Goal: Information Seeking & Learning: Learn about a topic

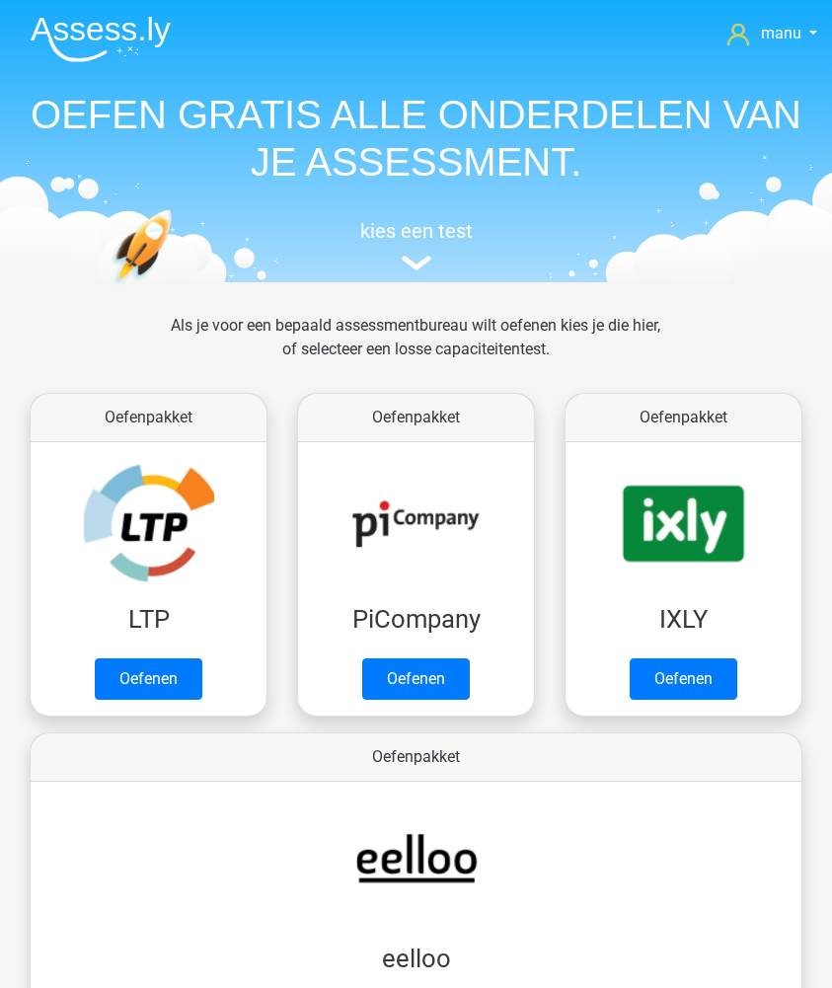
click at [72, 27] on img at bounding box center [101, 39] width 140 height 46
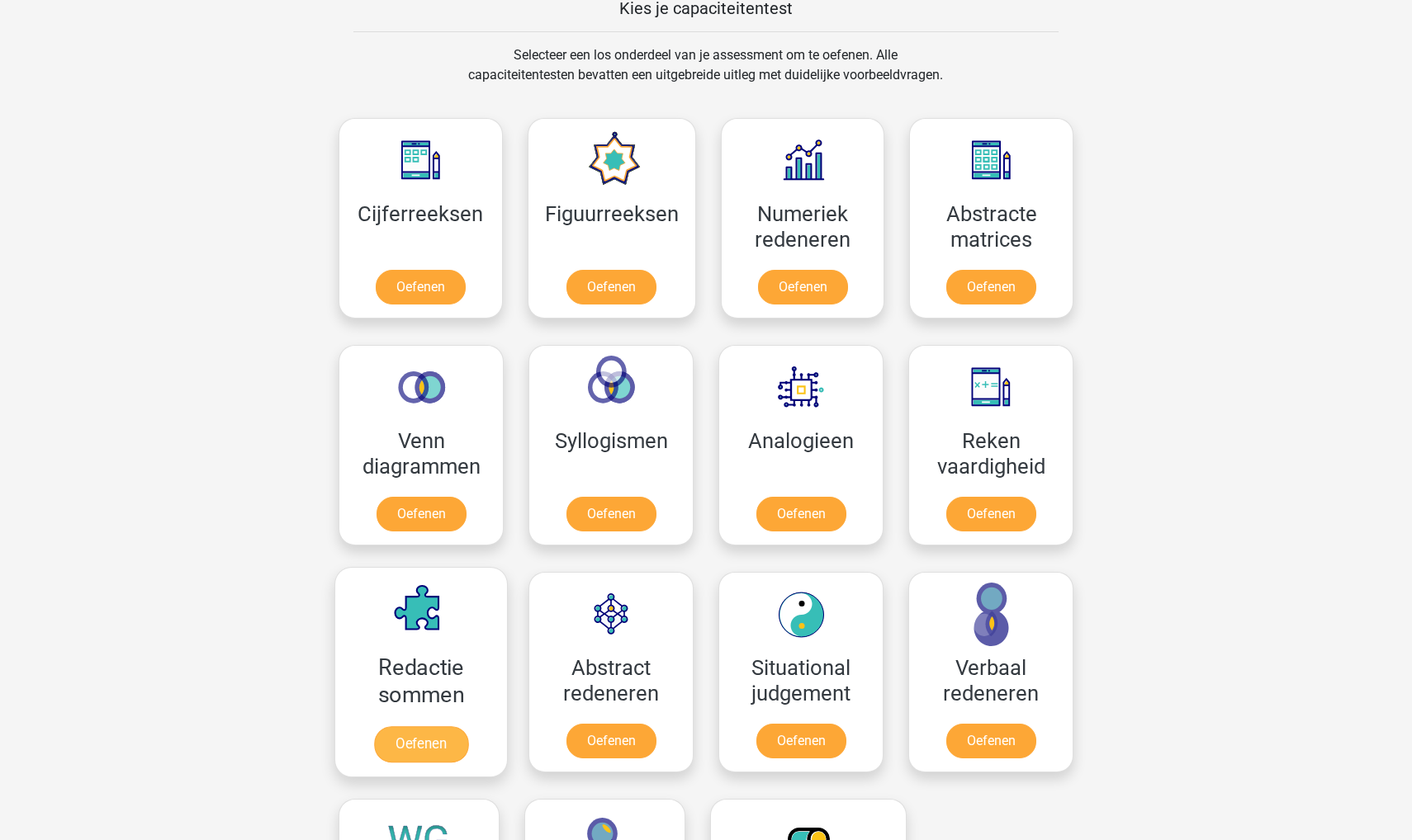
scroll to position [602, 0]
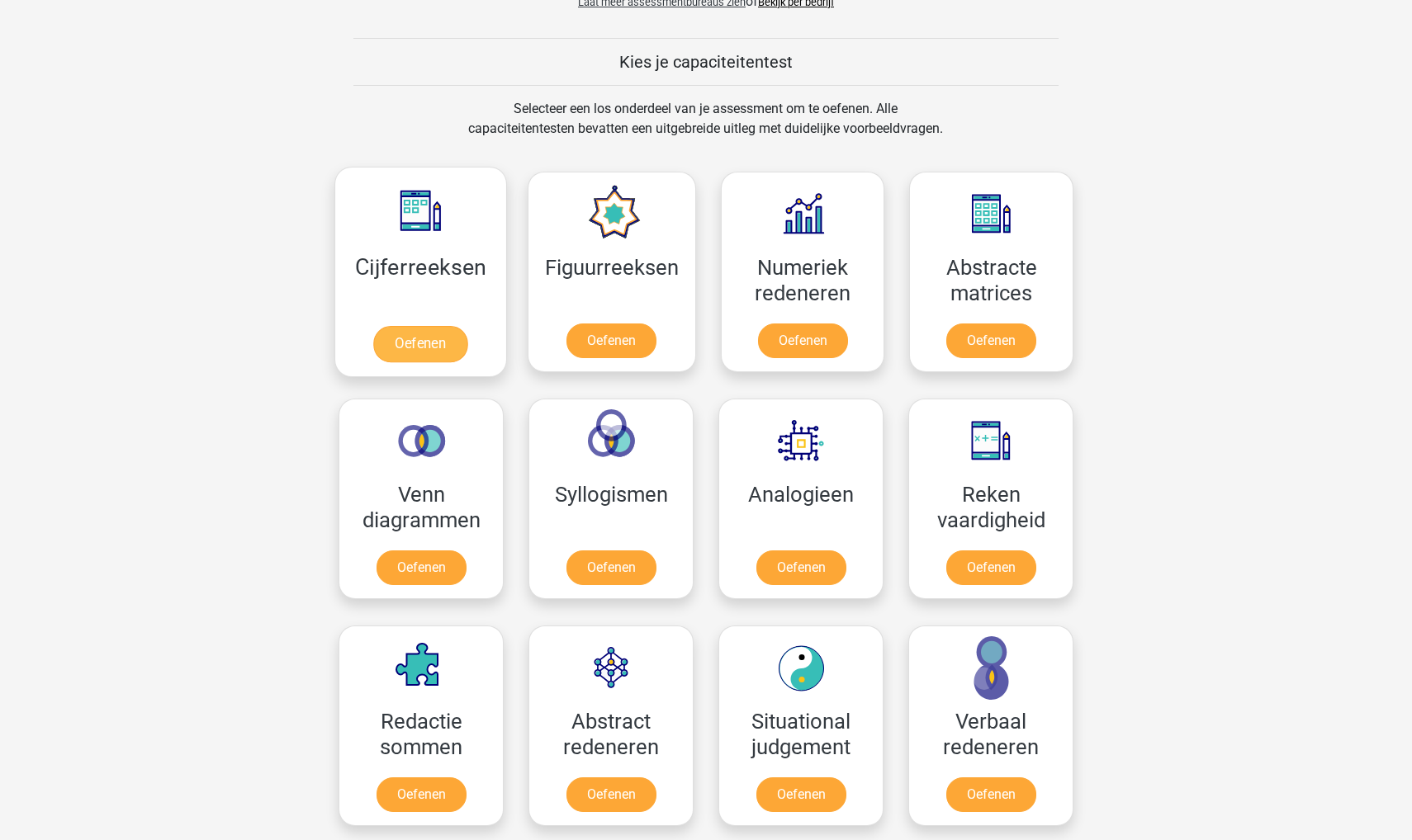
click at [396, 332] on link "Oefenen" at bounding box center [420, 344] width 94 height 36
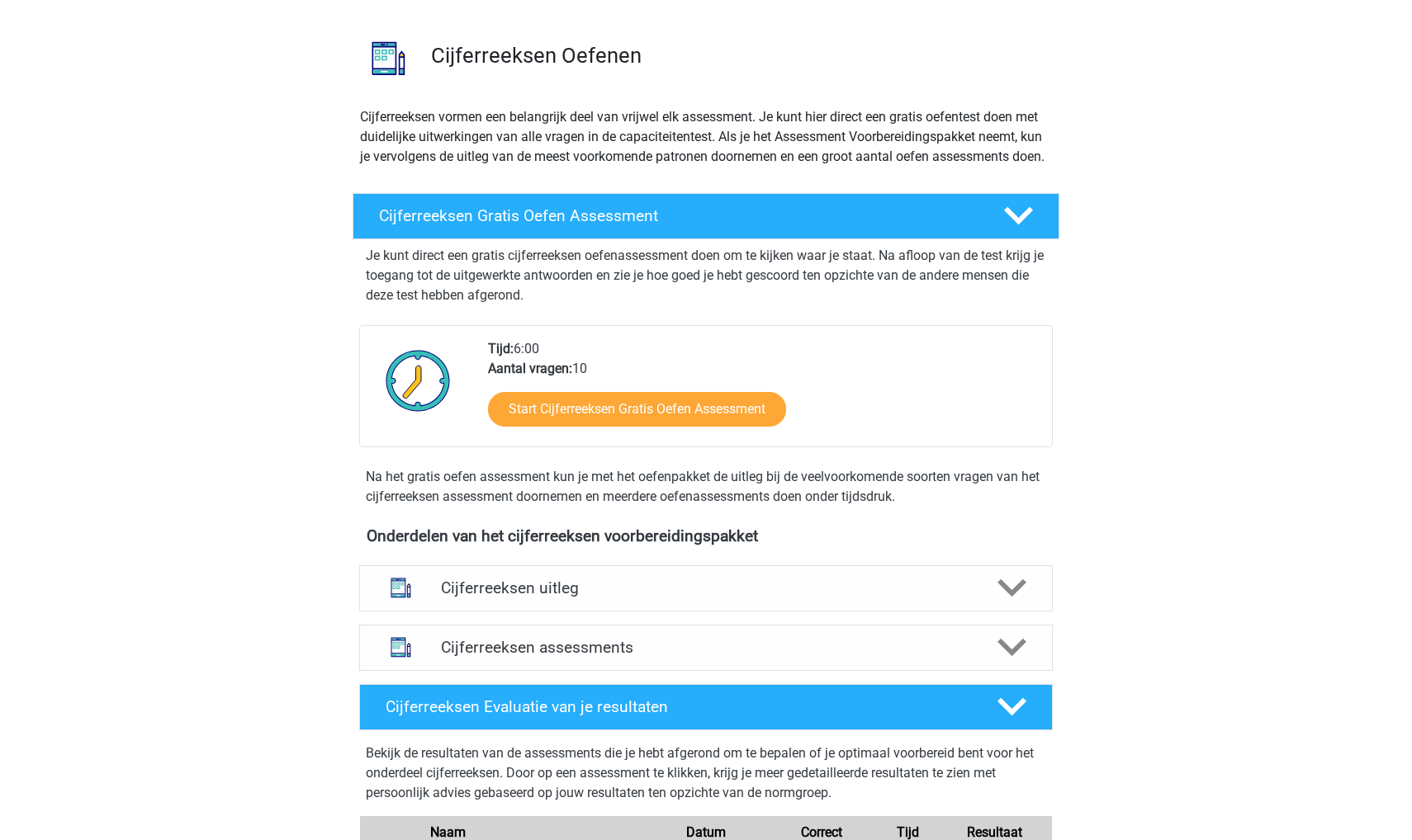
scroll to position [107, 0]
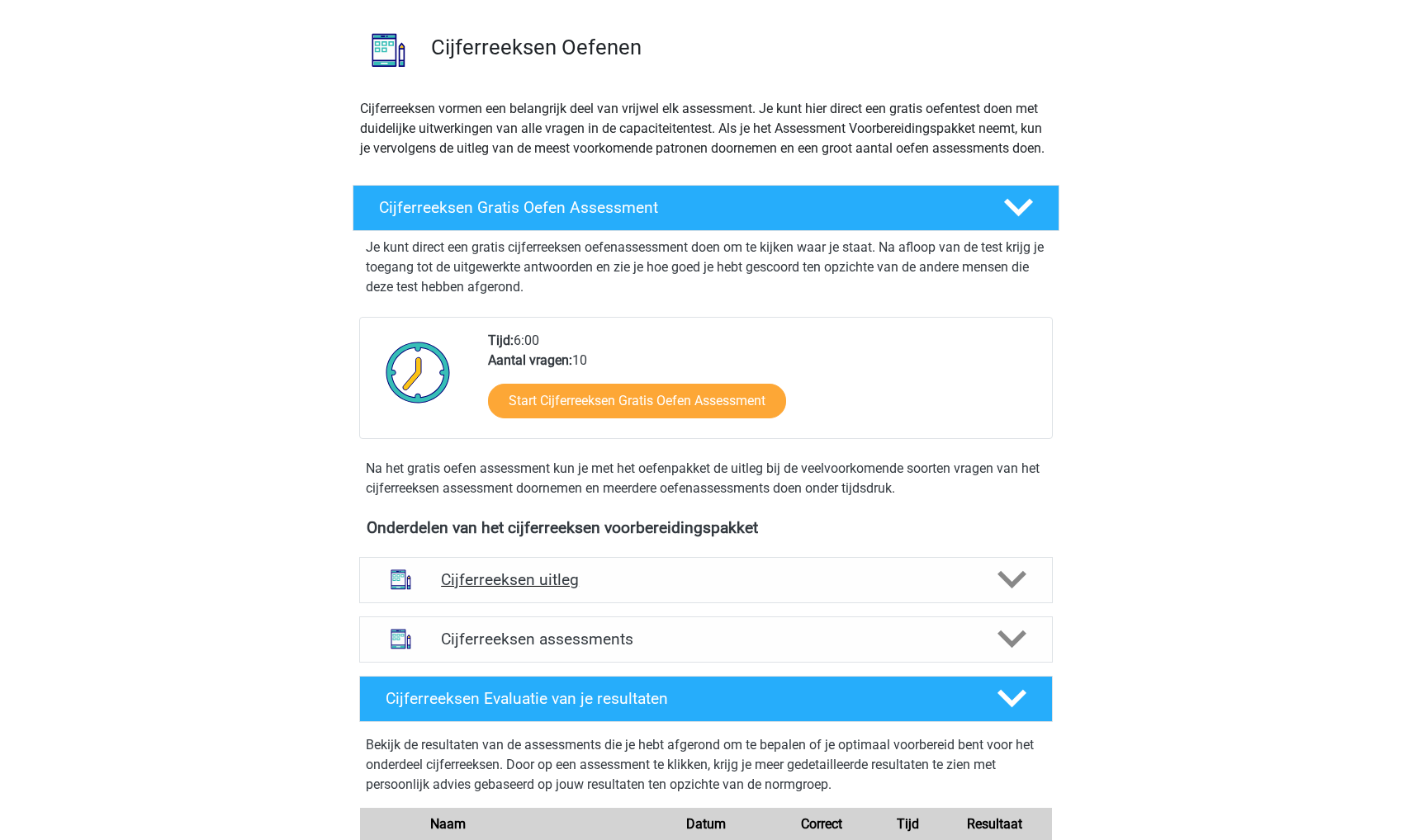
click at [514, 589] on h4 "Cijferreeksen uitleg" at bounding box center [706, 580] width 530 height 19
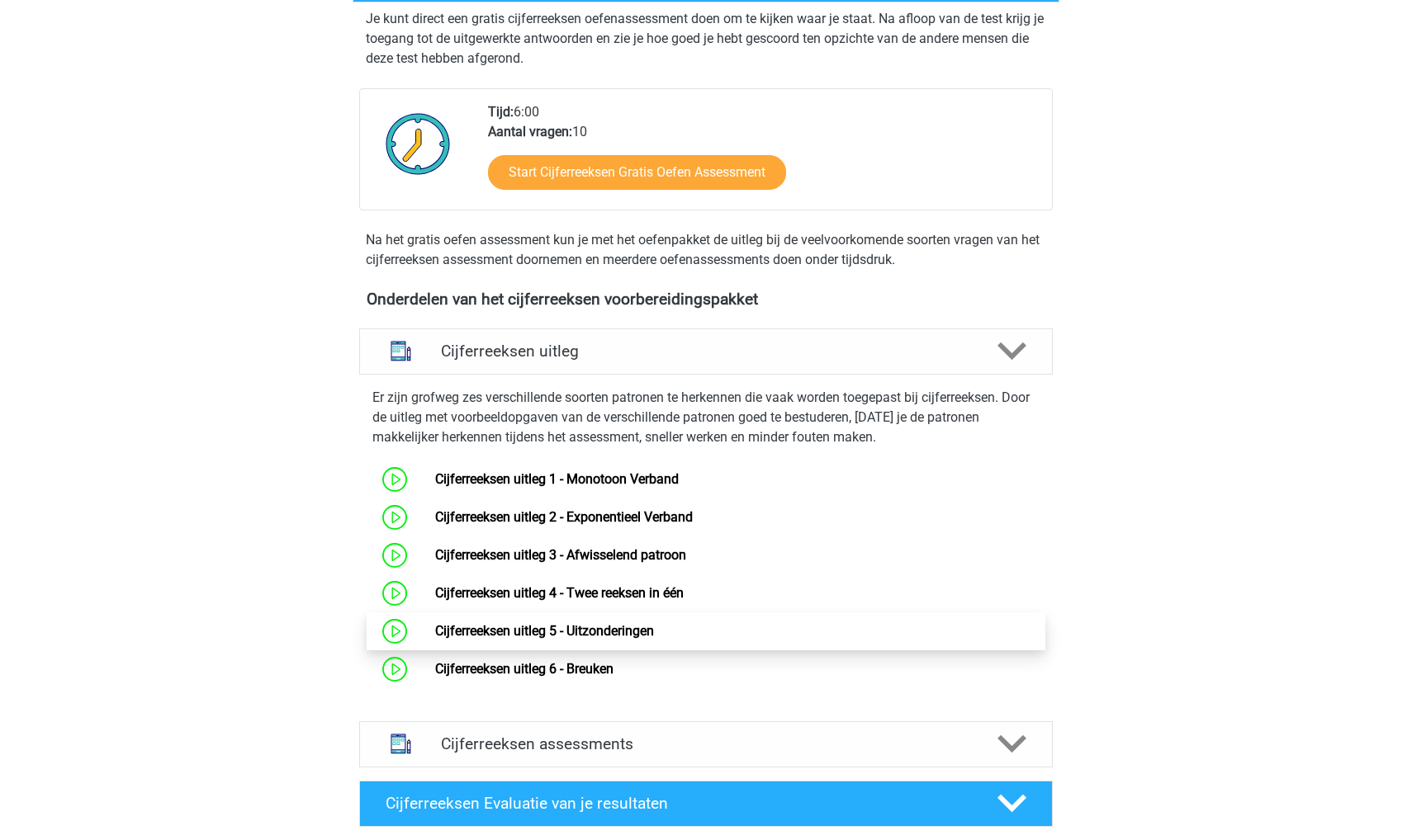
scroll to position [366, 0]
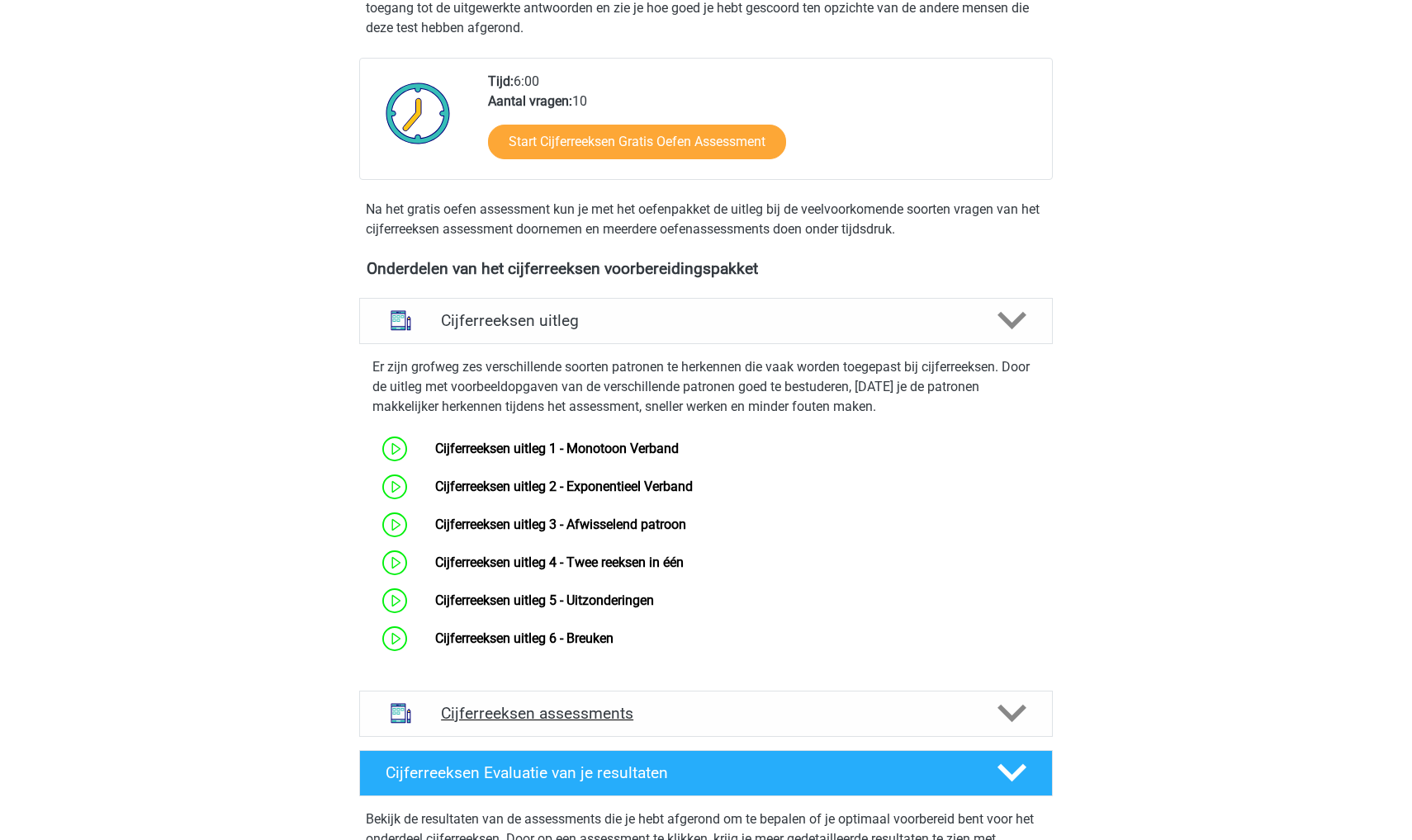
click at [531, 723] on h4 "Cijferreeksen assessments" at bounding box center [706, 714] width 530 height 19
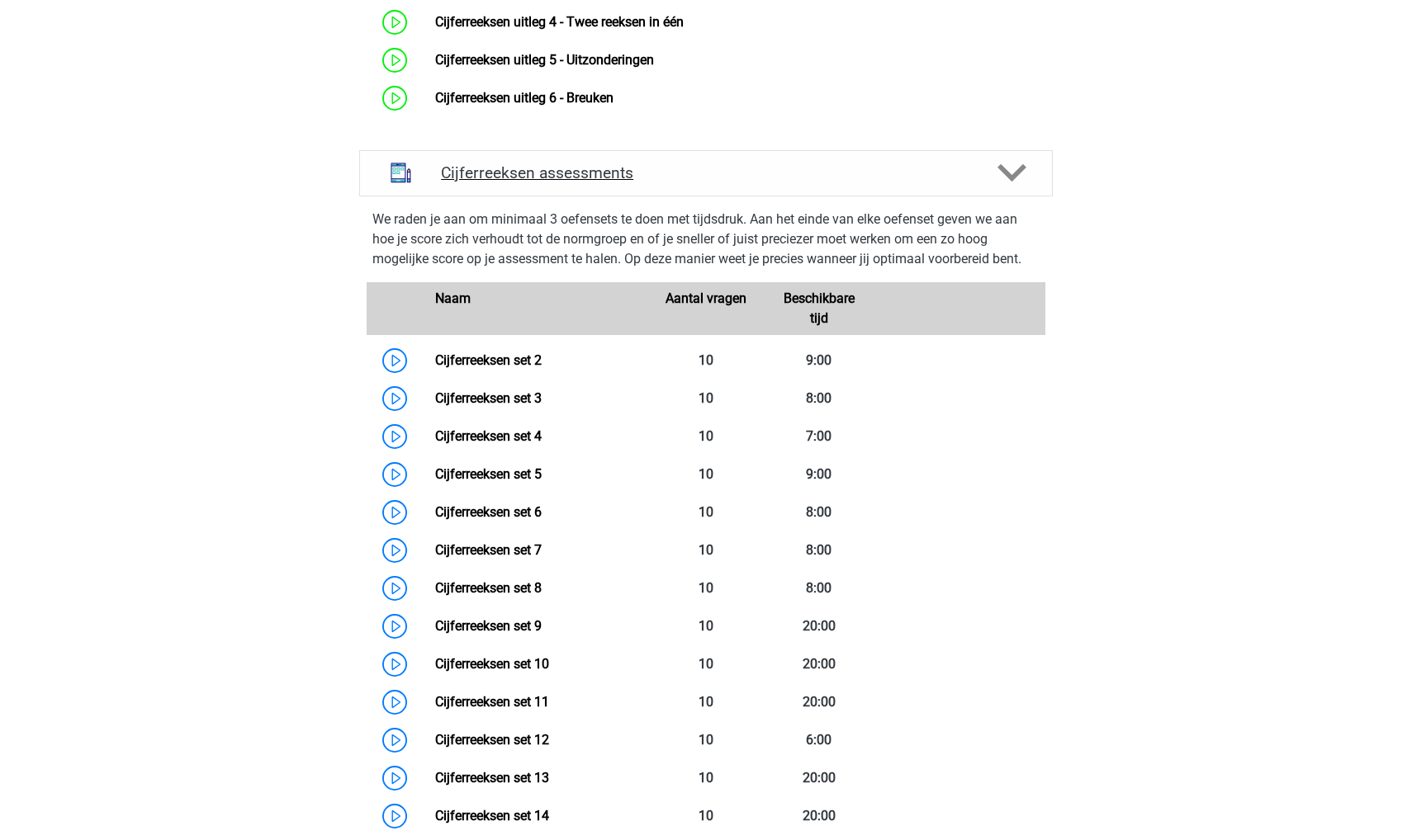
scroll to position [1108, 0]
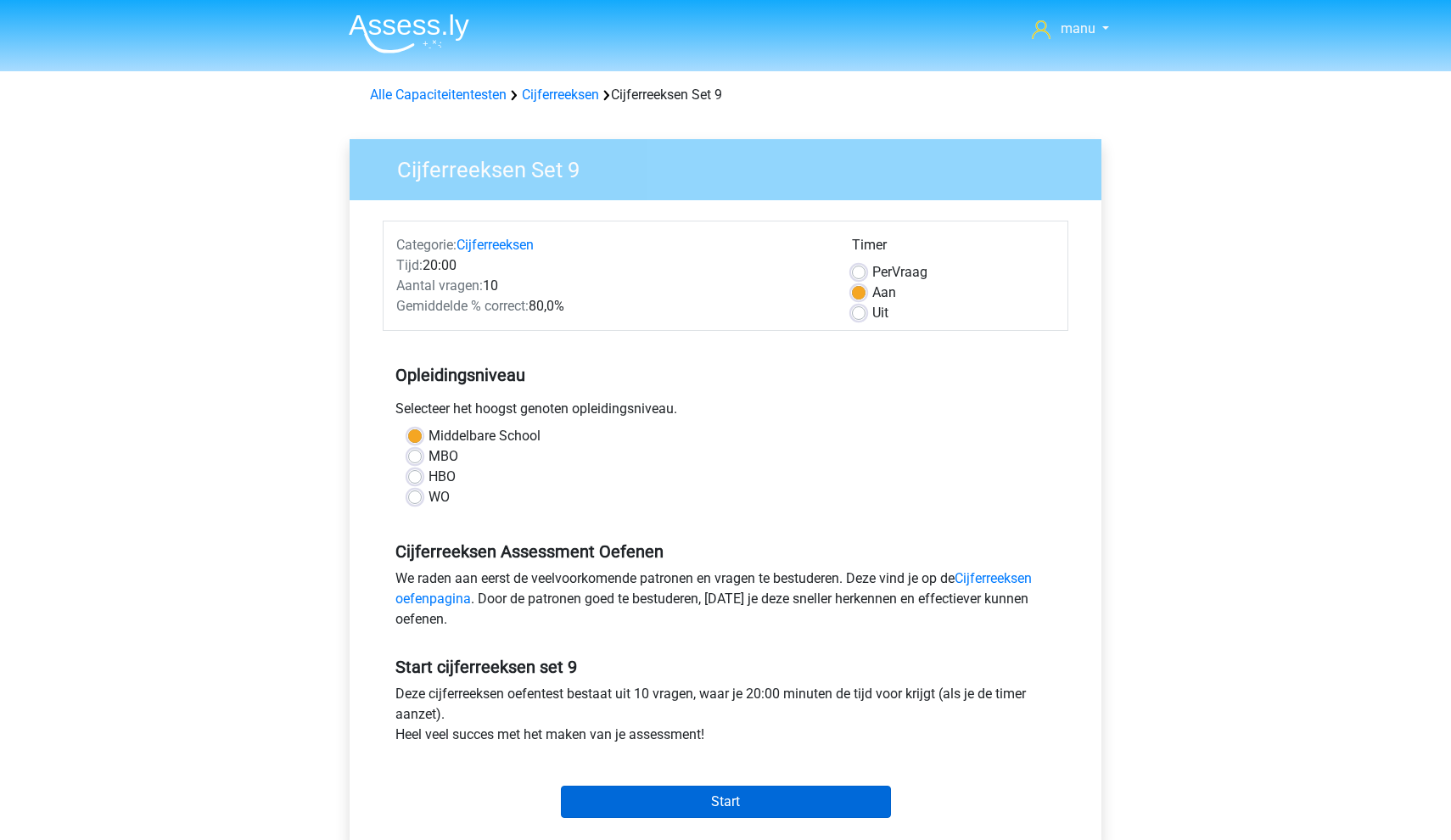
click at [647, 795] on input "Start" at bounding box center [726, 801] width 330 height 32
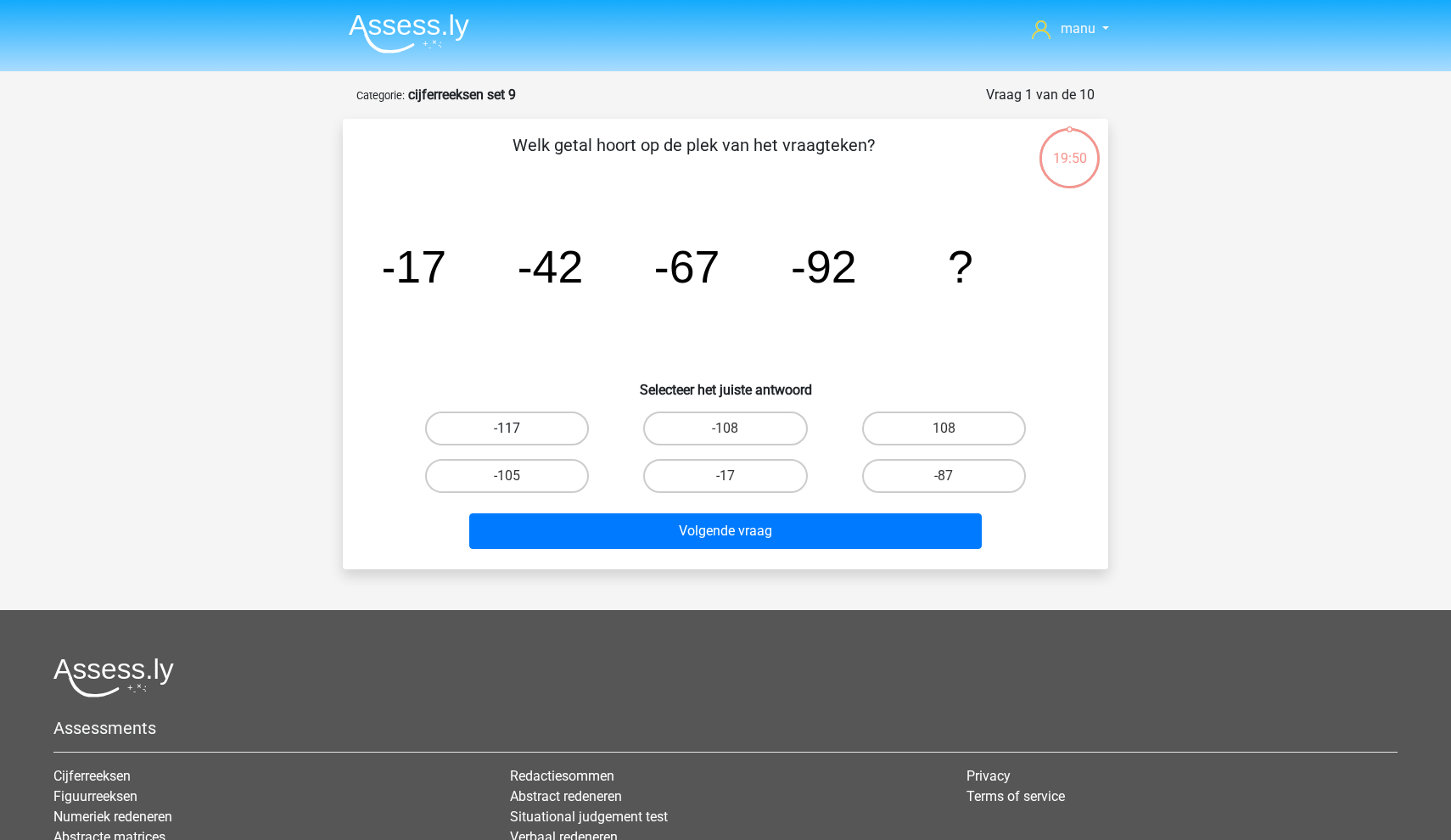
click at [477, 438] on label "-117" at bounding box center [507, 428] width 163 height 34
click at [507, 438] on input "-117" at bounding box center [513, 433] width 11 height 11
radio input "true"
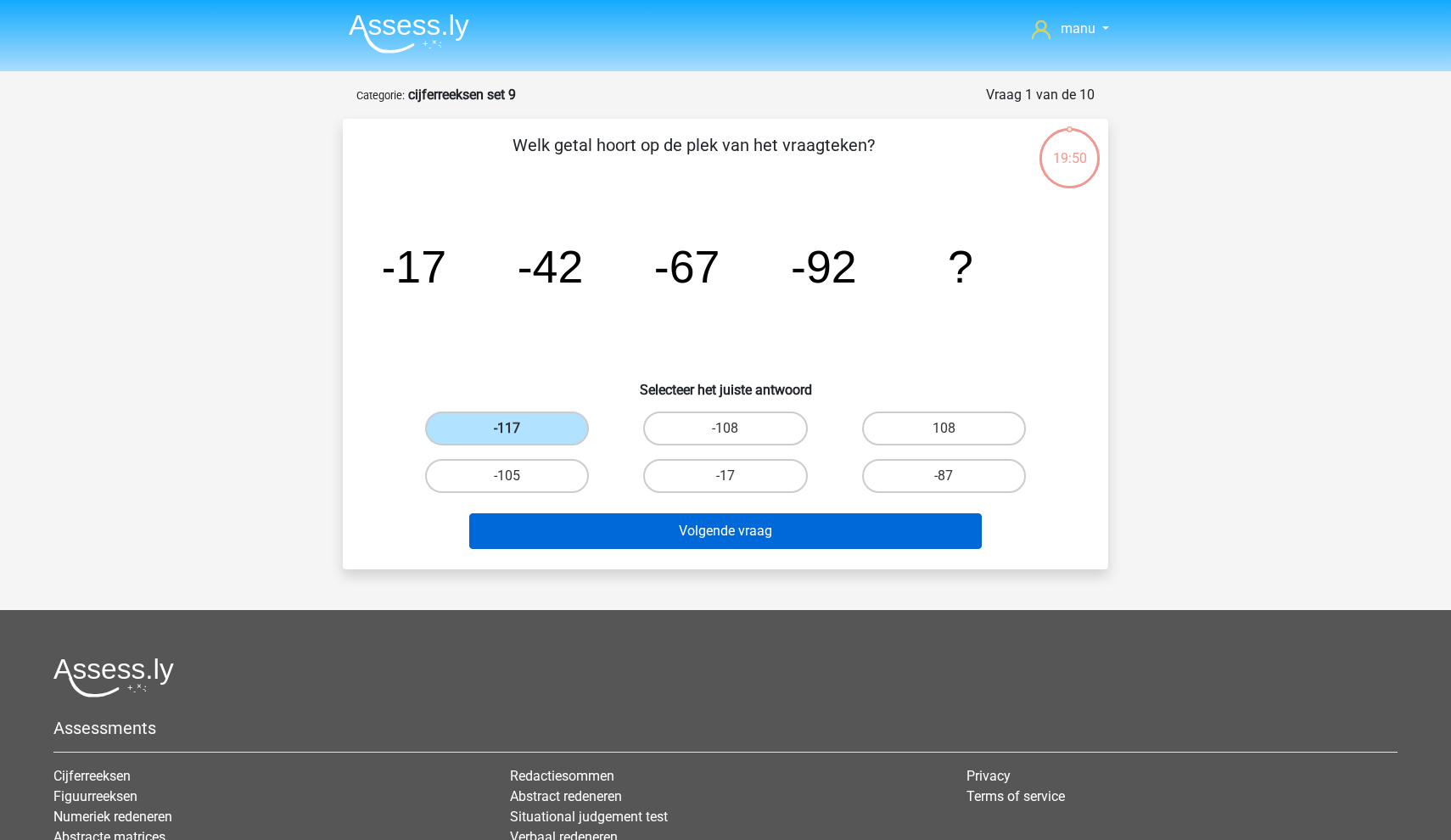
click at [536, 513] on button "Volgende vraag" at bounding box center [726, 530] width 513 height 35
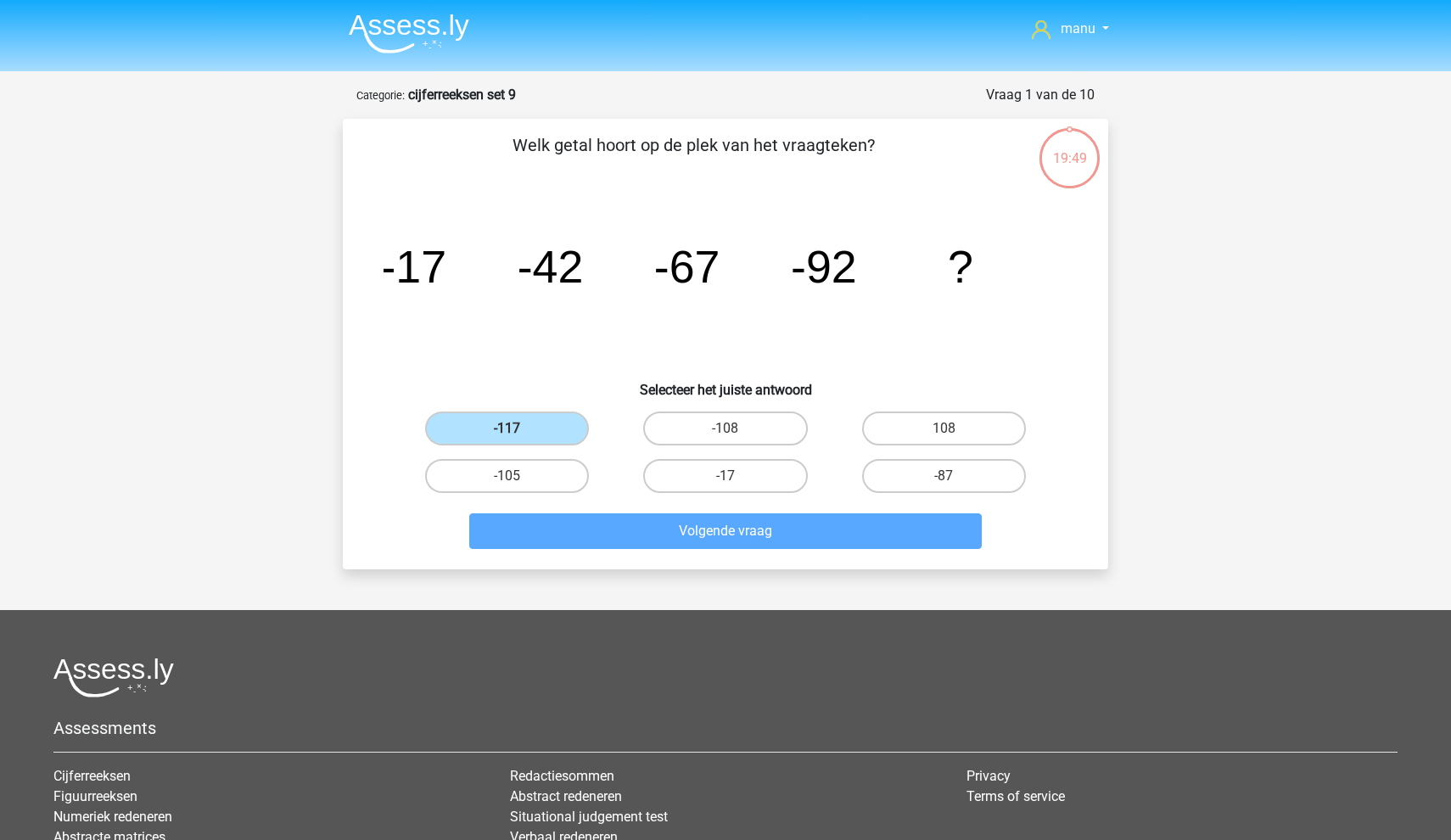
scroll to position [85, 0]
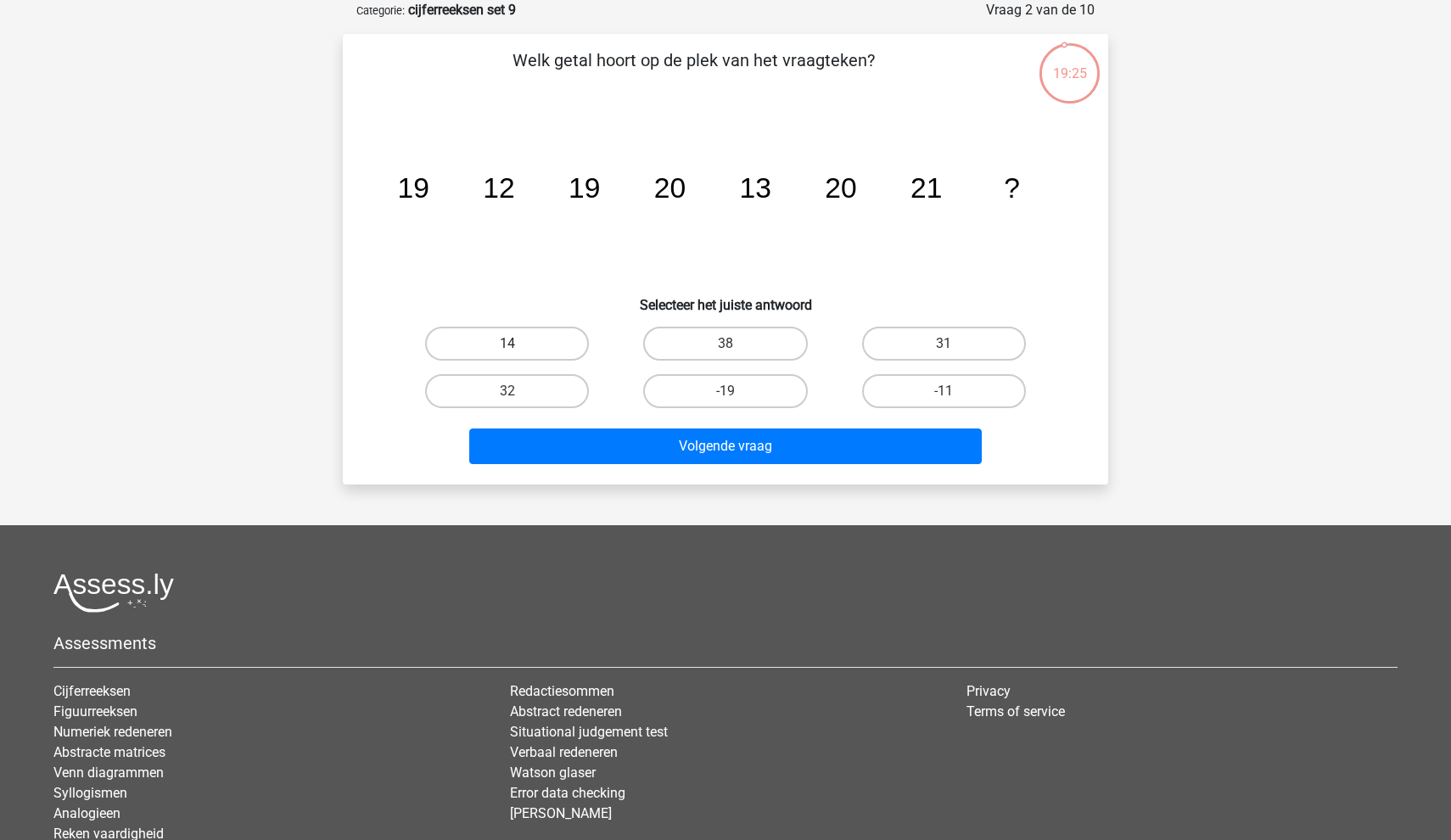
click at [519, 347] on label "14" at bounding box center [507, 343] width 163 height 34
click at [519, 347] on input "14" at bounding box center [513, 349] width 11 height 11
radio input "true"
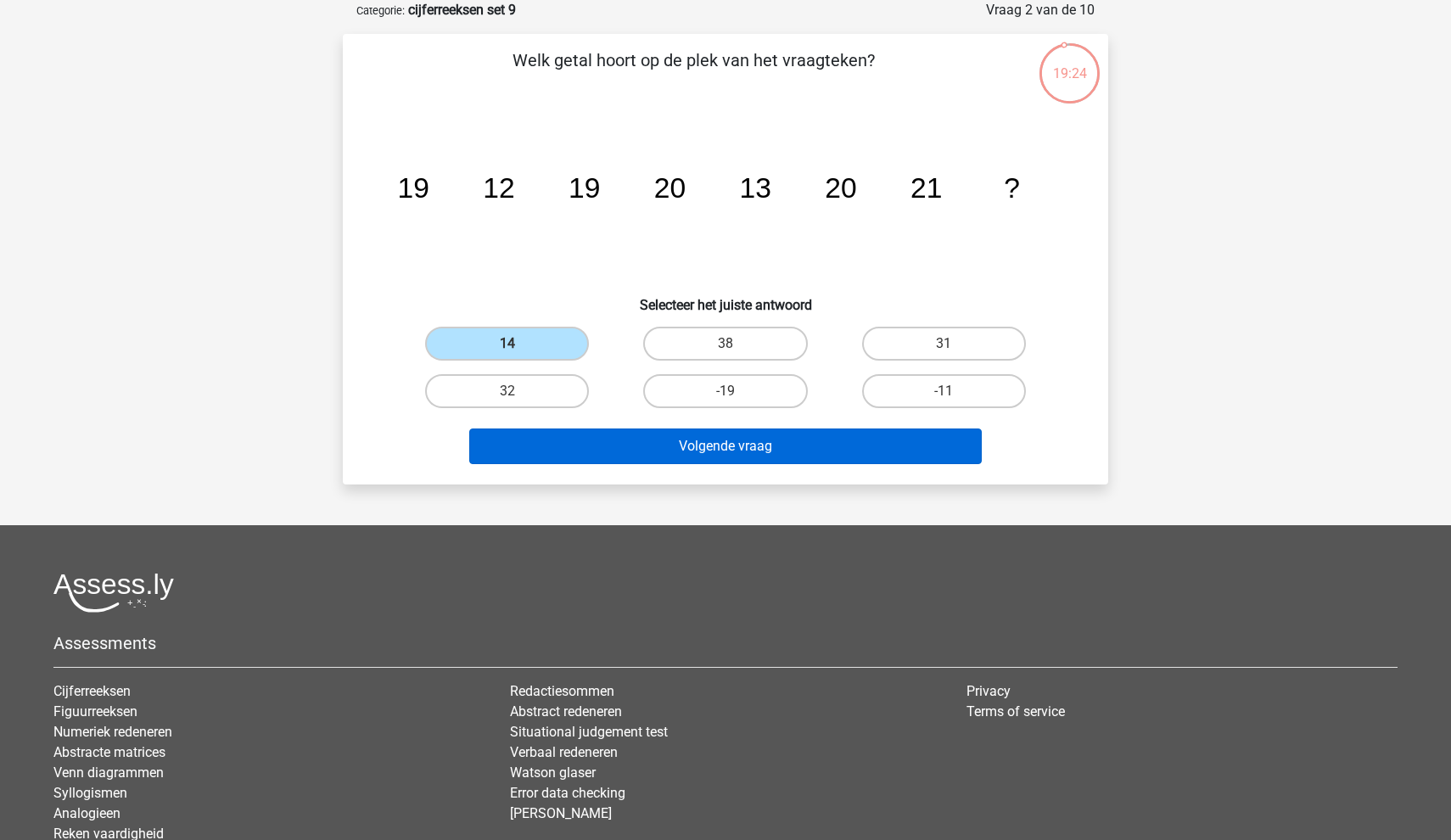
click at [556, 450] on button "Volgende vraag" at bounding box center [726, 445] width 513 height 35
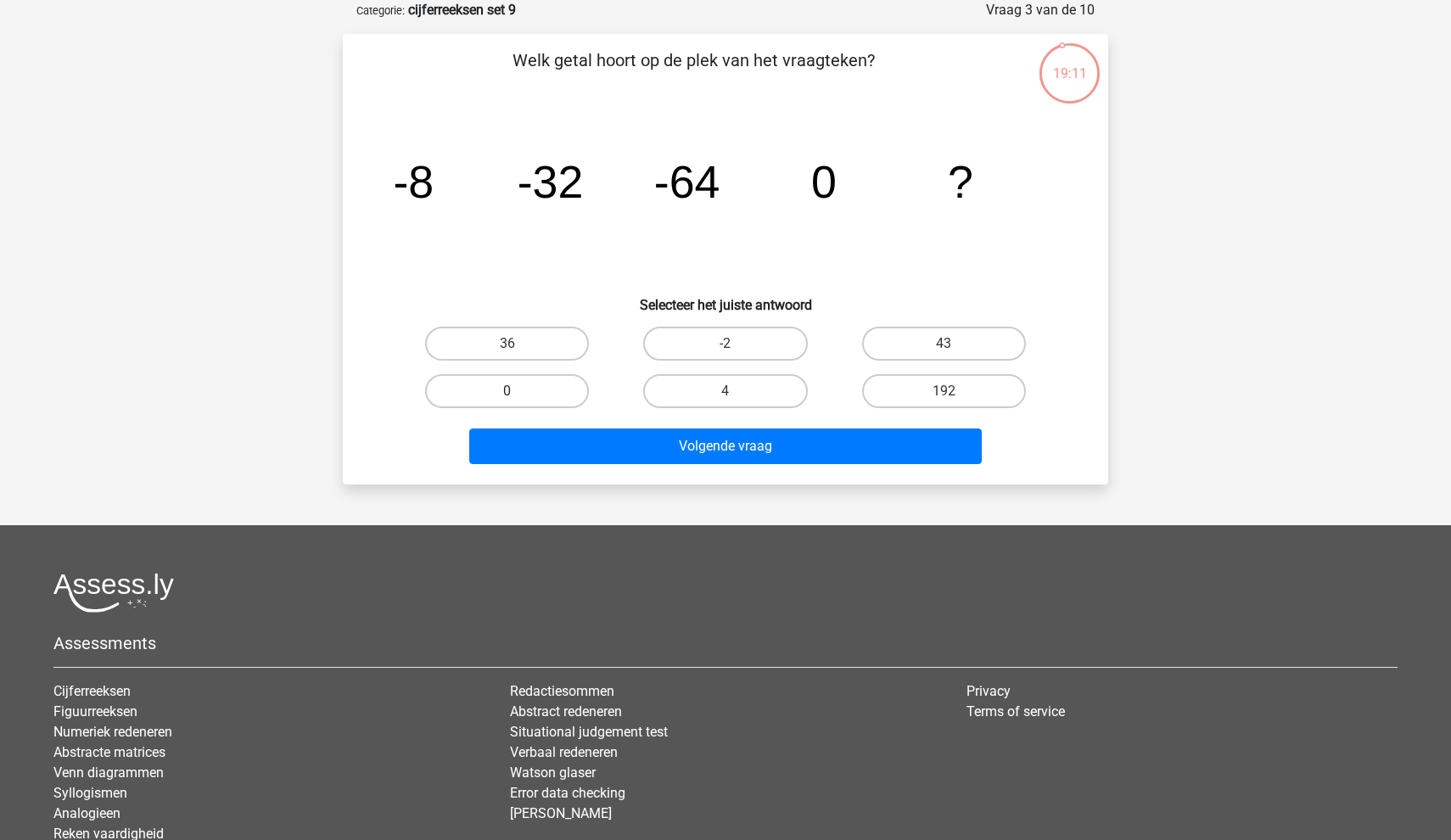
click at [526, 383] on label "0" at bounding box center [507, 390] width 163 height 34
click at [519, 391] on input "0" at bounding box center [513, 396] width 11 height 11
radio input "true"
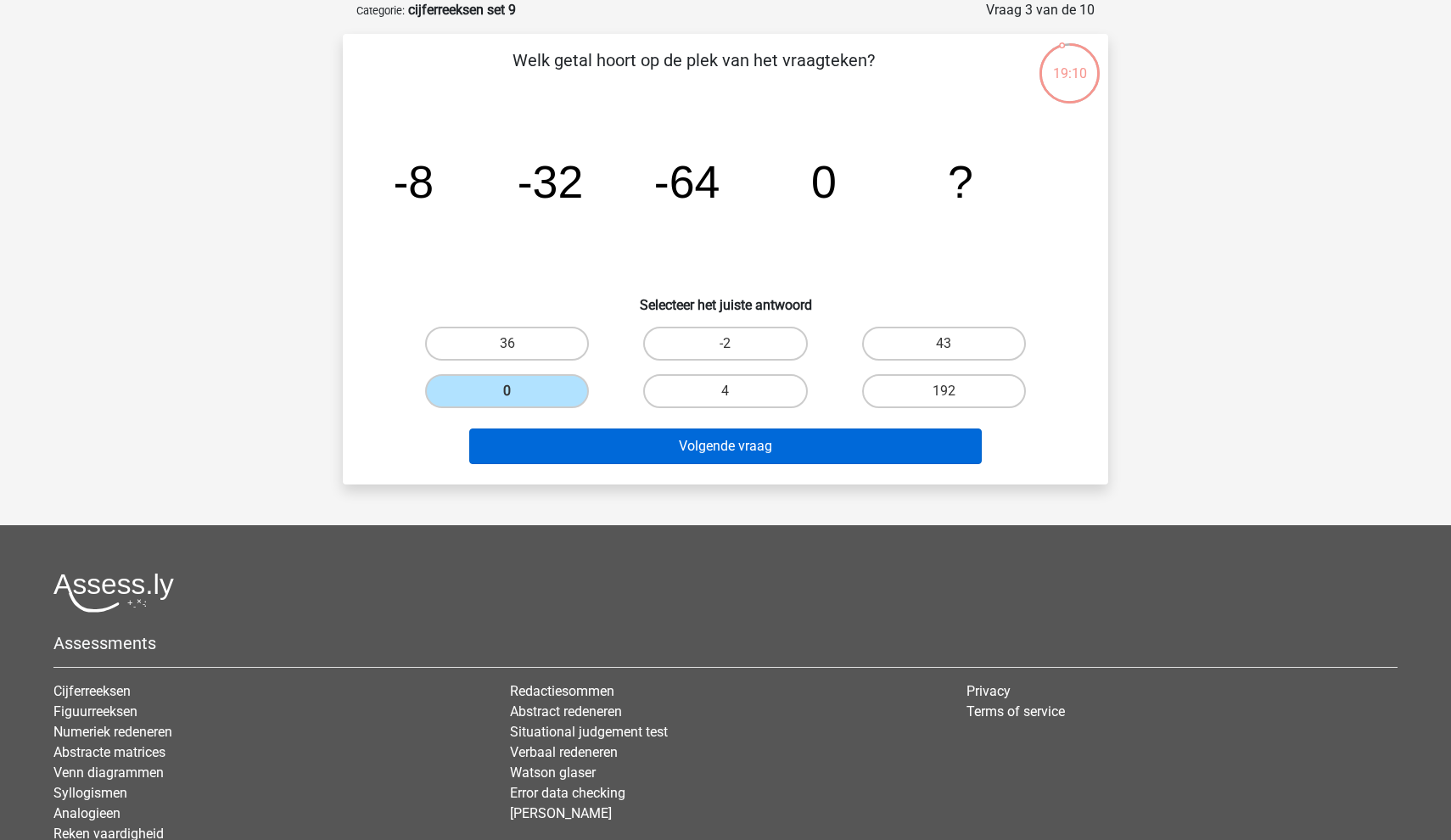
click at [533, 443] on button "Volgende vraag" at bounding box center [726, 445] width 513 height 35
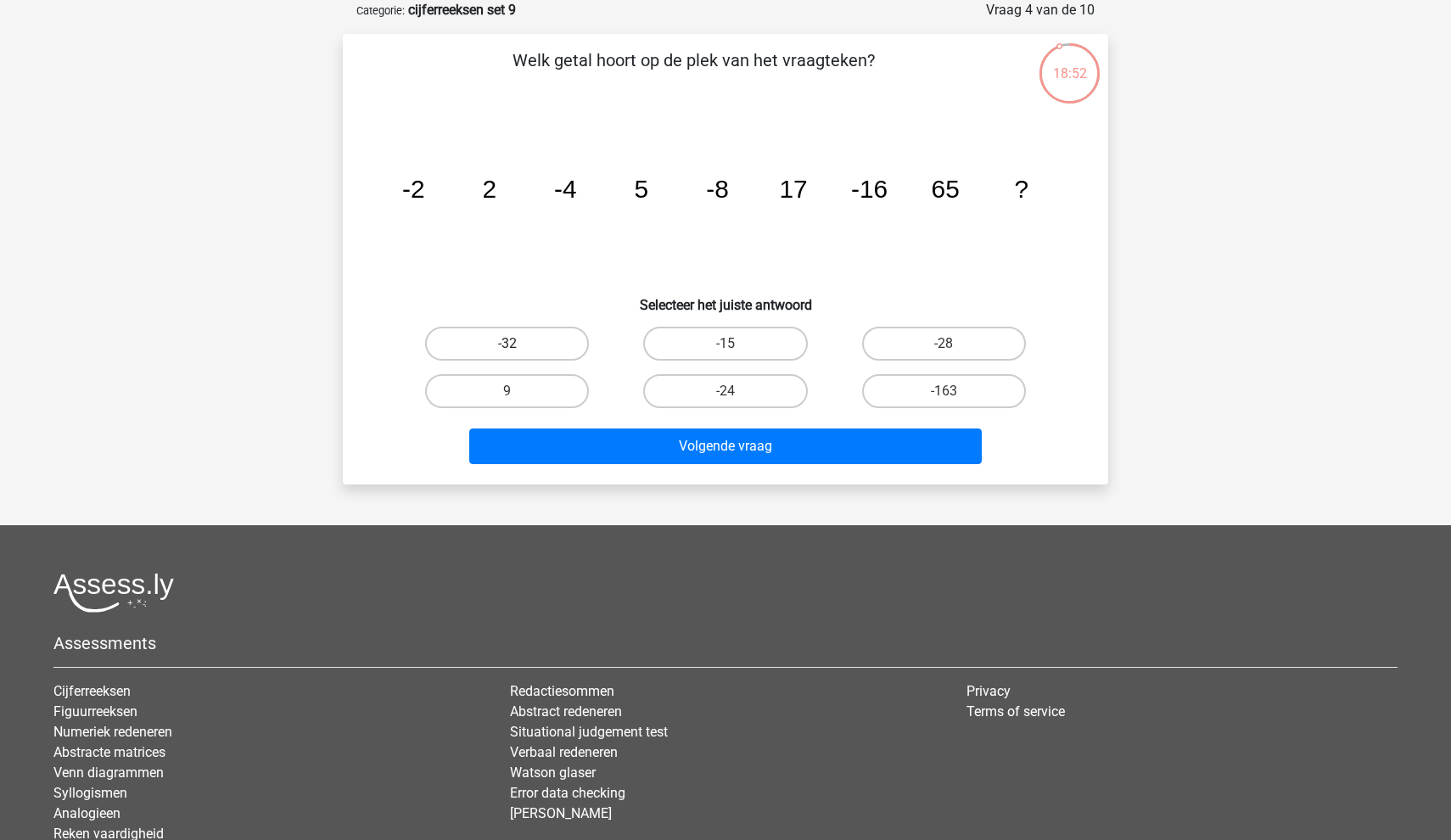
click at [487, 348] on label "-32" at bounding box center [507, 343] width 163 height 34
click at [507, 348] on input "-32" at bounding box center [513, 349] width 11 height 11
radio input "true"
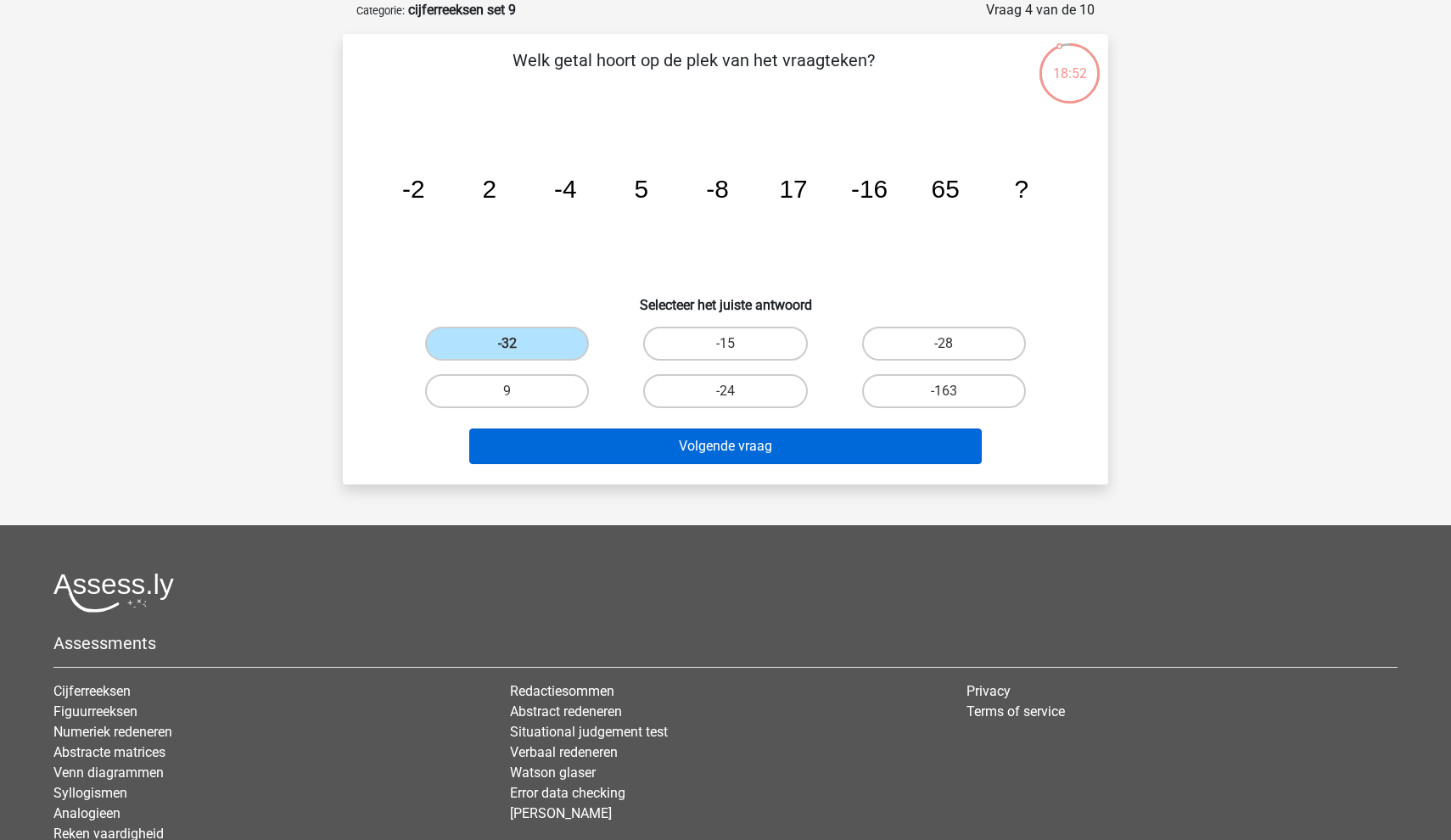
click at [548, 451] on button "Volgende vraag" at bounding box center [726, 445] width 513 height 35
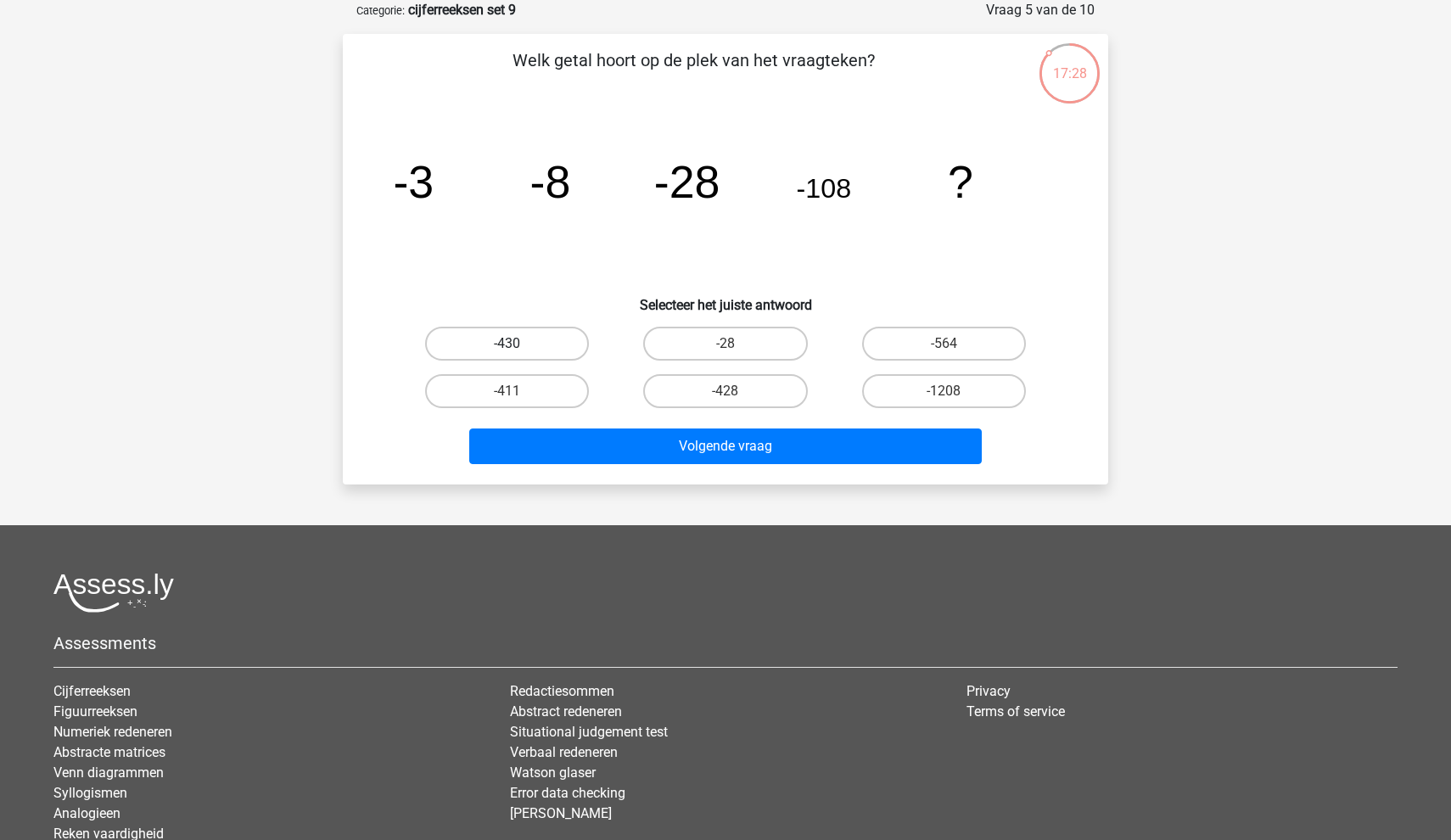
click at [533, 338] on label "-430" at bounding box center [507, 343] width 163 height 34
click at [519, 344] on input "-430" at bounding box center [513, 349] width 11 height 11
radio input "true"
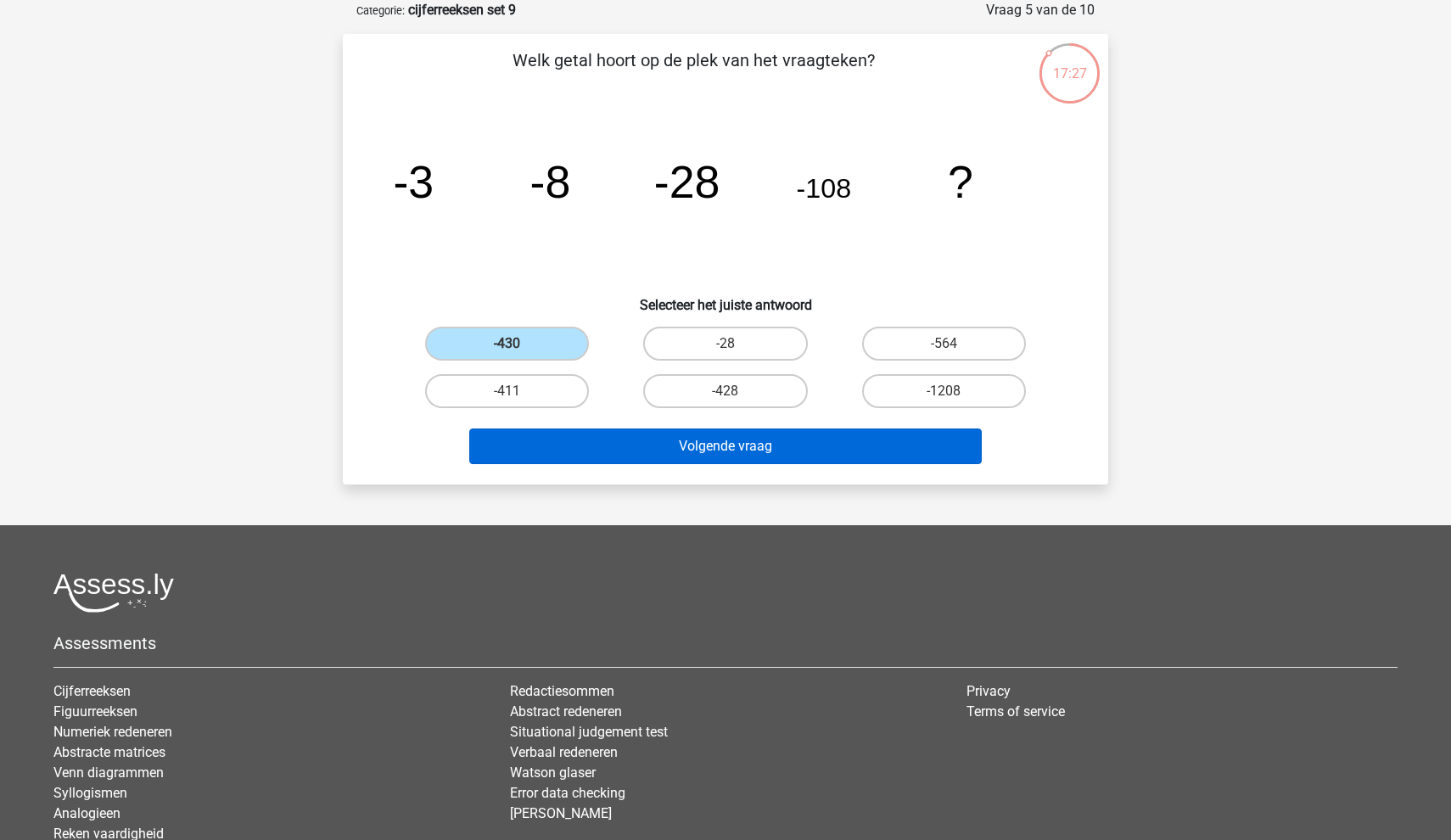
click at [556, 445] on button "Volgende vraag" at bounding box center [726, 445] width 513 height 35
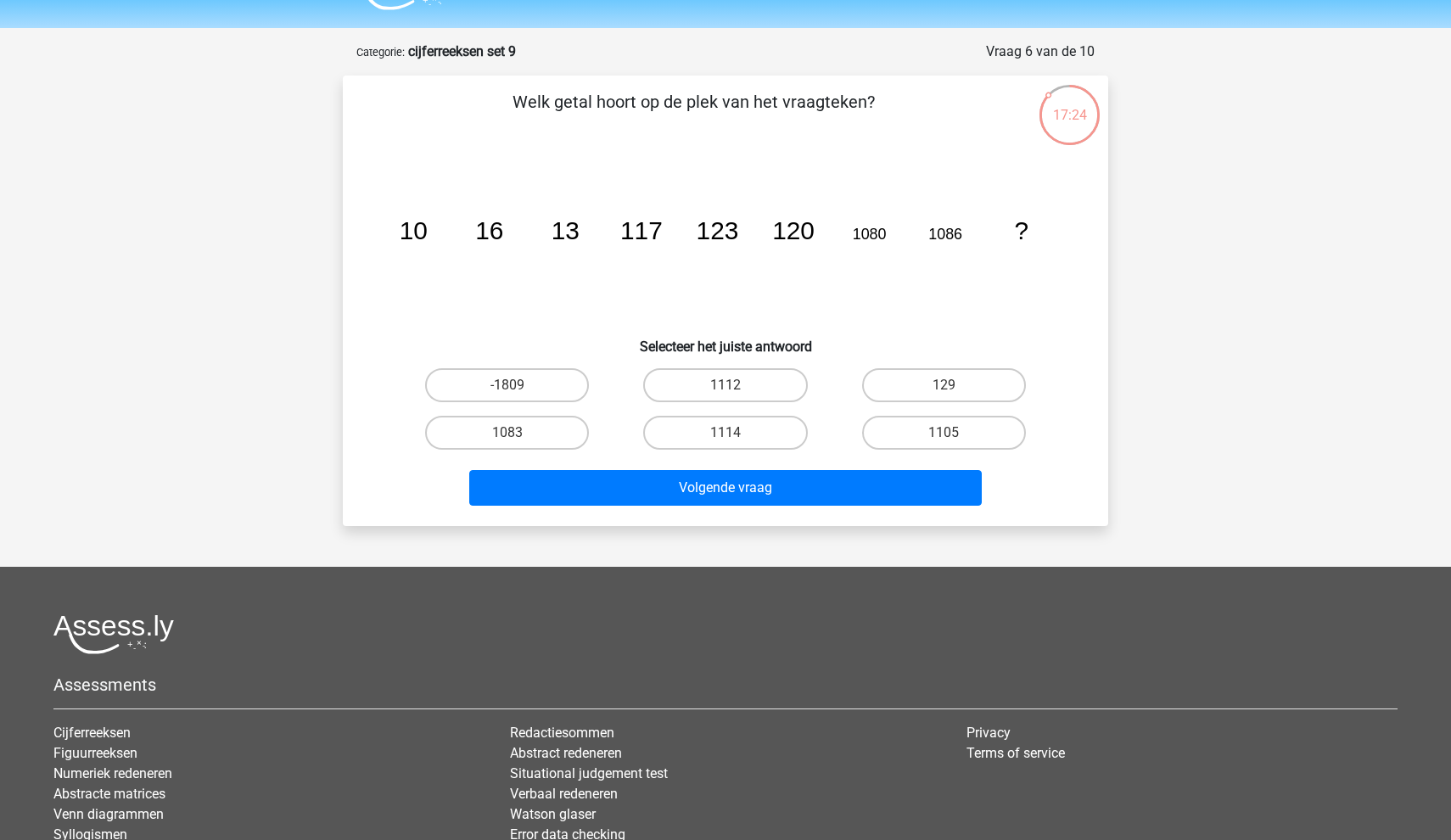
scroll to position [39, 0]
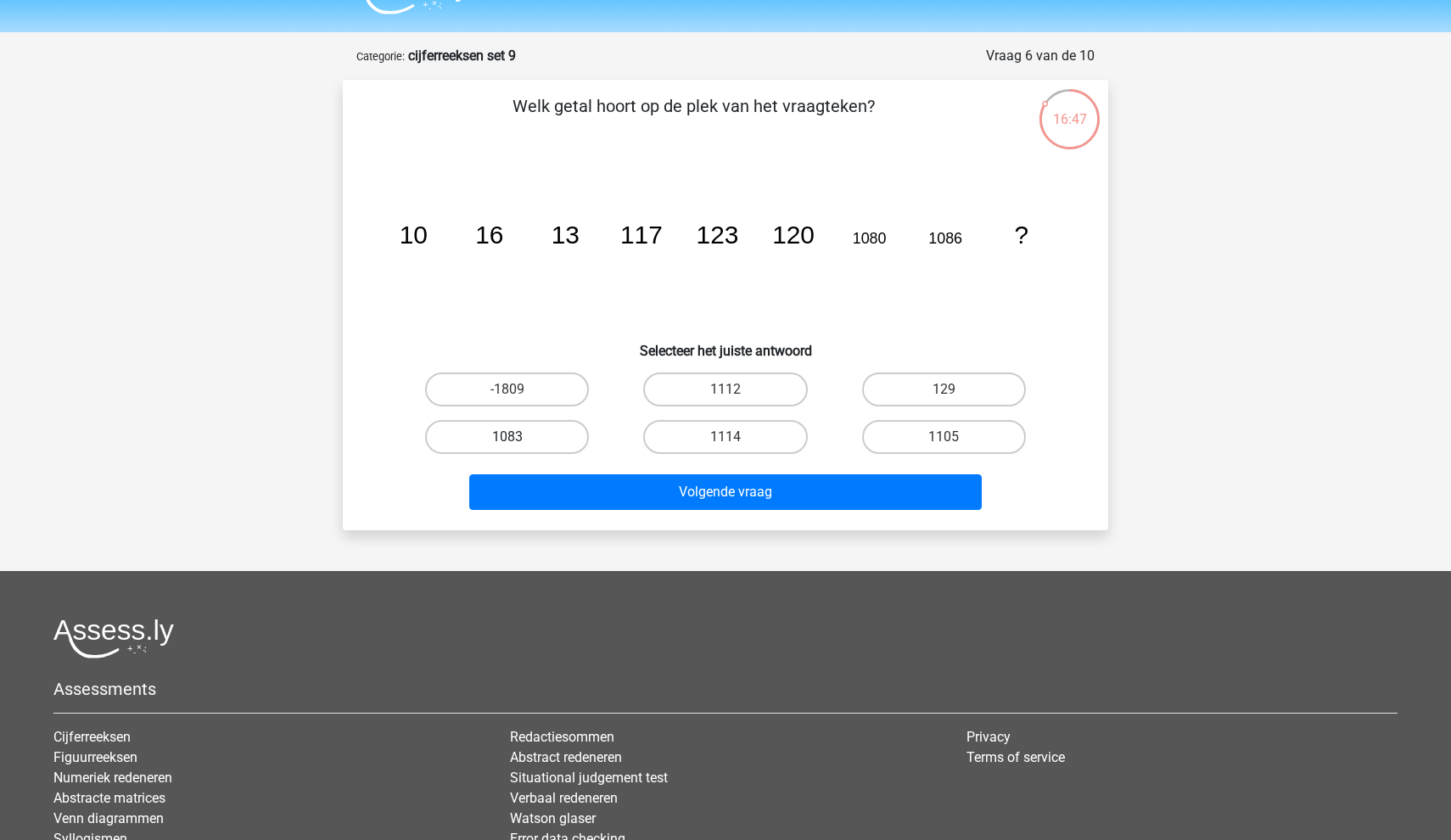
click at [509, 427] on label "1083" at bounding box center [507, 436] width 163 height 34
click at [509, 437] on input "1083" at bounding box center [513, 442] width 11 height 11
radio input "true"
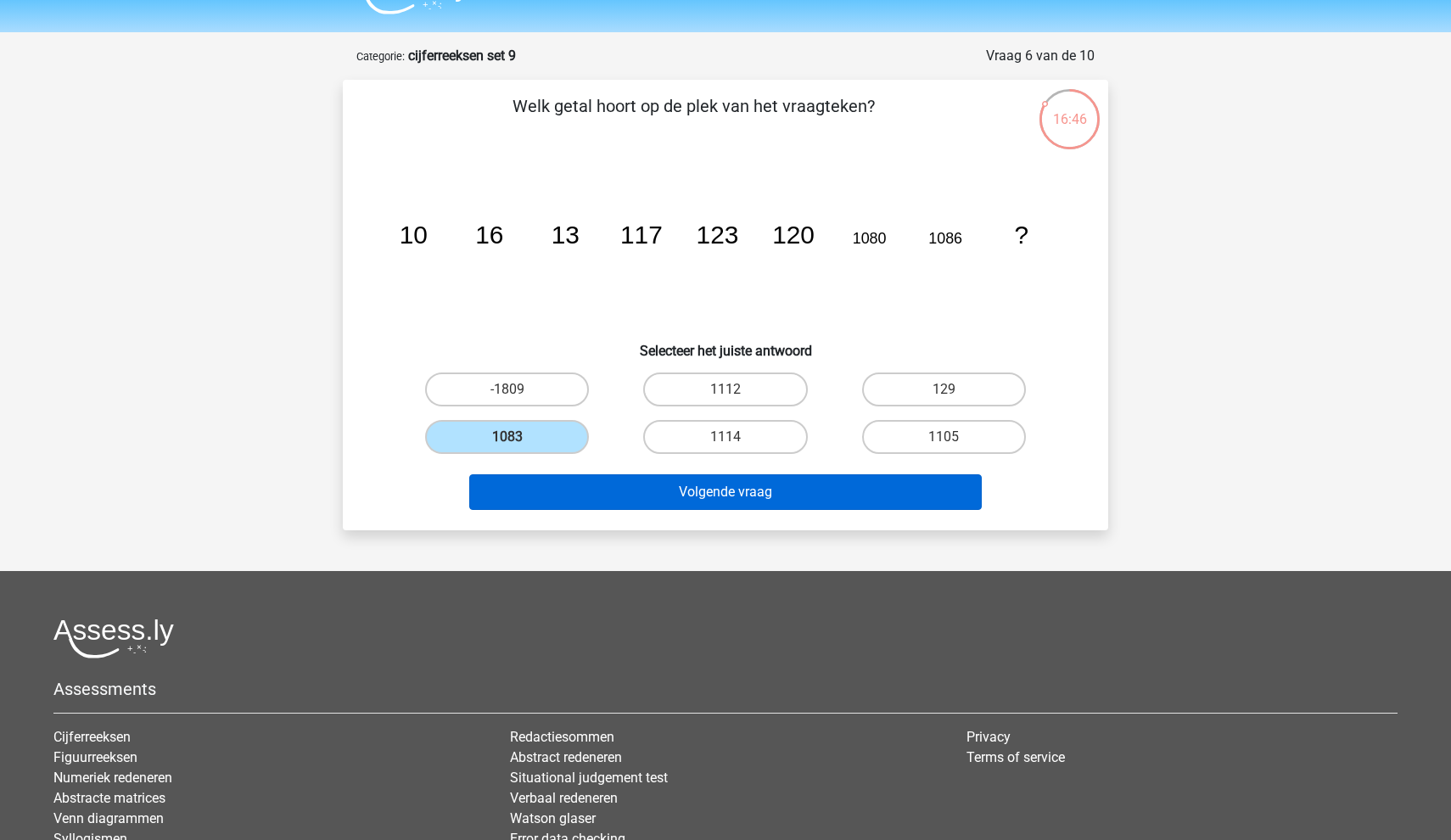
click at [532, 490] on button "Volgende vraag" at bounding box center [726, 492] width 513 height 35
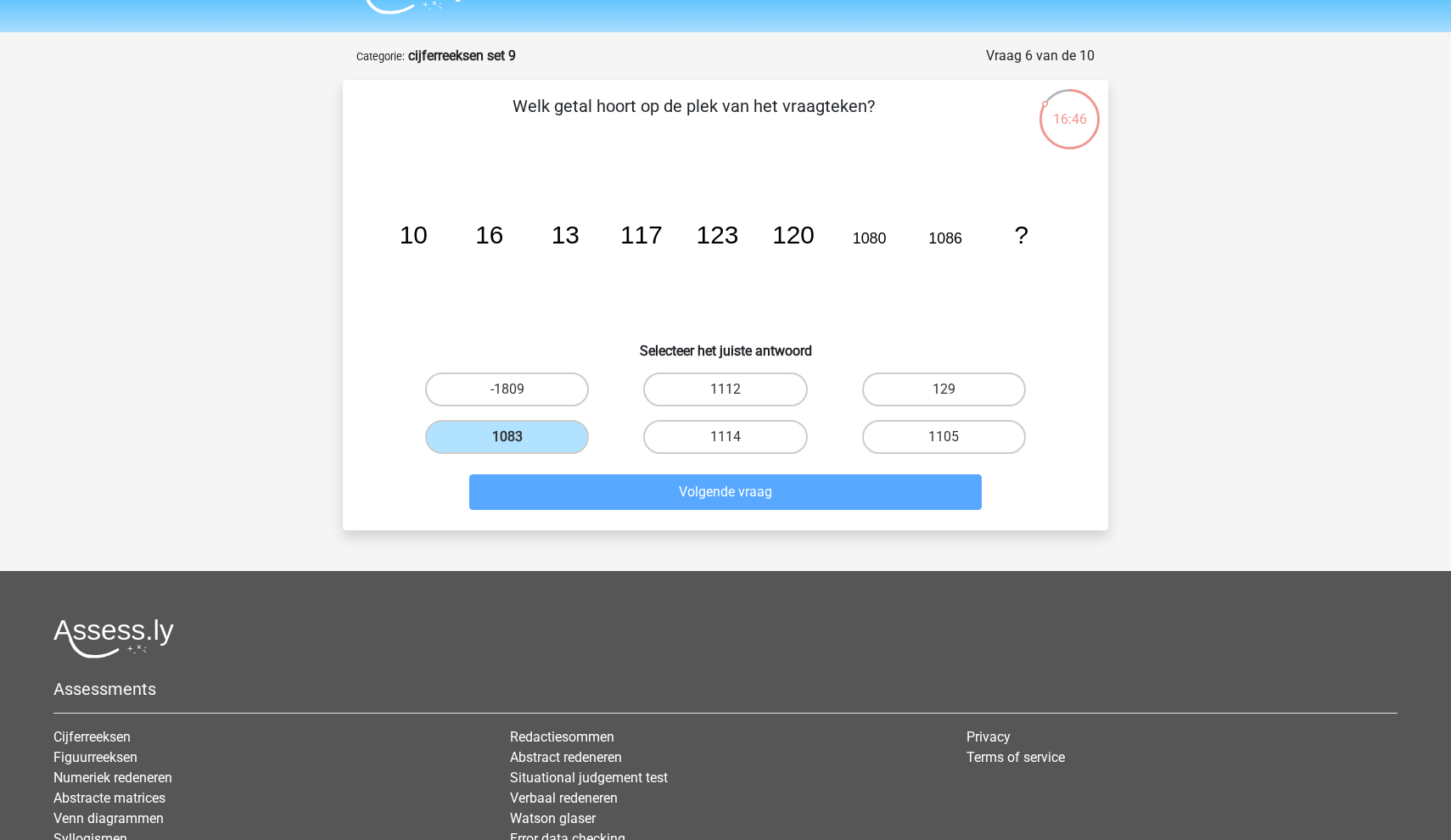
scroll to position [85, 0]
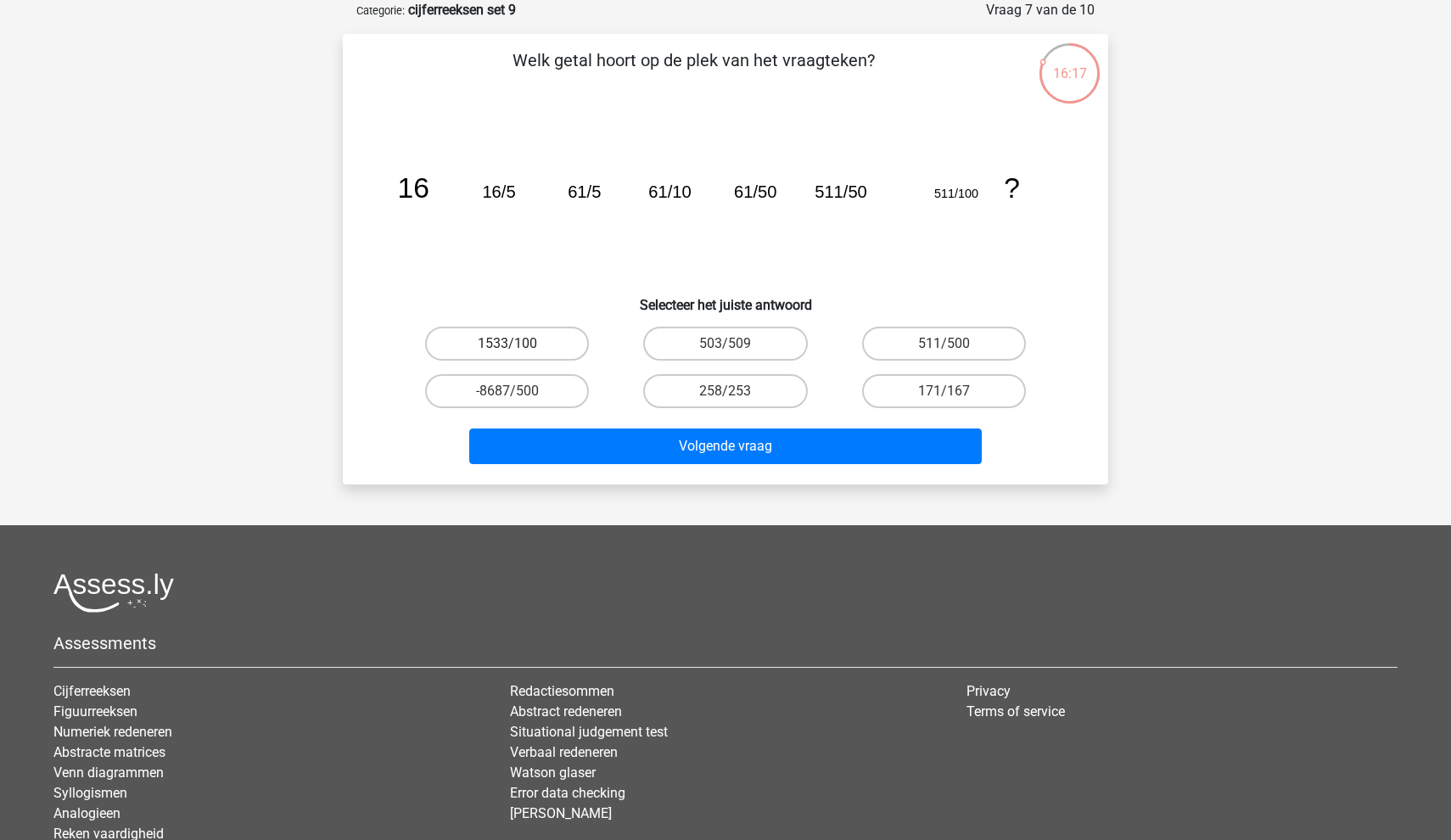
click at [530, 341] on label "1533/100" at bounding box center [507, 343] width 163 height 34
click at [519, 344] on input "1533/100" at bounding box center [513, 349] width 11 height 11
radio input "true"
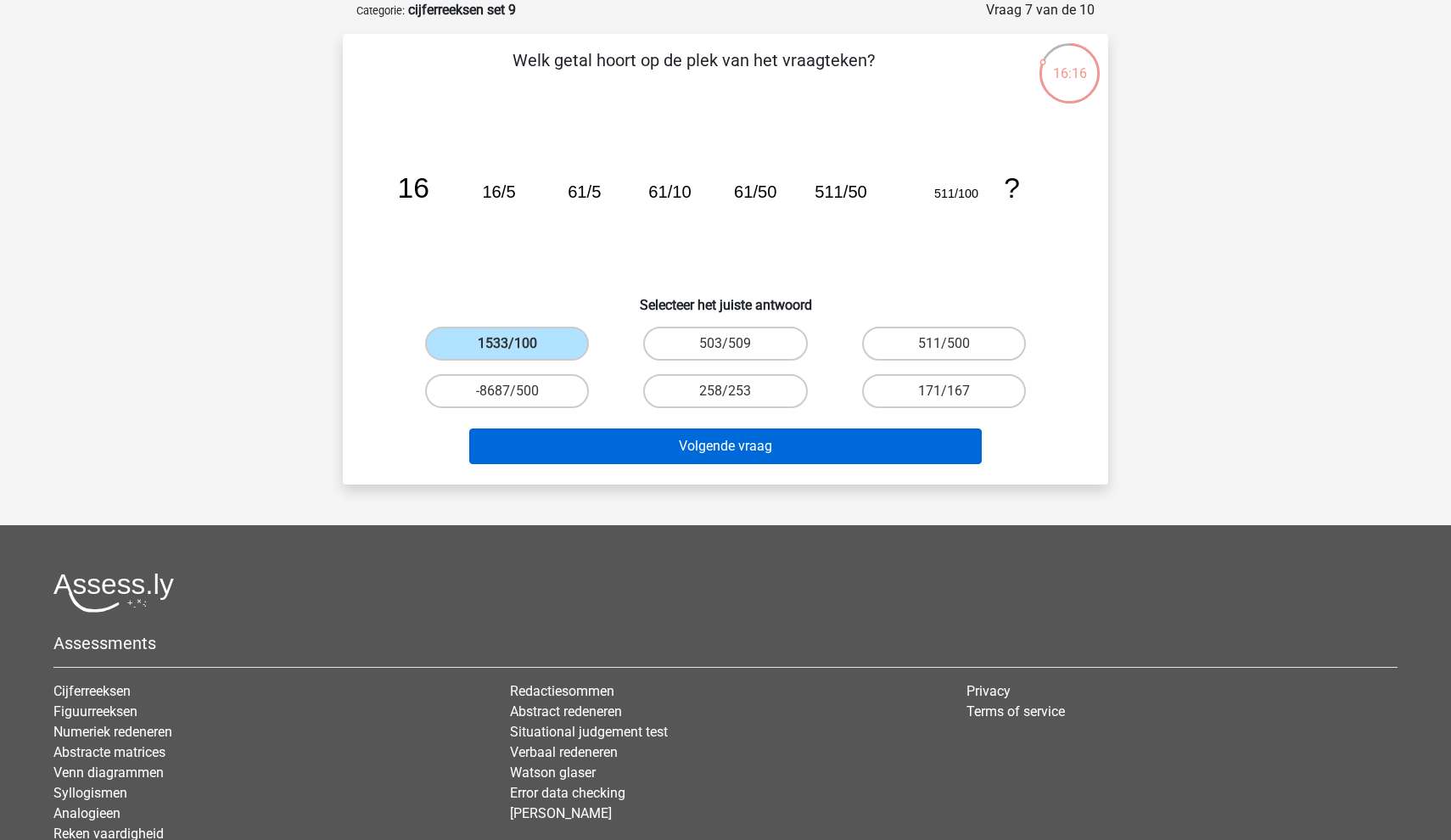
click at [545, 437] on button "Volgende vraag" at bounding box center [726, 445] width 513 height 35
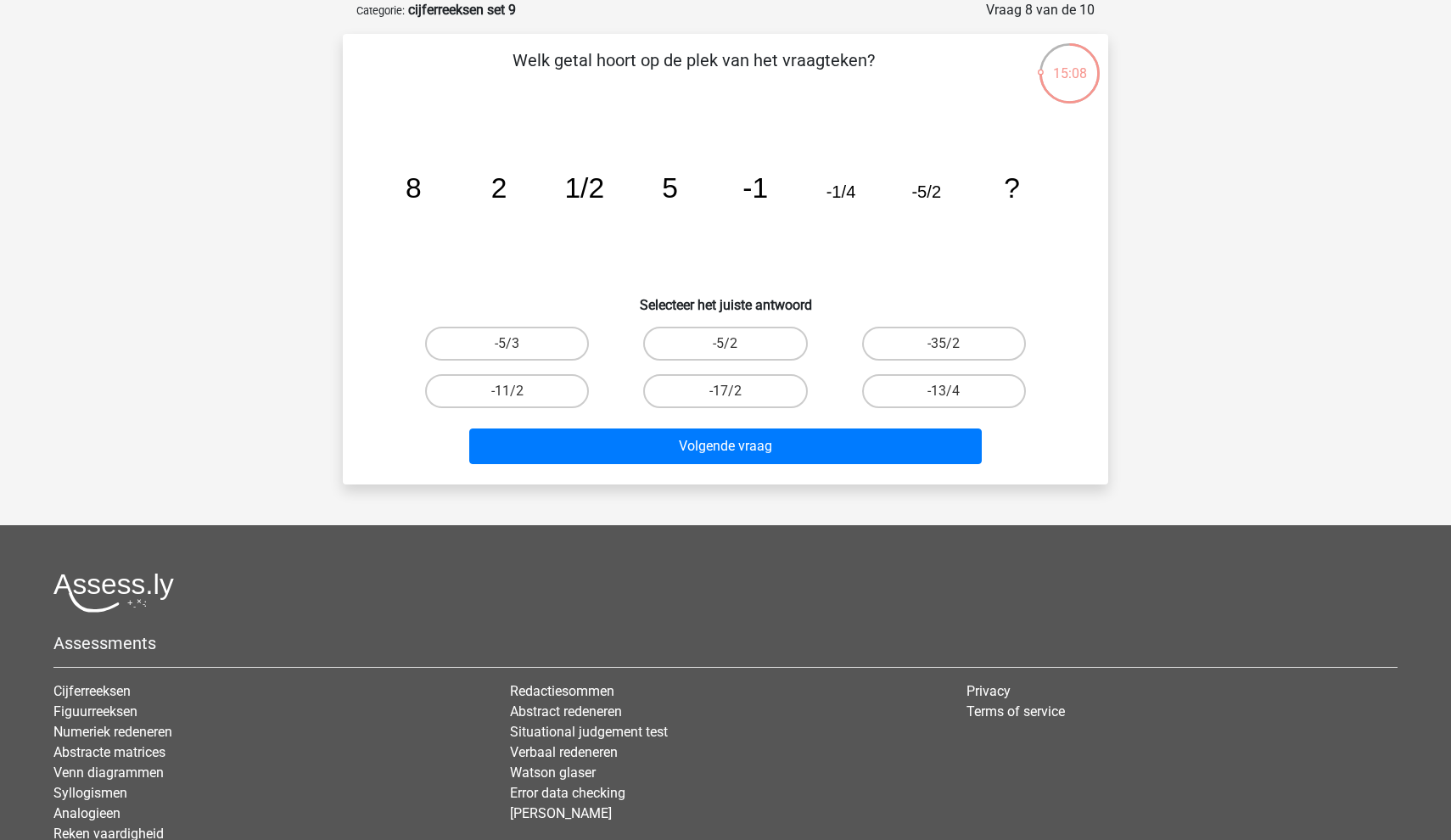
click at [728, 348] on input "-5/2" at bounding box center [731, 349] width 11 height 11
radio input "true"
click at [728, 348] on input "-5/2" at bounding box center [731, 349] width 11 height 11
click at [675, 389] on label "-17/2" at bounding box center [725, 390] width 163 height 34
click at [726, 391] on input "-17/2" at bounding box center [731, 396] width 11 height 11
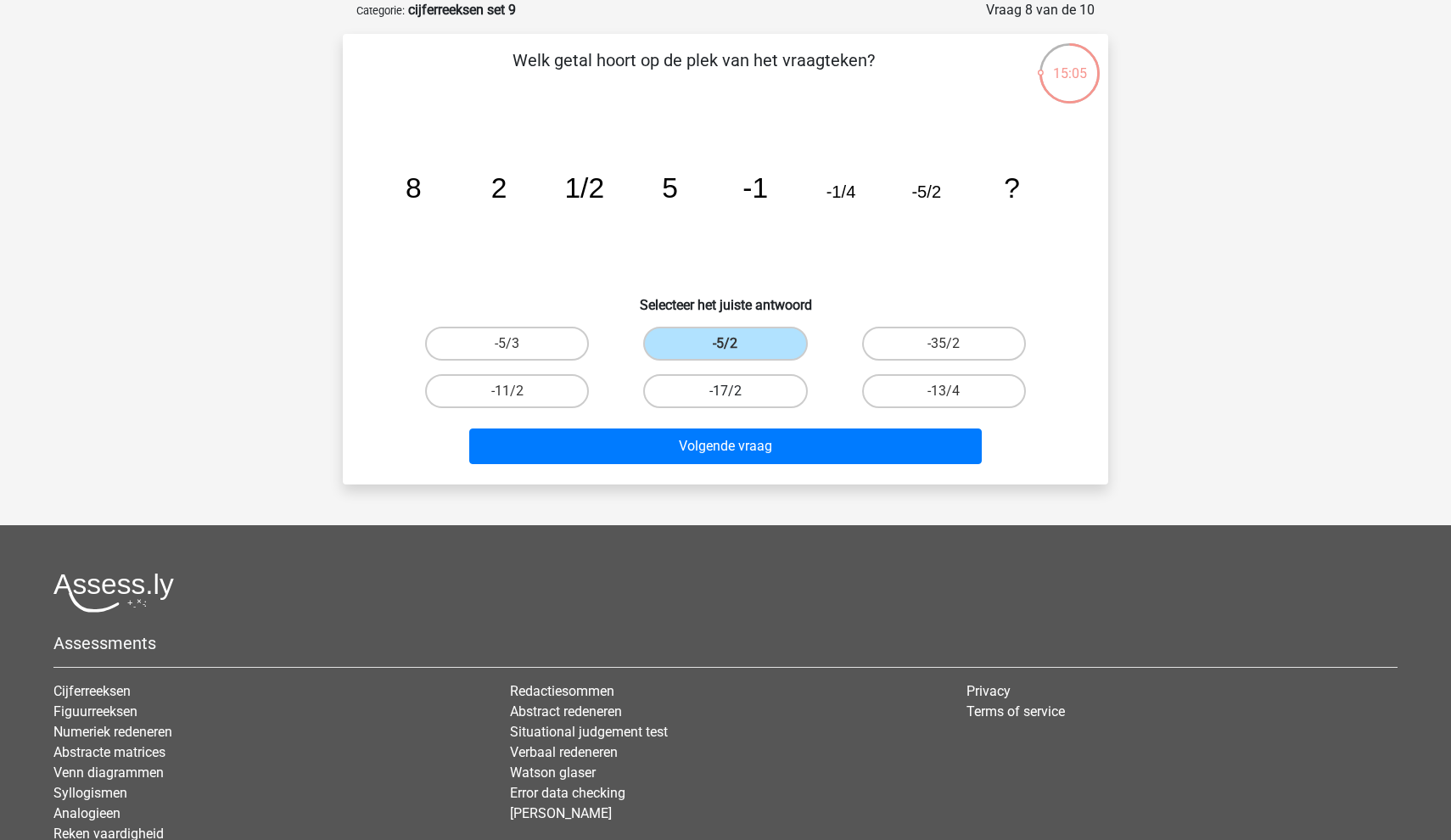
radio input "true"
click at [945, 336] on label "-35/2" at bounding box center [944, 343] width 163 height 34
click at [945, 344] on input "-35/2" at bounding box center [949, 349] width 11 height 11
radio input "true"
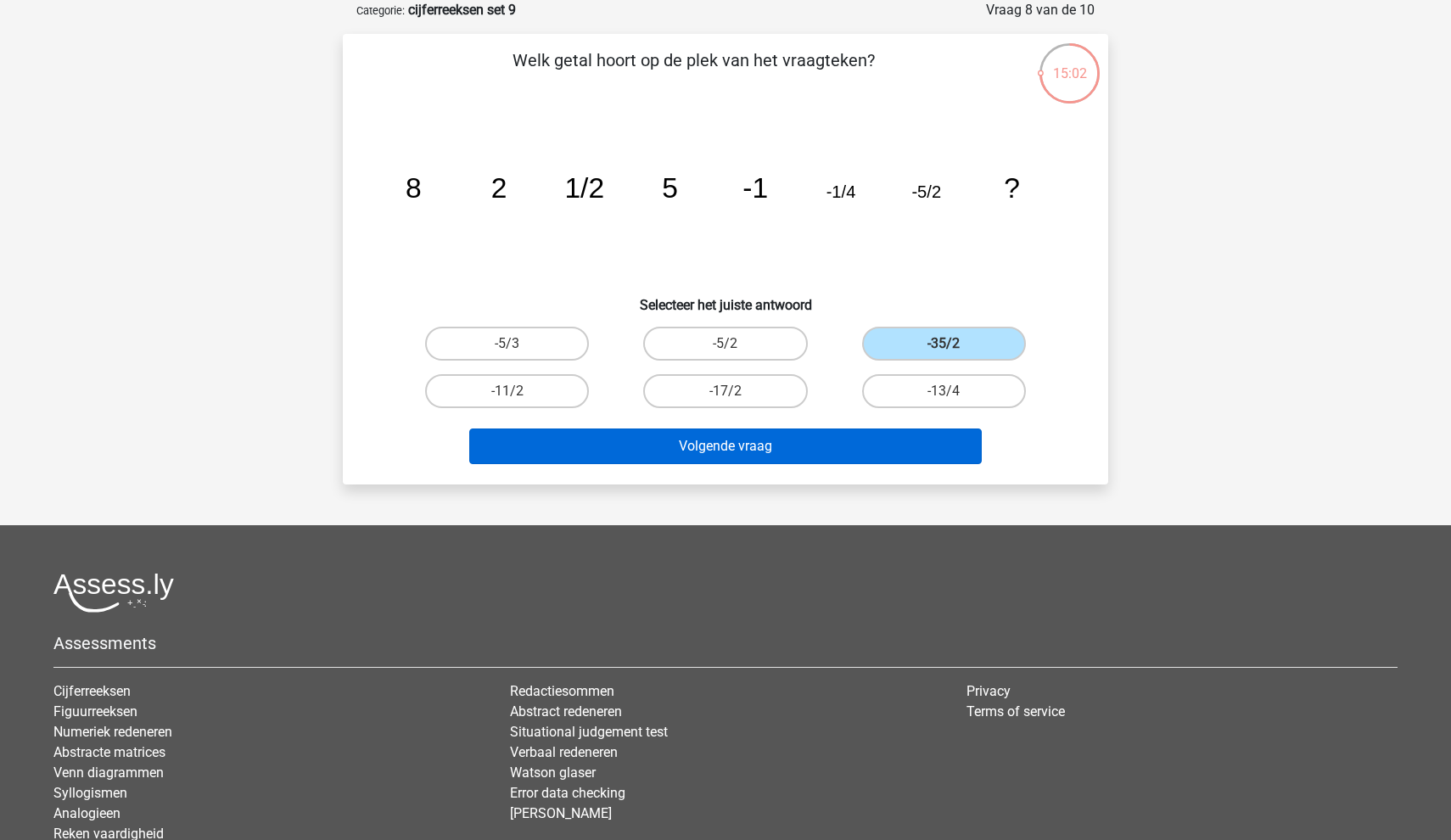
click at [925, 453] on button "Volgende vraag" at bounding box center [726, 445] width 513 height 35
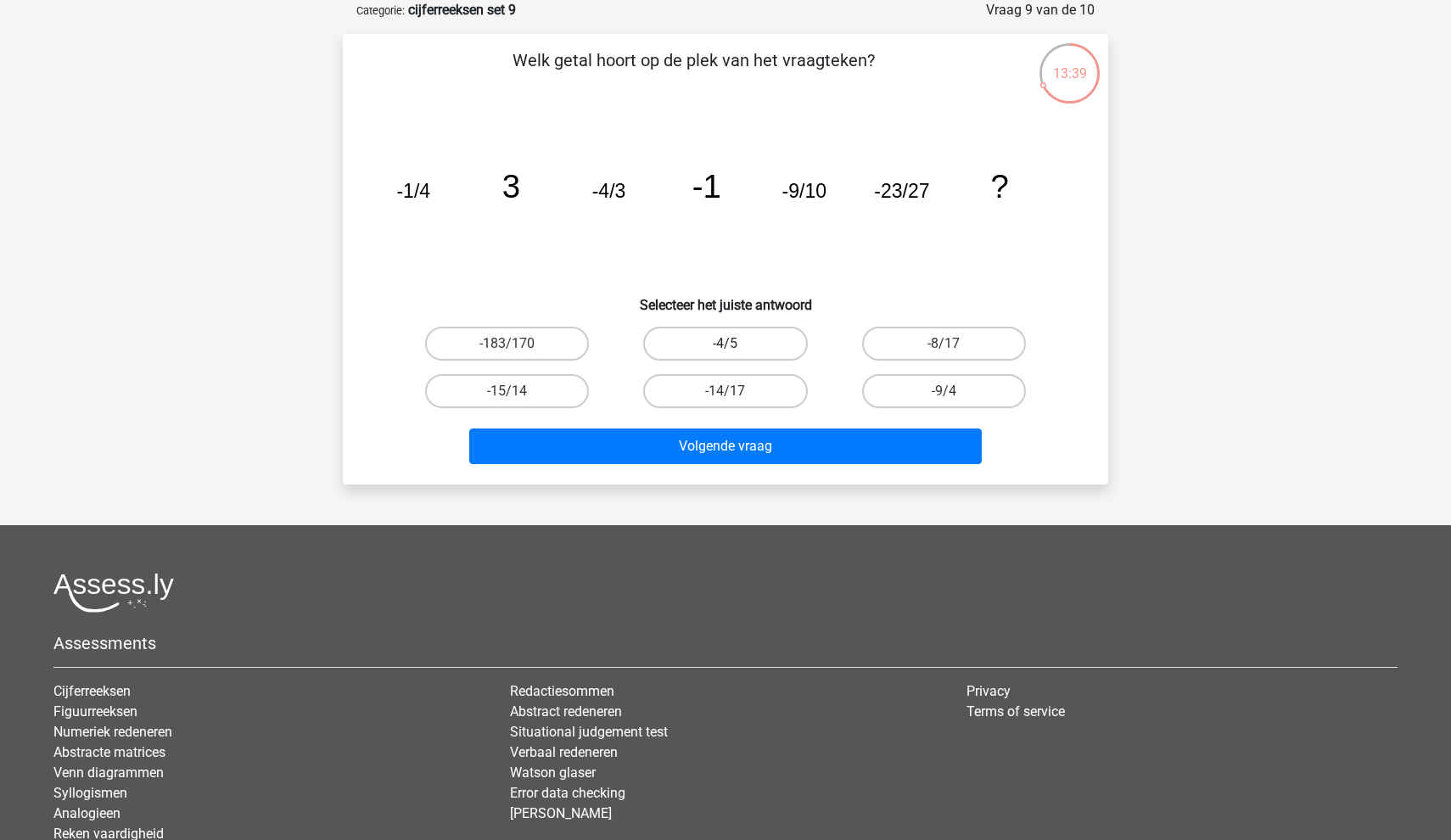
click at [740, 350] on label "-4/5" at bounding box center [725, 343] width 163 height 34
click at [736, 350] on input "-4/5" at bounding box center [731, 349] width 11 height 11
radio input "true"
click at [548, 347] on label "-183/170" at bounding box center [507, 343] width 163 height 34
click at [519, 347] on input "-183/170" at bounding box center [513, 349] width 11 height 11
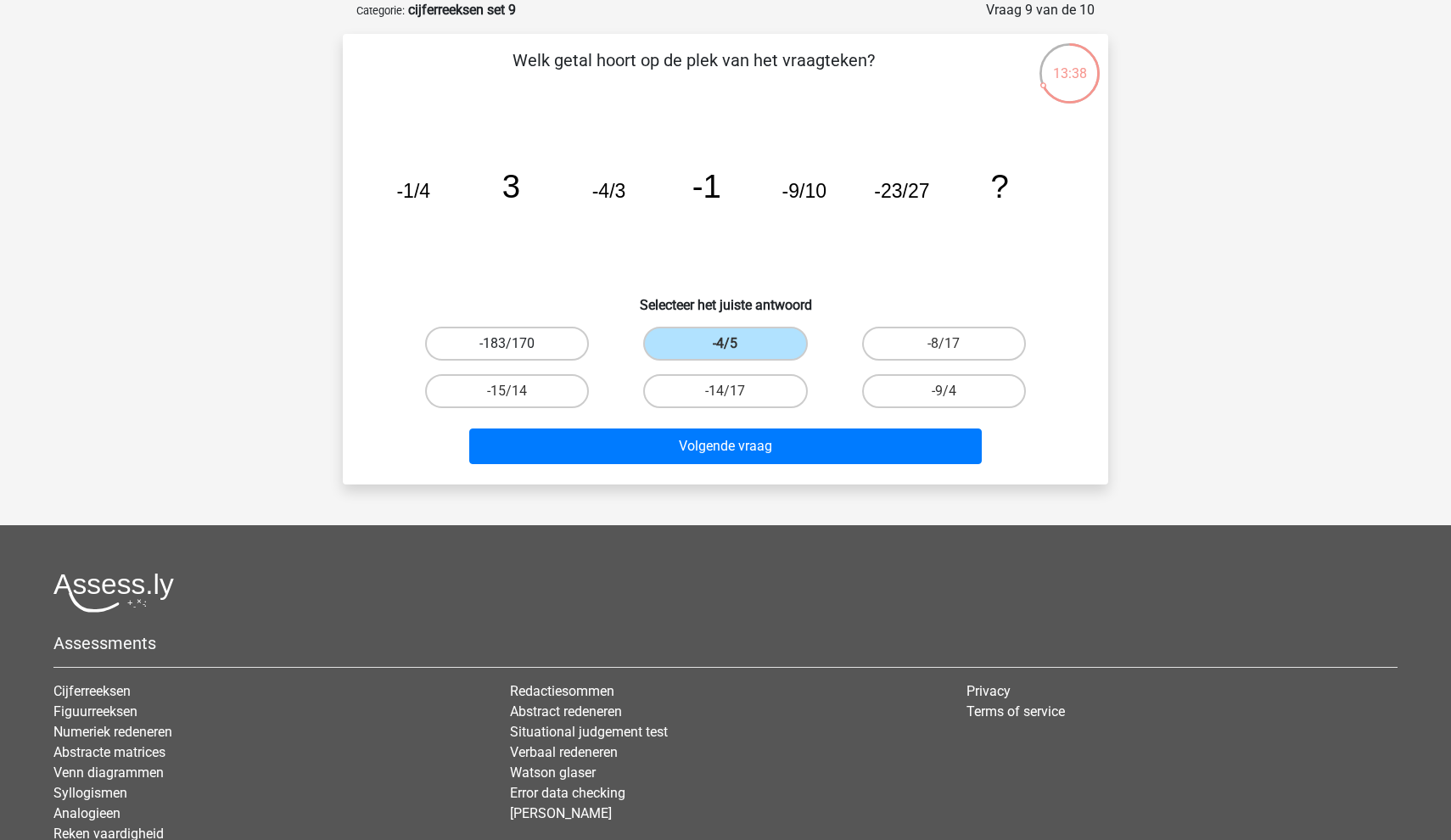
radio input "true"
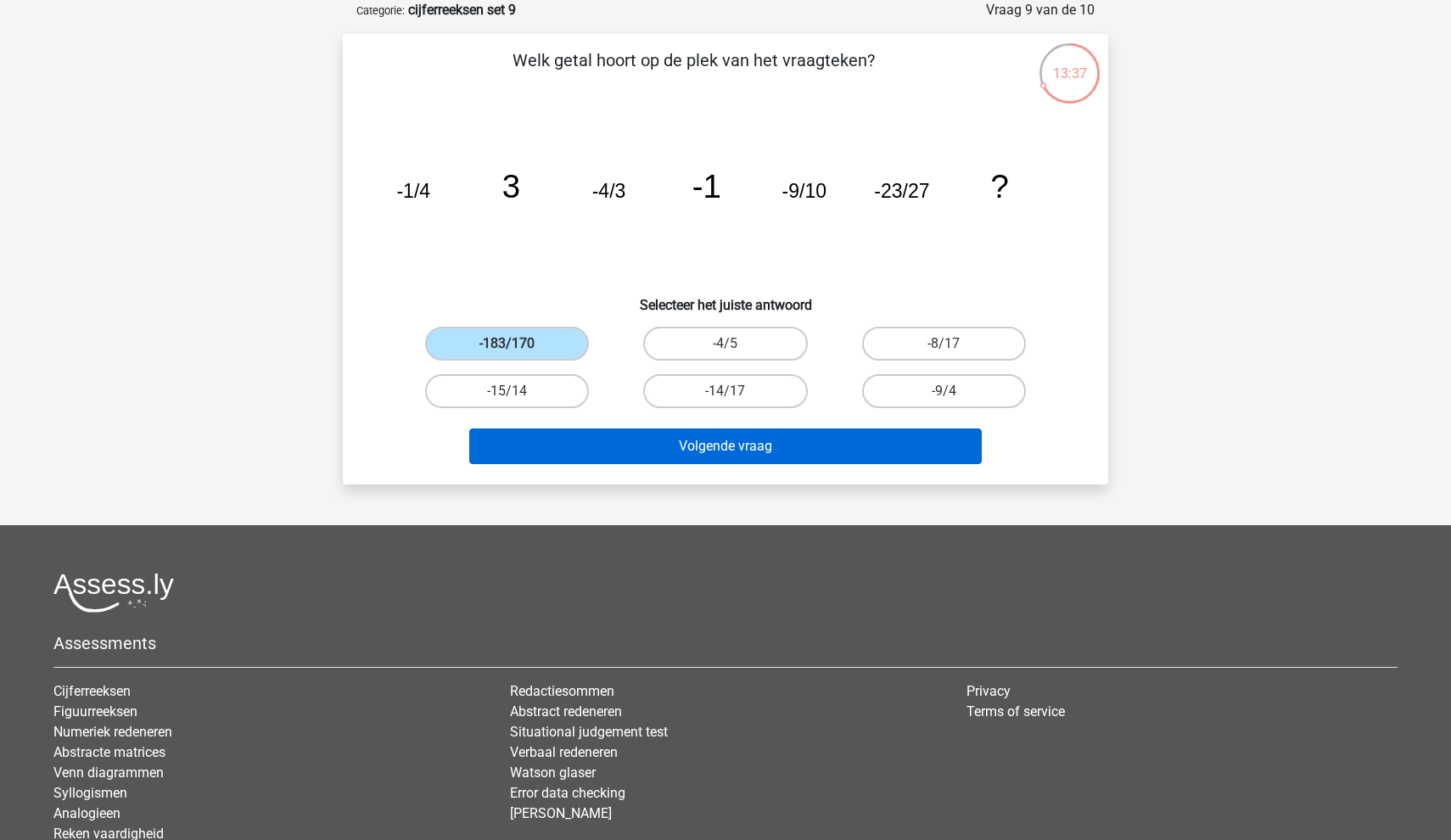
click at [600, 448] on button "Volgende vraag" at bounding box center [726, 445] width 513 height 35
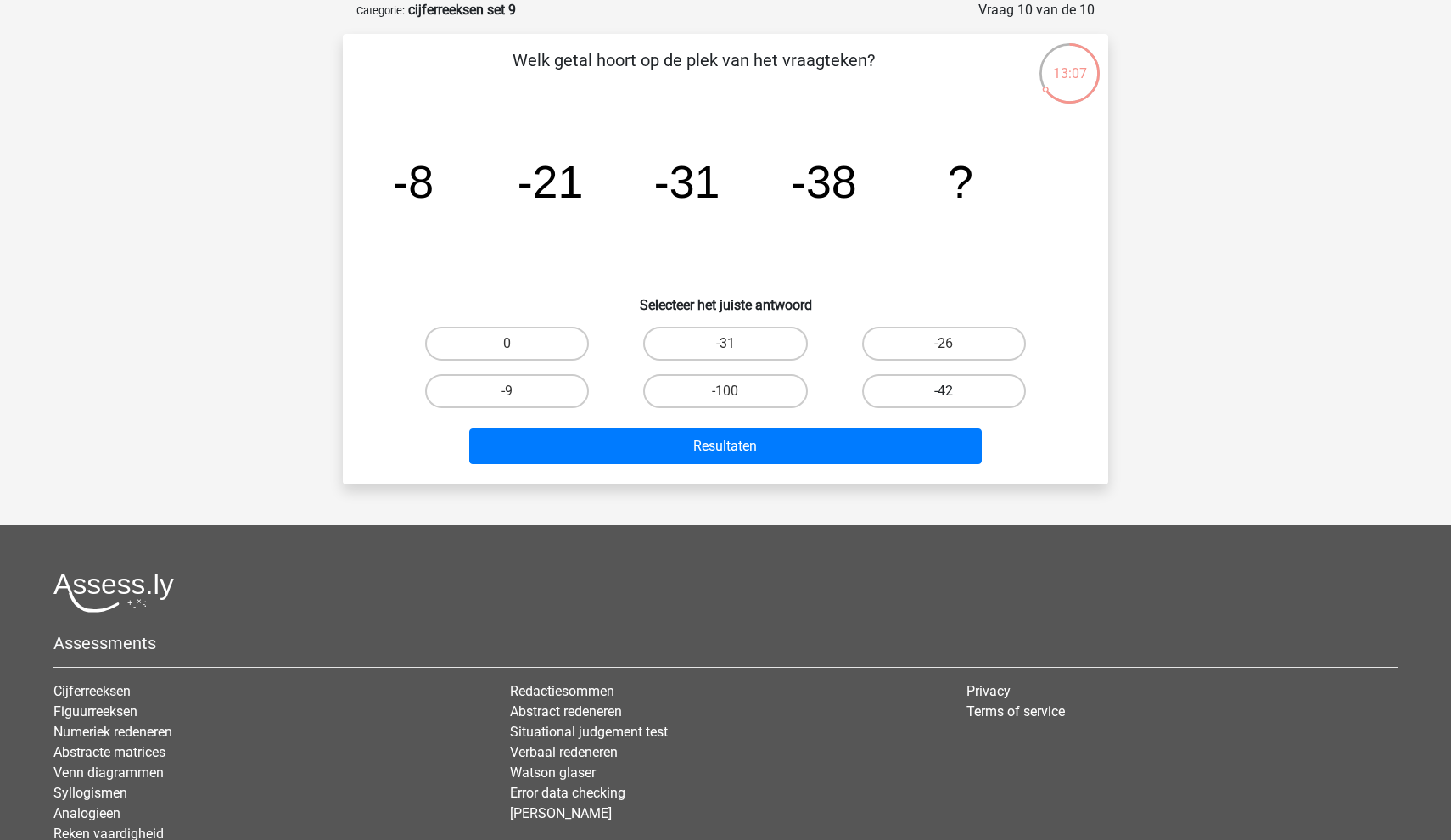
click at [912, 389] on label "-42" at bounding box center [944, 390] width 163 height 34
click at [944, 391] on input "-42" at bounding box center [949, 396] width 11 height 11
radio input "true"
click at [912, 389] on label "-42" at bounding box center [944, 390] width 163 height 34
click at [944, 391] on input "-42" at bounding box center [949, 396] width 11 height 11
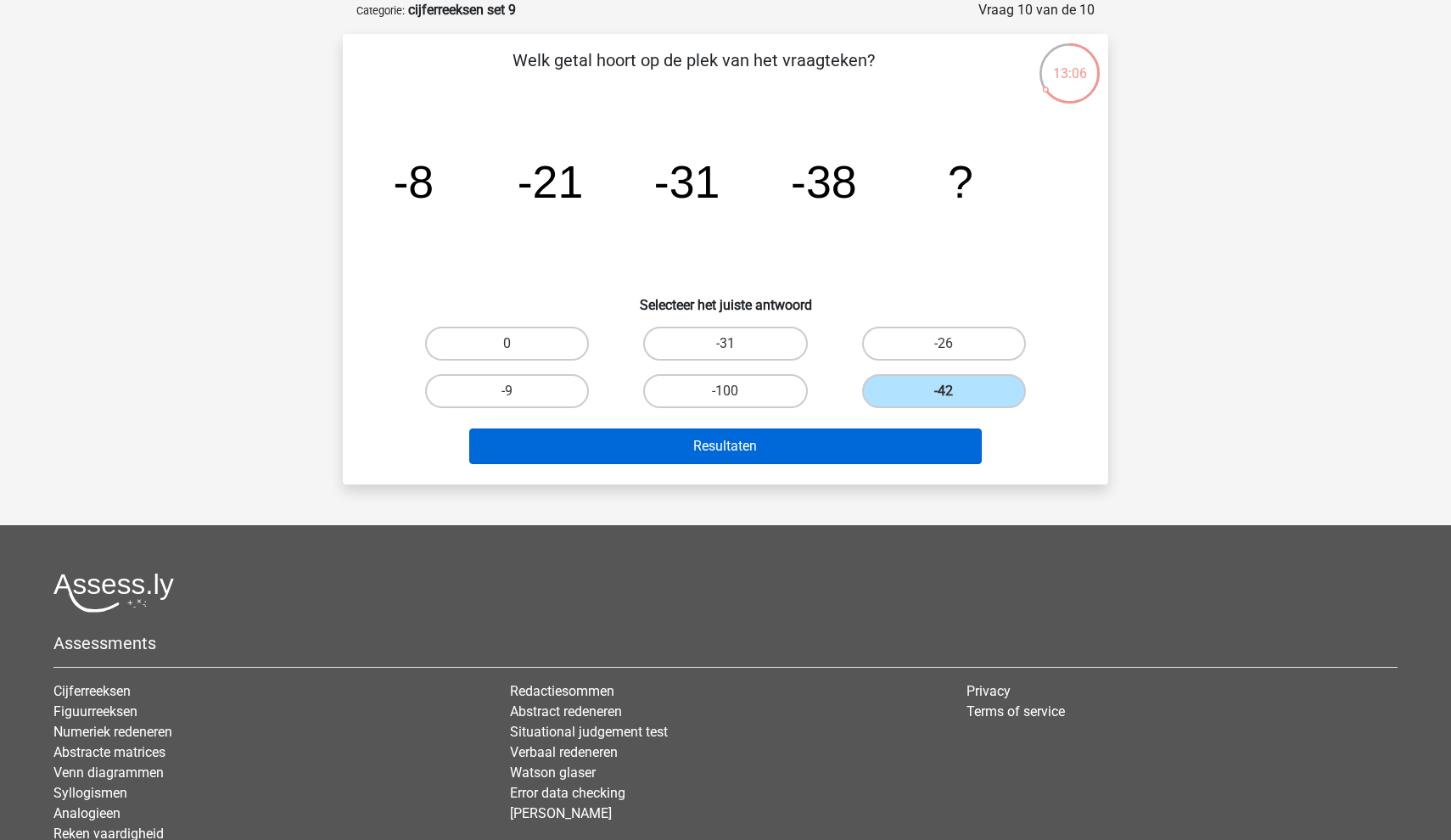
click at [877, 445] on button "Resultaten" at bounding box center [726, 445] width 513 height 35
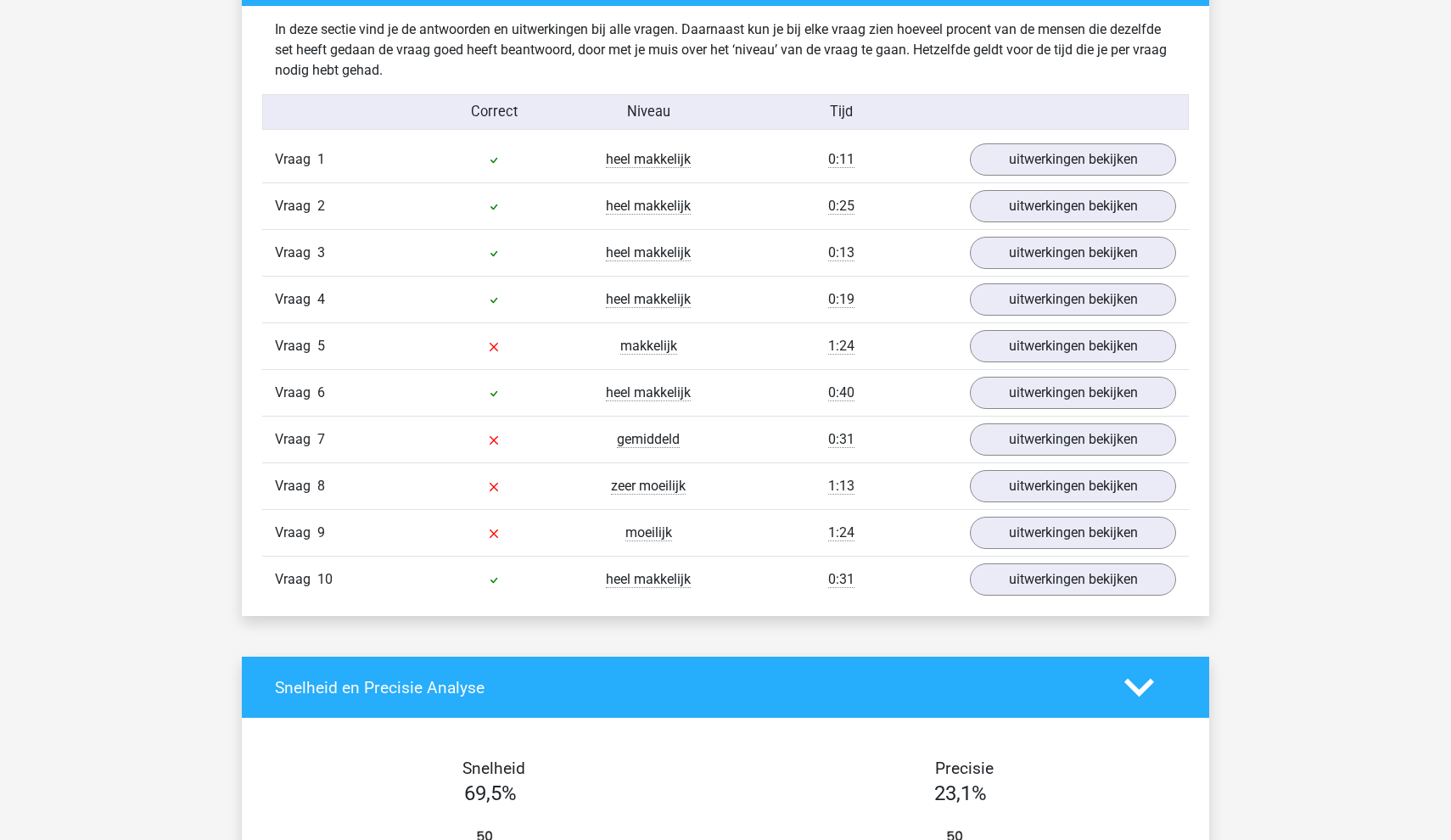
scroll to position [1034, 0]
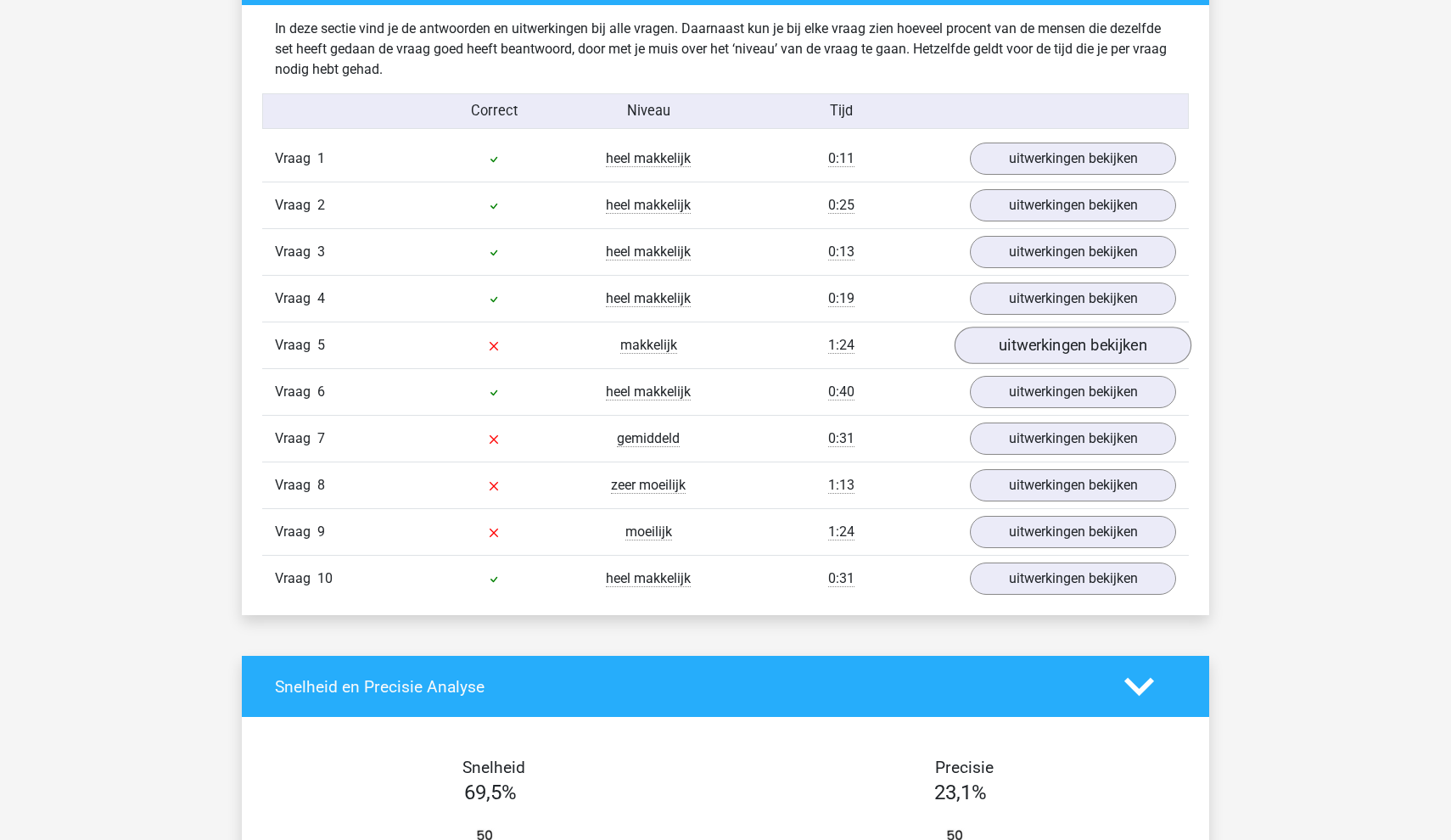
click at [1028, 353] on link "uitwerkingen bekijken" at bounding box center [1073, 345] width 237 height 37
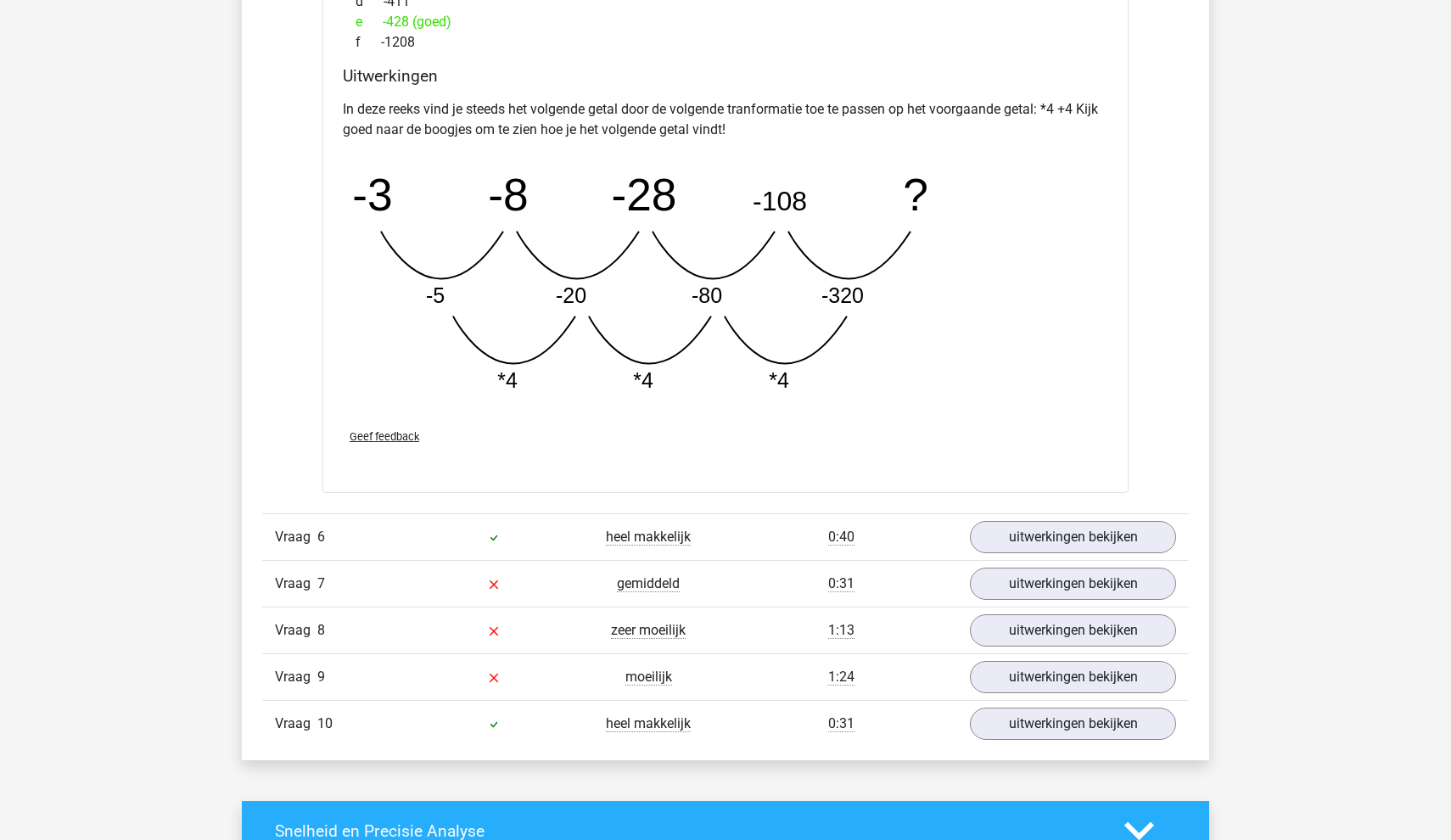
scroll to position [1768, 0]
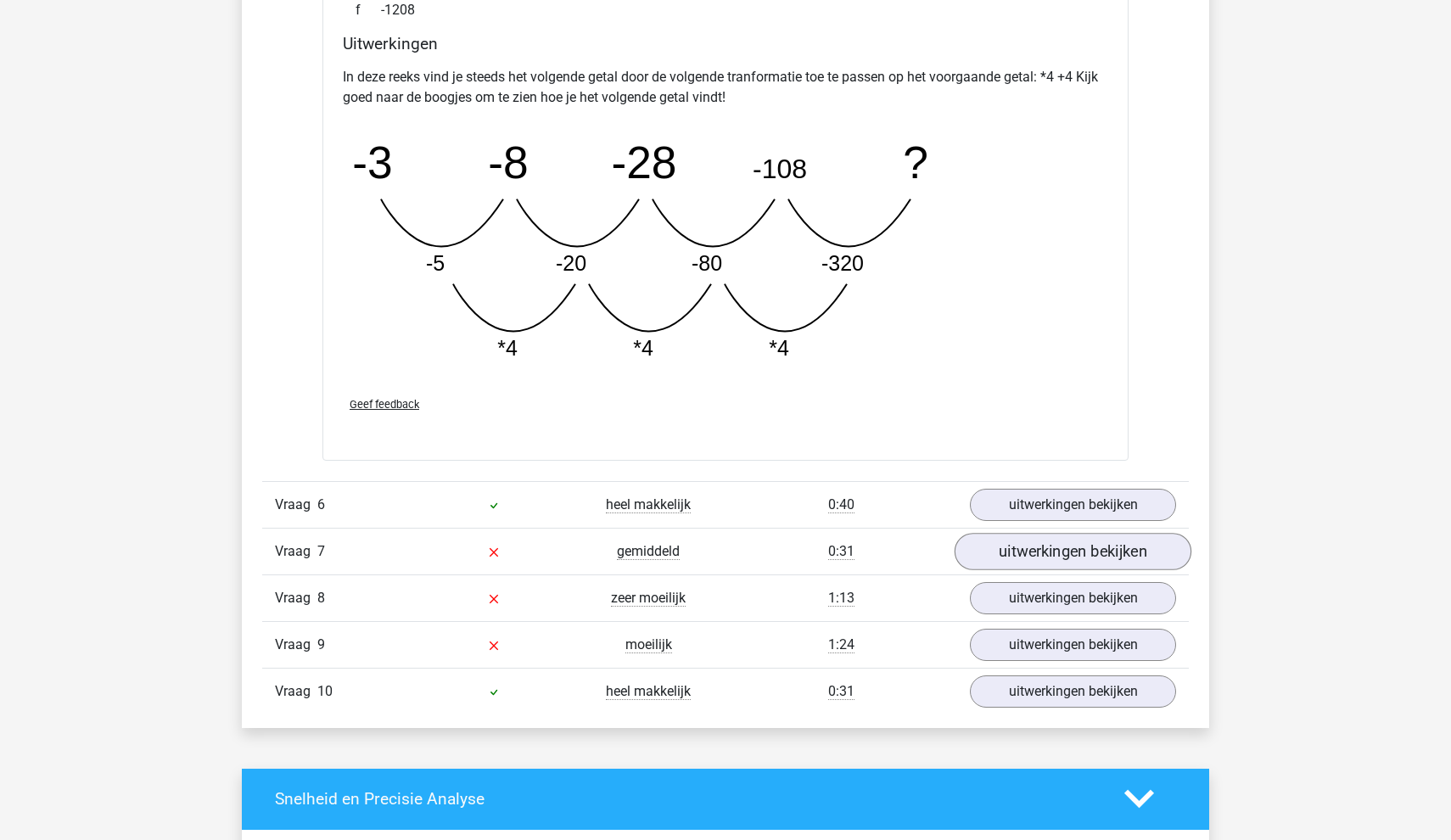
click at [1014, 553] on link "uitwerkingen bekijken" at bounding box center [1073, 551] width 237 height 37
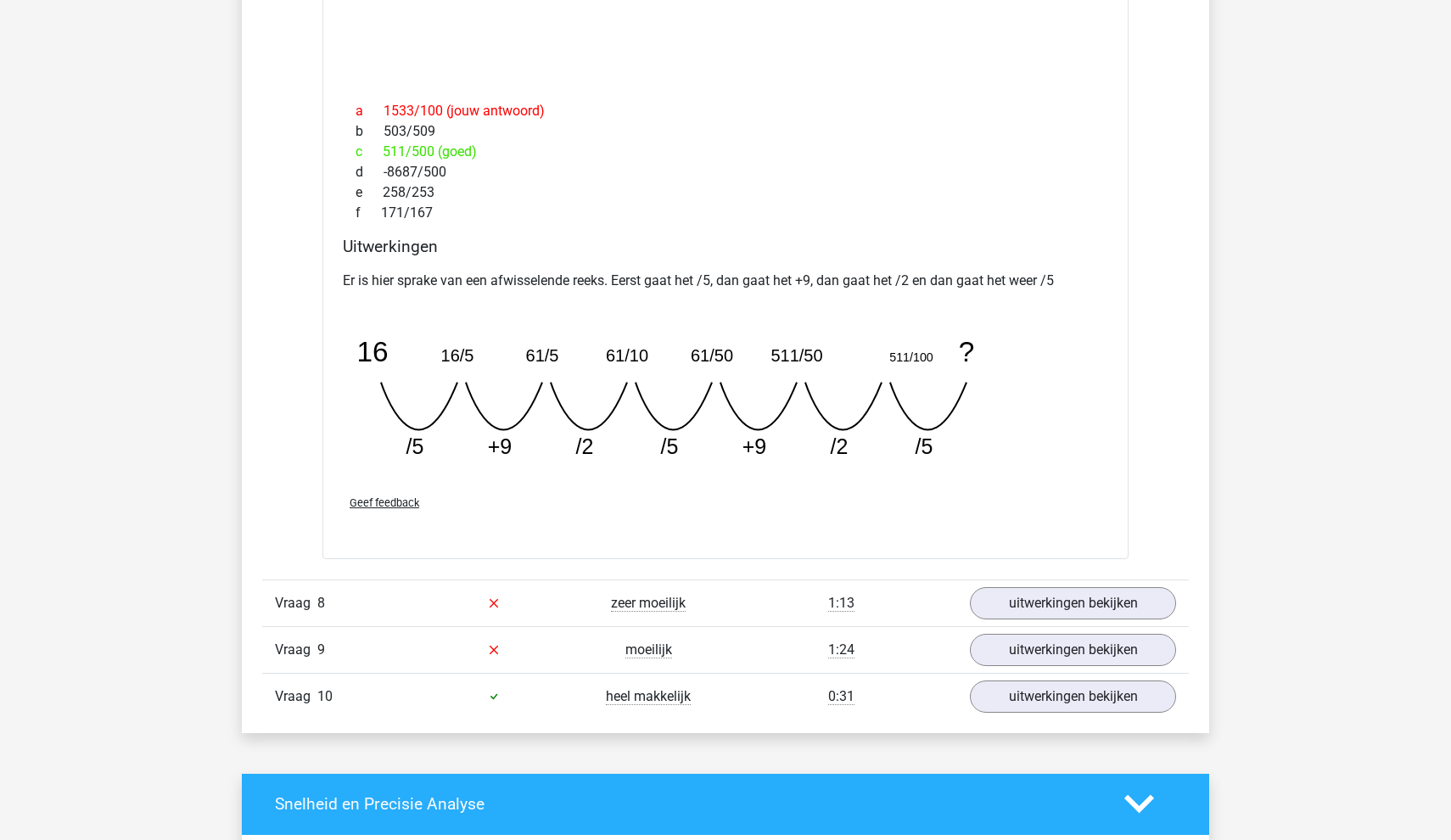
scroll to position [2509, 0]
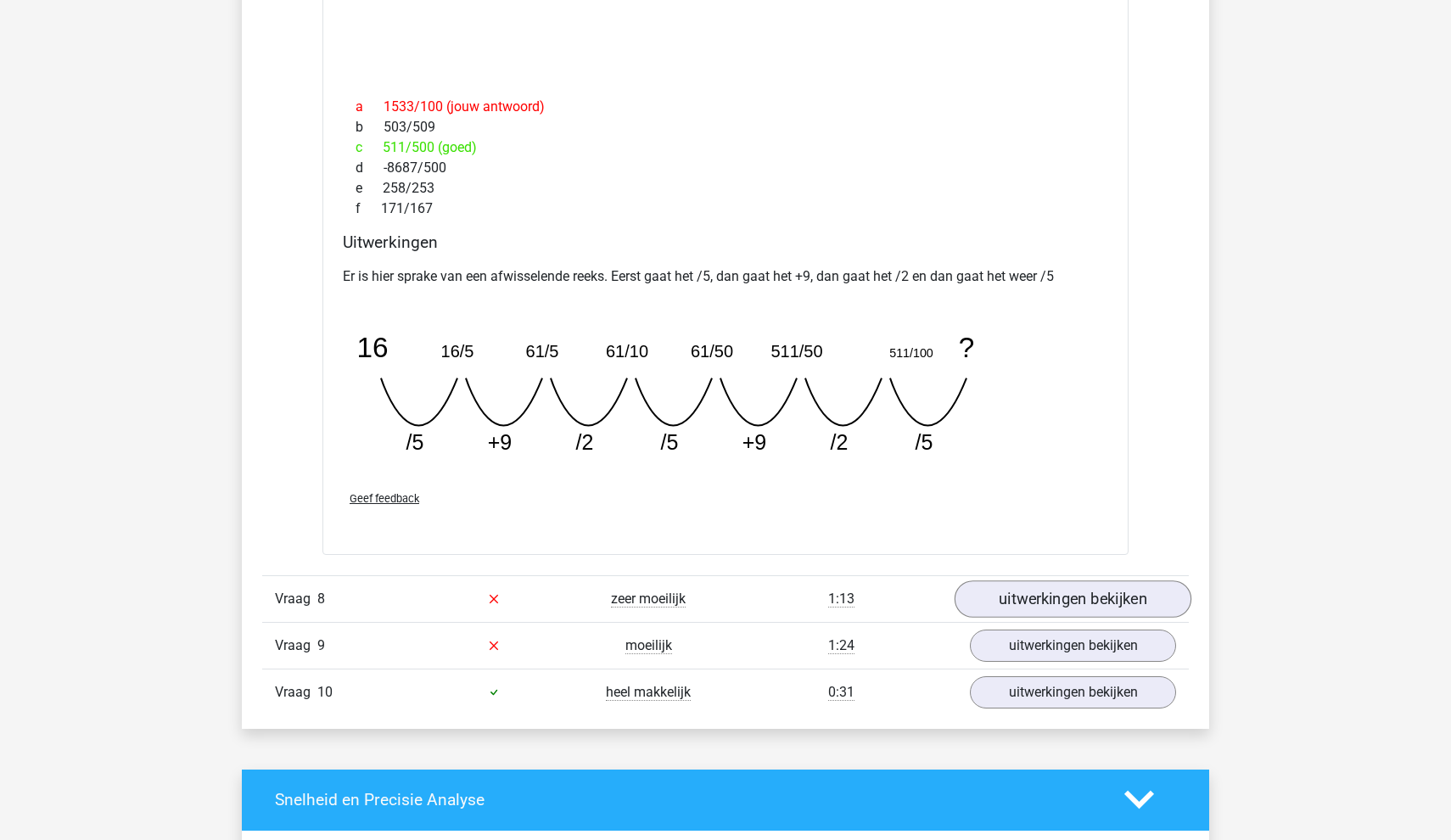
click at [1042, 598] on link "uitwerkingen bekijken" at bounding box center [1073, 598] width 237 height 37
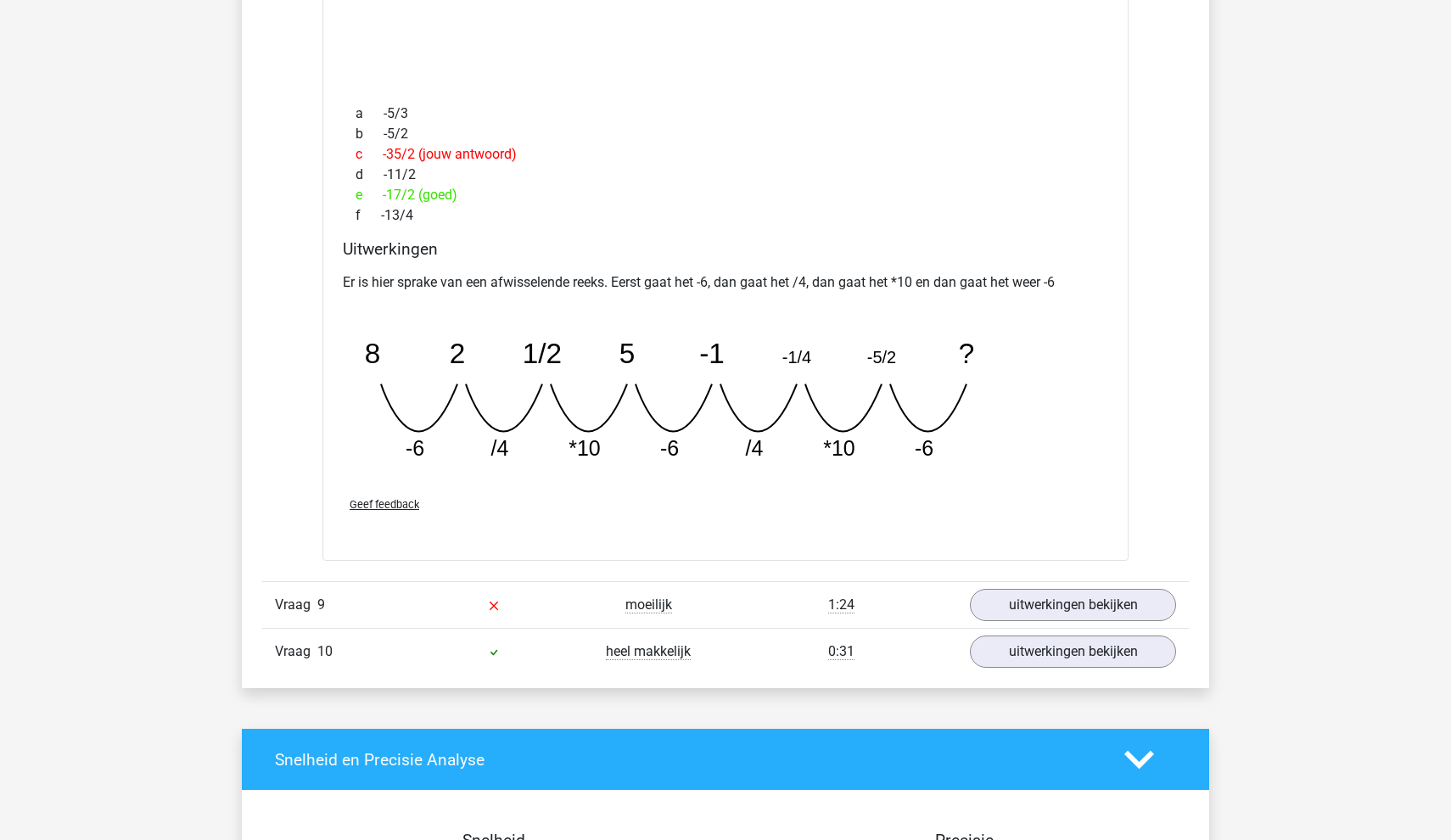
scroll to position [3291, 0]
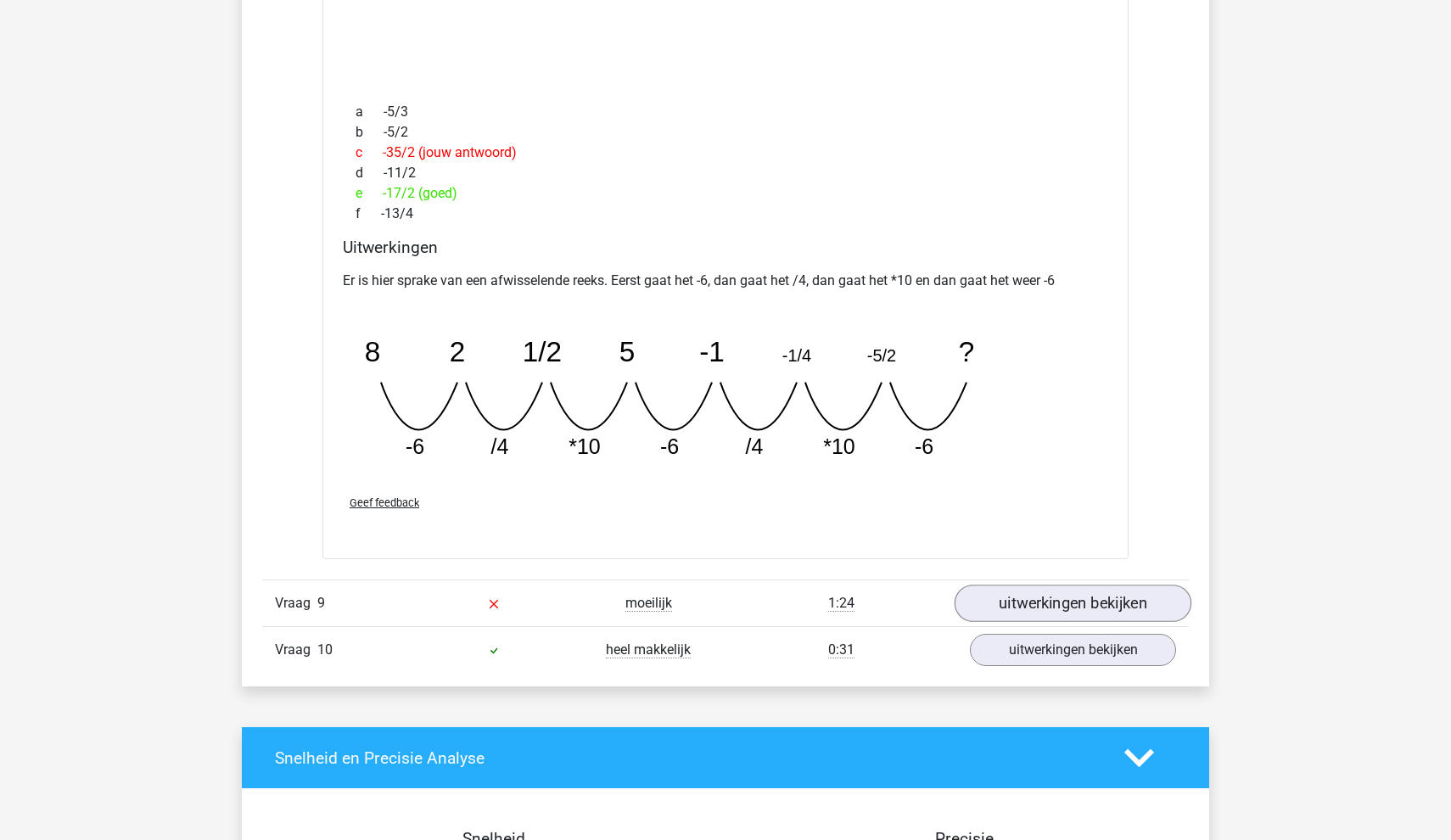
click at [1042, 598] on link "uitwerkingen bekijken" at bounding box center [1073, 604] width 237 height 37
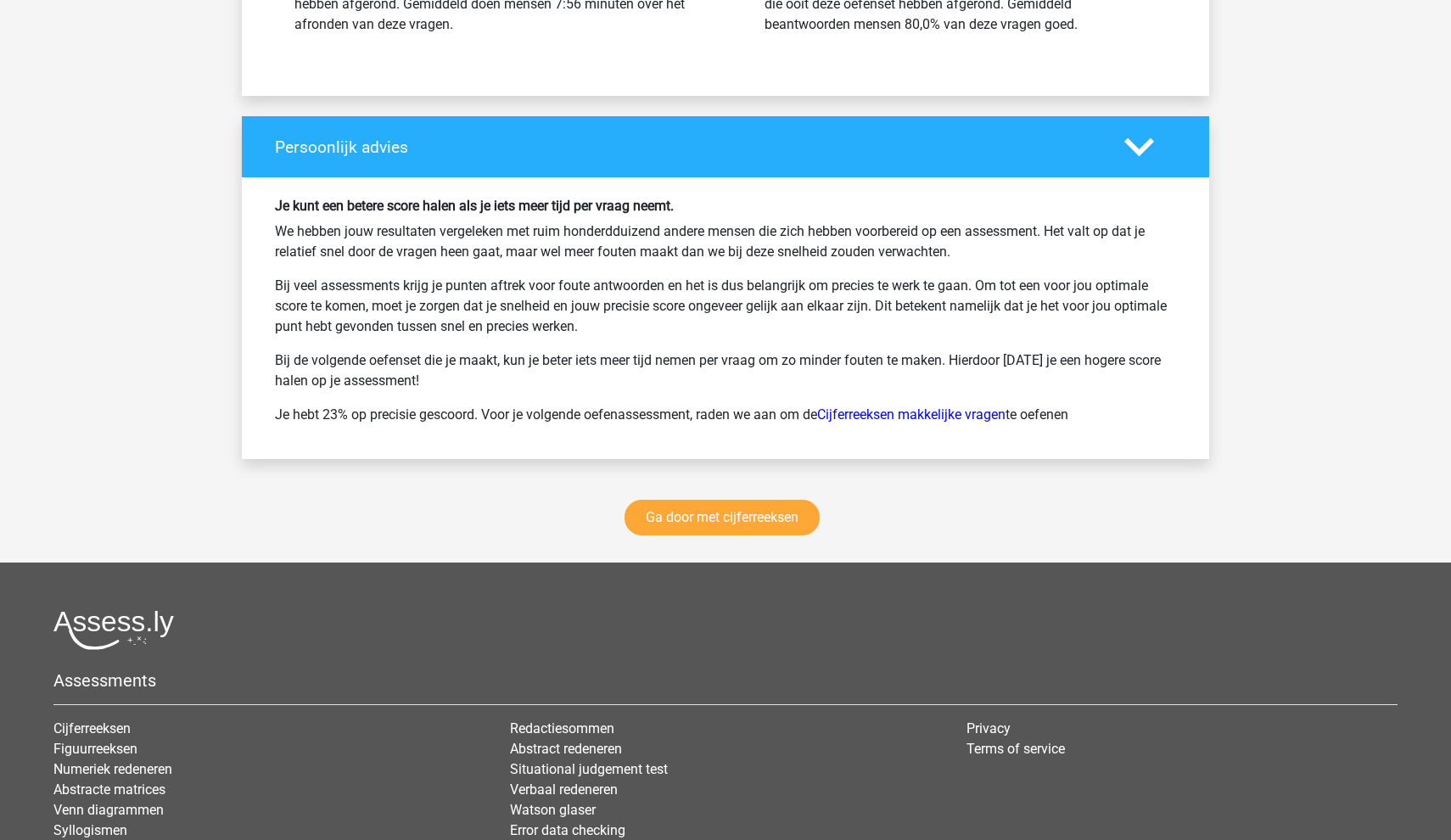
scroll to position [5496, 0]
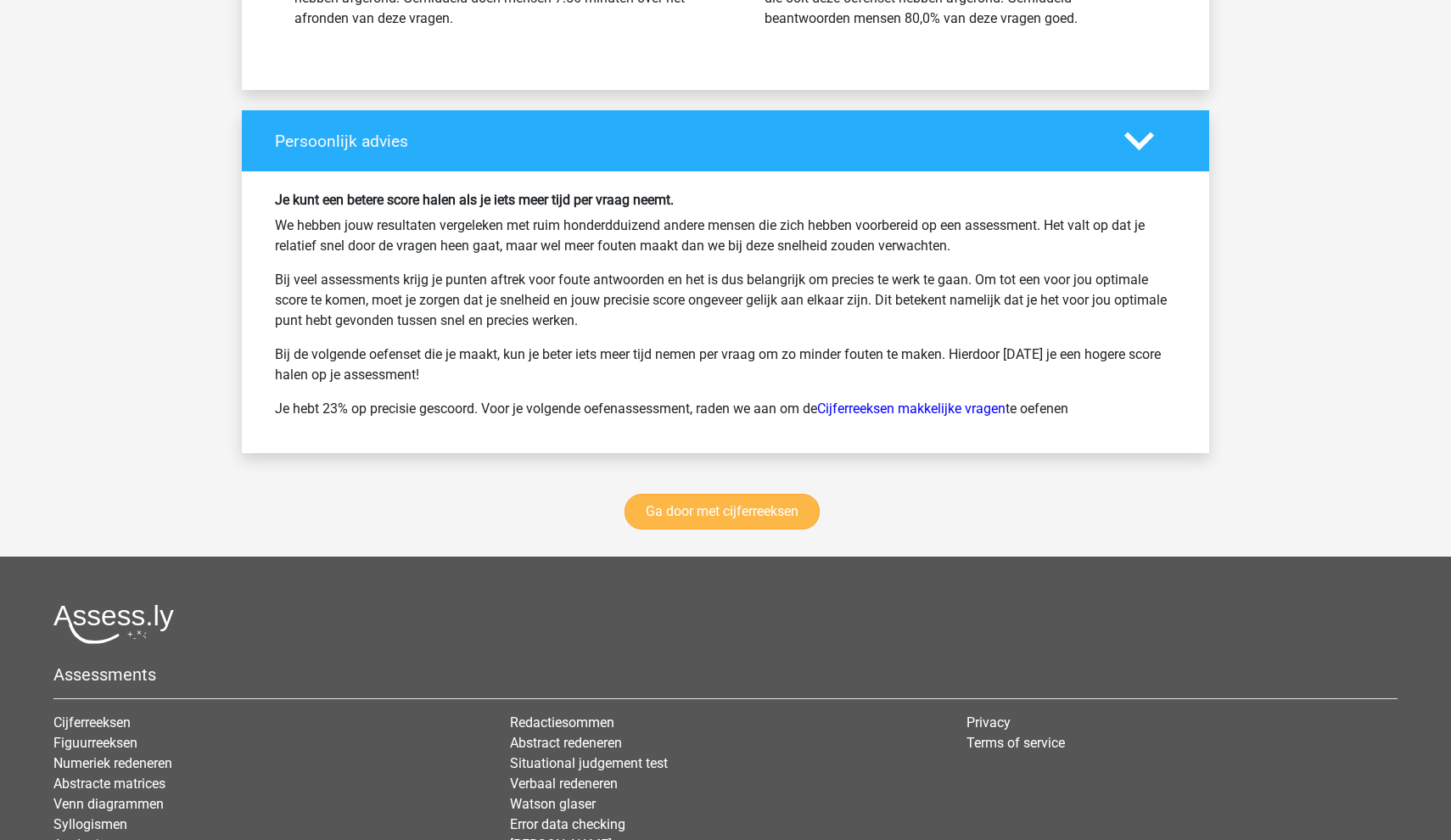
click at [749, 507] on link "Ga door met cijferreeksen" at bounding box center [722, 511] width 195 height 35
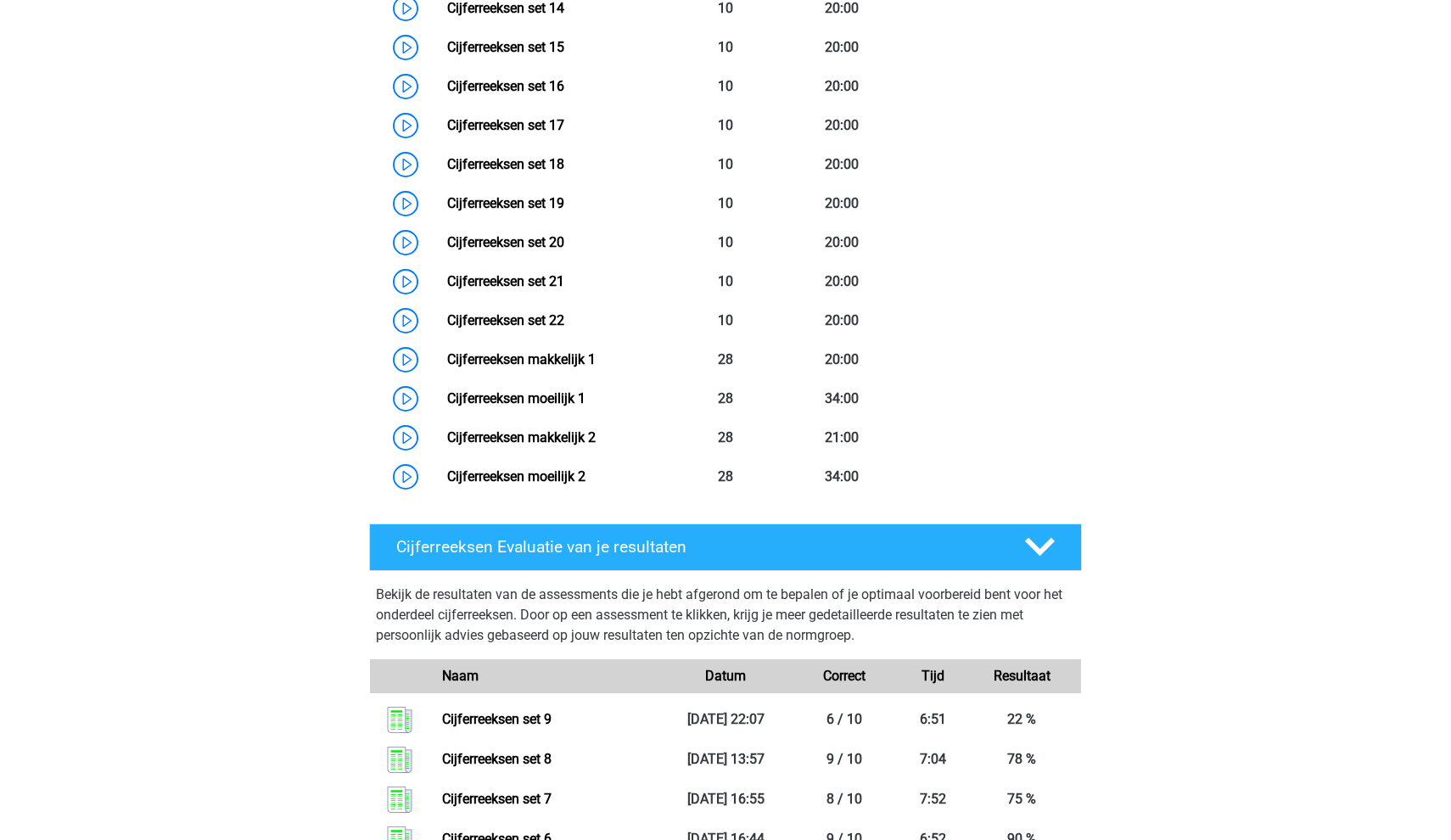
scroll to position [1429, 0]
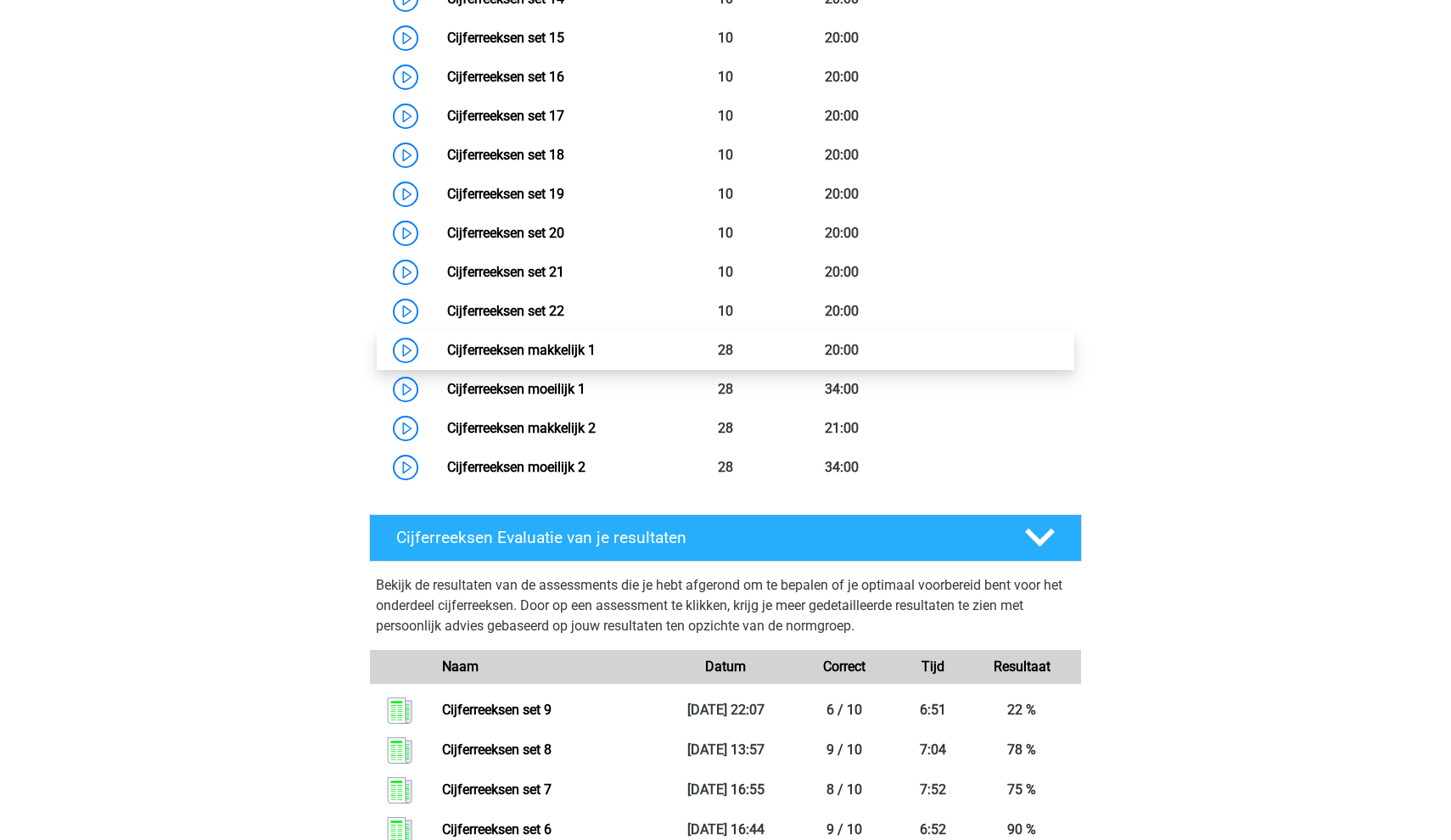
click at [596, 358] on link "Cijferreeksen makkelijk 1" at bounding box center [521, 350] width 149 height 16
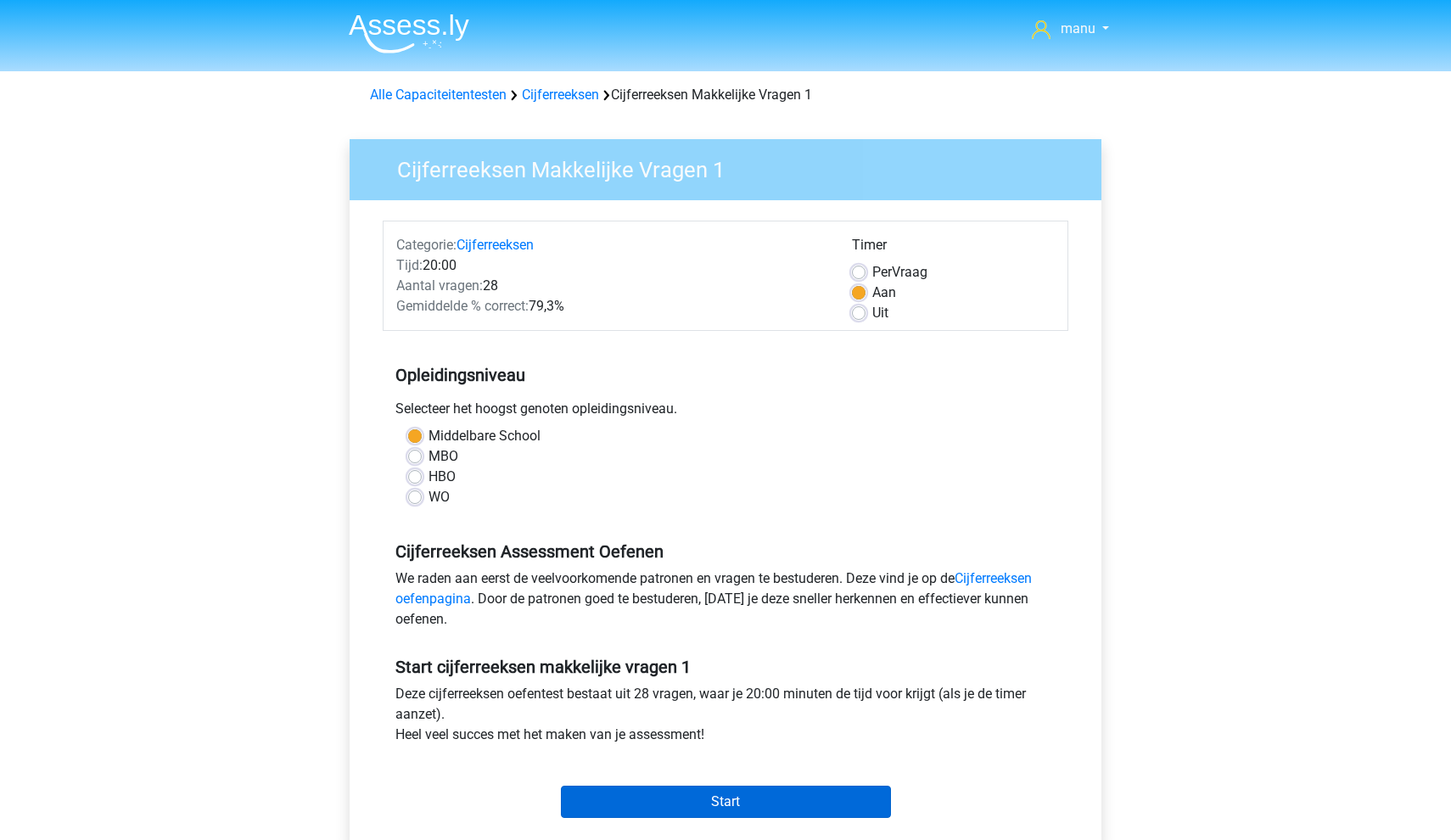
click at [714, 812] on input "Start" at bounding box center [726, 801] width 330 height 32
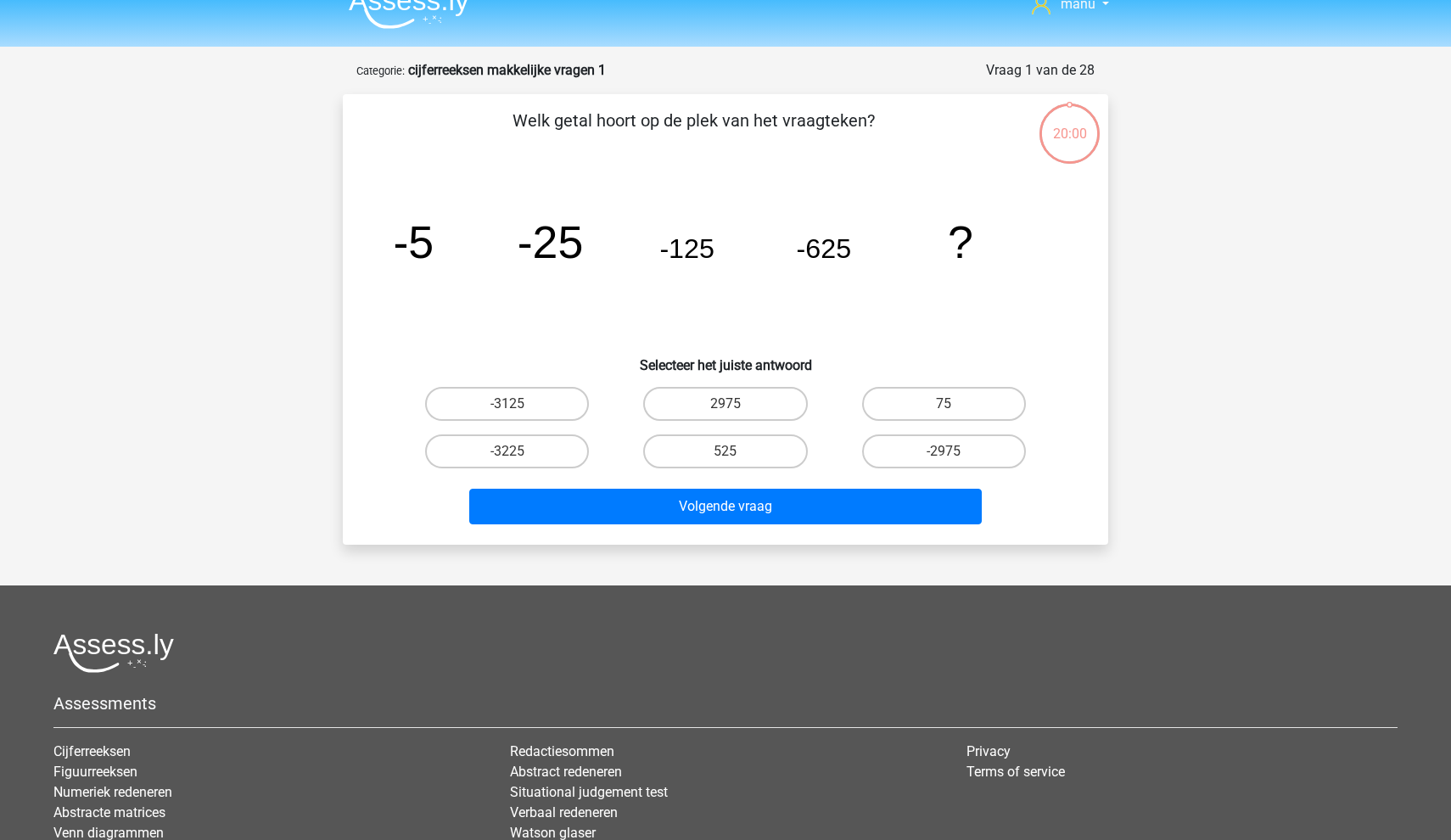
scroll to position [41, 0]
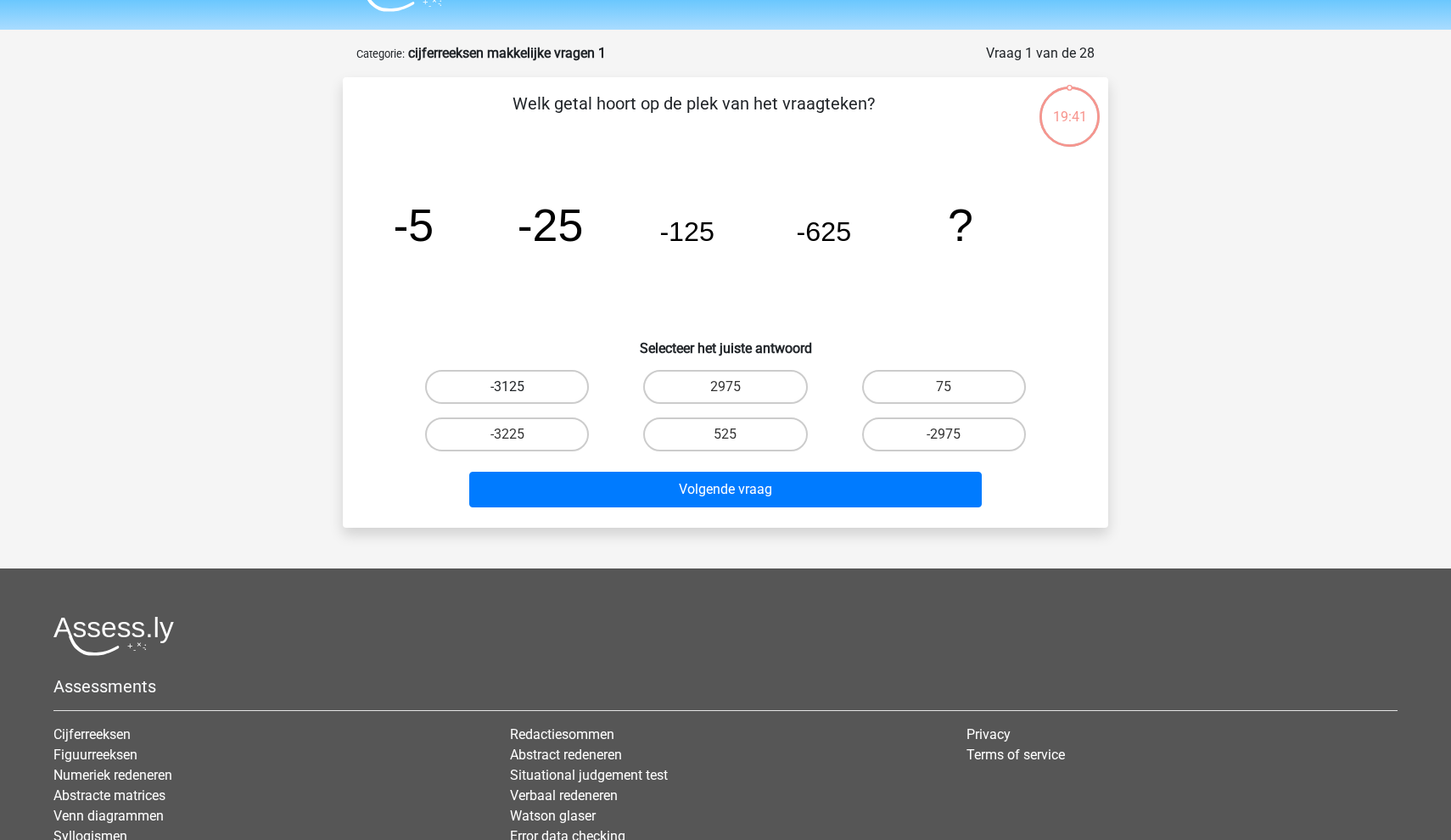
click at [507, 384] on label "-3125" at bounding box center [507, 386] width 163 height 34
click at [507, 387] on input "-3125" at bounding box center [513, 392] width 11 height 11
radio input "true"
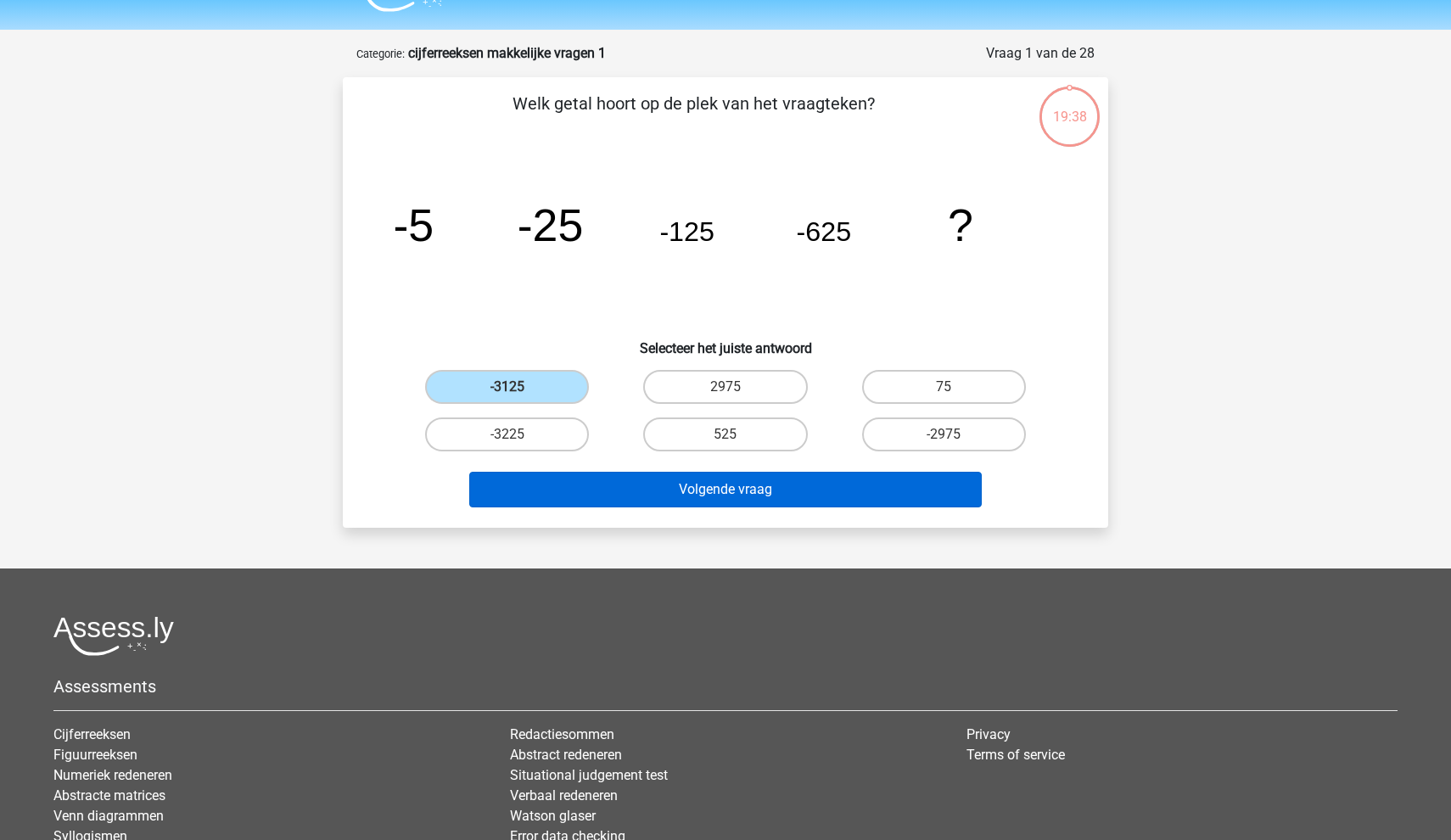
click at [590, 487] on button "Volgende vraag" at bounding box center [726, 489] width 513 height 35
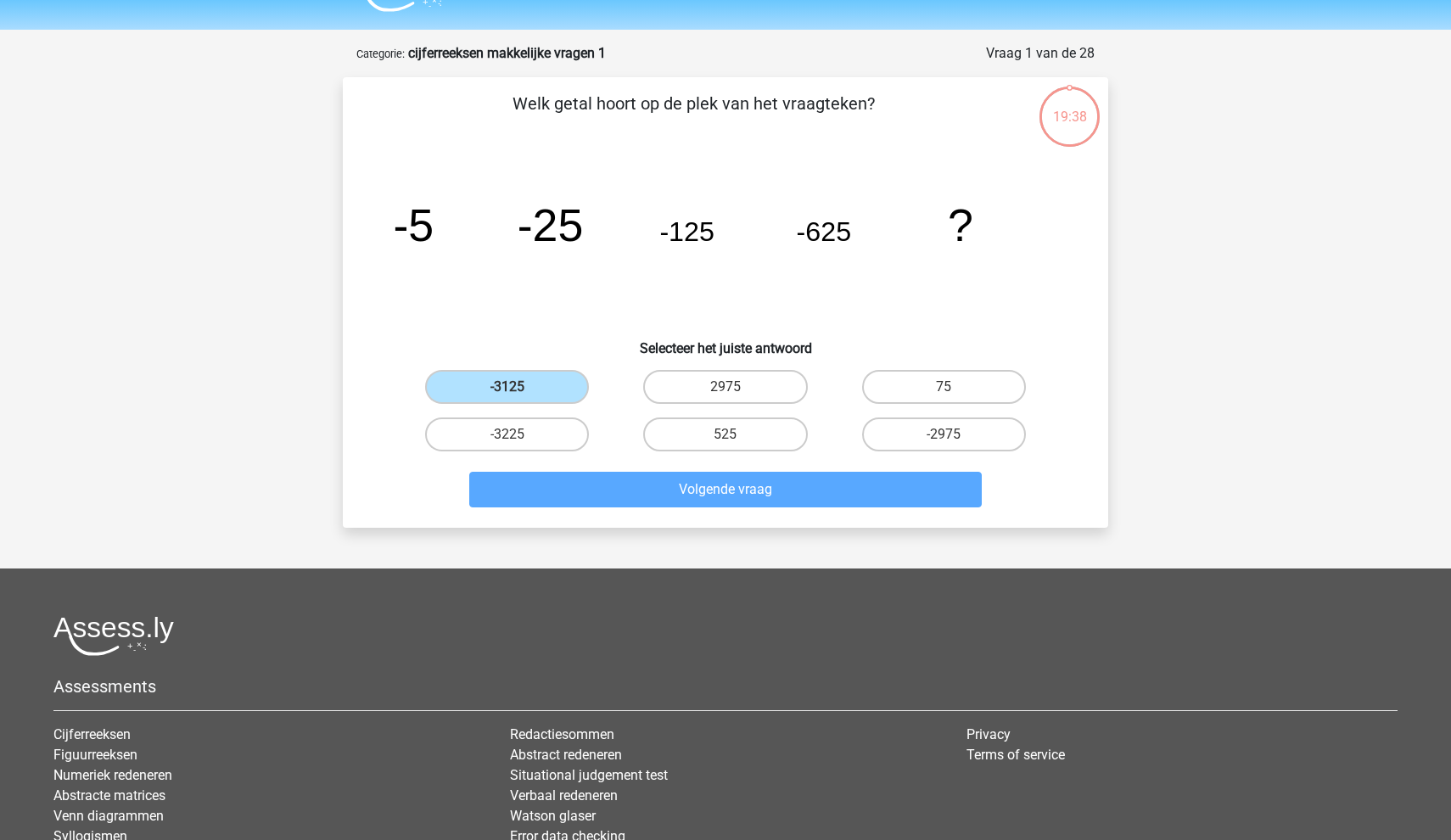
scroll to position [85, 0]
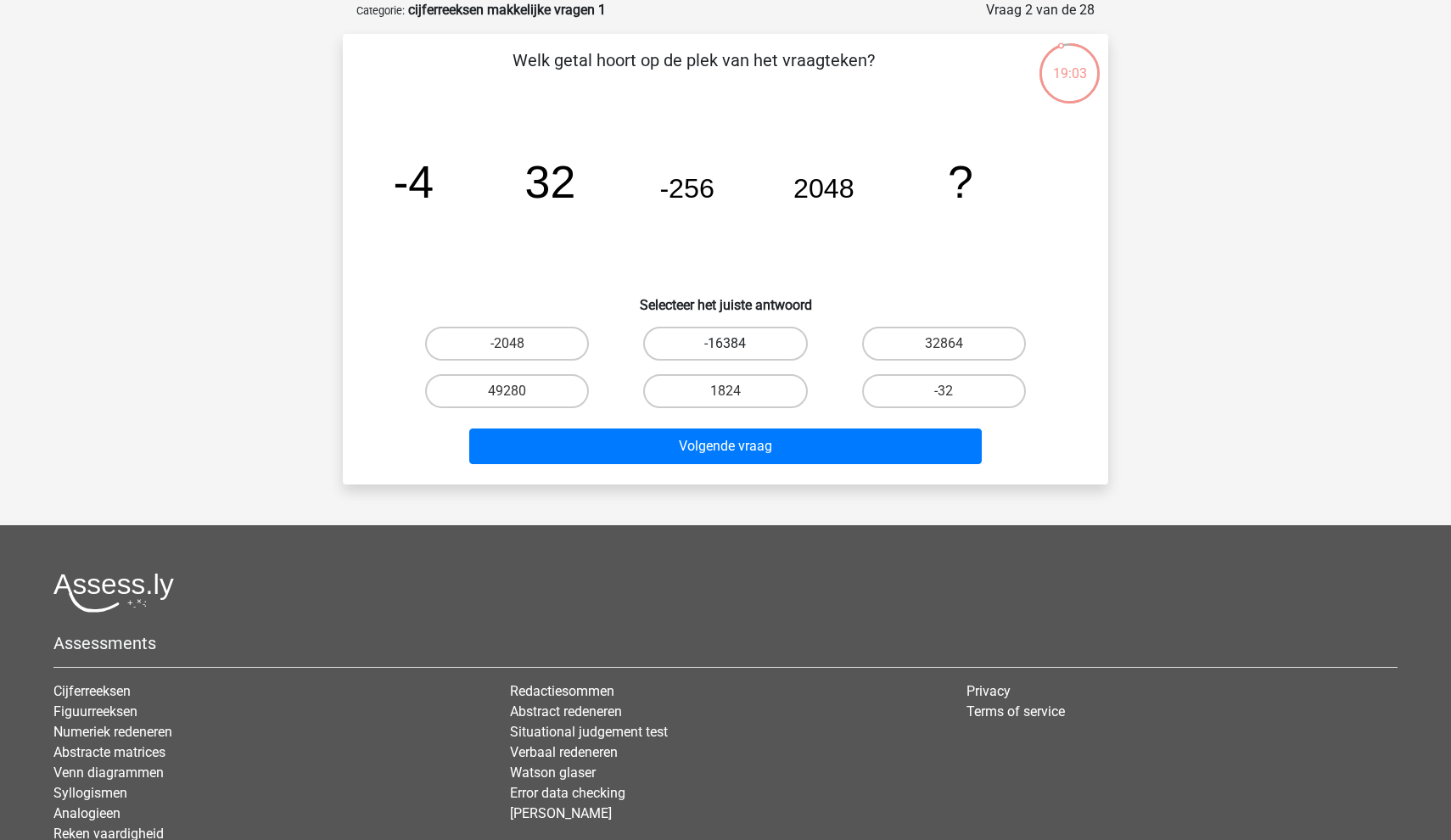
click at [690, 343] on label "-16384" at bounding box center [725, 343] width 163 height 34
click at [726, 344] on input "-16384" at bounding box center [731, 349] width 11 height 11
radio input "true"
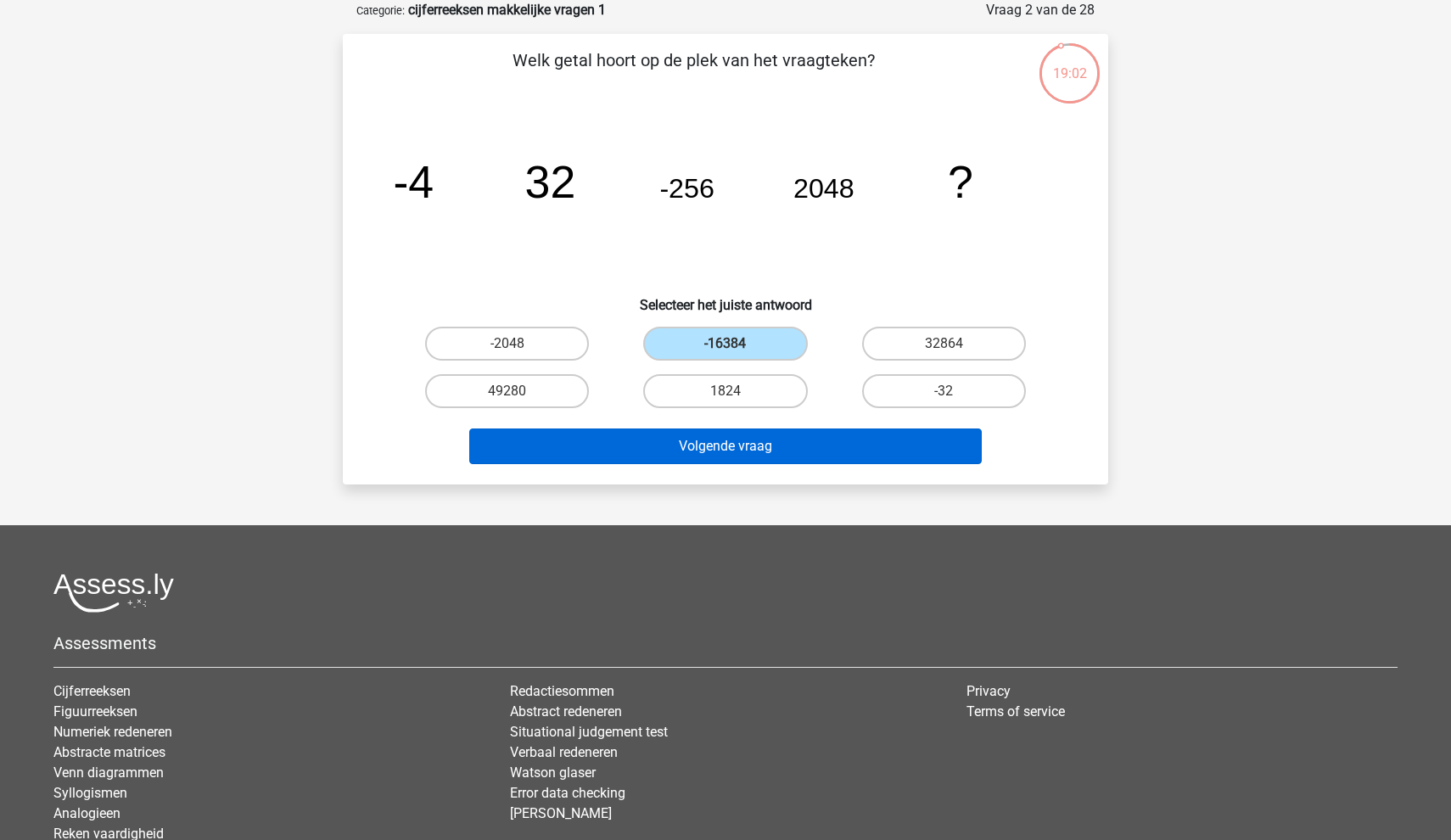
click at [668, 452] on button "Volgende vraag" at bounding box center [726, 445] width 513 height 35
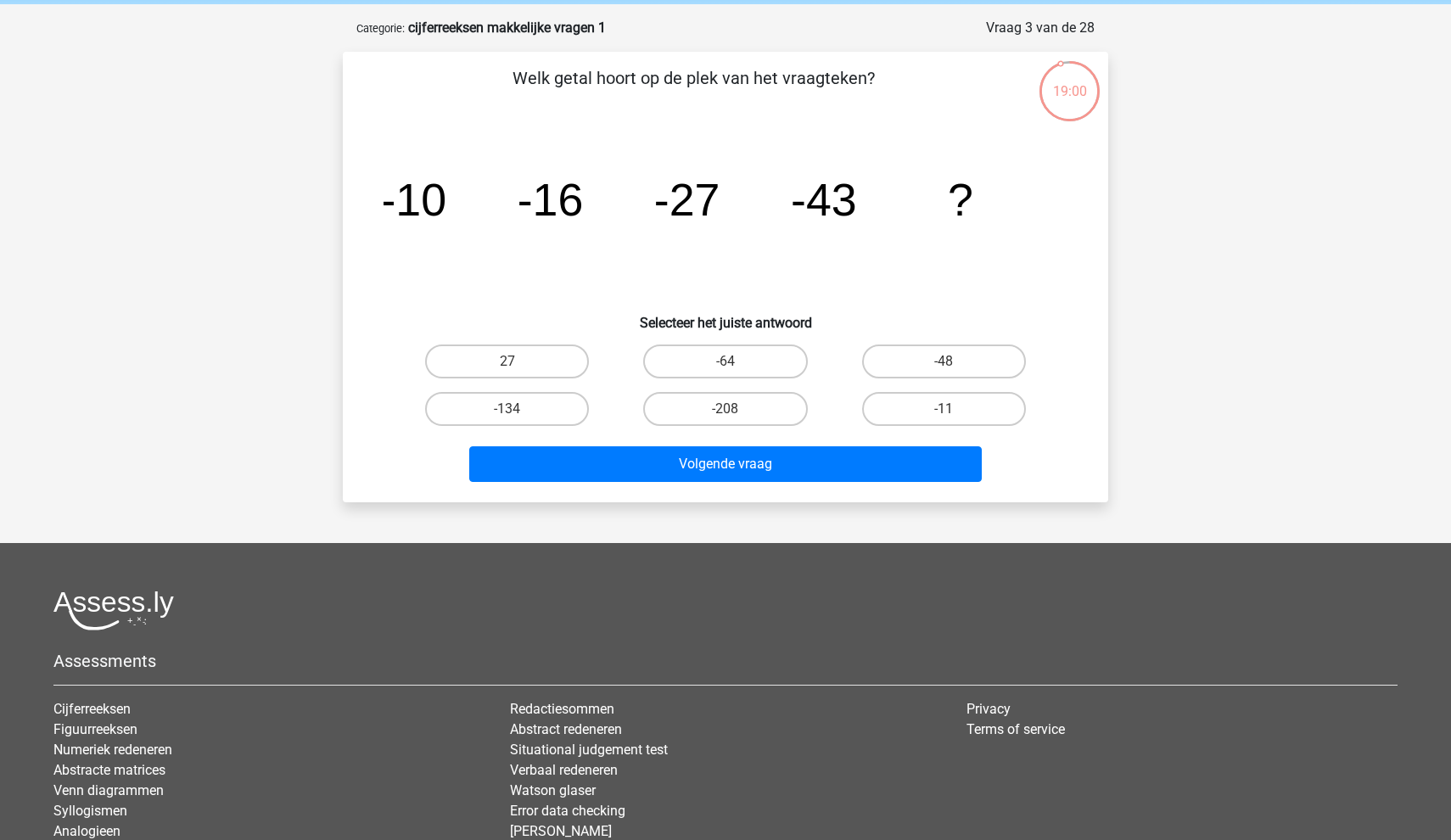
scroll to position [63, 0]
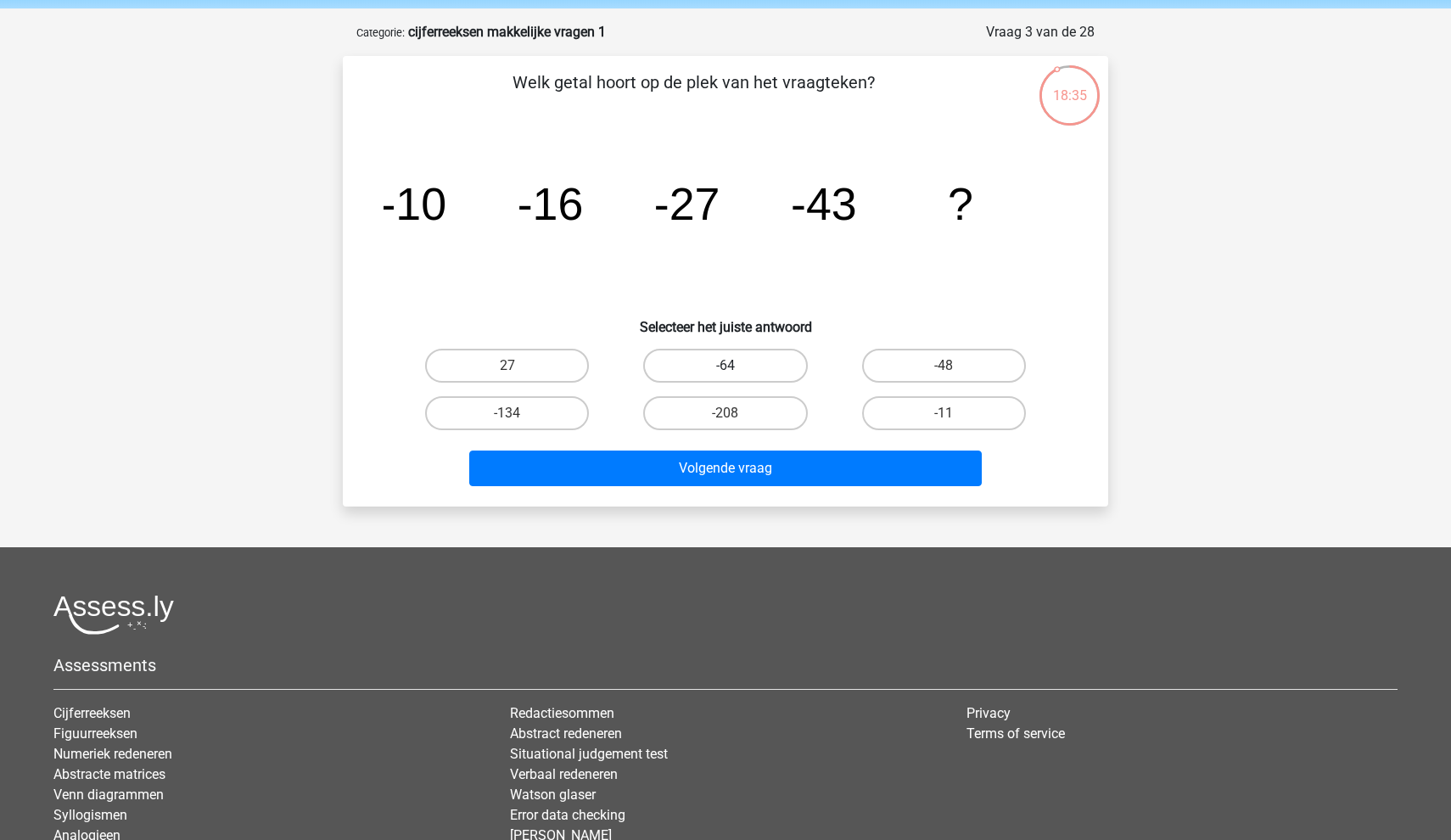
click at [711, 358] on label "-64" at bounding box center [725, 365] width 163 height 34
click at [726, 365] on input "-64" at bounding box center [731, 371] width 11 height 11
radio input "true"
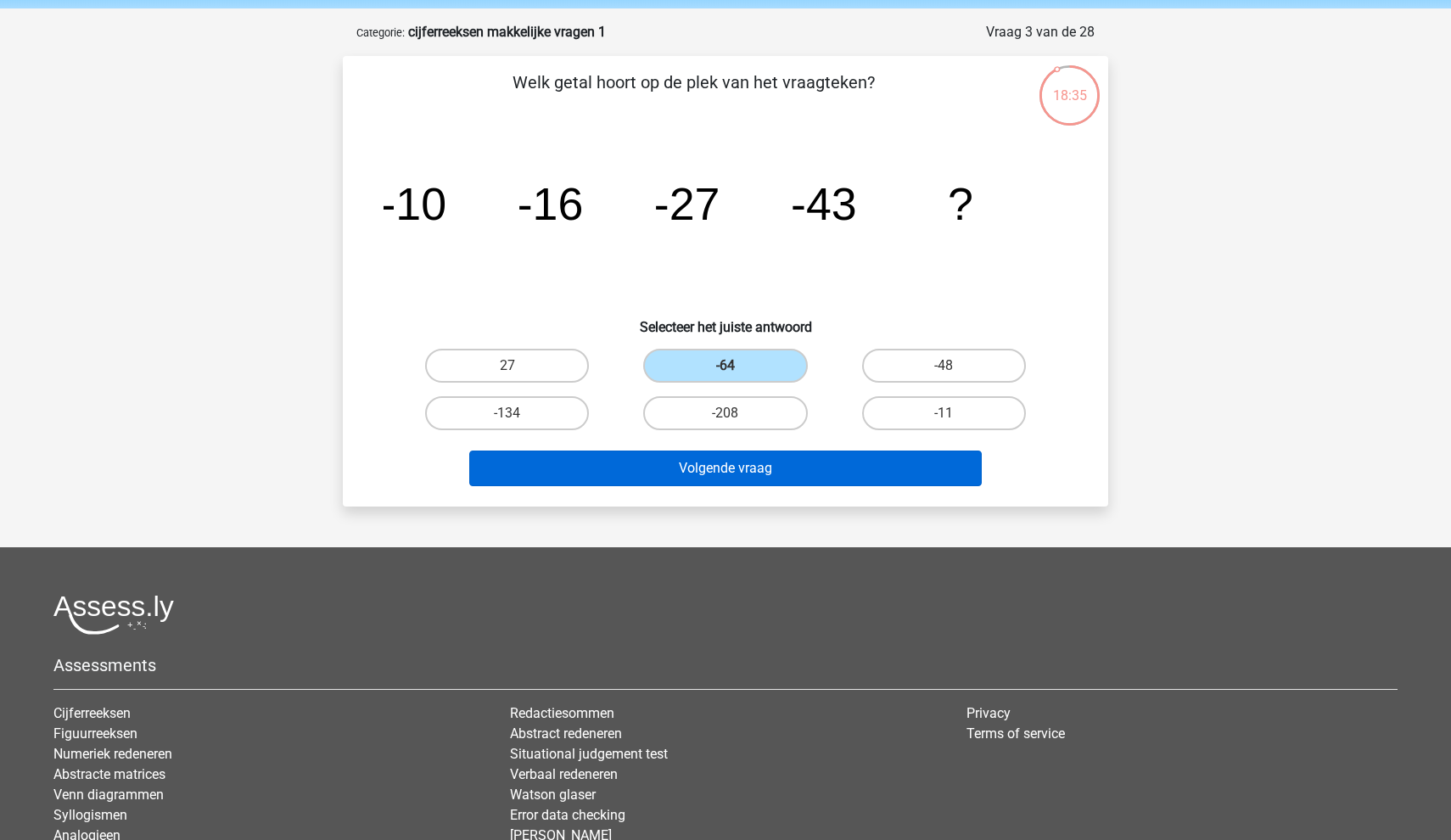
click at [664, 467] on button "Volgende vraag" at bounding box center [726, 468] width 513 height 35
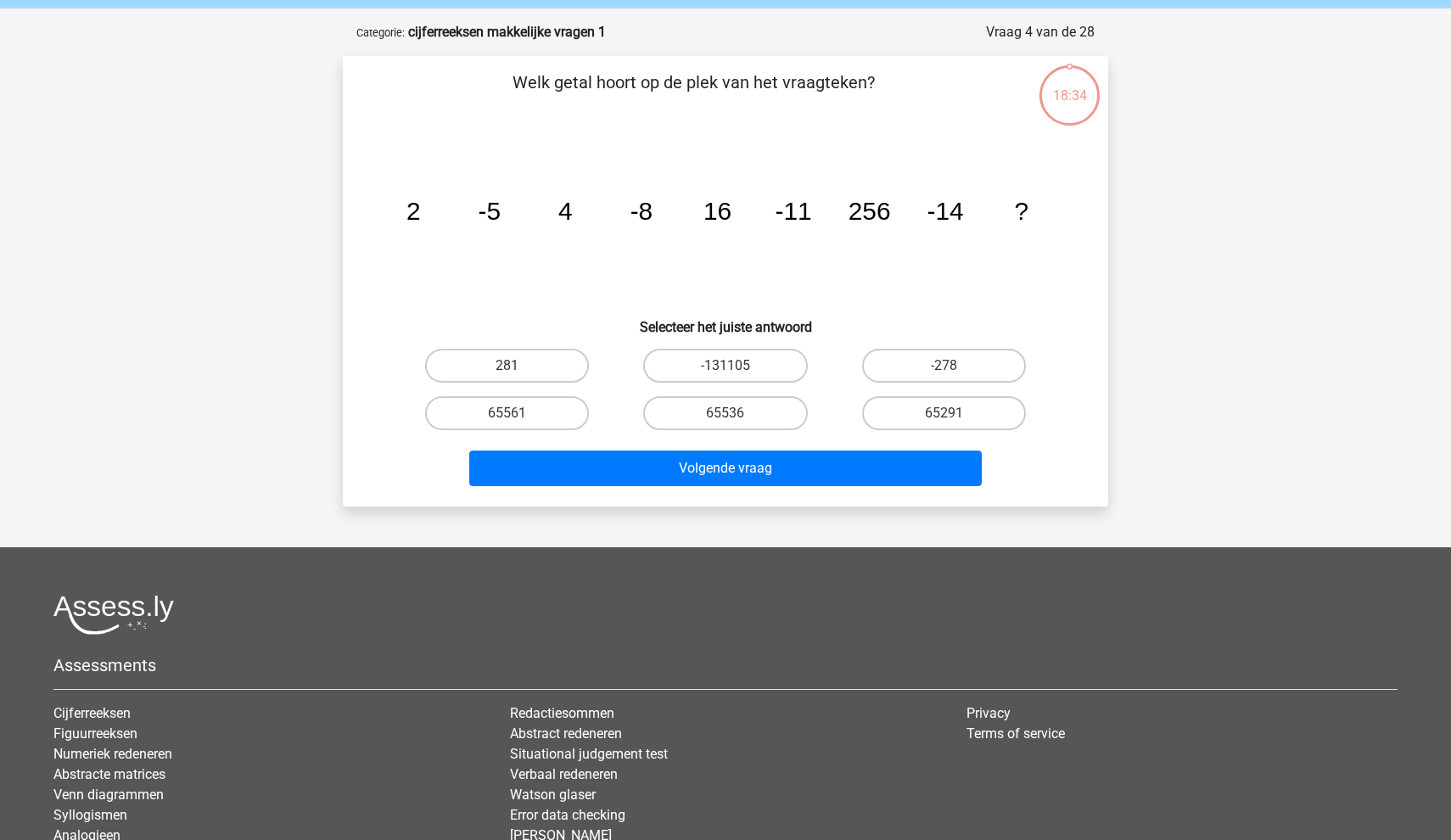
scroll to position [85, 0]
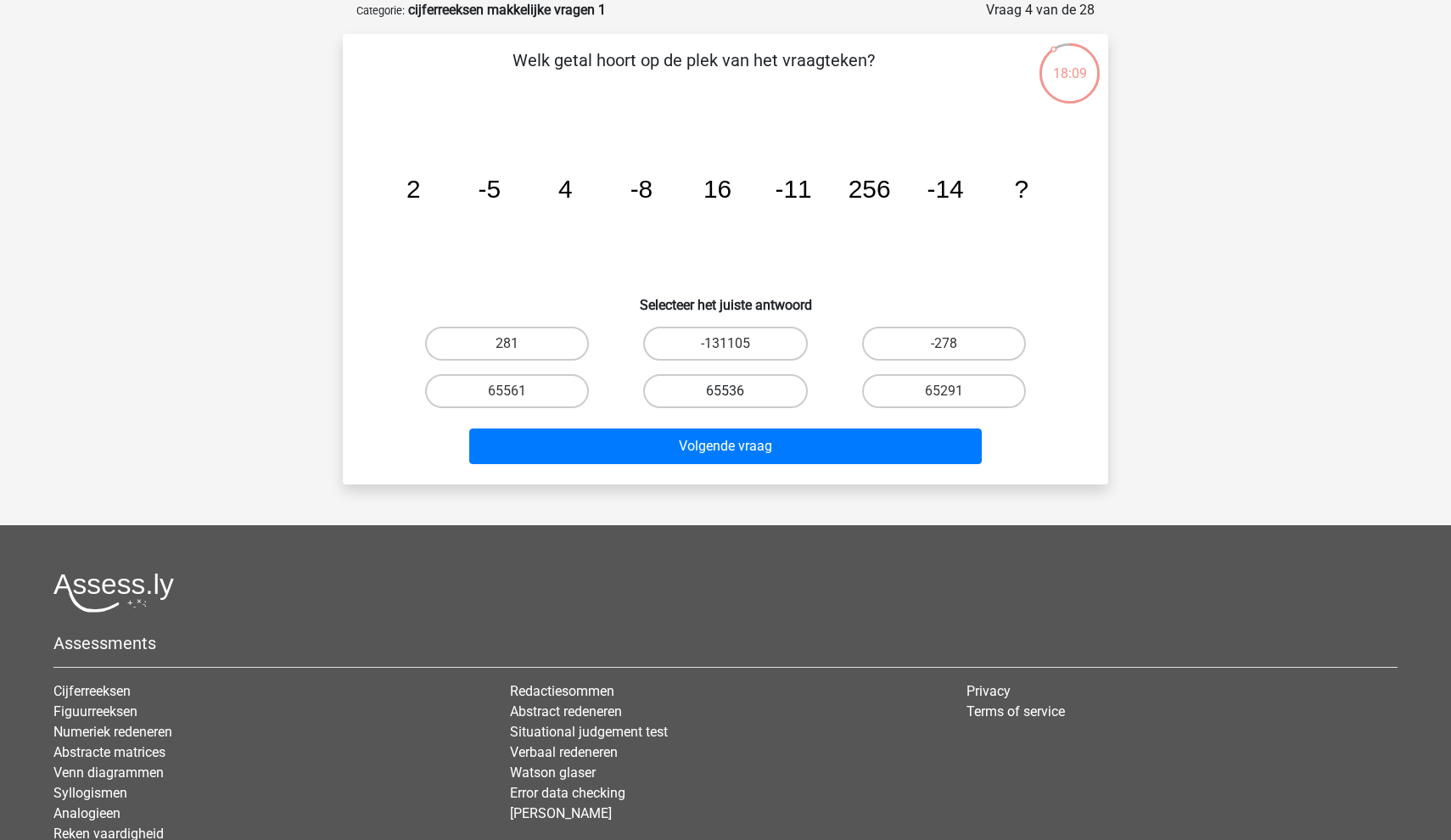
click at [758, 374] on label "65536" at bounding box center [725, 390] width 163 height 34
click at [736, 391] on input "65536" at bounding box center [731, 396] width 11 height 11
radio input "true"
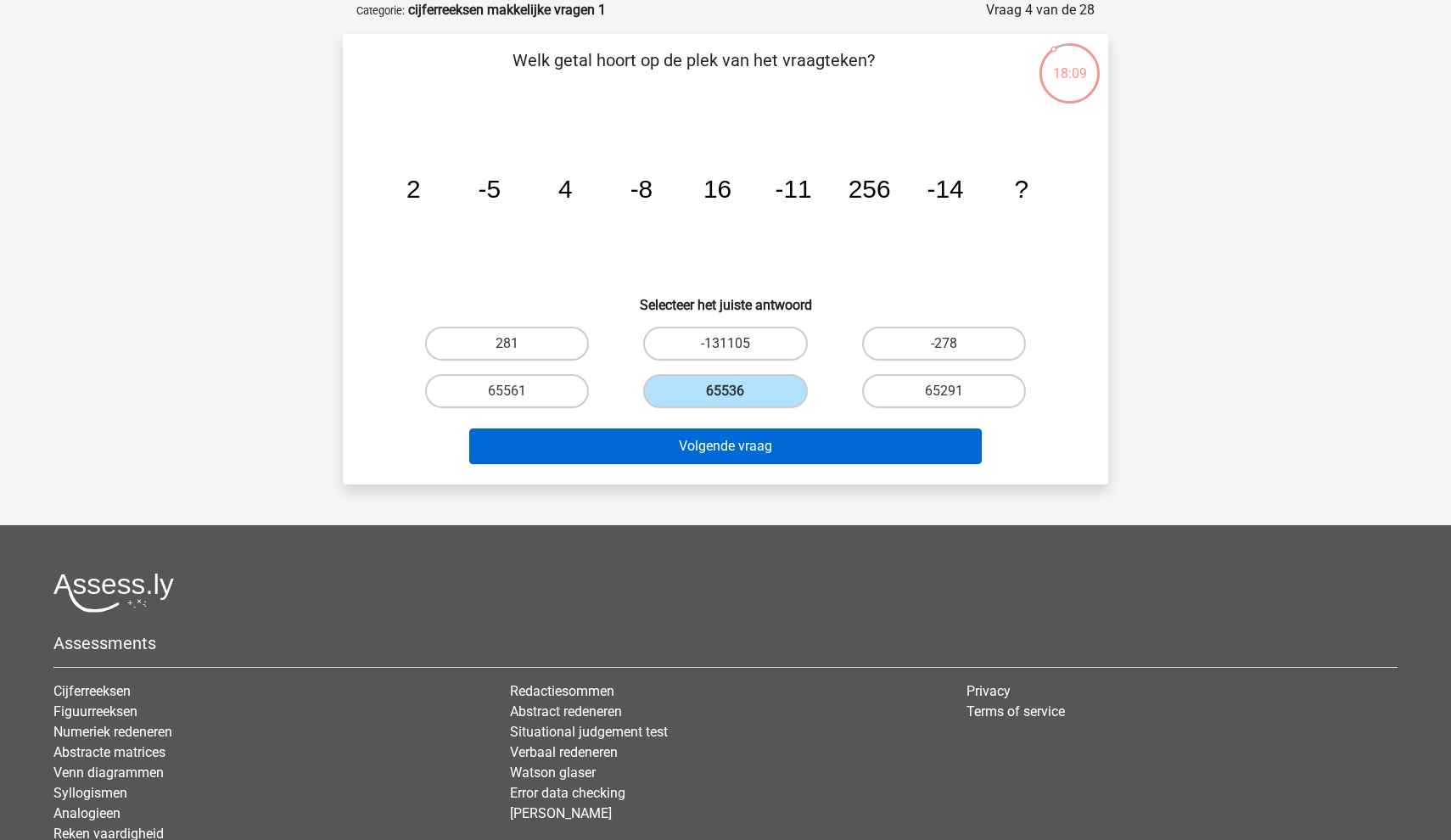
click at [720, 456] on button "Volgende vraag" at bounding box center [726, 445] width 513 height 35
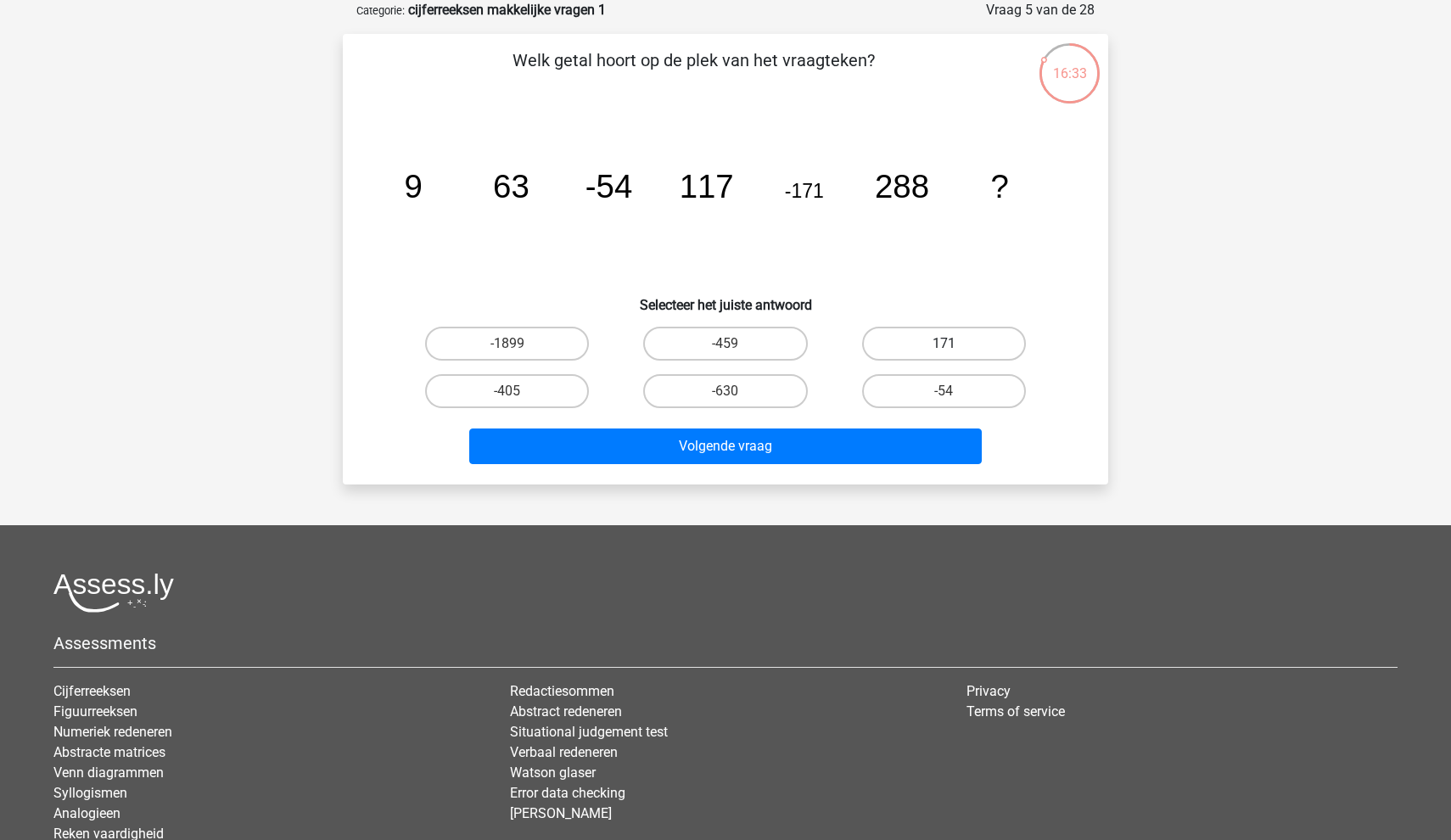
click at [895, 339] on label "171" at bounding box center [944, 343] width 163 height 34
click at [944, 344] on input "171" at bounding box center [949, 349] width 11 height 11
radio input "true"
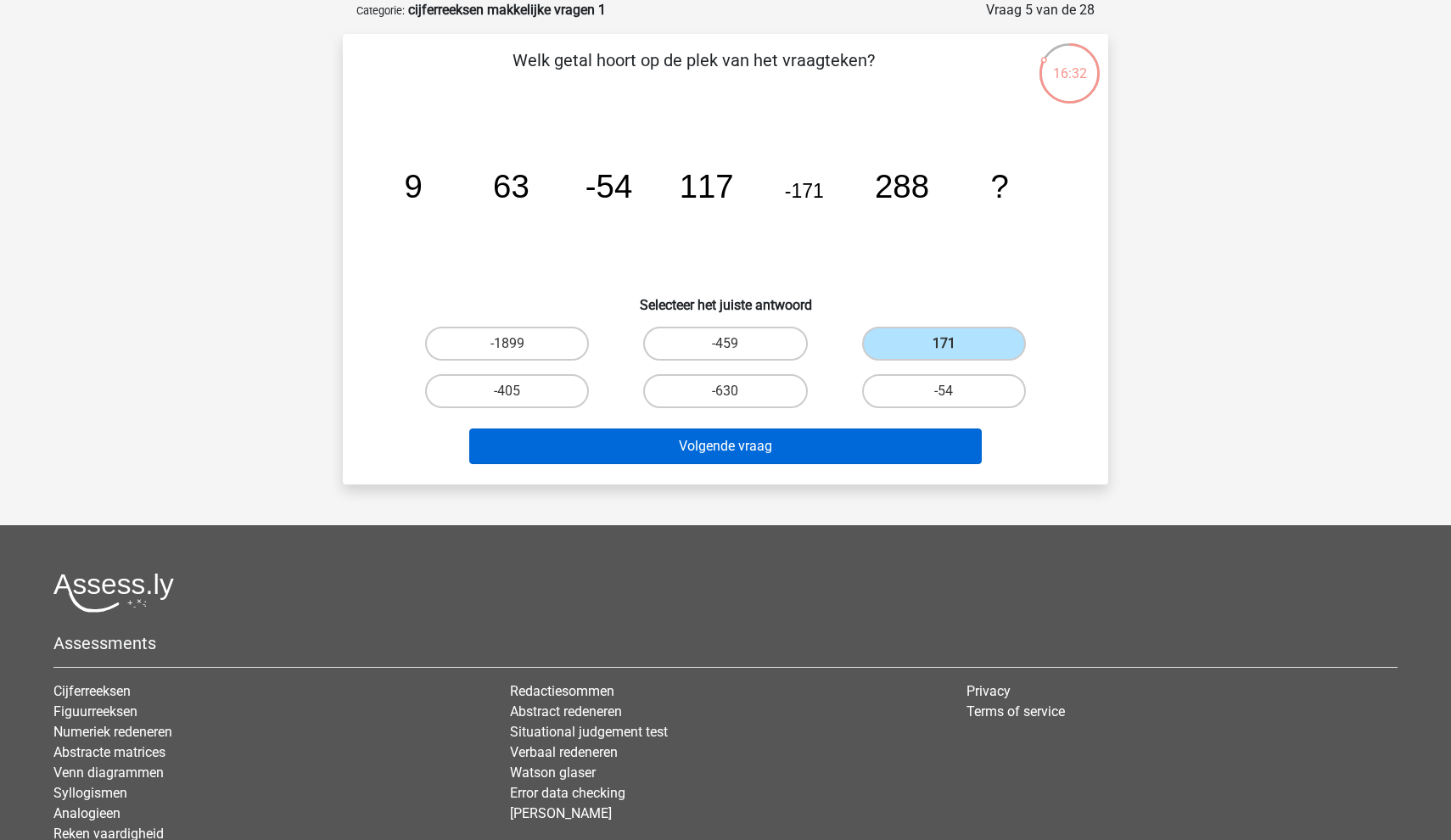
click at [795, 452] on button "Volgende vraag" at bounding box center [726, 445] width 513 height 35
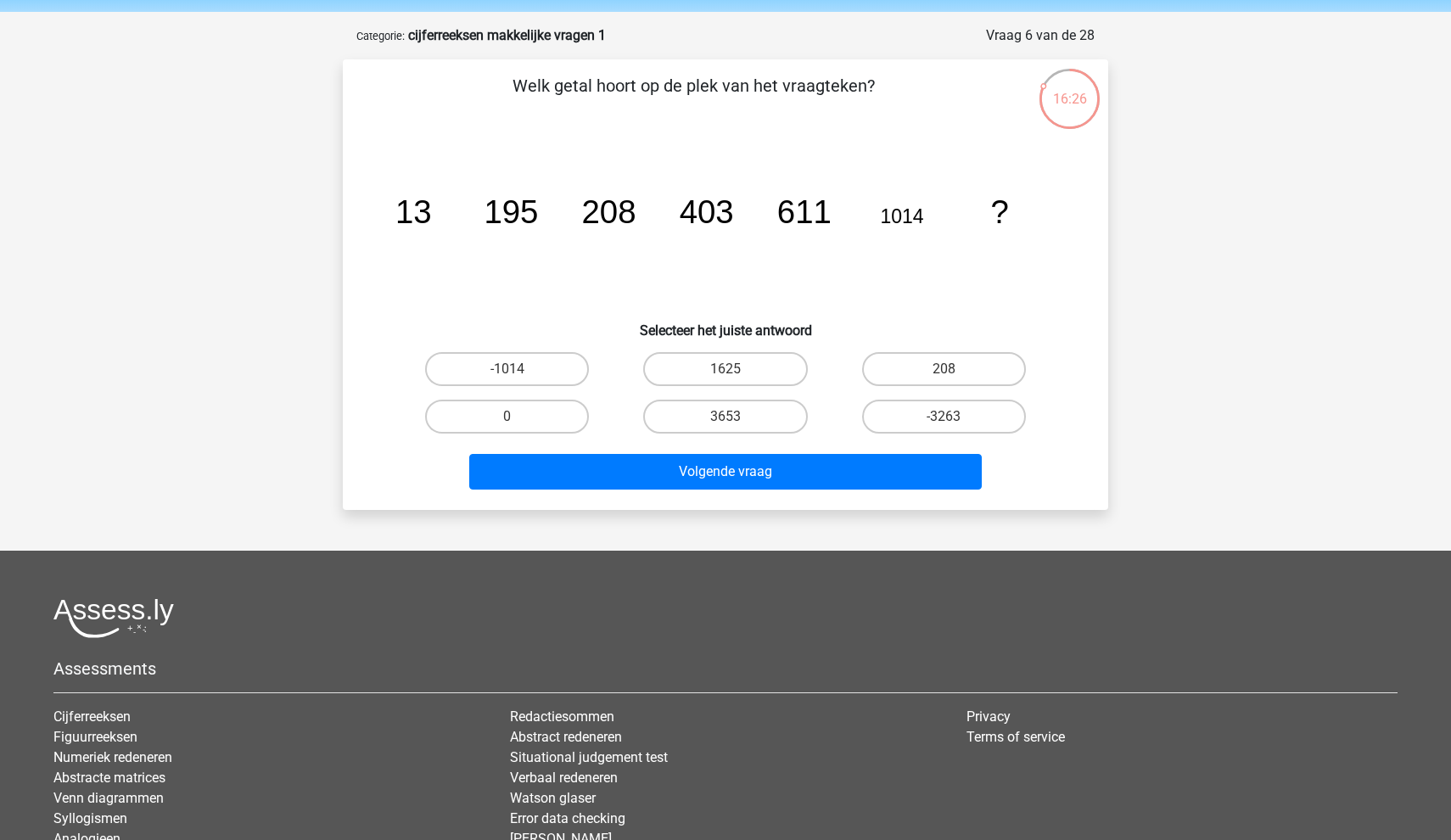
scroll to position [43, 0]
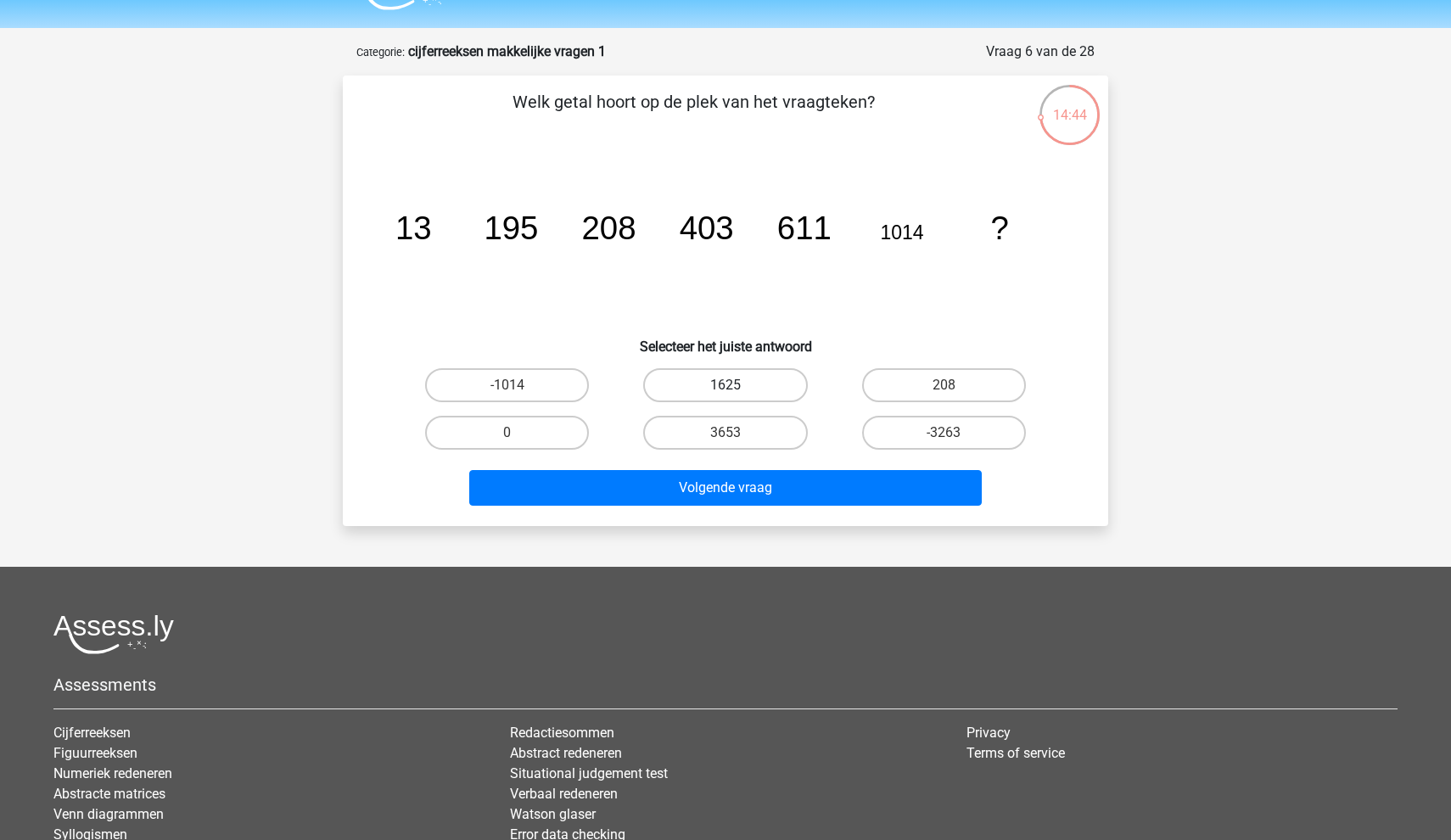
click at [689, 399] on label "1625" at bounding box center [725, 384] width 163 height 34
click at [726, 396] on input "1625" at bounding box center [731, 390] width 11 height 11
radio input "true"
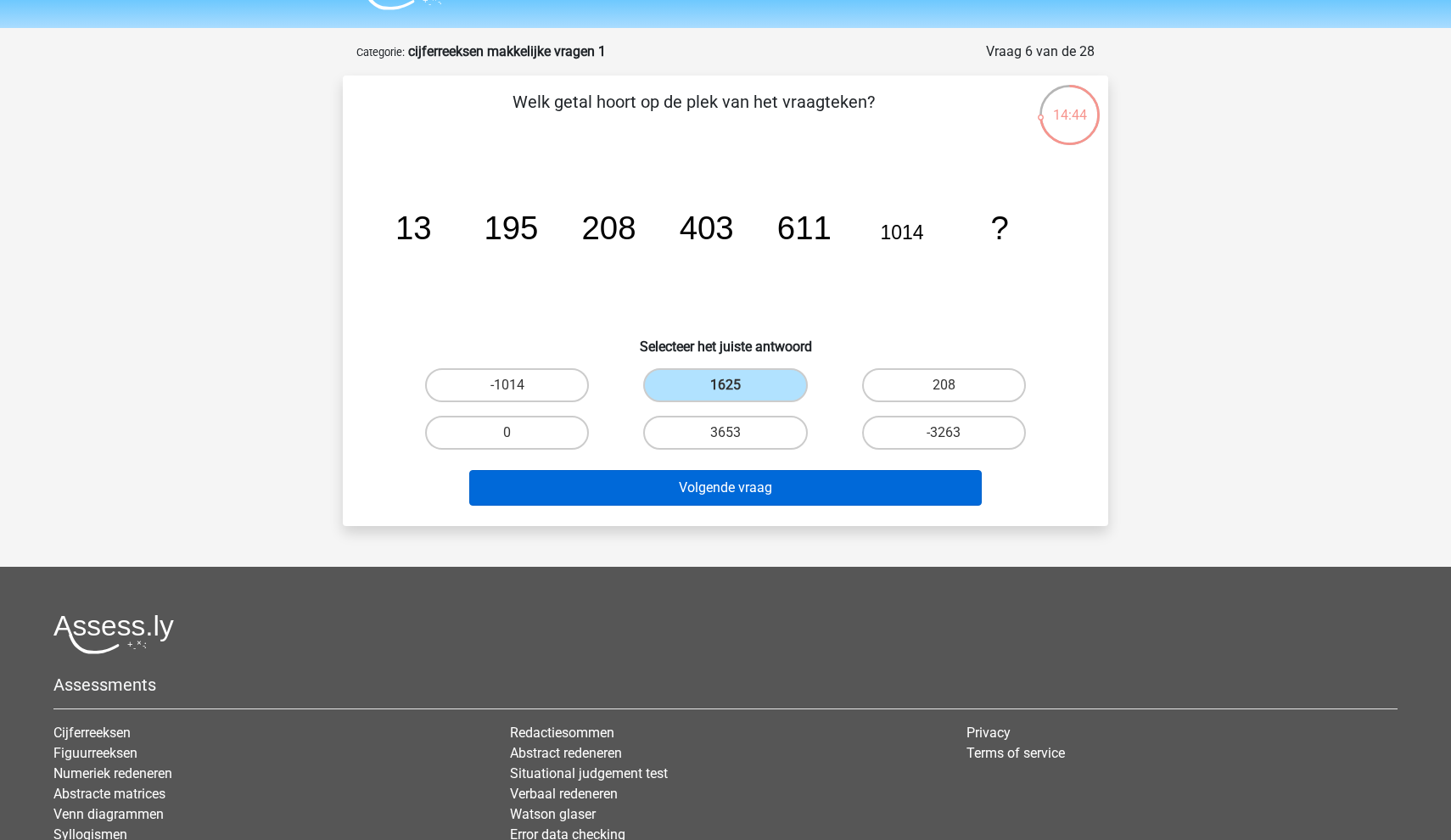
click at [661, 476] on button "Volgende vraag" at bounding box center [726, 487] width 513 height 35
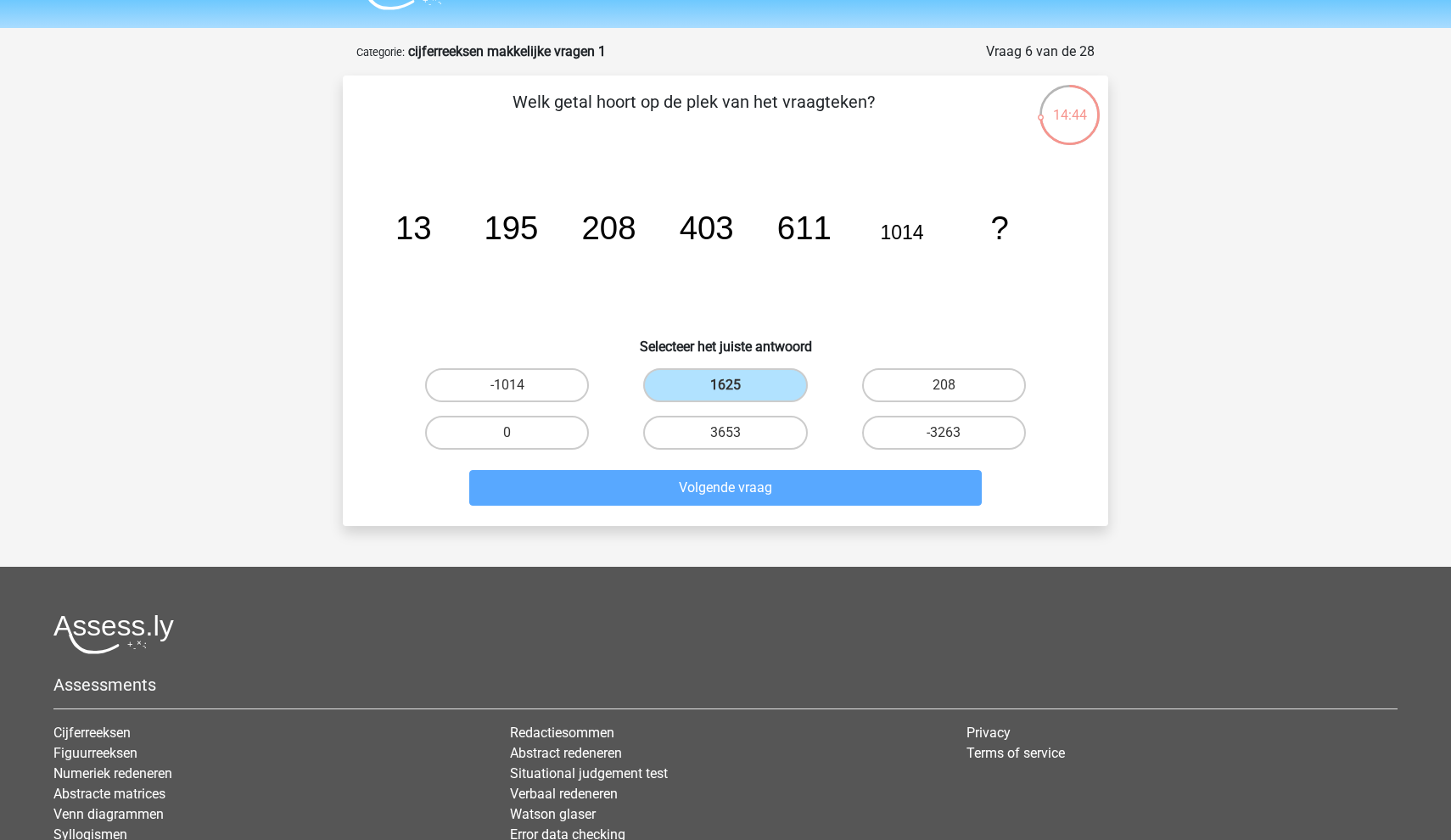
scroll to position [85, 0]
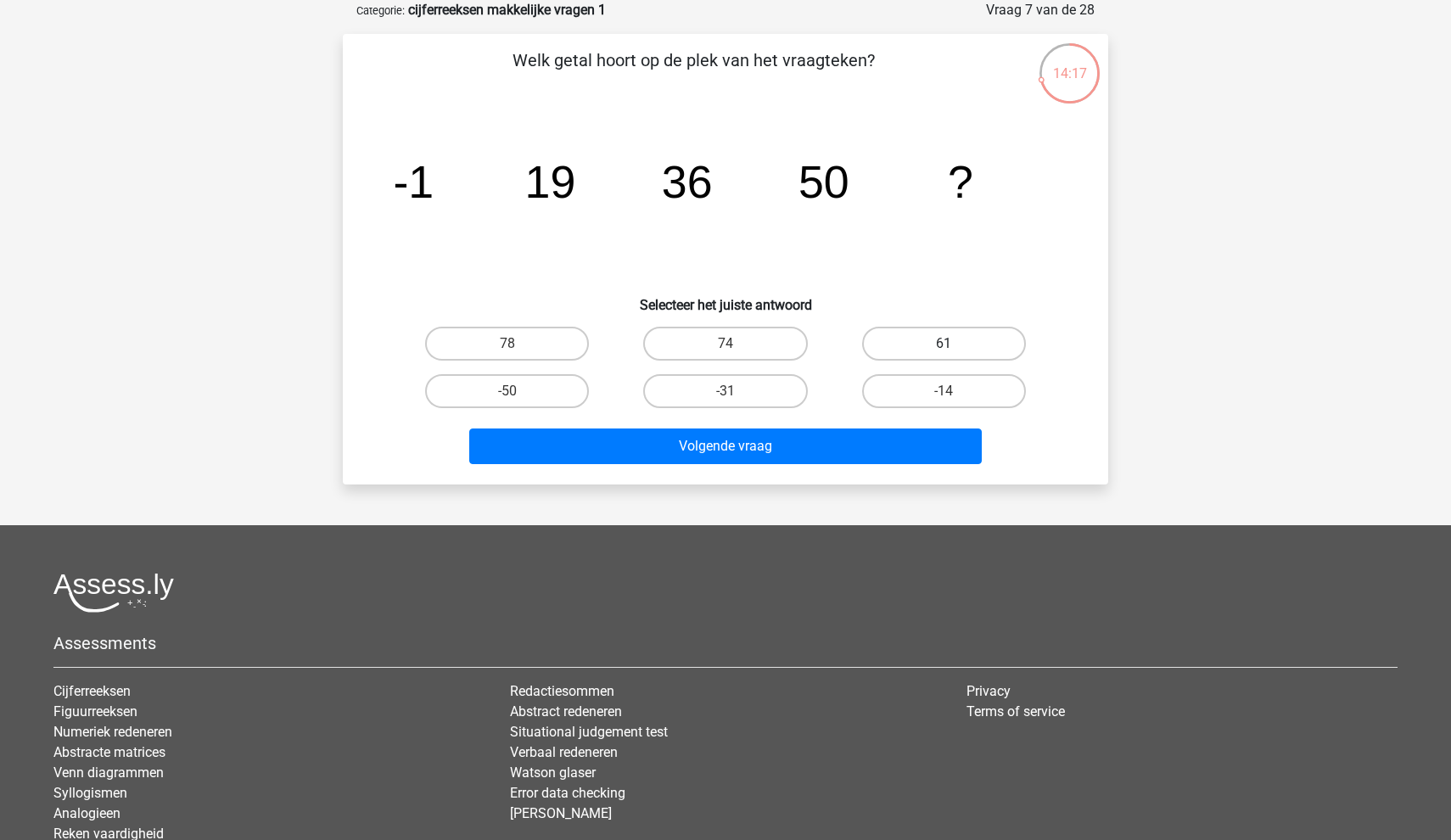
click at [924, 349] on label "61" at bounding box center [944, 343] width 163 height 34
click at [944, 349] on input "61" at bounding box center [949, 349] width 11 height 11
radio input "true"
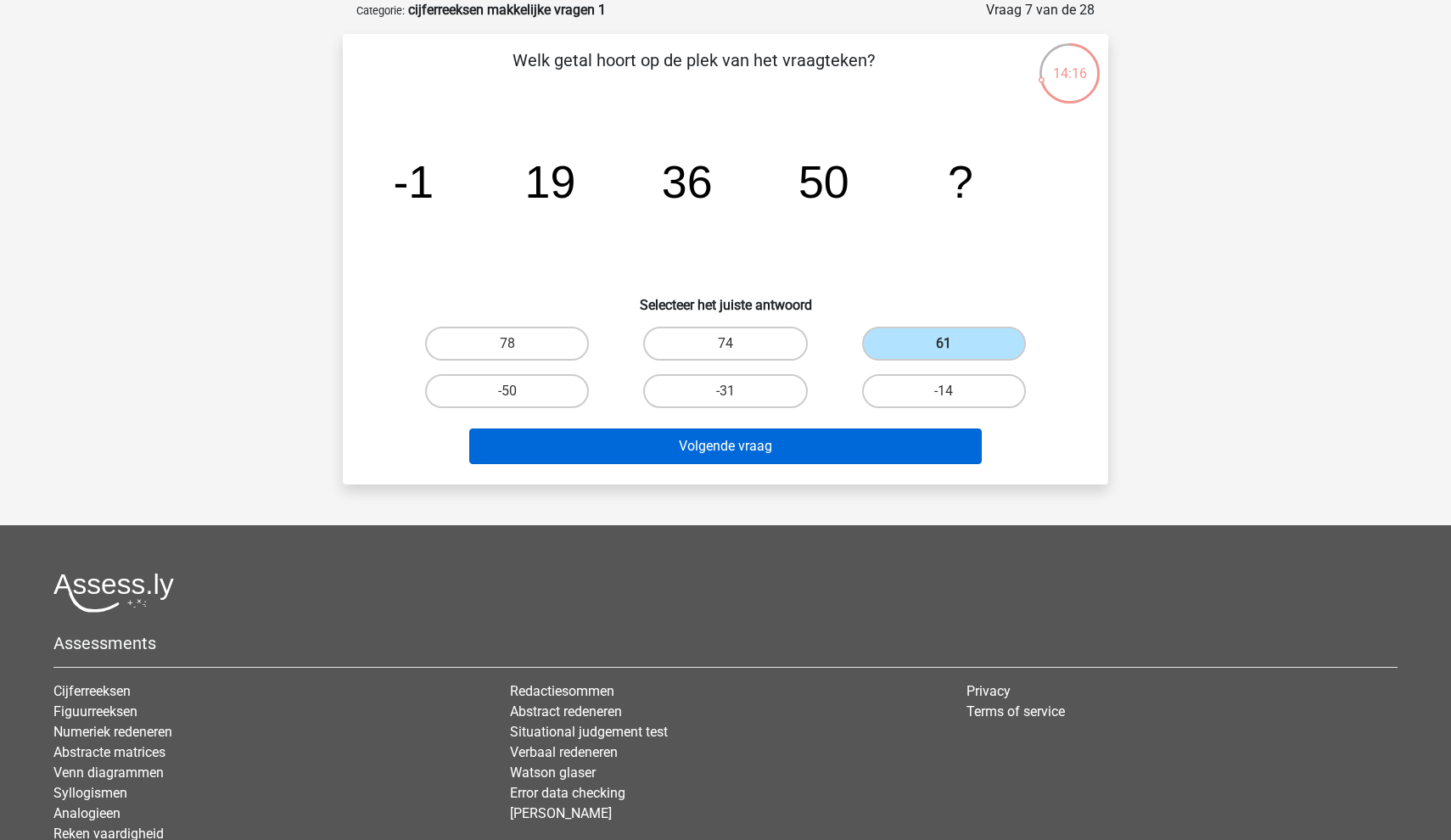
click at [822, 445] on button "Volgende vraag" at bounding box center [726, 445] width 513 height 35
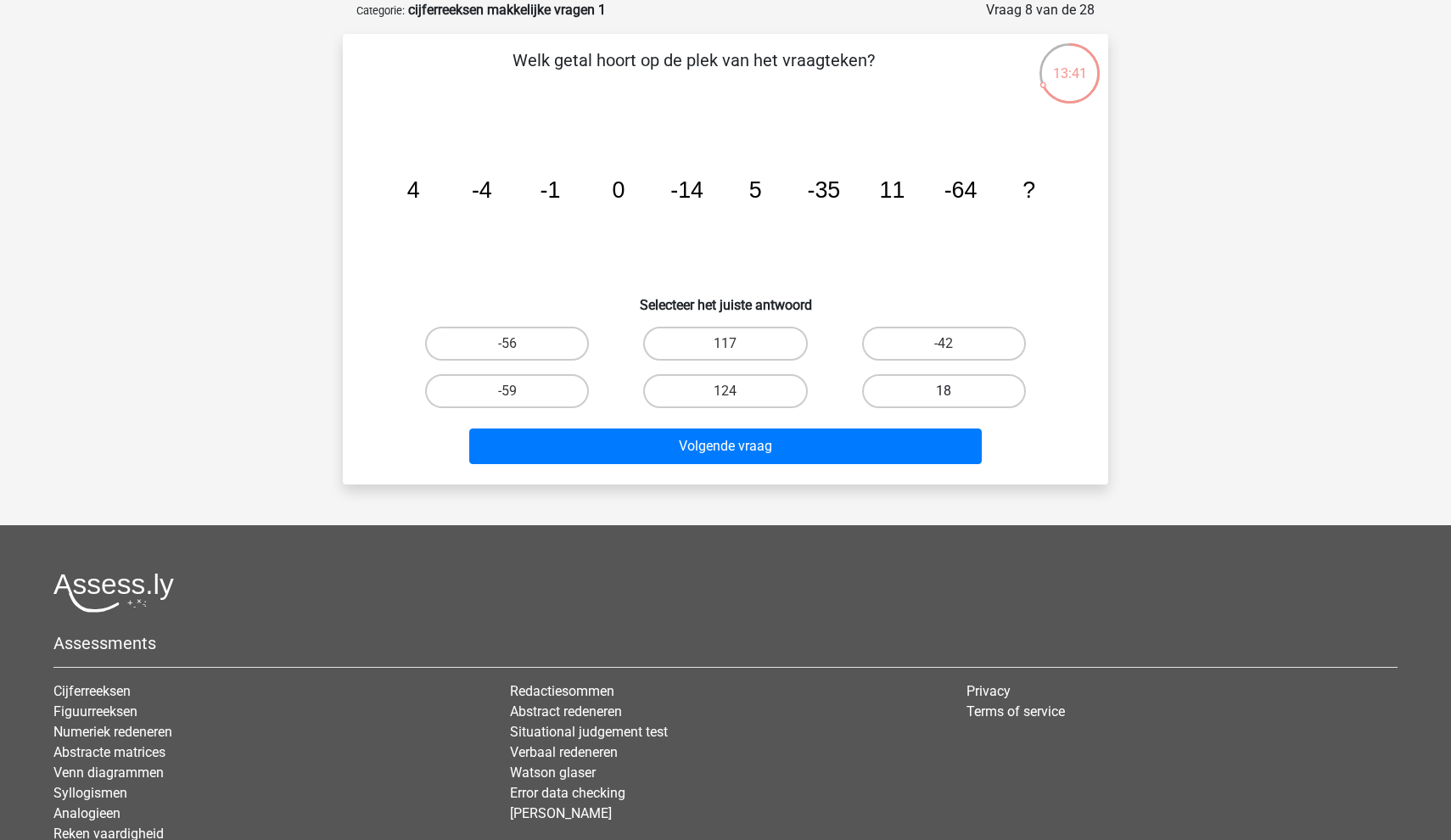
click at [936, 393] on label "18" at bounding box center [944, 390] width 163 height 34
click at [944, 393] on input "18" at bounding box center [949, 396] width 11 height 11
radio input "true"
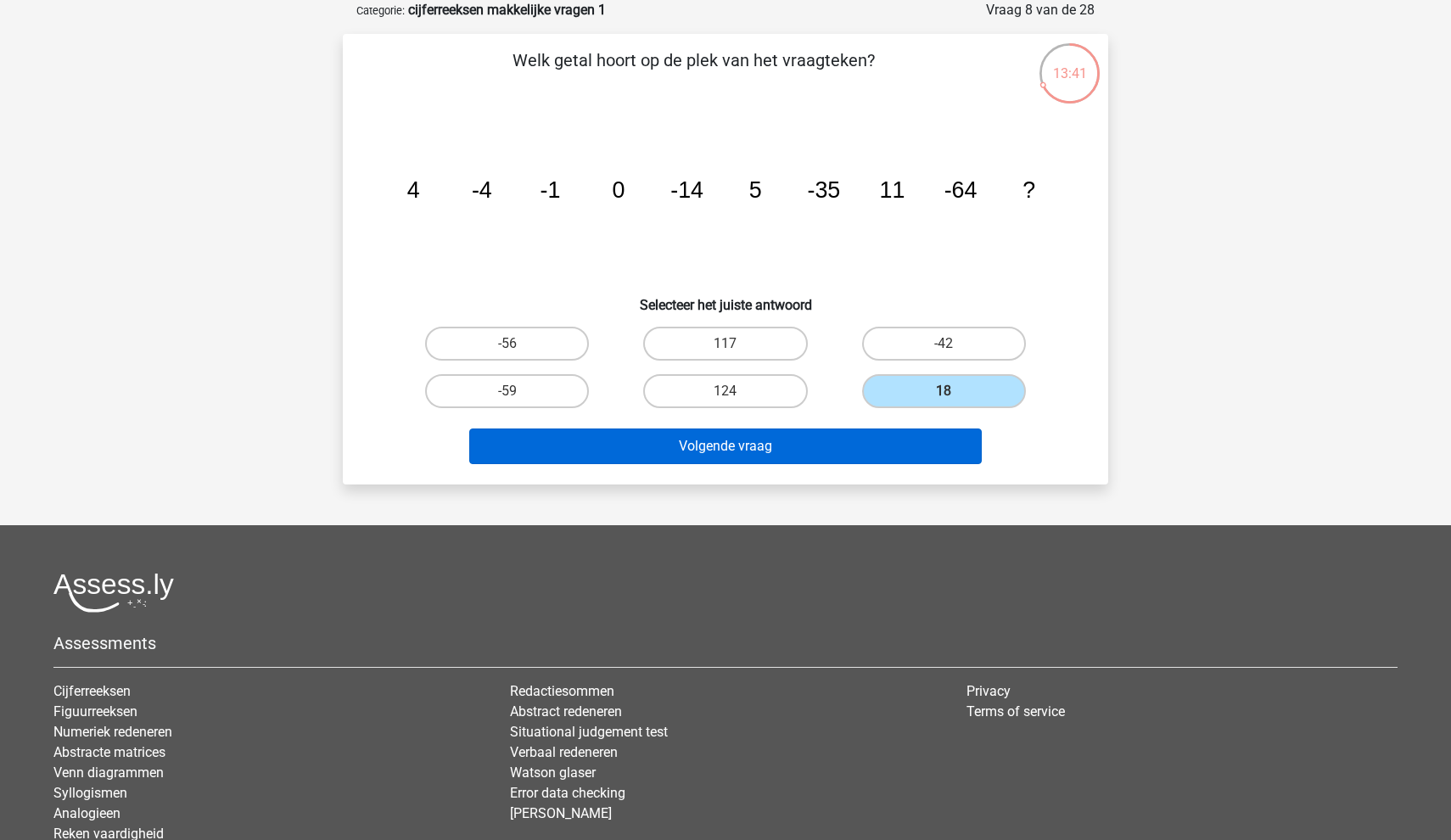
click at [910, 457] on button "Volgende vraag" at bounding box center [726, 445] width 513 height 35
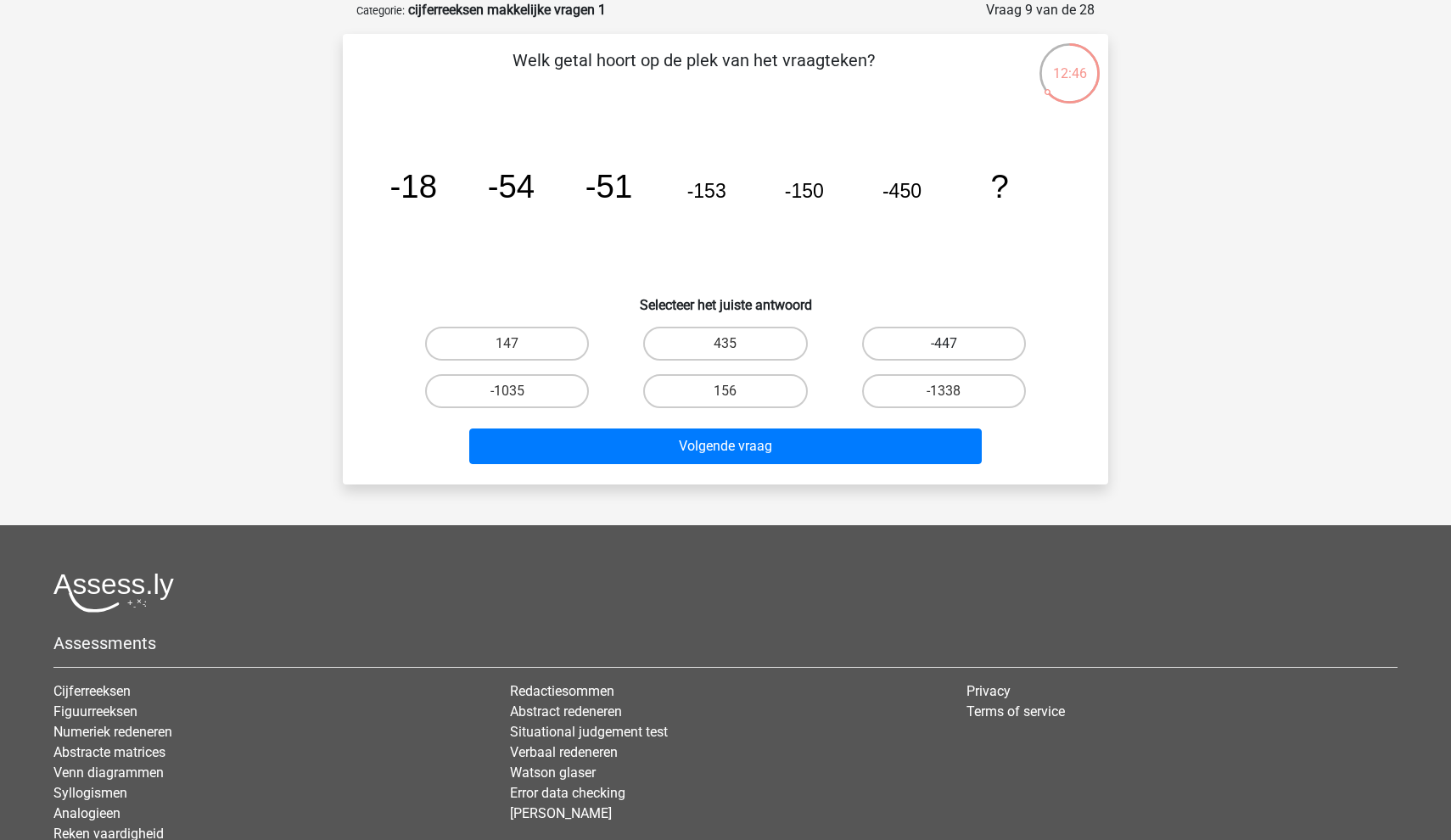
click at [926, 351] on label "-447" at bounding box center [944, 343] width 163 height 34
click at [944, 351] on input "-447" at bounding box center [949, 349] width 11 height 11
radio input "true"
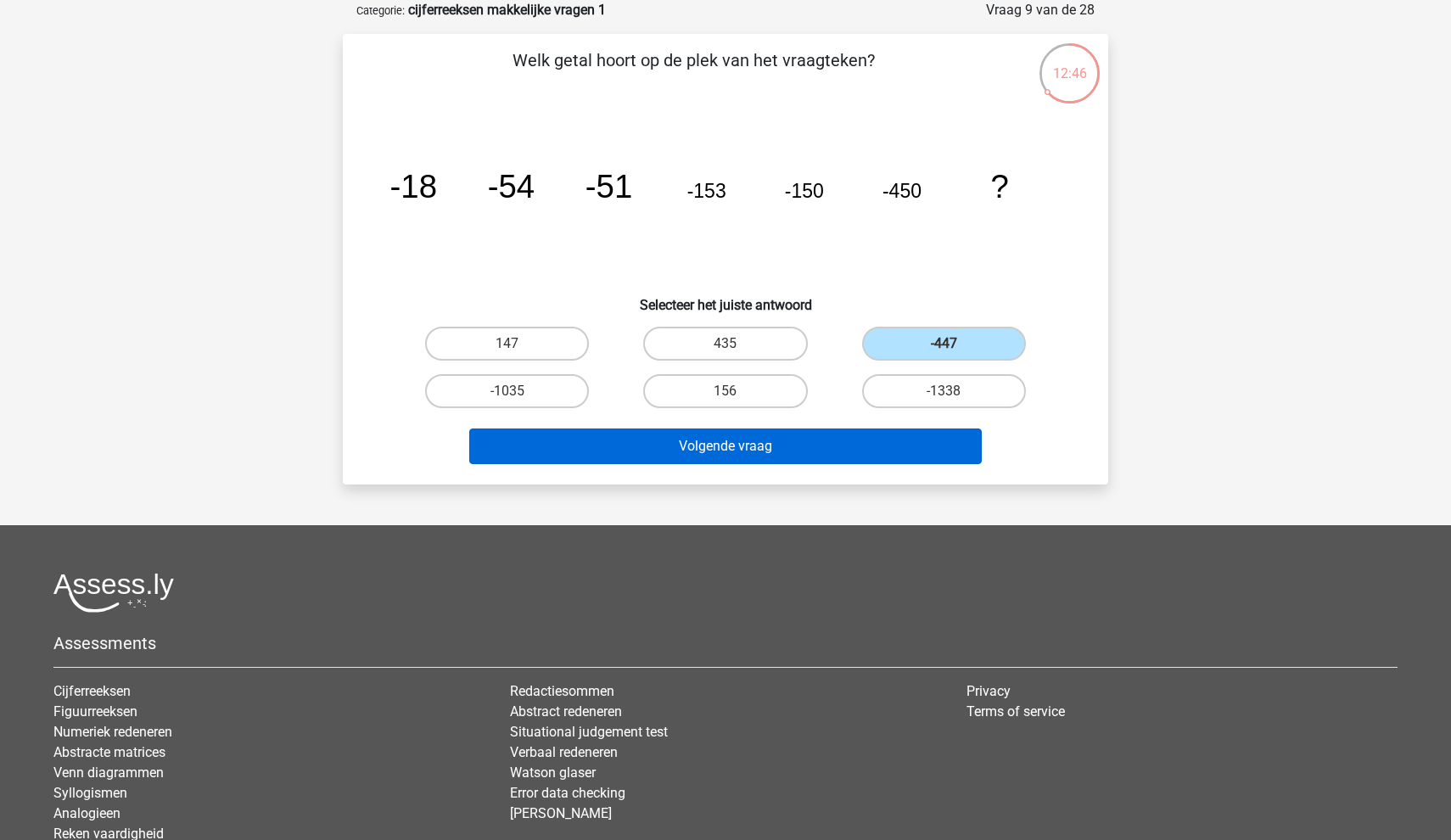
click at [818, 445] on button "Volgende vraag" at bounding box center [726, 445] width 513 height 35
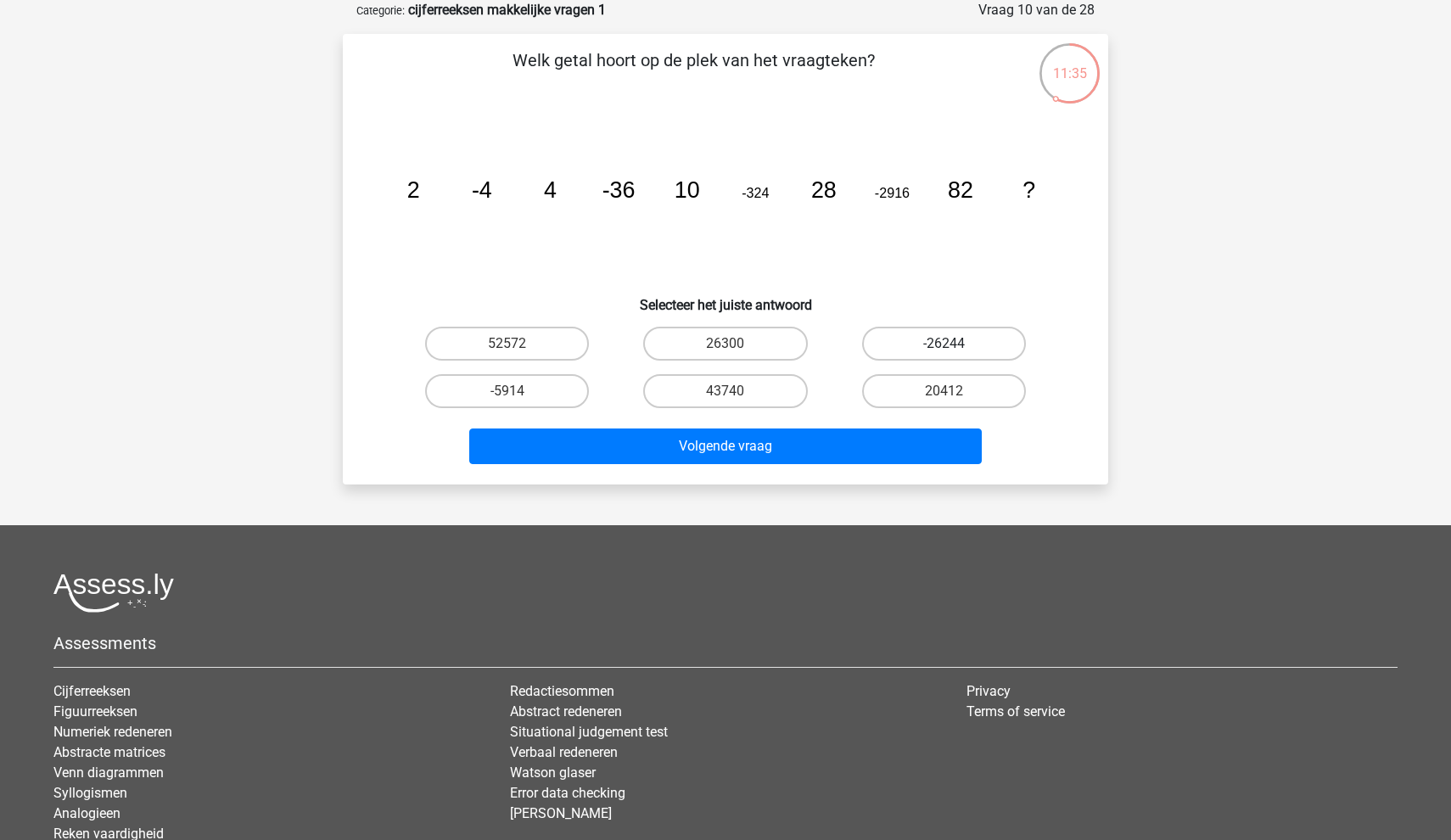
click at [924, 341] on label "-26244" at bounding box center [944, 343] width 163 height 34
click at [944, 344] on input "-26244" at bounding box center [949, 349] width 11 height 11
radio input "true"
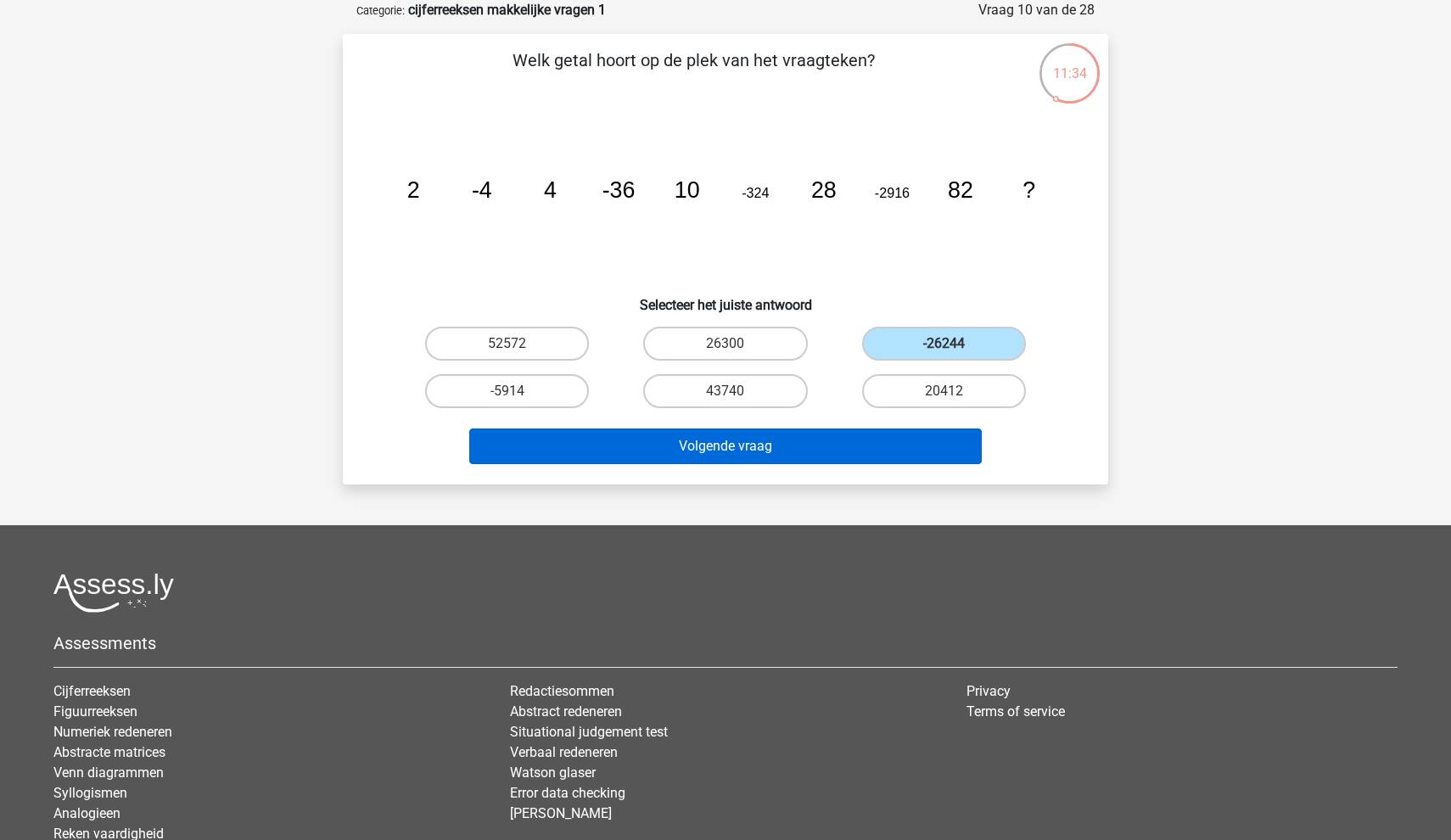
click at [859, 435] on button "Volgende vraag" at bounding box center [726, 445] width 513 height 35
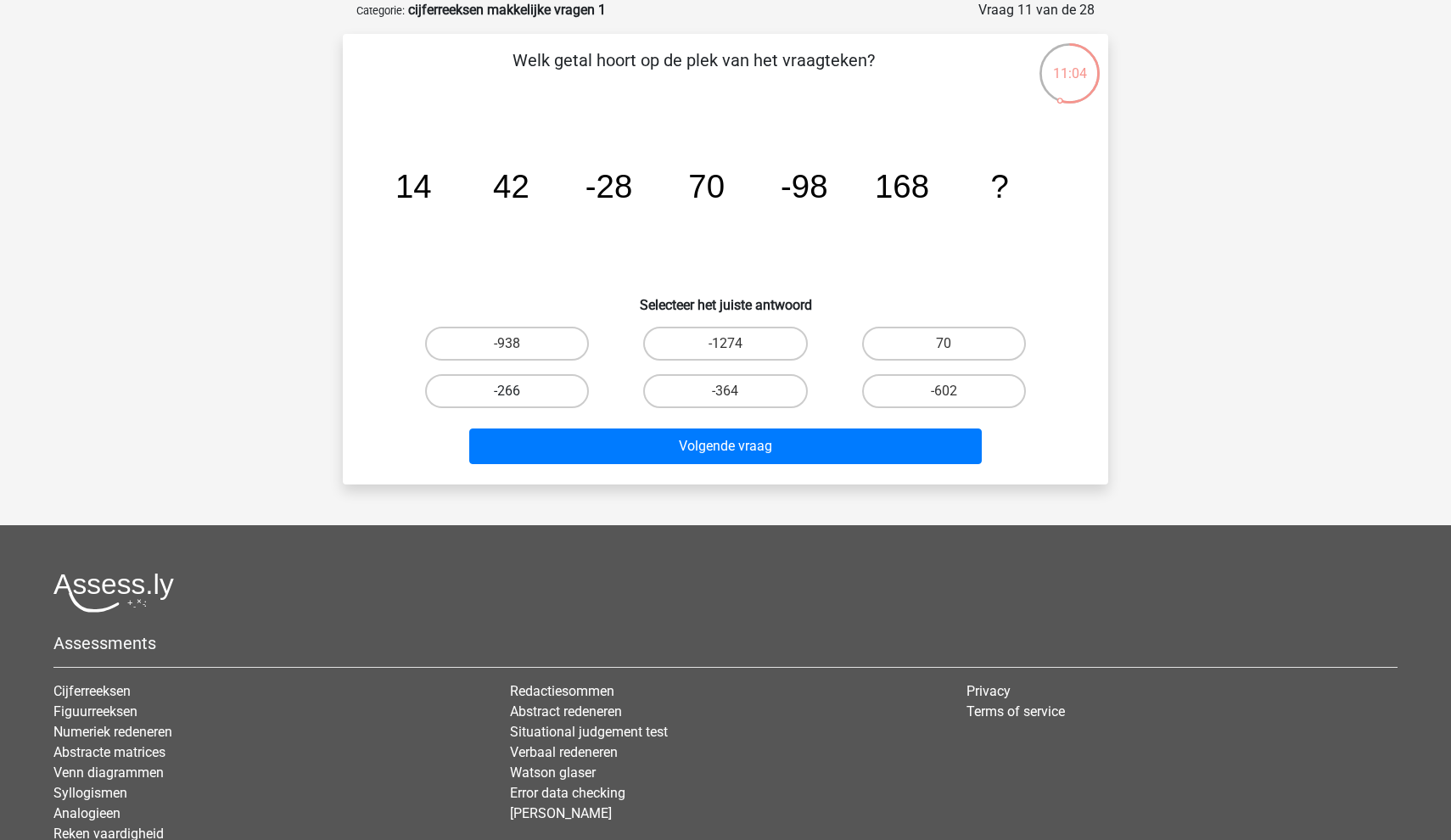
click at [538, 387] on label "-266" at bounding box center [507, 390] width 163 height 34
click at [519, 391] on input "-266" at bounding box center [513, 396] width 11 height 11
radio input "true"
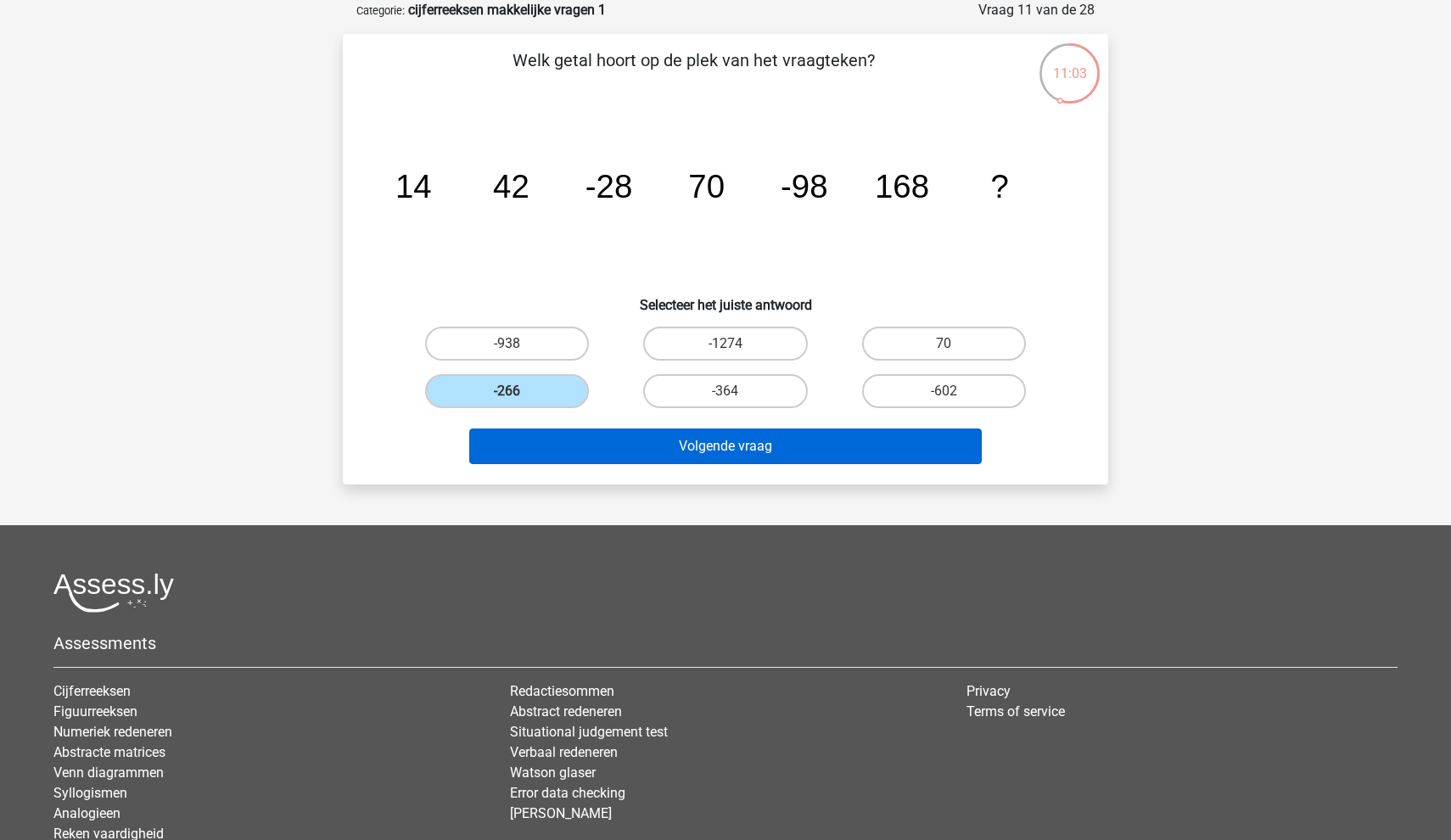
click at [590, 439] on button "Volgende vraag" at bounding box center [726, 445] width 513 height 35
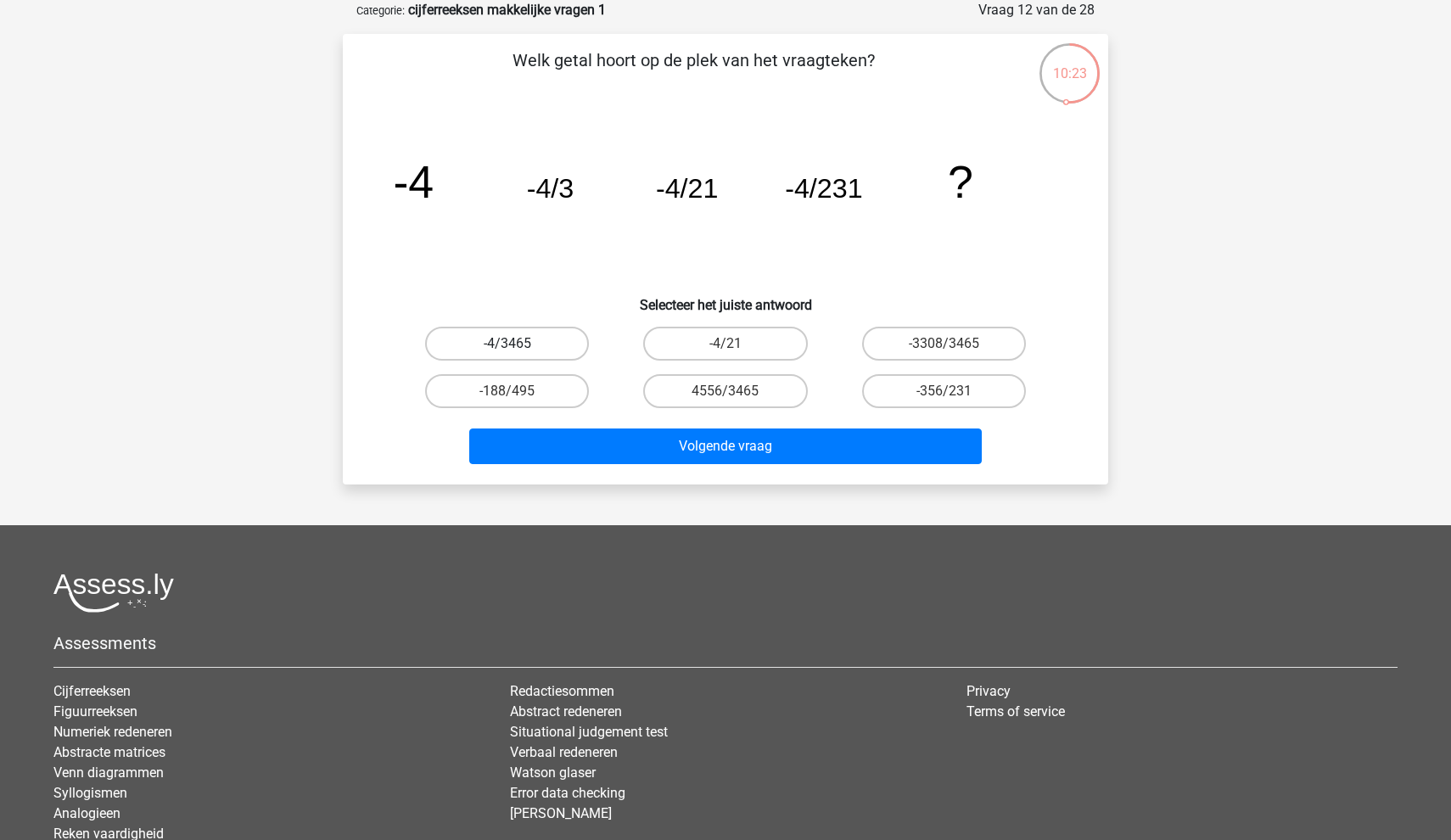
click at [510, 338] on label "-4/3465" at bounding box center [507, 343] width 163 height 34
click at [510, 344] on input "-4/3465" at bounding box center [513, 349] width 11 height 11
radio input "true"
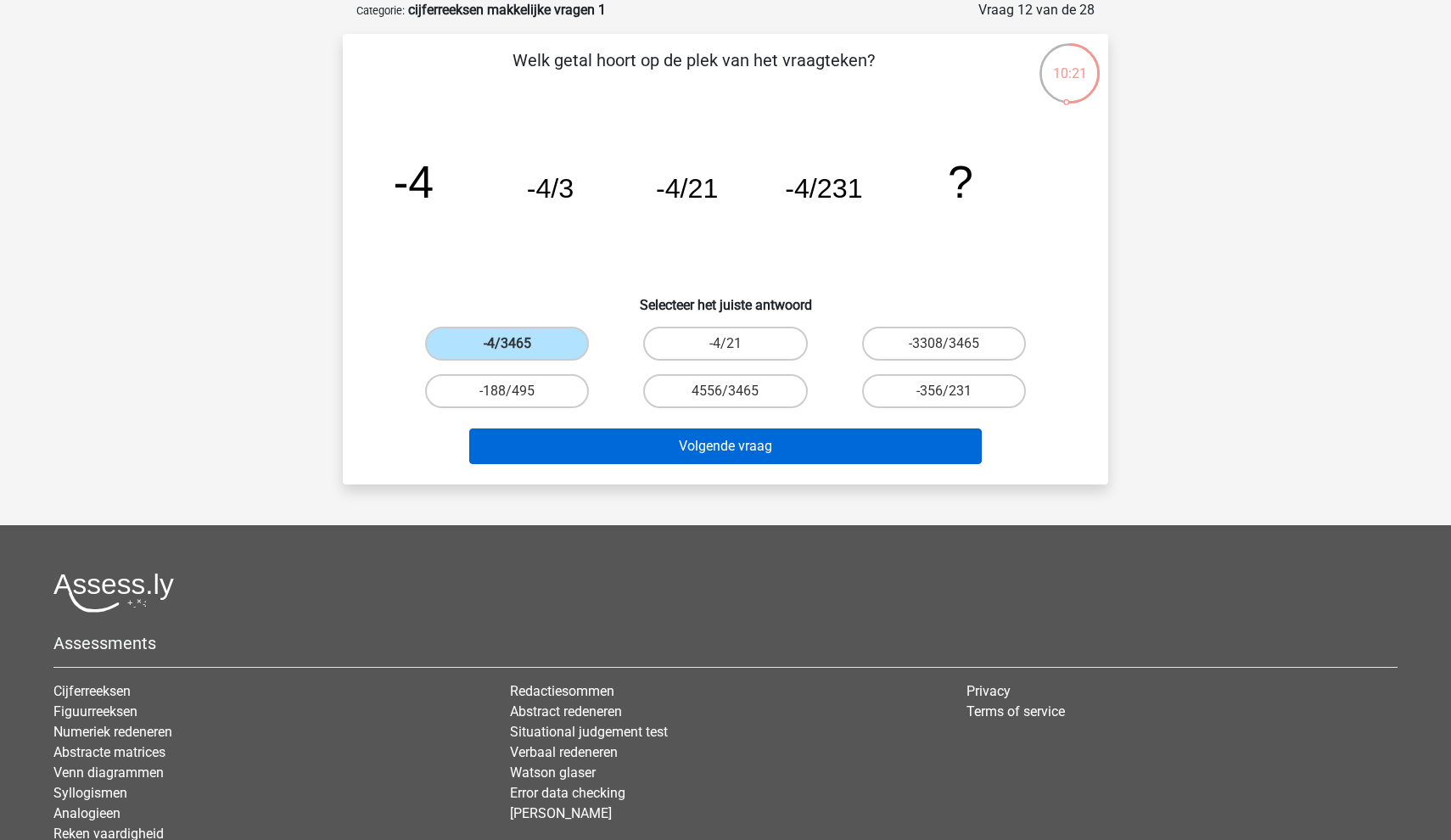
click at [607, 438] on button "Volgende vraag" at bounding box center [726, 445] width 513 height 35
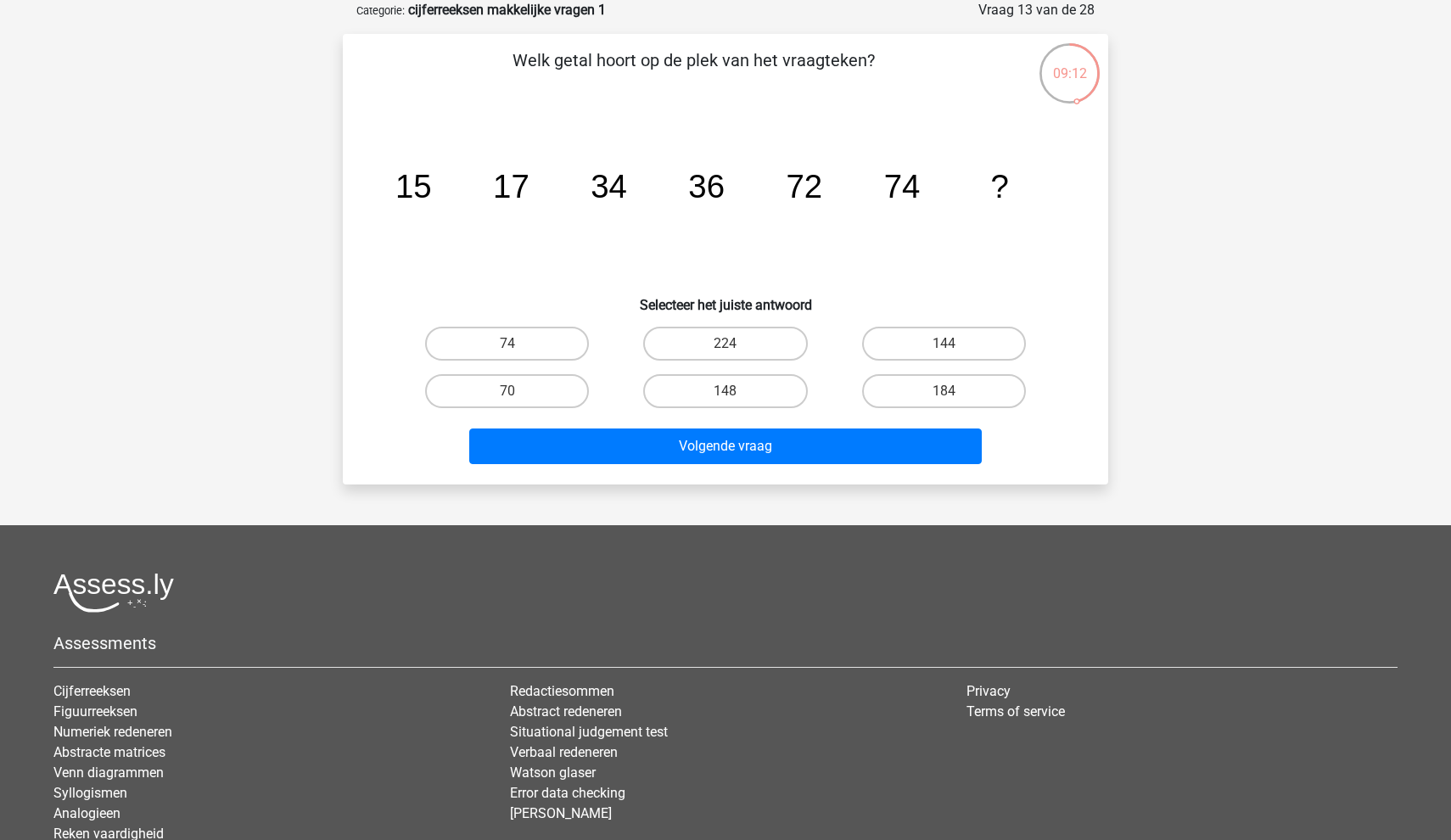
click at [508, 346] on input "74" at bounding box center [513, 349] width 11 height 11
radio input "true"
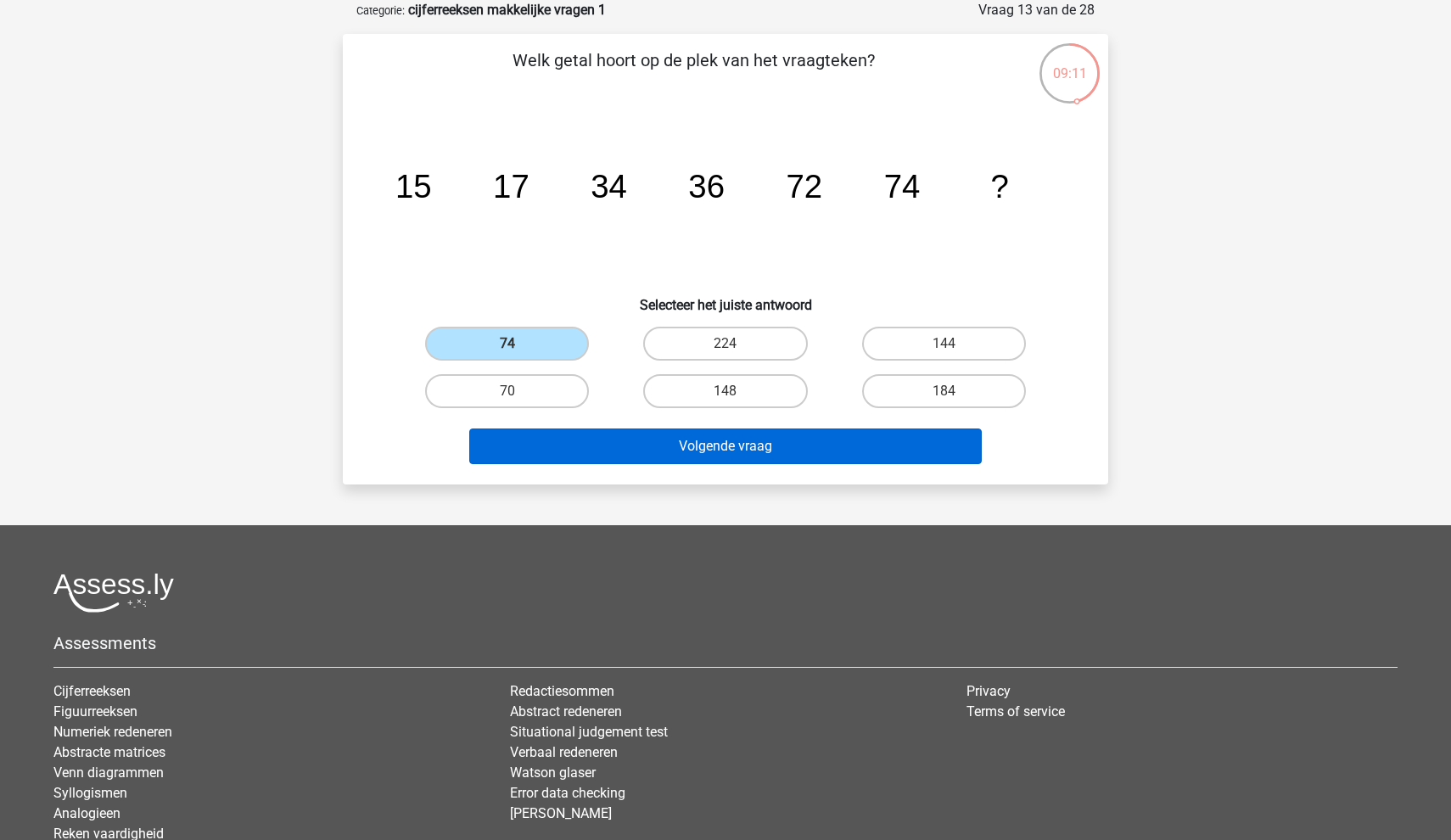
click at [563, 437] on button "Volgende vraag" at bounding box center [726, 445] width 513 height 35
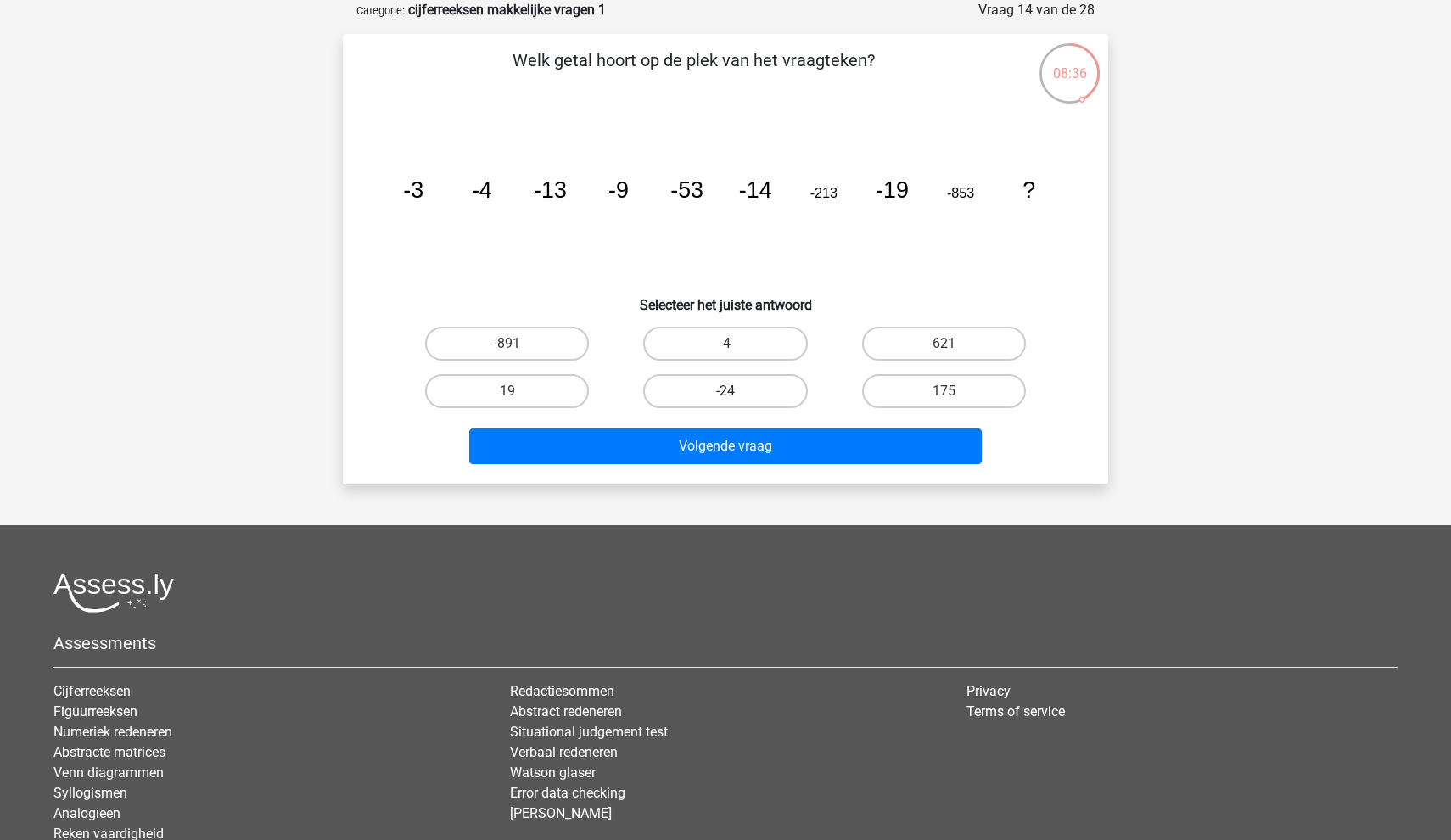
click at [737, 394] on label "-24" at bounding box center [725, 390] width 163 height 34
click at [736, 394] on input "-24" at bounding box center [731, 396] width 11 height 11
radio input "true"
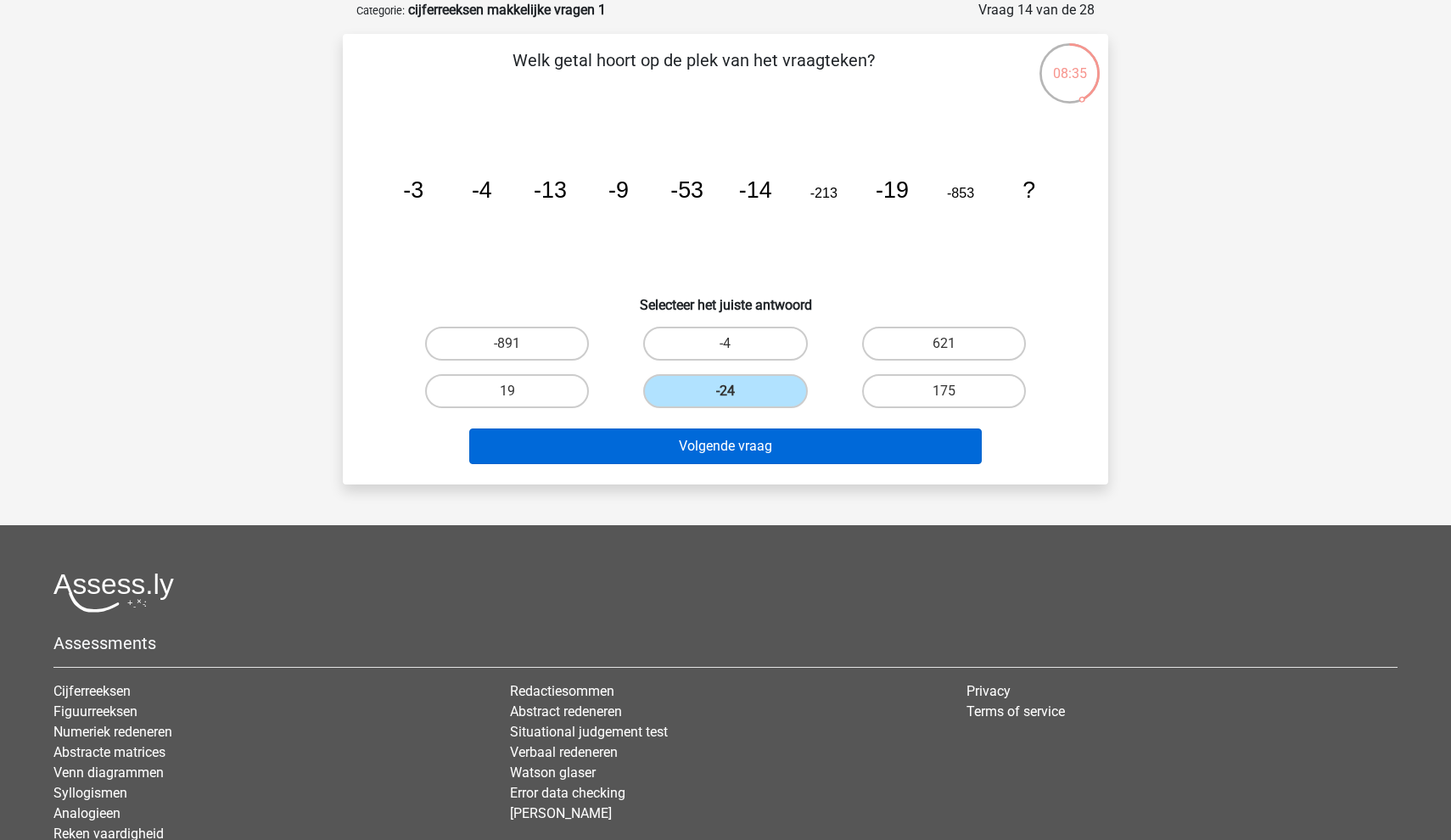
click at [707, 445] on button "Volgende vraag" at bounding box center [726, 445] width 513 height 35
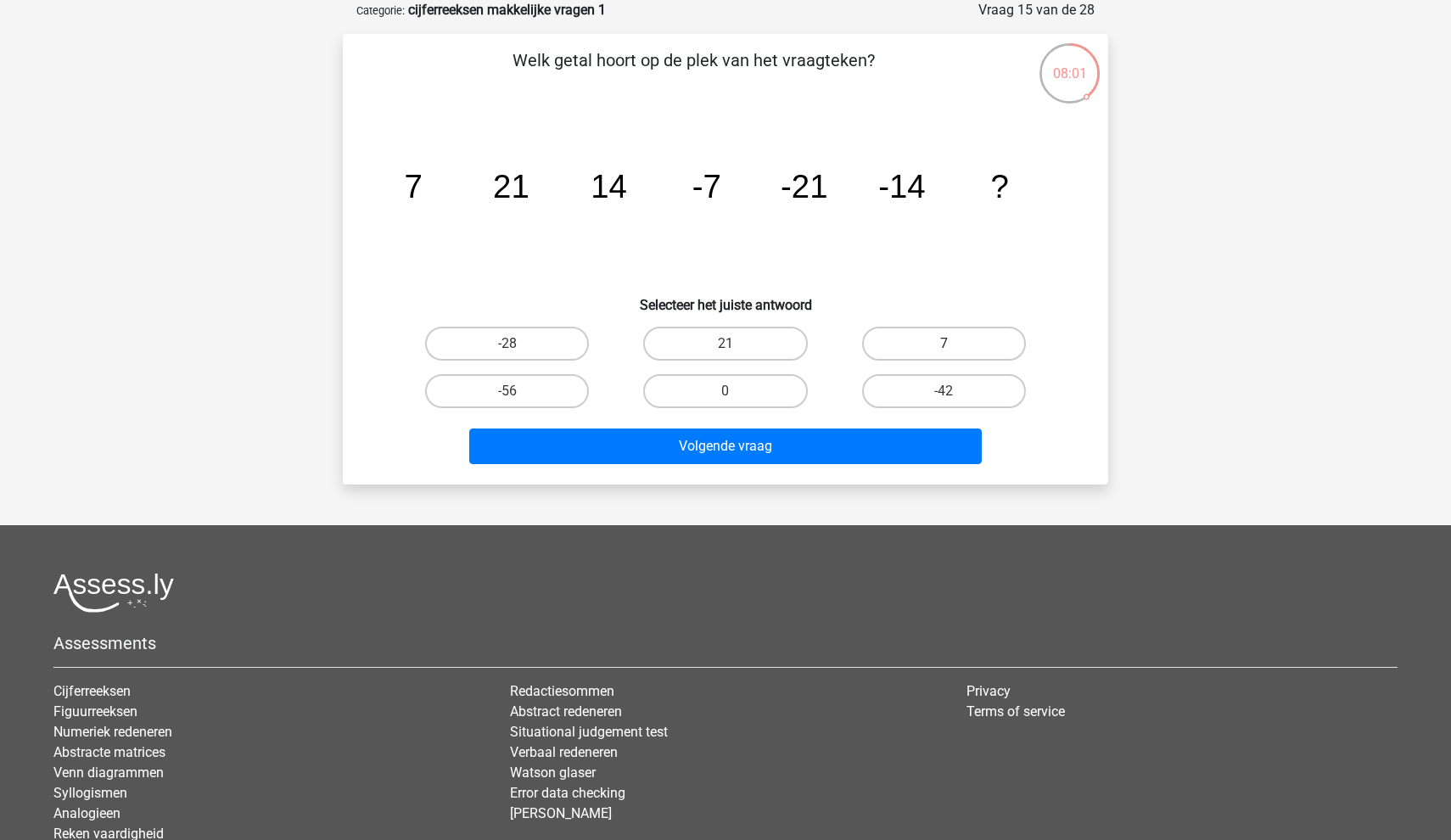
click at [919, 333] on label "7" at bounding box center [944, 343] width 163 height 34
click at [944, 344] on input "7" at bounding box center [949, 349] width 11 height 11
radio input "true"
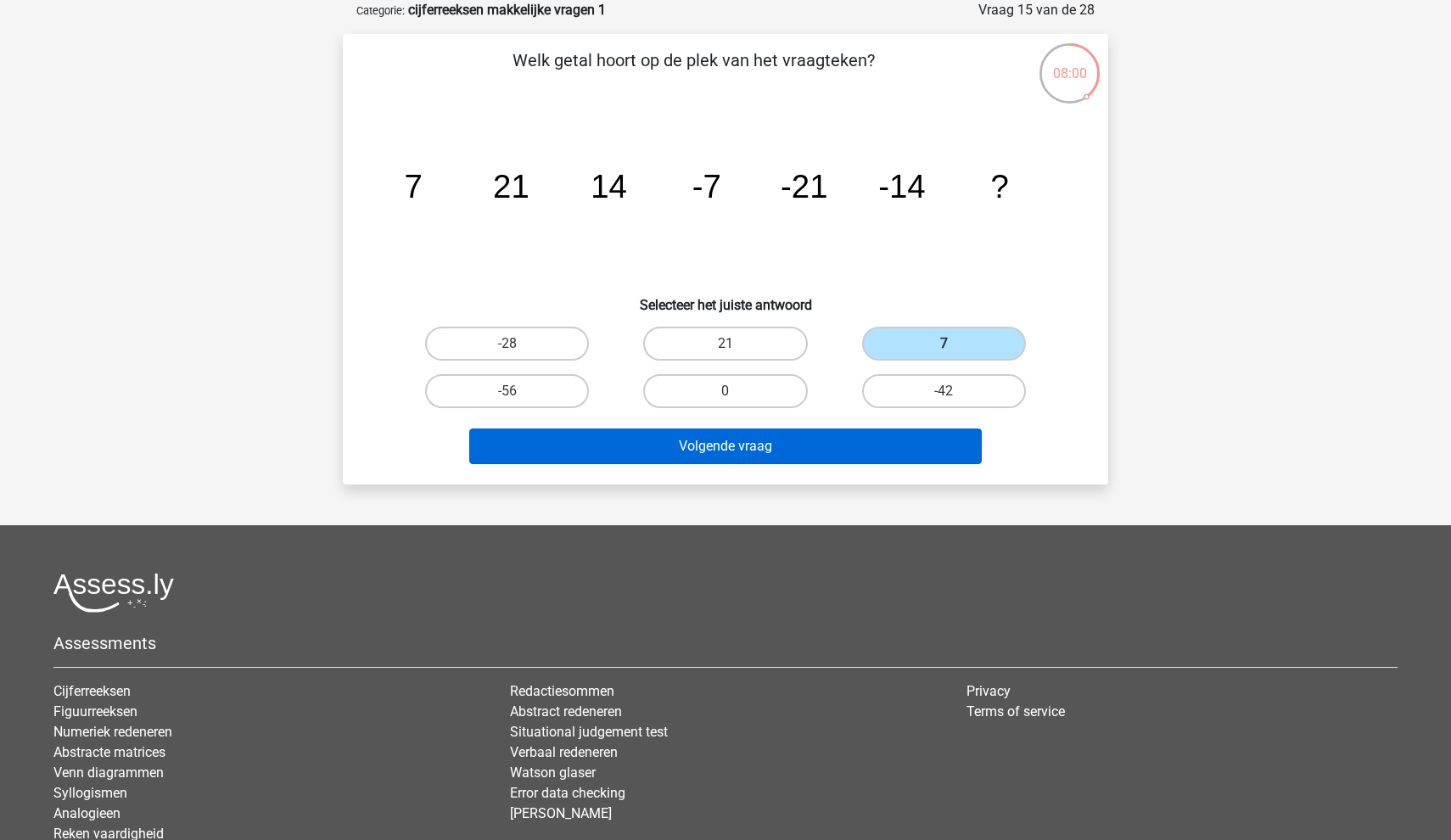
click at [831, 445] on button "Volgende vraag" at bounding box center [726, 445] width 513 height 35
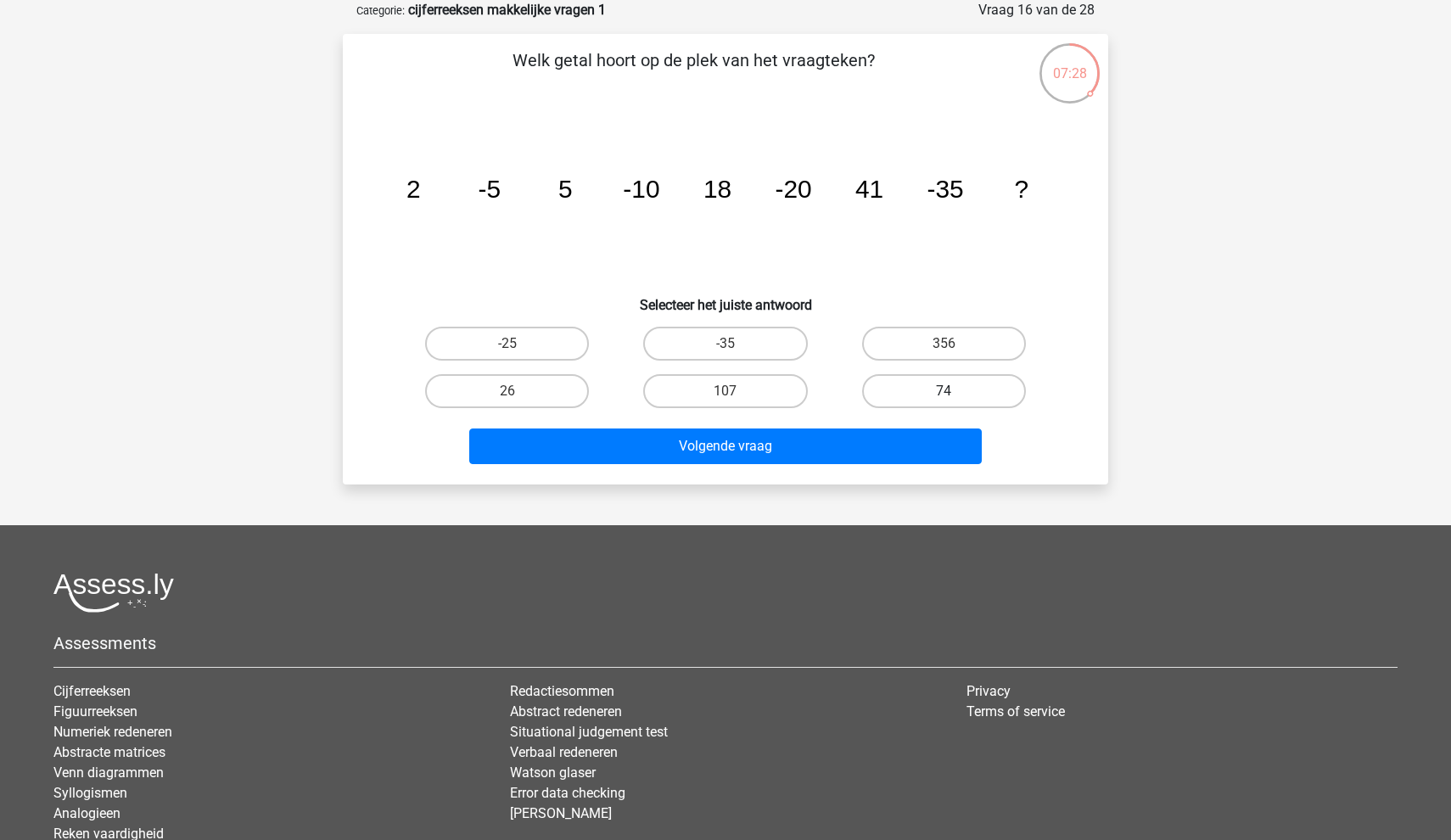
click at [891, 406] on label "74" at bounding box center [944, 390] width 163 height 34
click at [944, 402] on input "74" at bounding box center [949, 396] width 11 height 11
radio input "true"
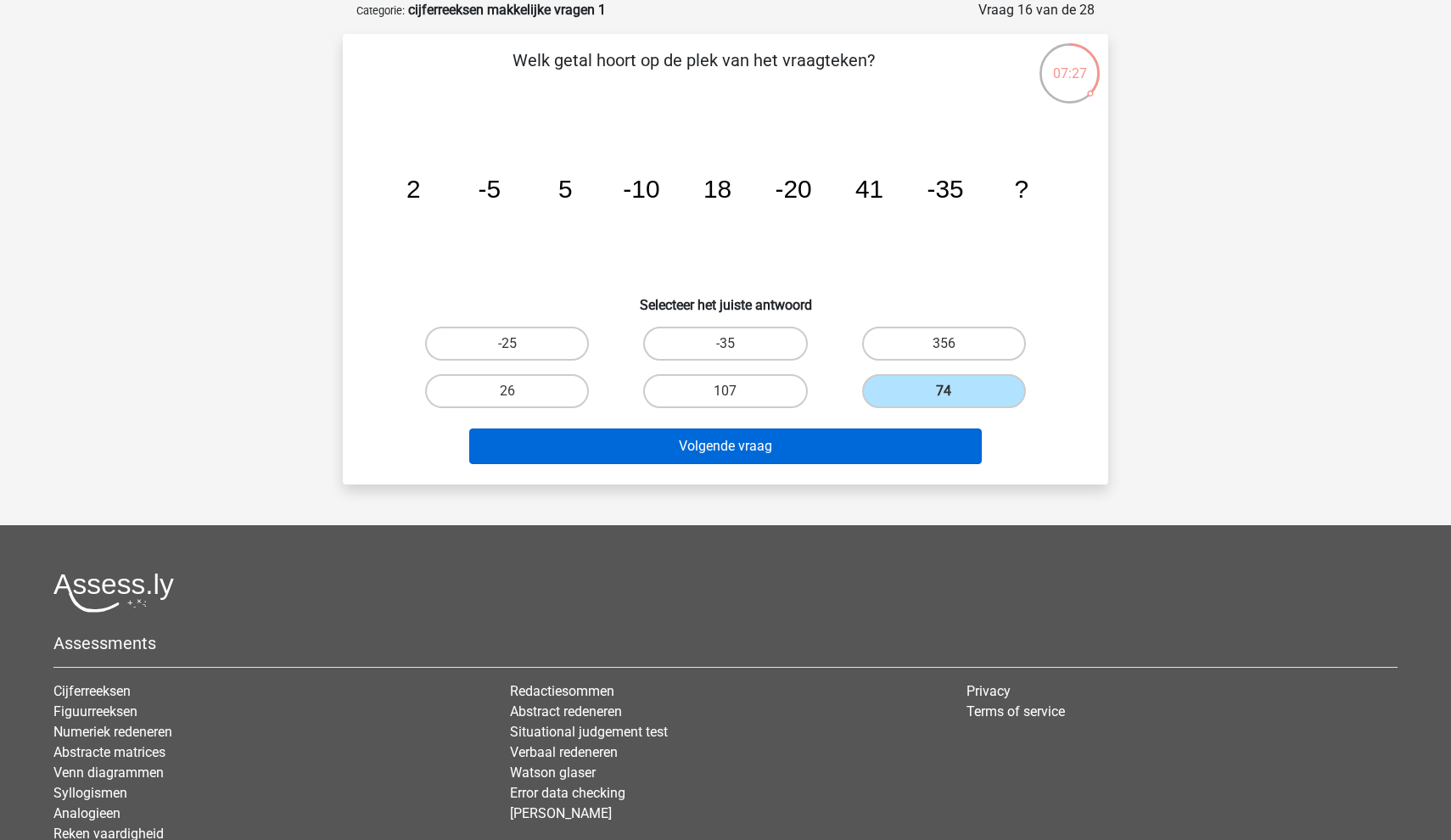
click at [857, 447] on button "Volgende vraag" at bounding box center [726, 445] width 513 height 35
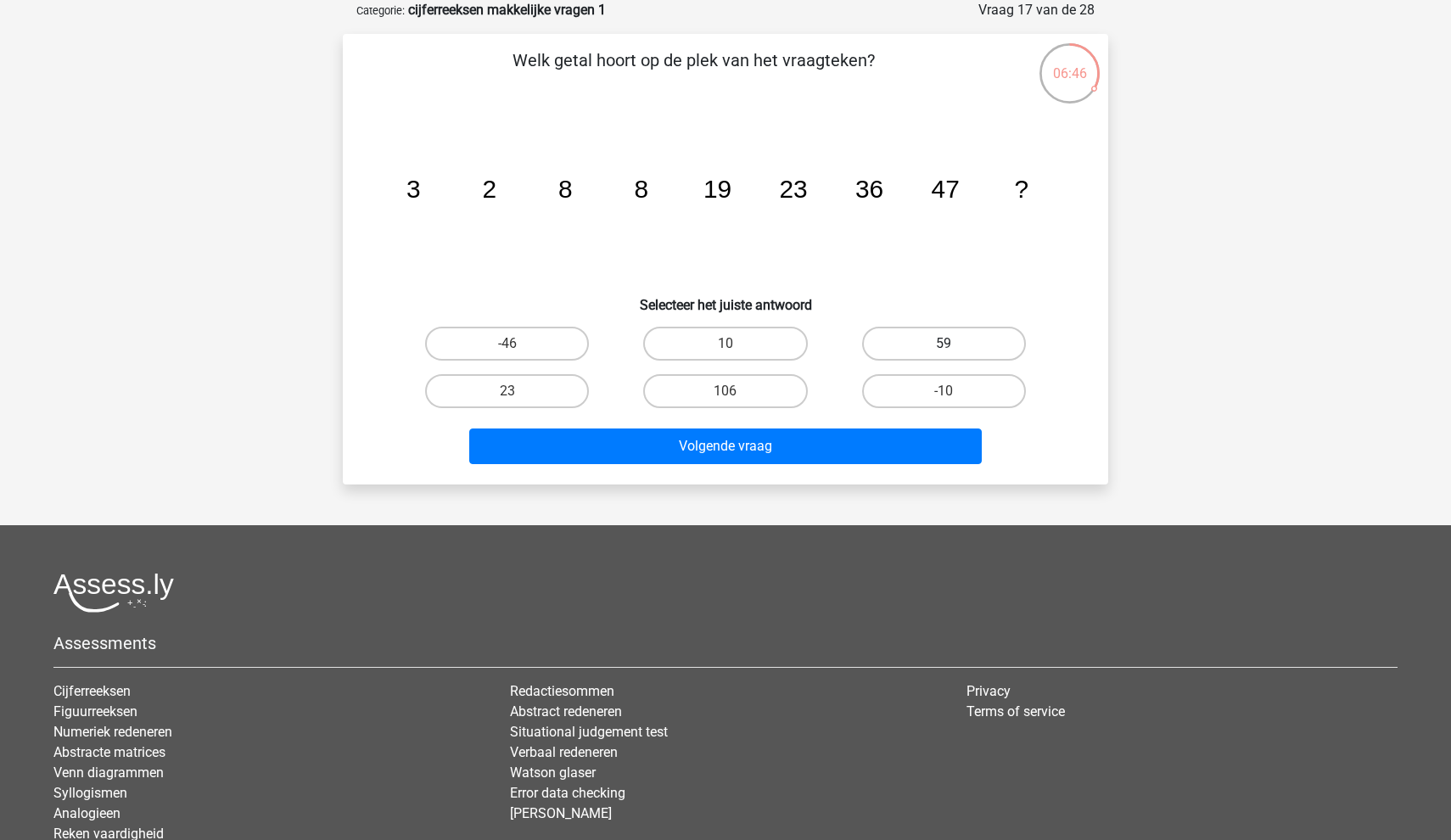
click at [931, 330] on label "59" at bounding box center [944, 343] width 163 height 34
click at [944, 344] on input "59" at bounding box center [949, 349] width 11 height 11
radio input "true"
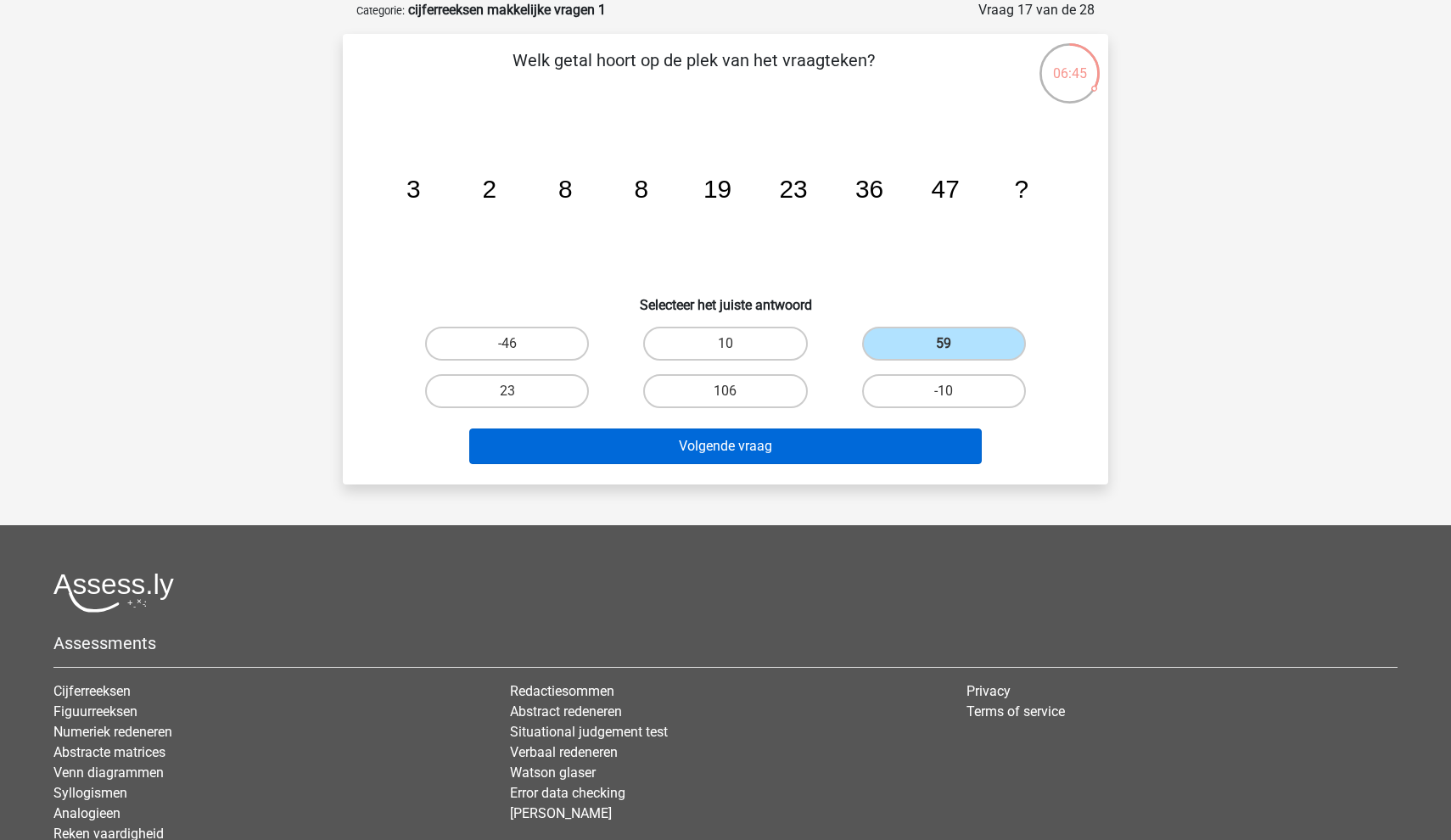
click at [846, 434] on button "Volgende vraag" at bounding box center [726, 445] width 513 height 35
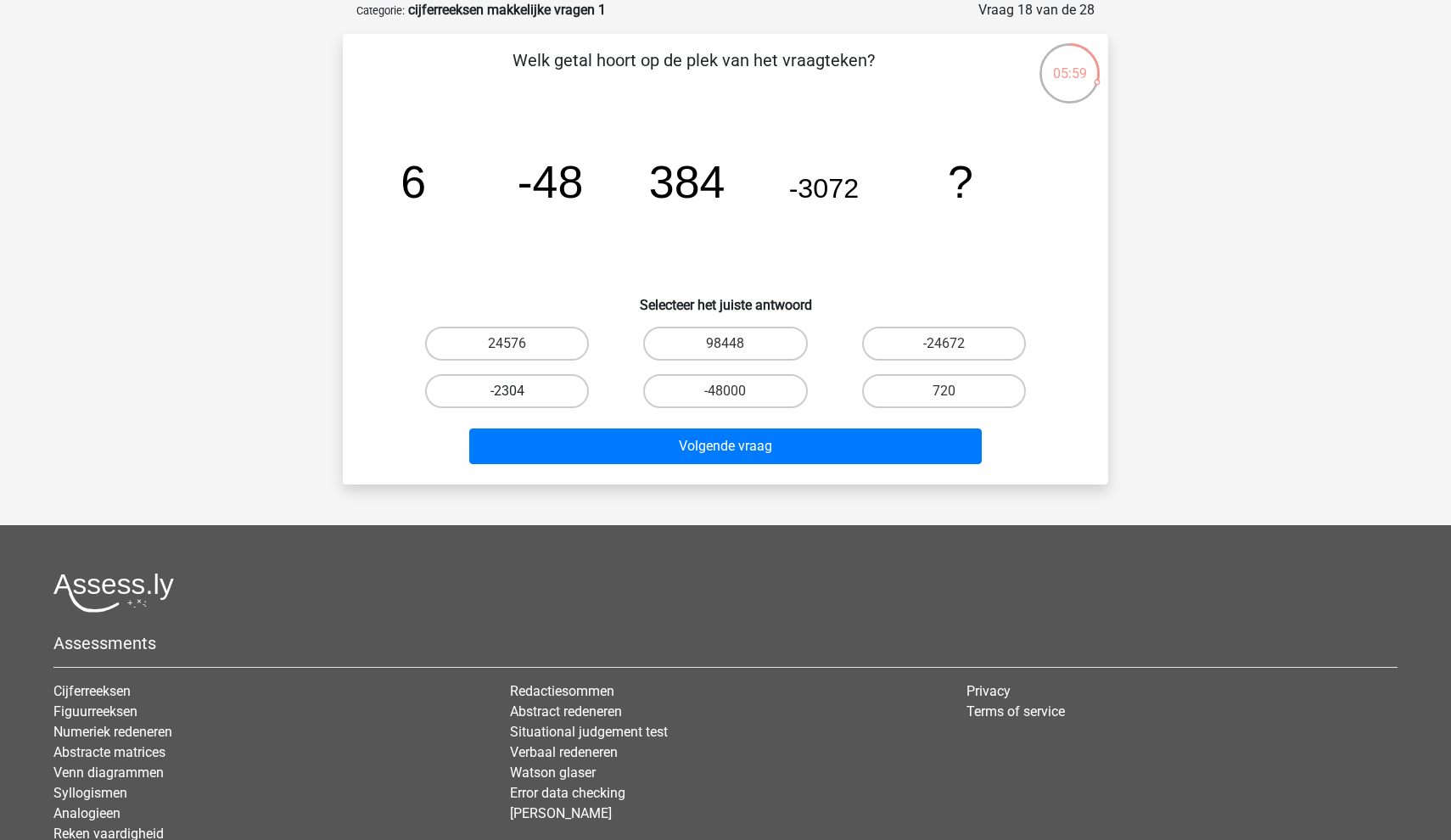
click at [541, 383] on label "-2304" at bounding box center [507, 390] width 163 height 34
click at [519, 391] on input "-2304" at bounding box center [513, 396] width 11 height 11
radio input "true"
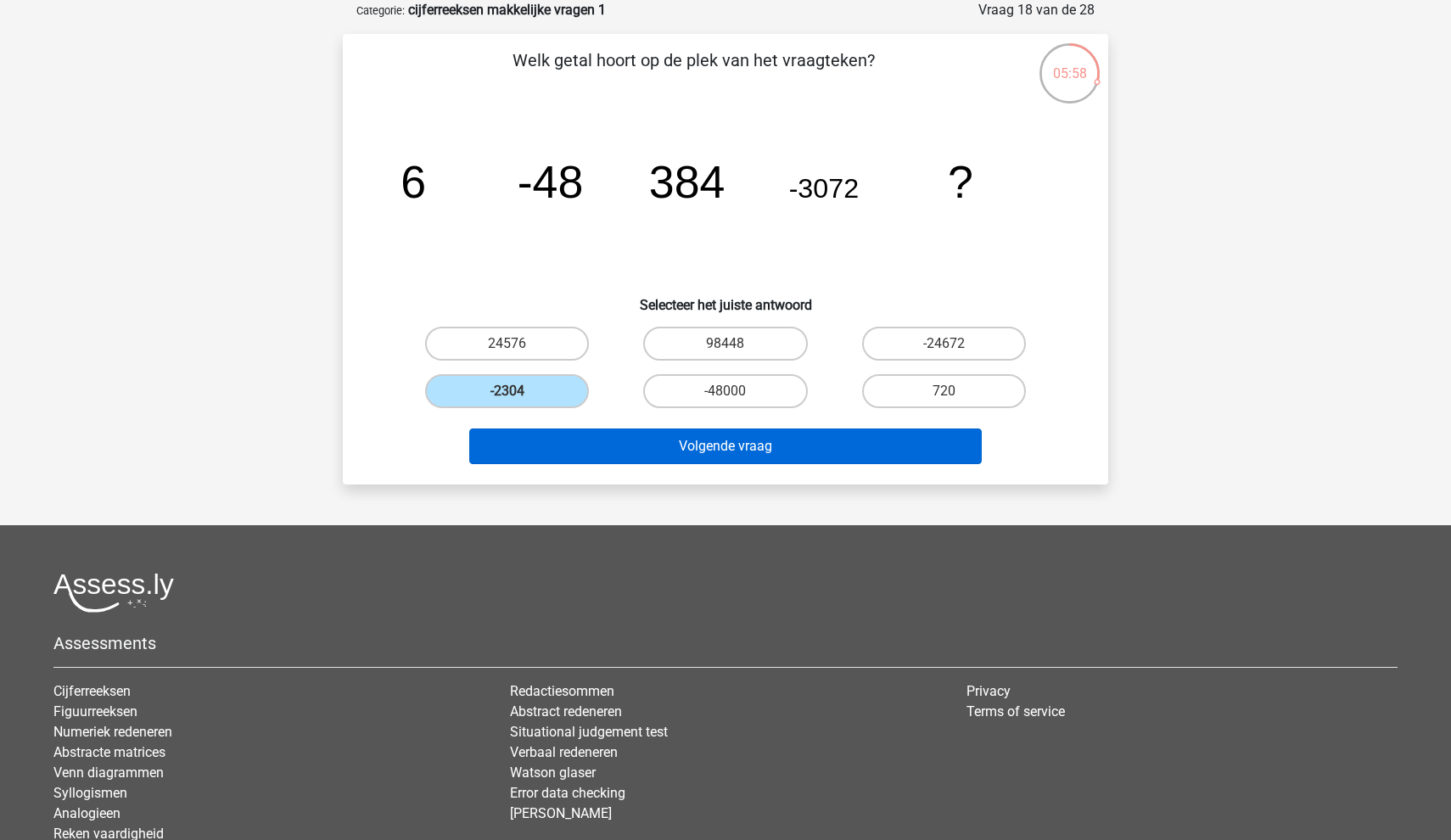
click at [575, 434] on button "Volgende vraag" at bounding box center [726, 445] width 513 height 35
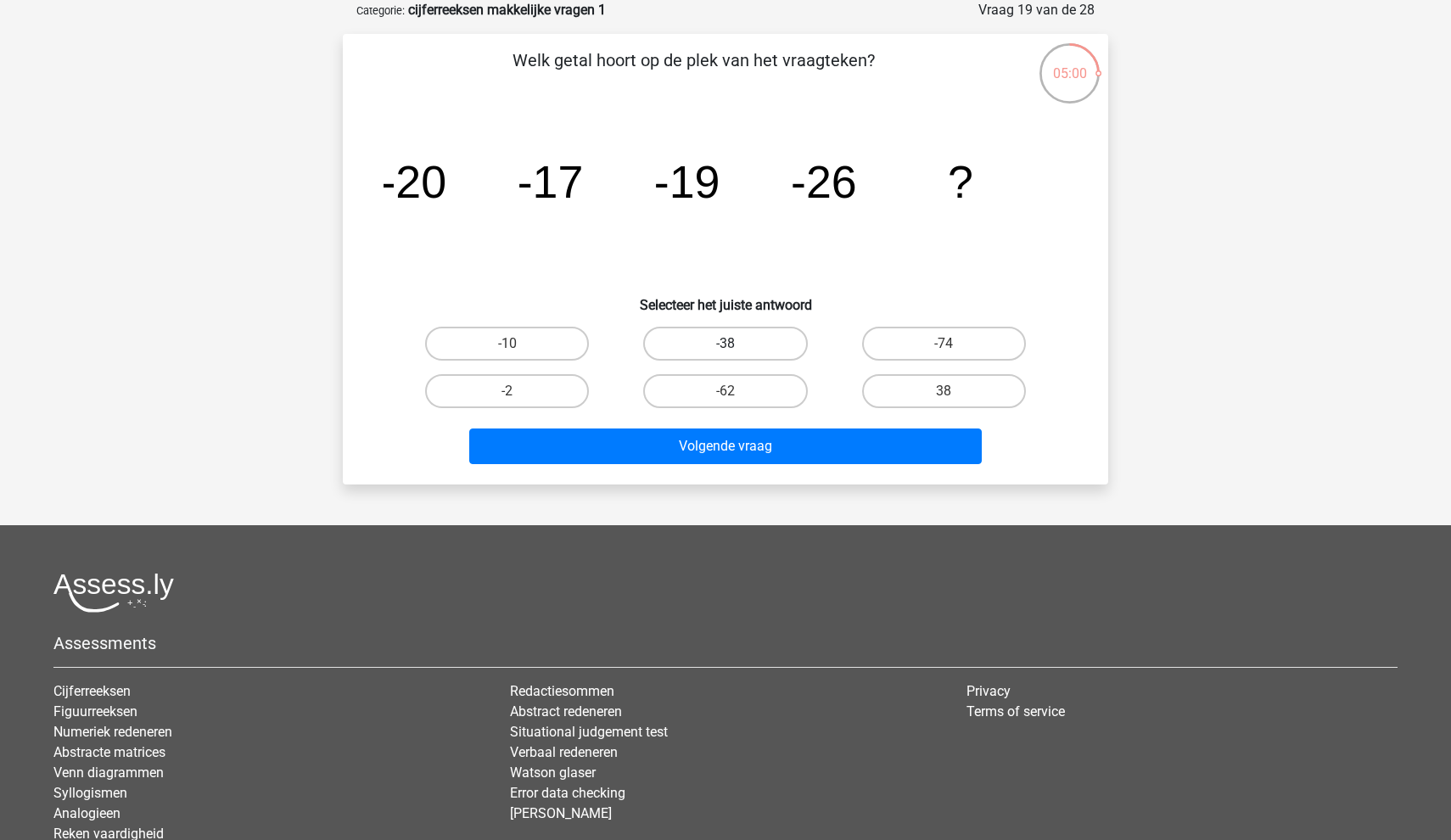
click at [719, 334] on label "-38" at bounding box center [725, 343] width 163 height 34
click at [726, 344] on input "-38" at bounding box center [731, 349] width 11 height 11
radio input "true"
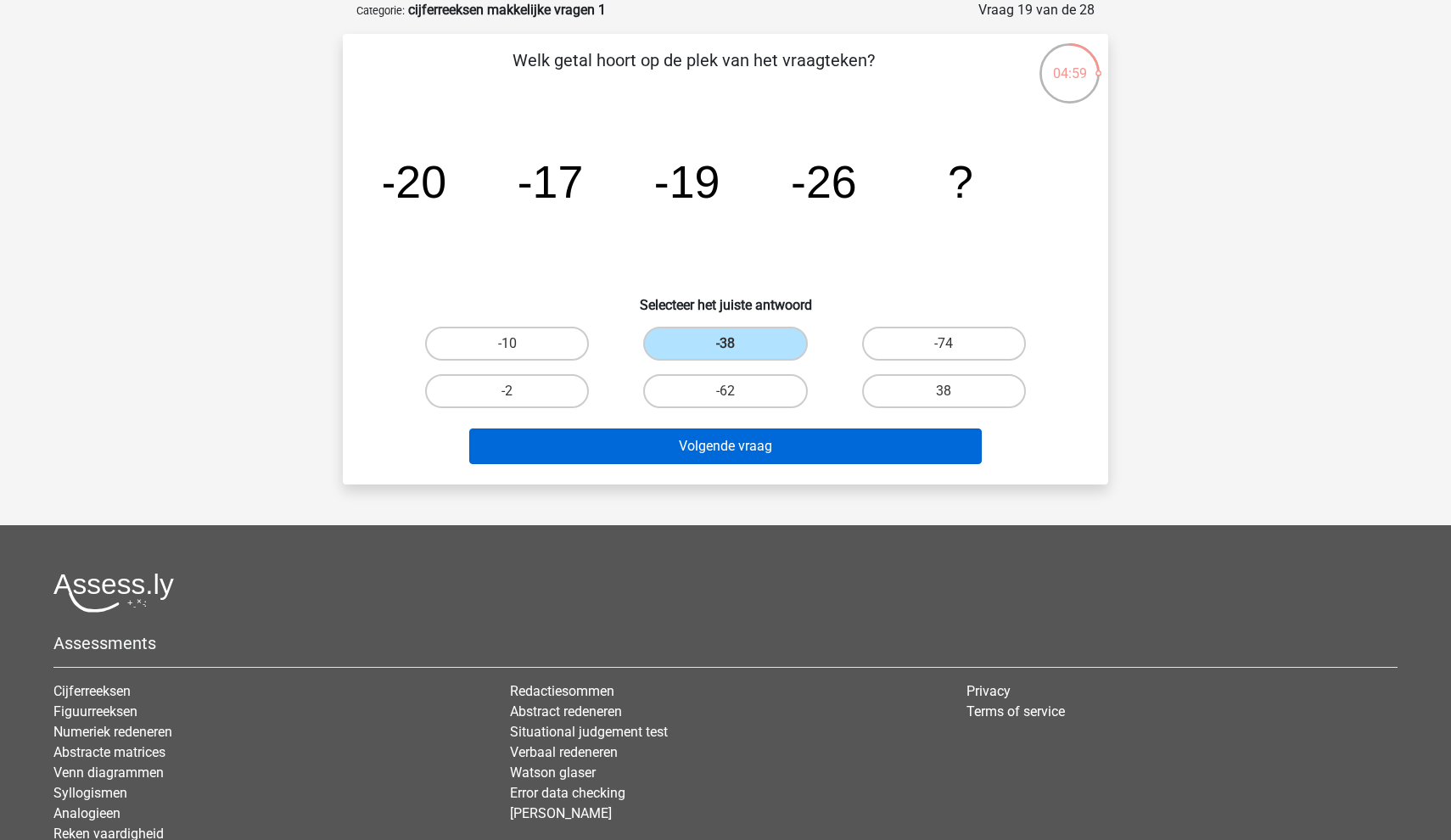
click at [713, 451] on button "Volgende vraag" at bounding box center [726, 445] width 513 height 35
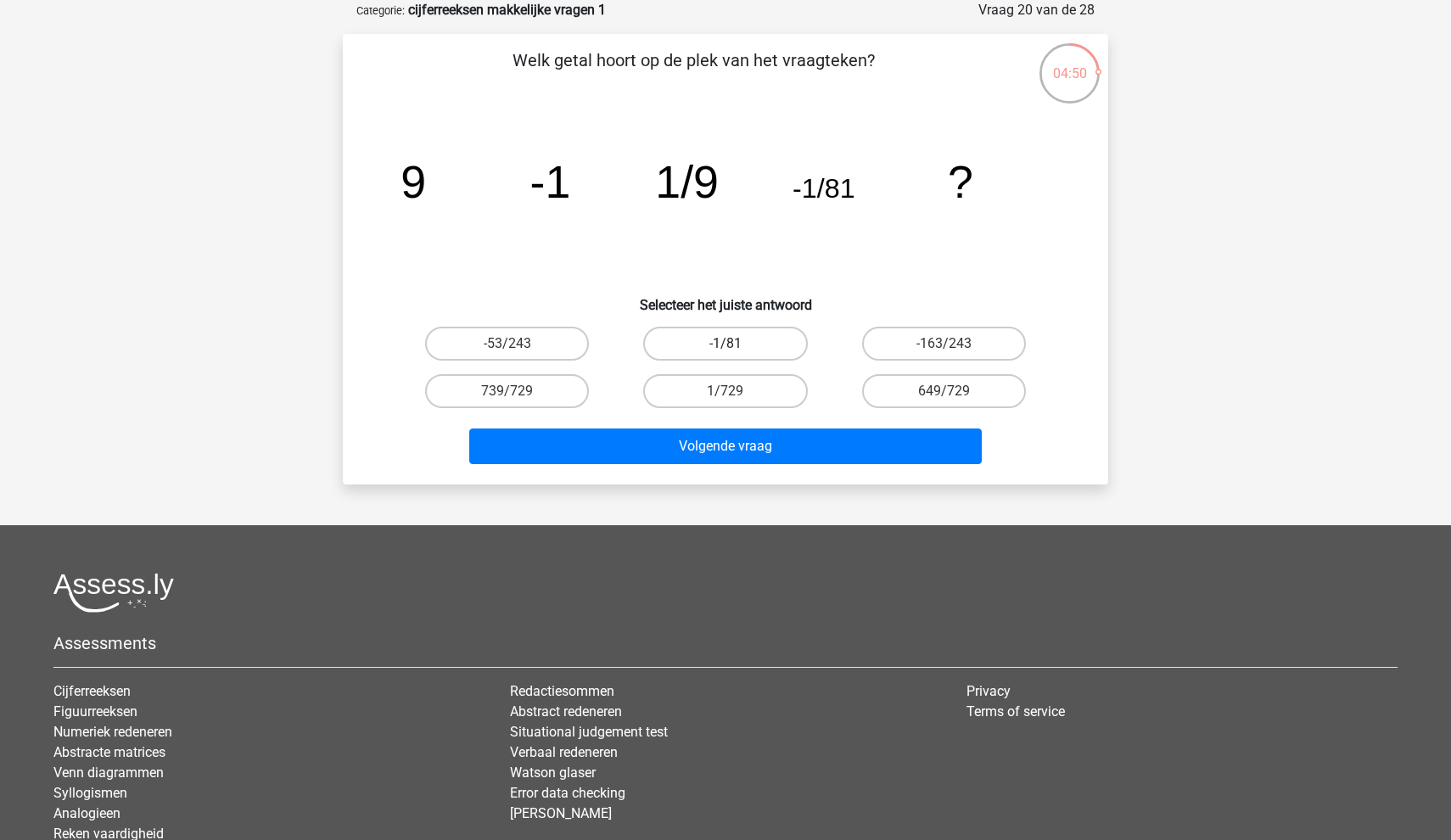
click at [687, 349] on label "-1/81" at bounding box center [725, 343] width 163 height 34
click at [726, 349] on input "-1/81" at bounding box center [731, 349] width 11 height 11
radio input "true"
click at [687, 349] on label "-1/81" at bounding box center [725, 343] width 163 height 34
click at [726, 349] on input "-1/81" at bounding box center [731, 349] width 11 height 11
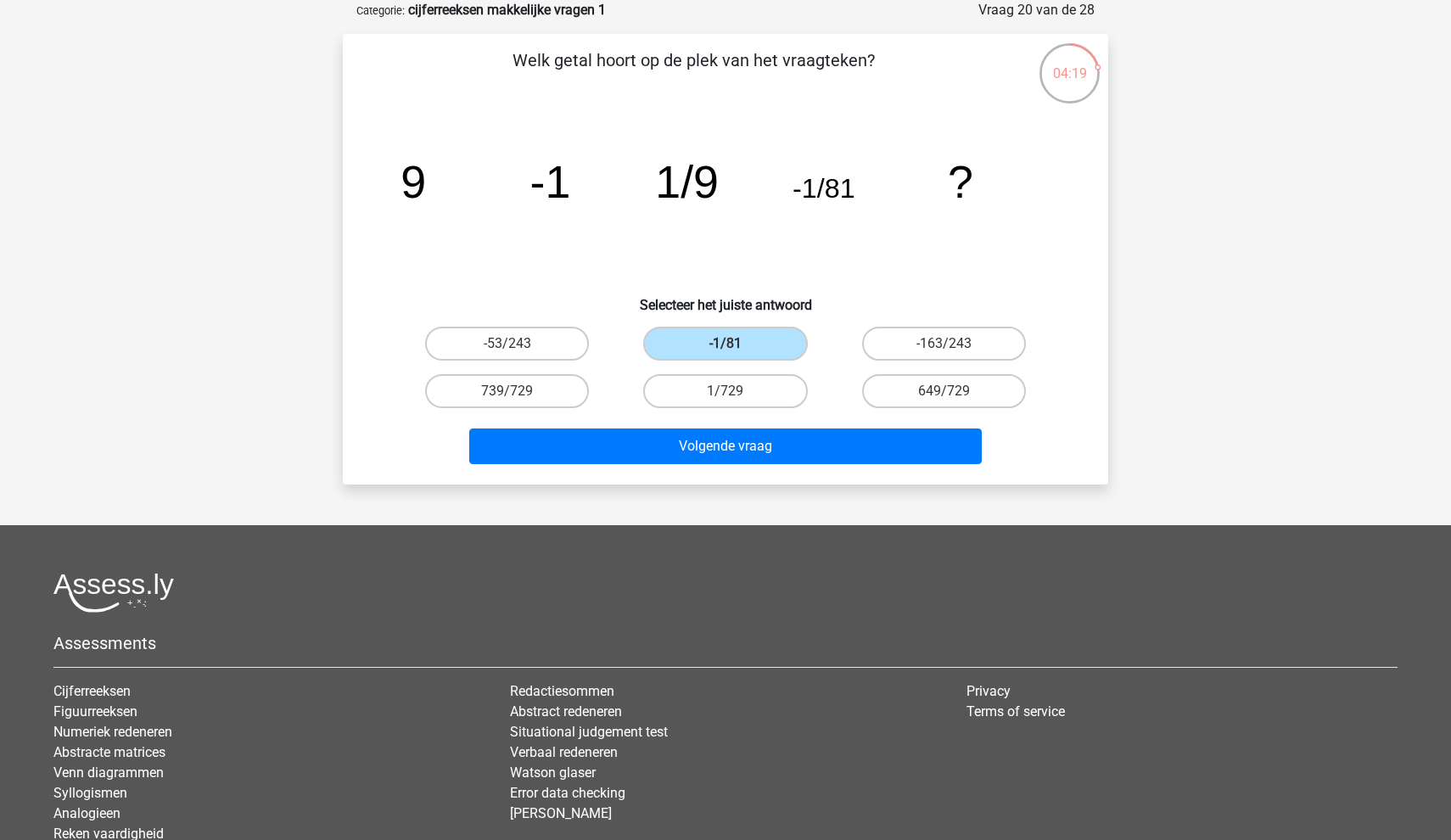
click at [731, 392] on input "1/729" at bounding box center [731, 396] width 11 height 11
radio input "true"
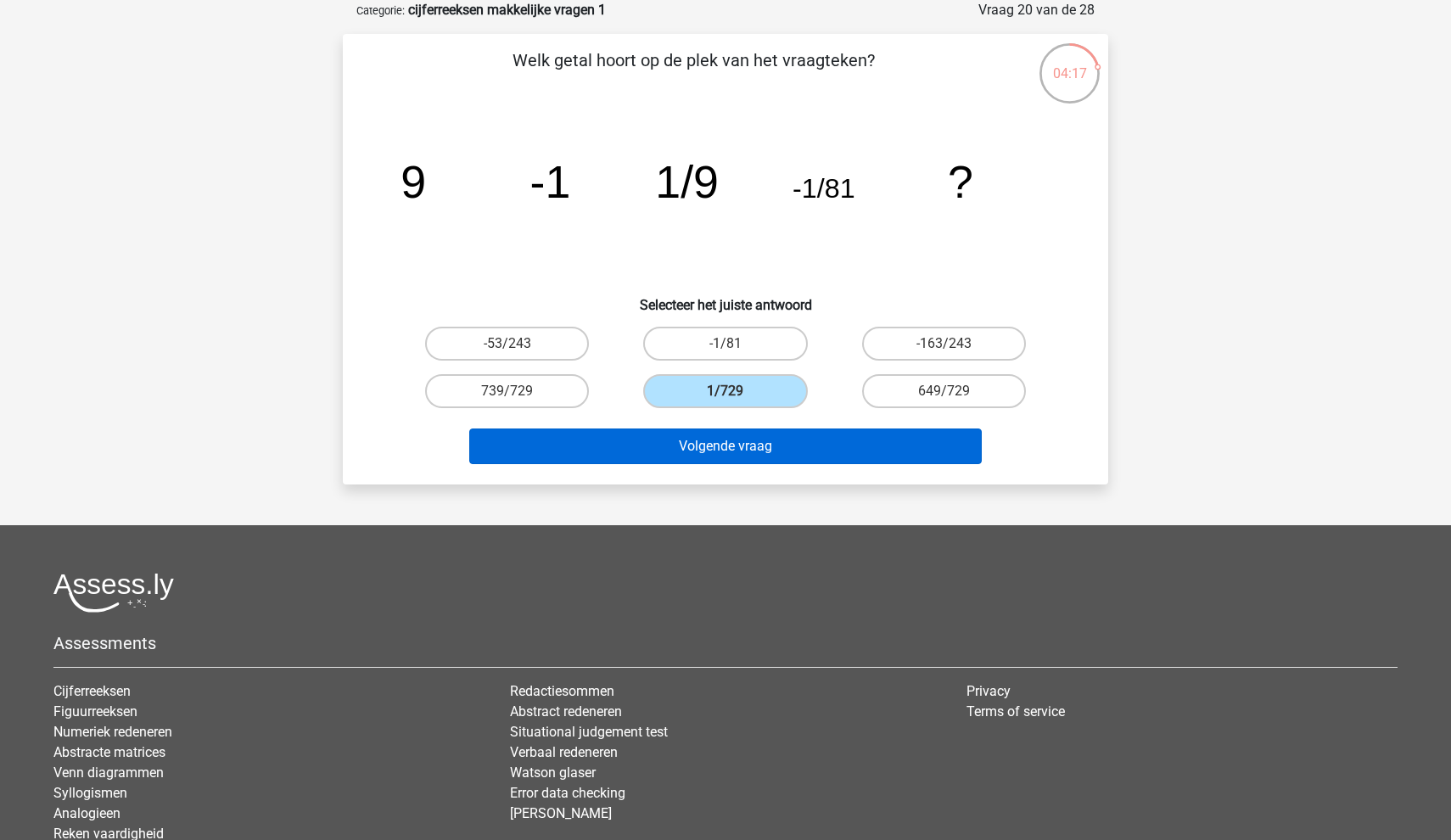
click at [683, 449] on button "Volgende vraag" at bounding box center [726, 445] width 513 height 35
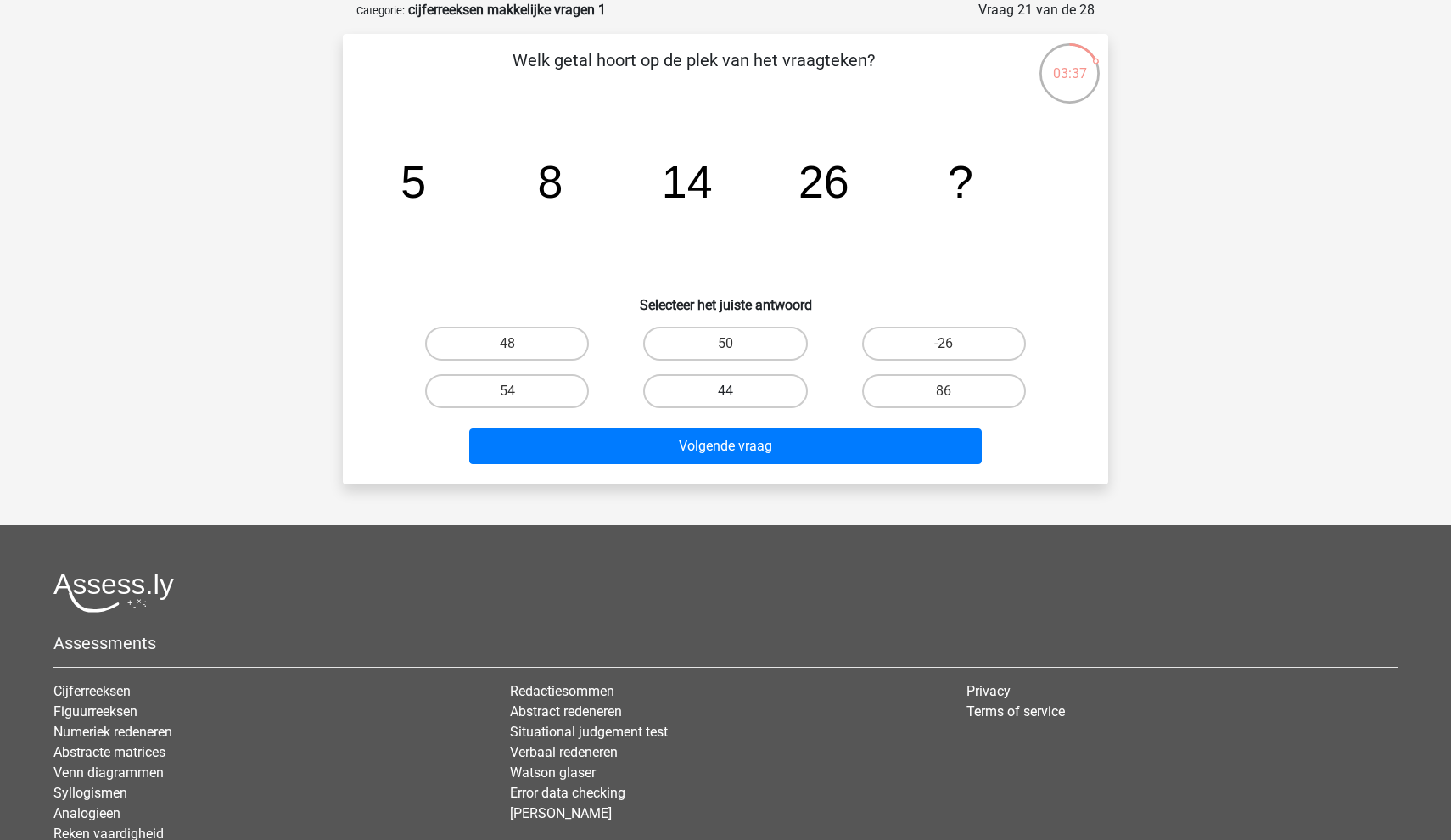
click at [689, 386] on label "44" at bounding box center [725, 390] width 163 height 34
click at [726, 391] on input "44" at bounding box center [731, 396] width 11 height 11
radio input "true"
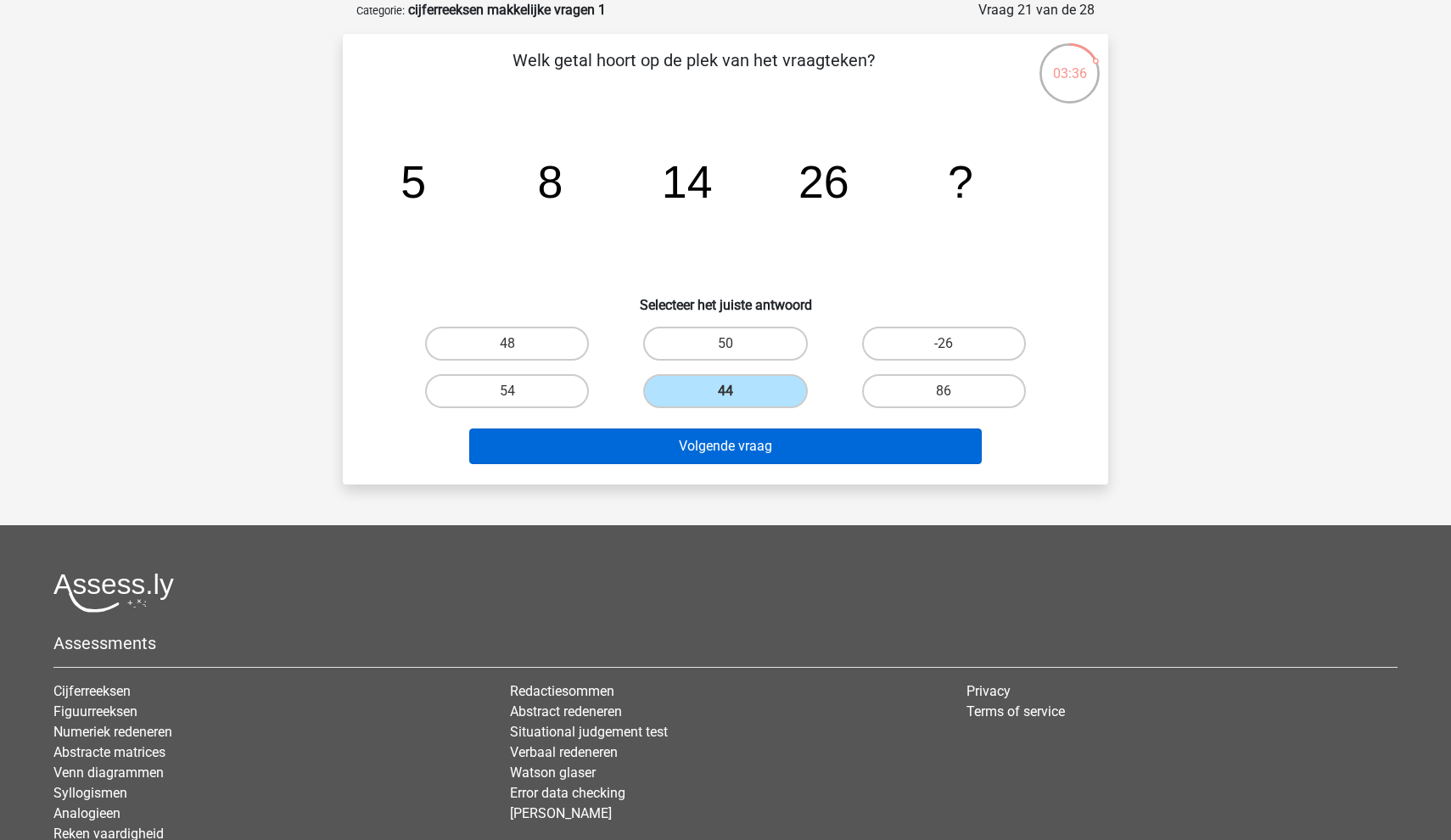
click at [667, 452] on button "Volgende vraag" at bounding box center [726, 445] width 513 height 35
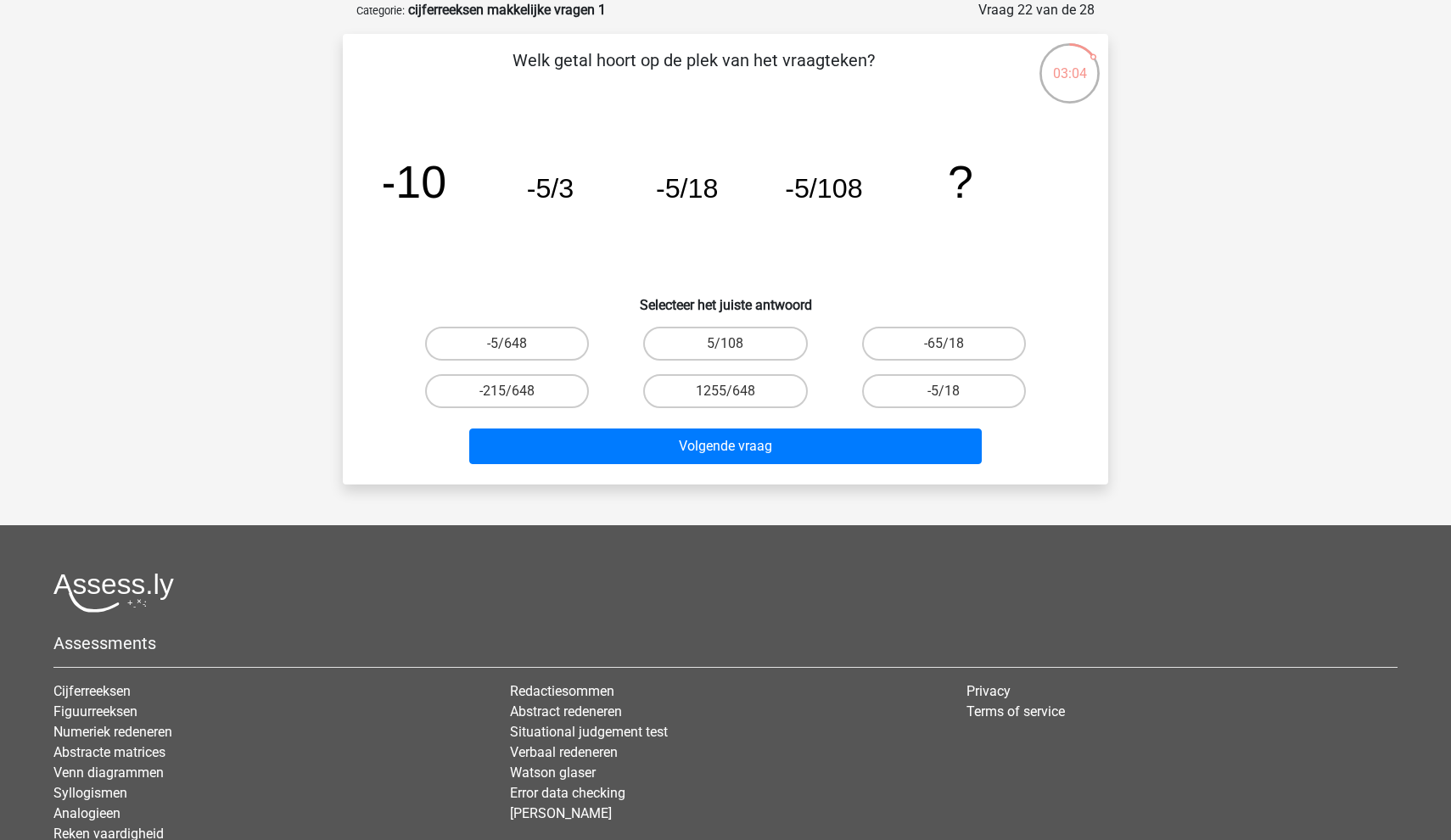
click at [735, 392] on input "1255/648" at bounding box center [731, 396] width 11 height 11
radio input "true"
click at [542, 343] on label "-5/648" at bounding box center [507, 343] width 163 height 34
click at [519, 344] on input "-5/648" at bounding box center [513, 349] width 11 height 11
radio input "true"
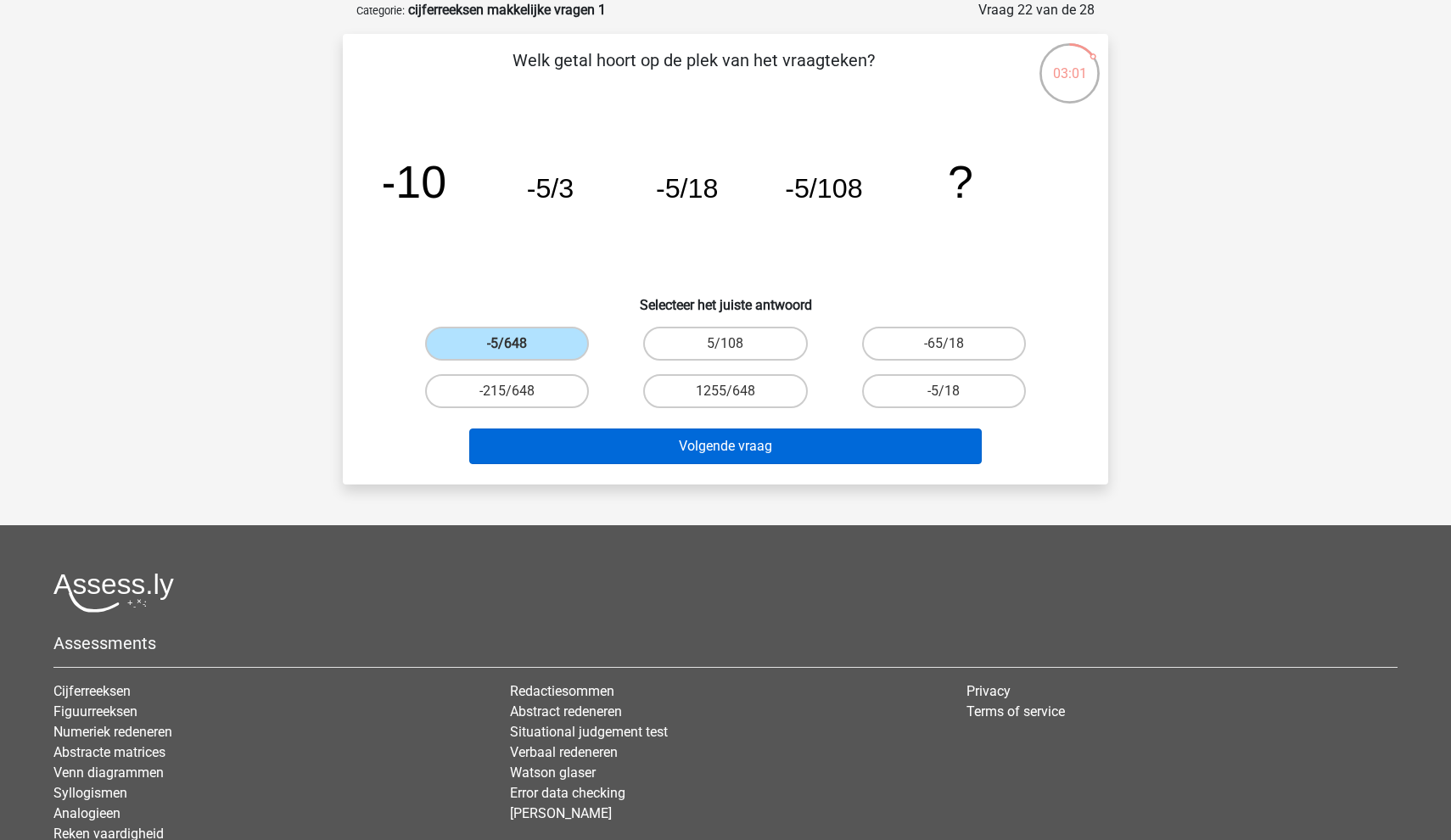
click at [572, 444] on button "Volgende vraag" at bounding box center [726, 445] width 513 height 35
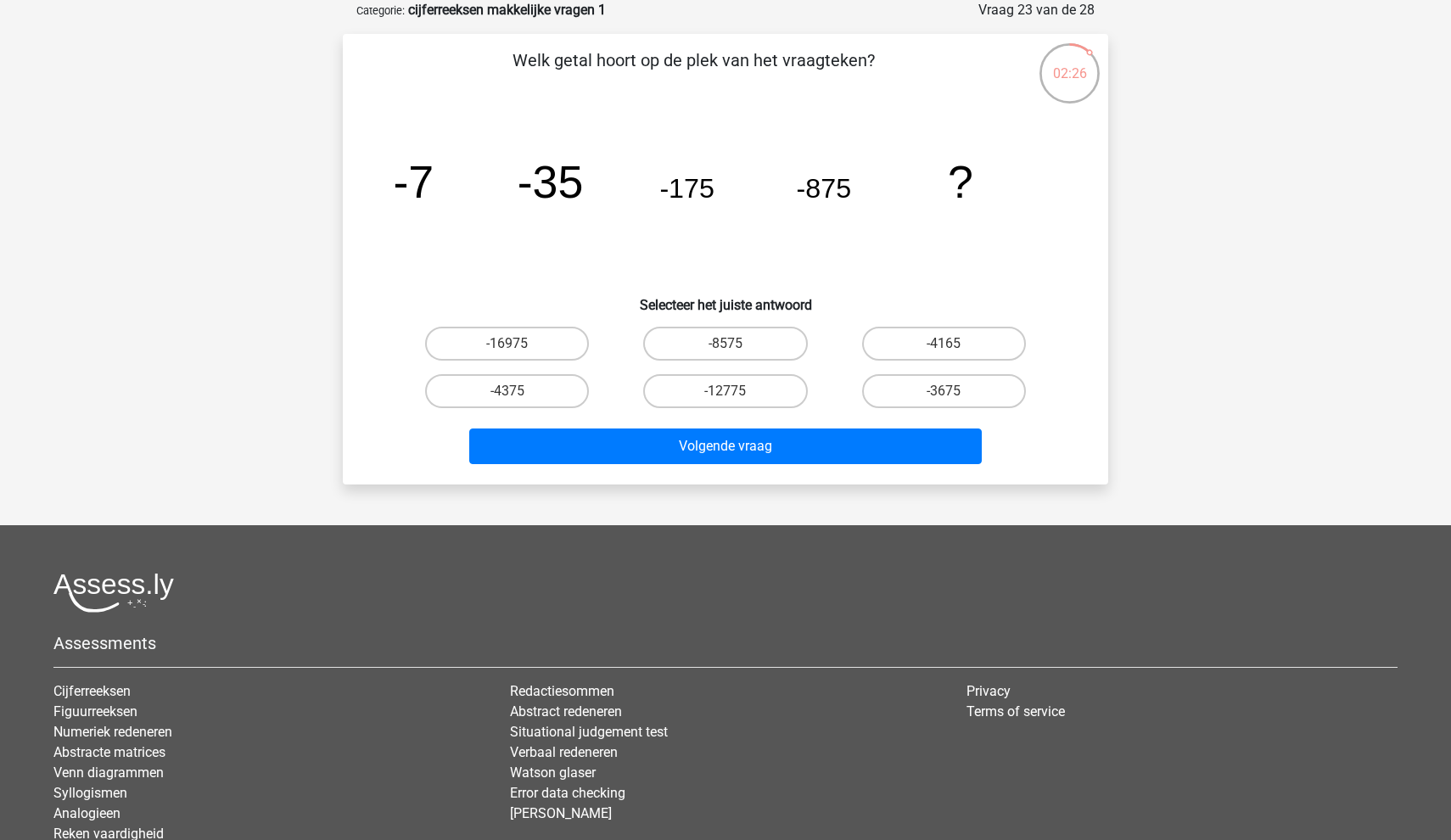
click at [512, 396] on input "-4375" at bounding box center [513, 396] width 11 height 11
radio input "true"
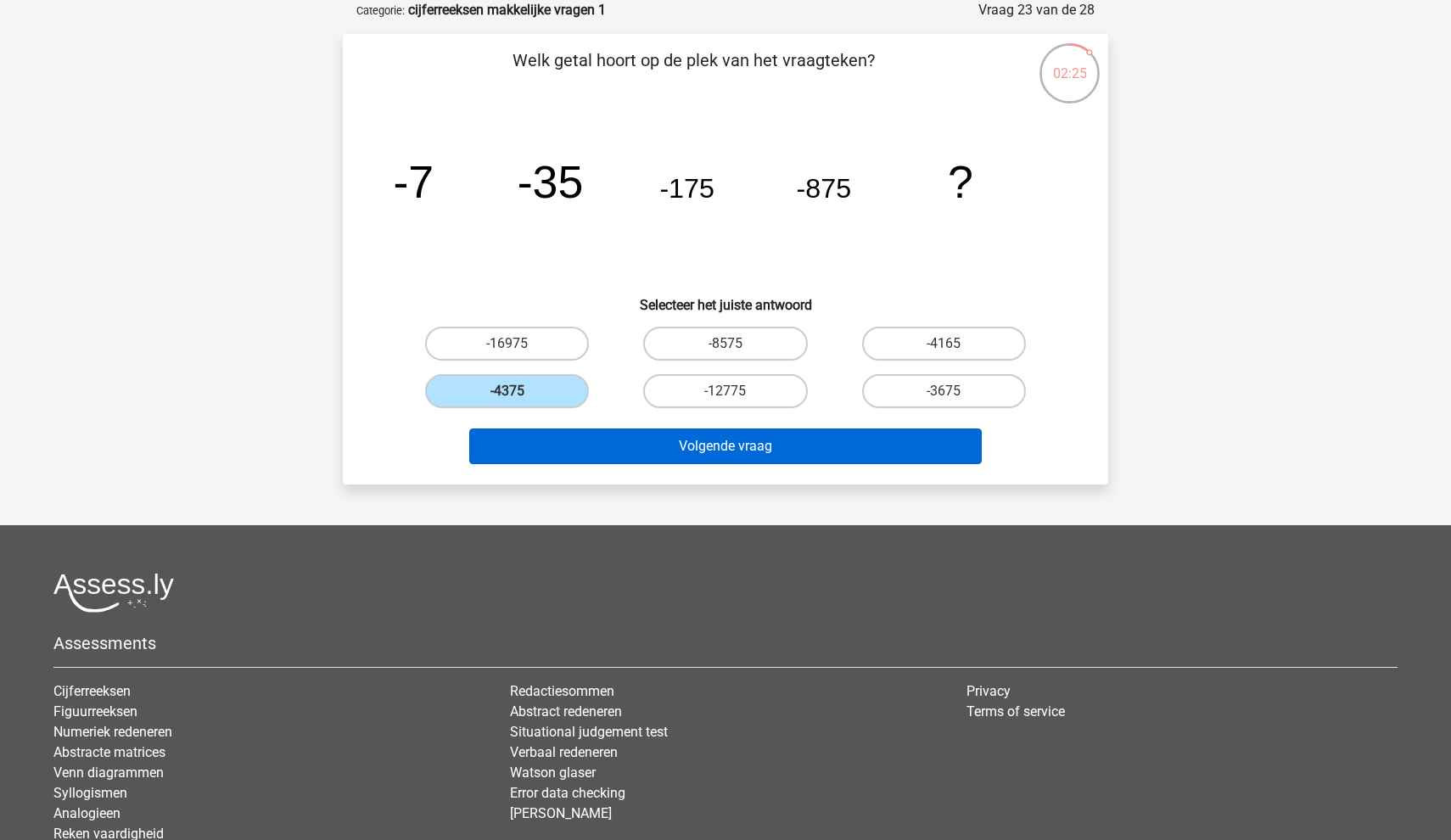
click at [497, 455] on button "Volgende vraag" at bounding box center [726, 445] width 513 height 35
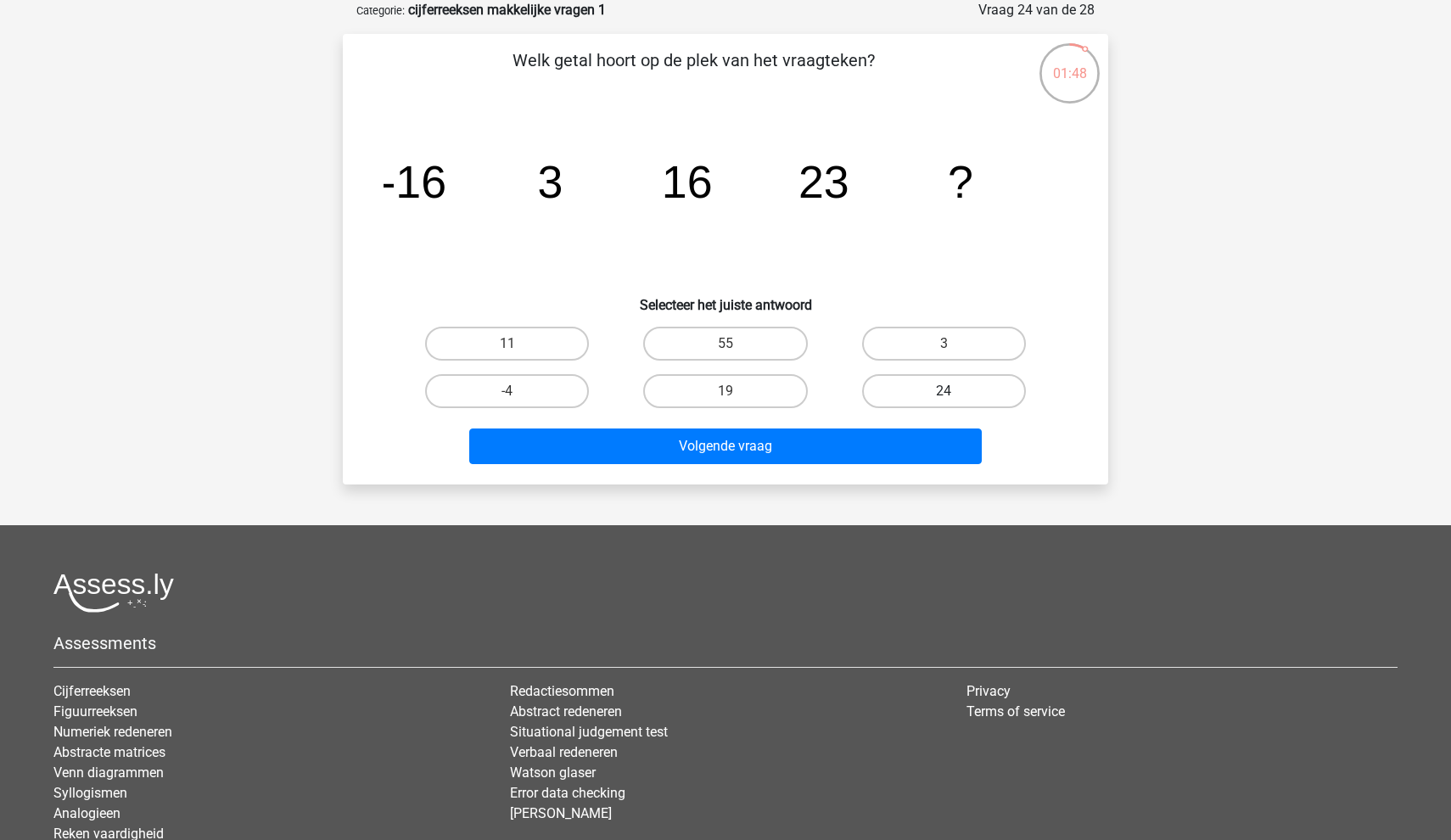
click at [940, 379] on label "24" at bounding box center [944, 390] width 163 height 34
click at [944, 391] on input "24" at bounding box center [949, 396] width 11 height 11
radio input "true"
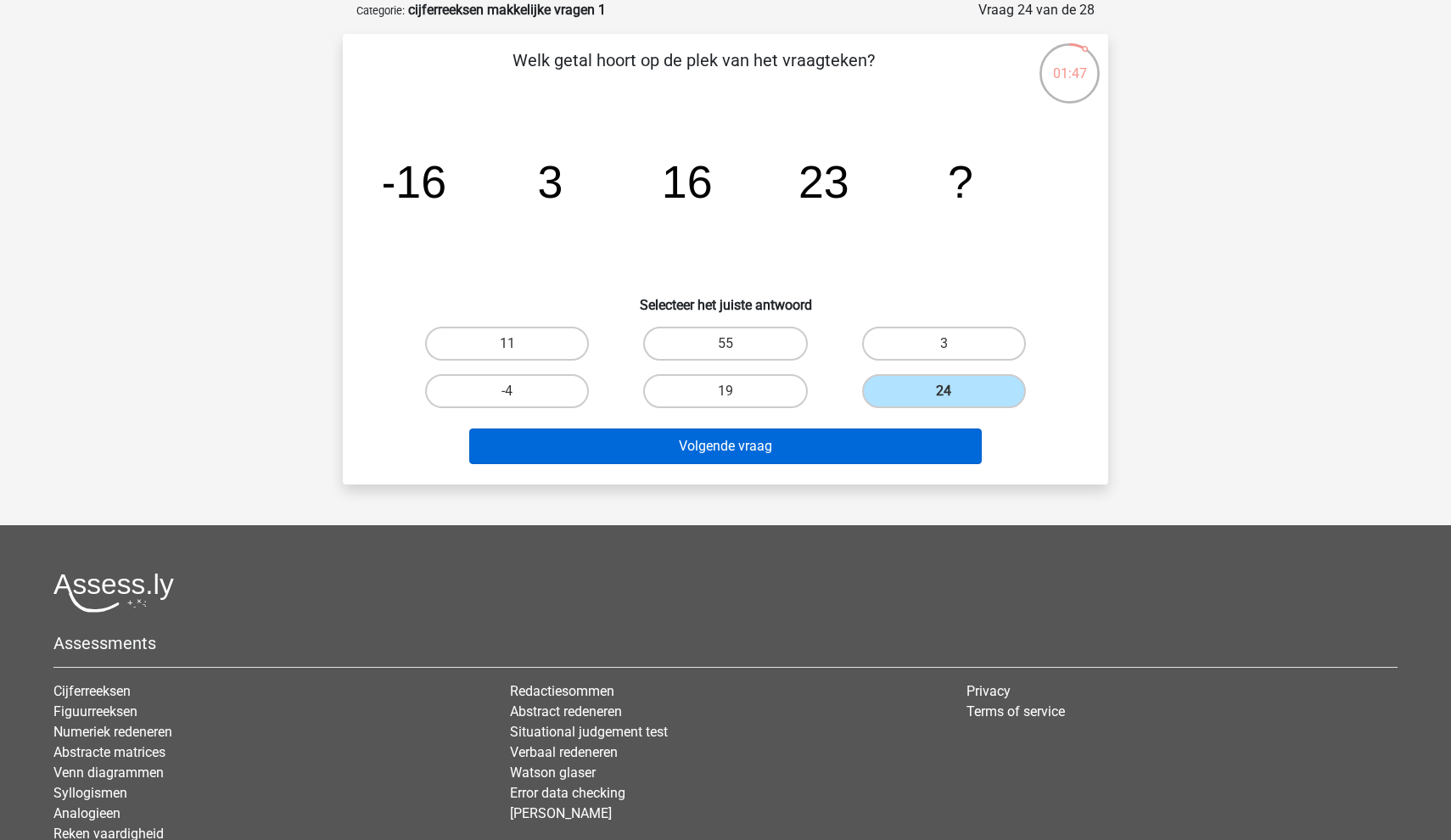
click at [870, 435] on button "Volgende vraag" at bounding box center [726, 445] width 513 height 35
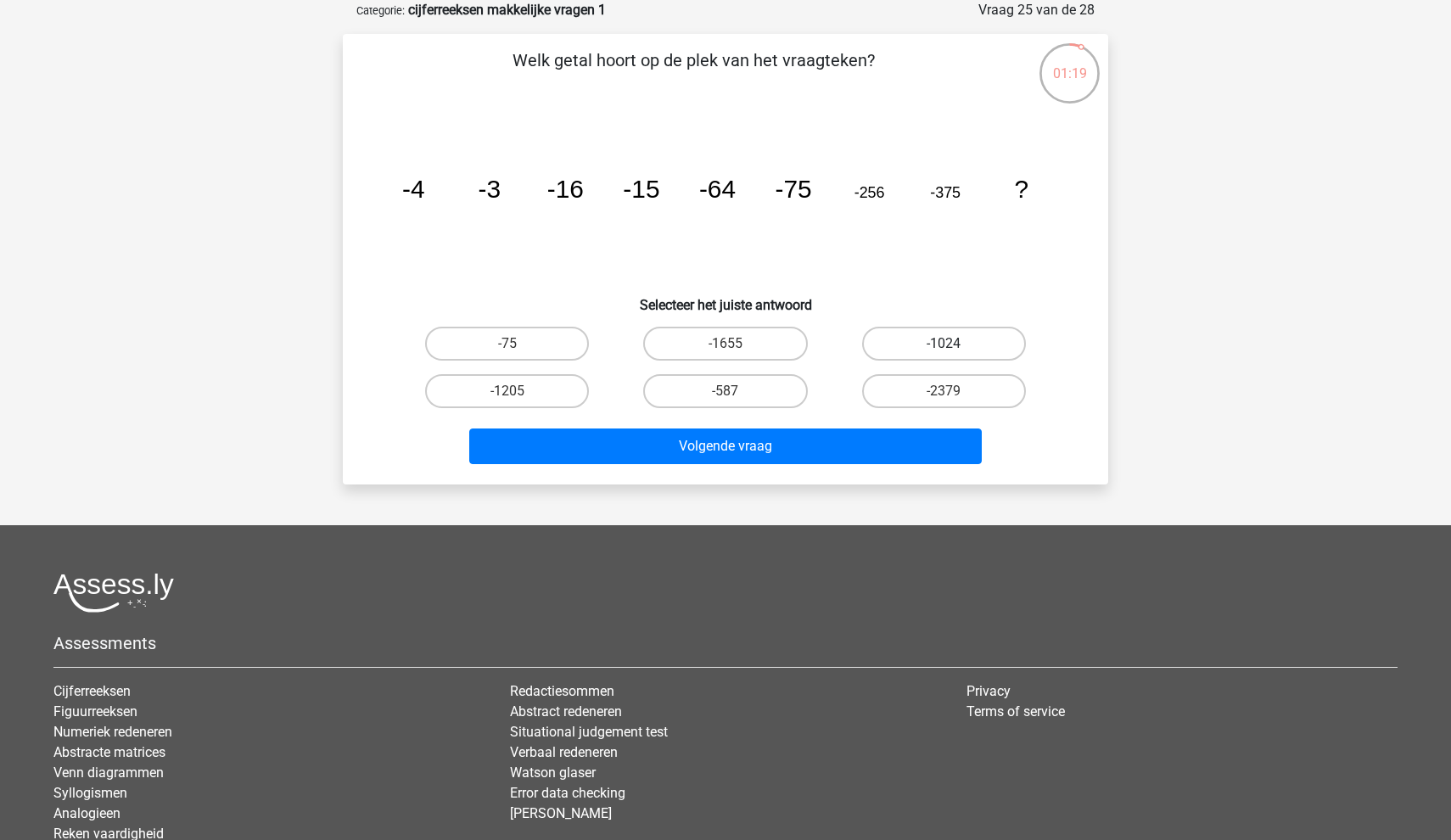
click at [905, 349] on label "-1024" at bounding box center [944, 343] width 163 height 34
click at [944, 349] on input "-1024" at bounding box center [949, 349] width 11 height 11
radio input "true"
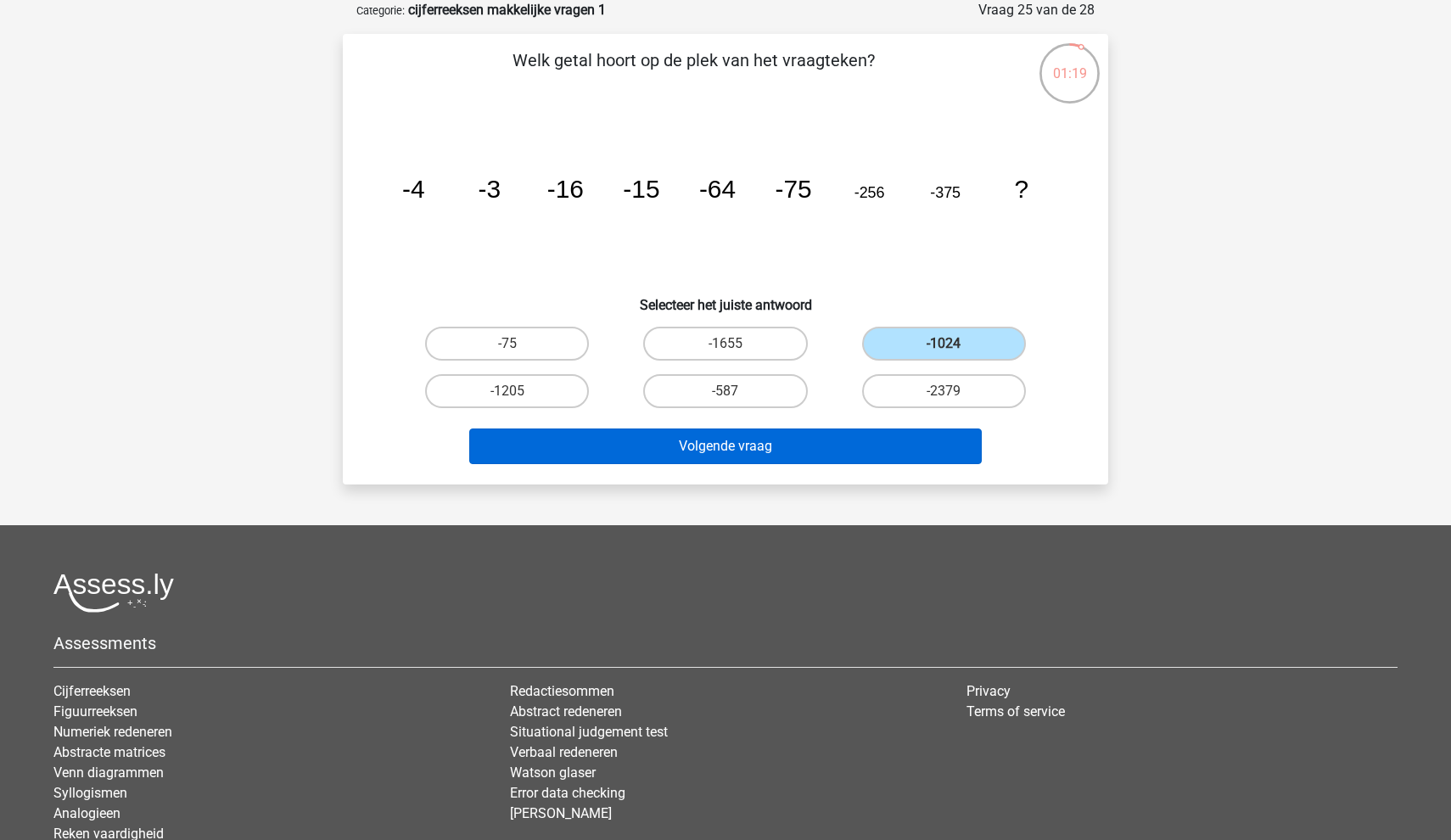
click at [840, 439] on button "Volgende vraag" at bounding box center [726, 445] width 513 height 35
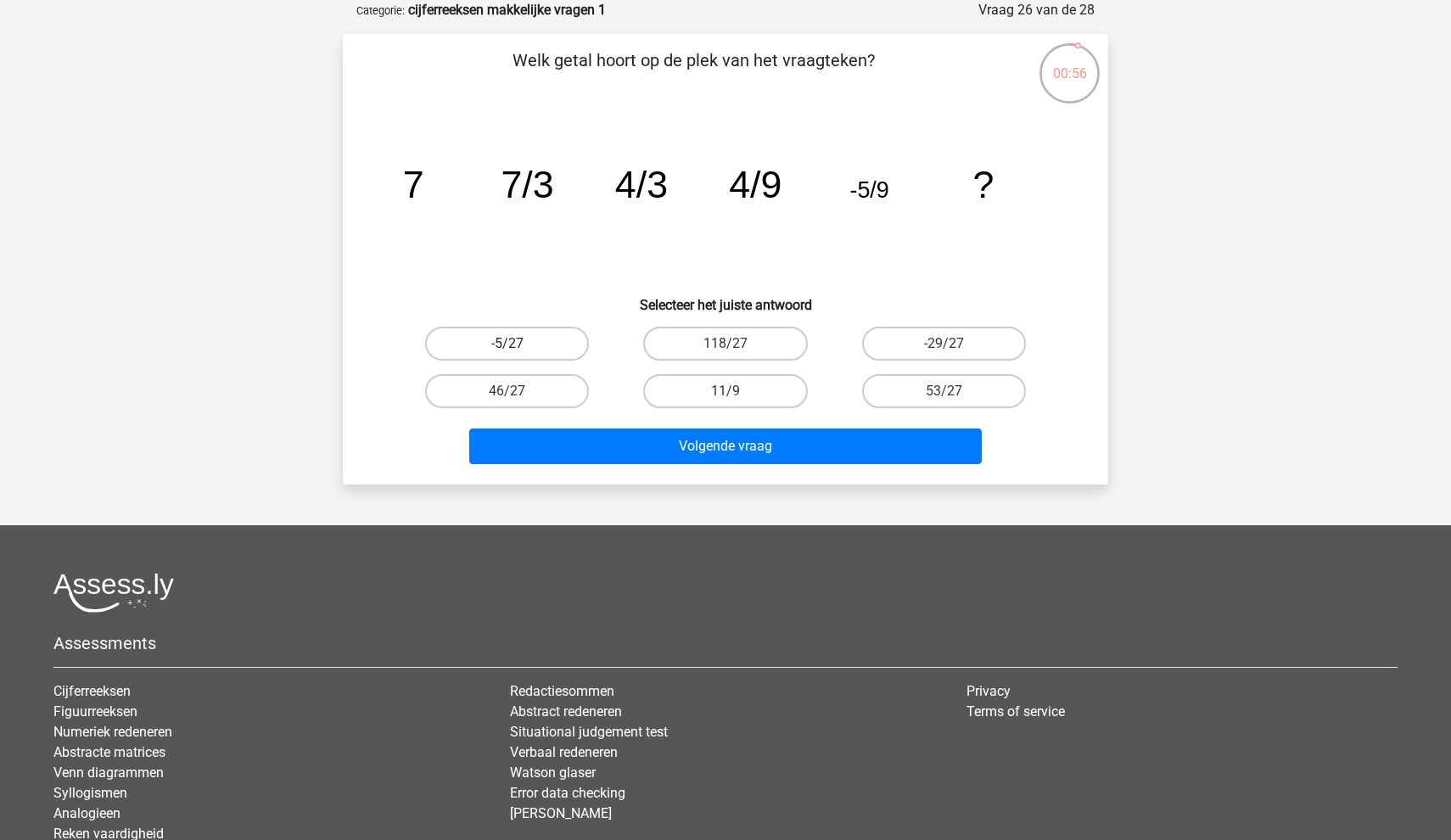
click at [505, 342] on label "-5/27" at bounding box center [507, 343] width 163 height 34
click at [507, 344] on input "-5/27" at bounding box center [513, 349] width 11 height 11
radio input "true"
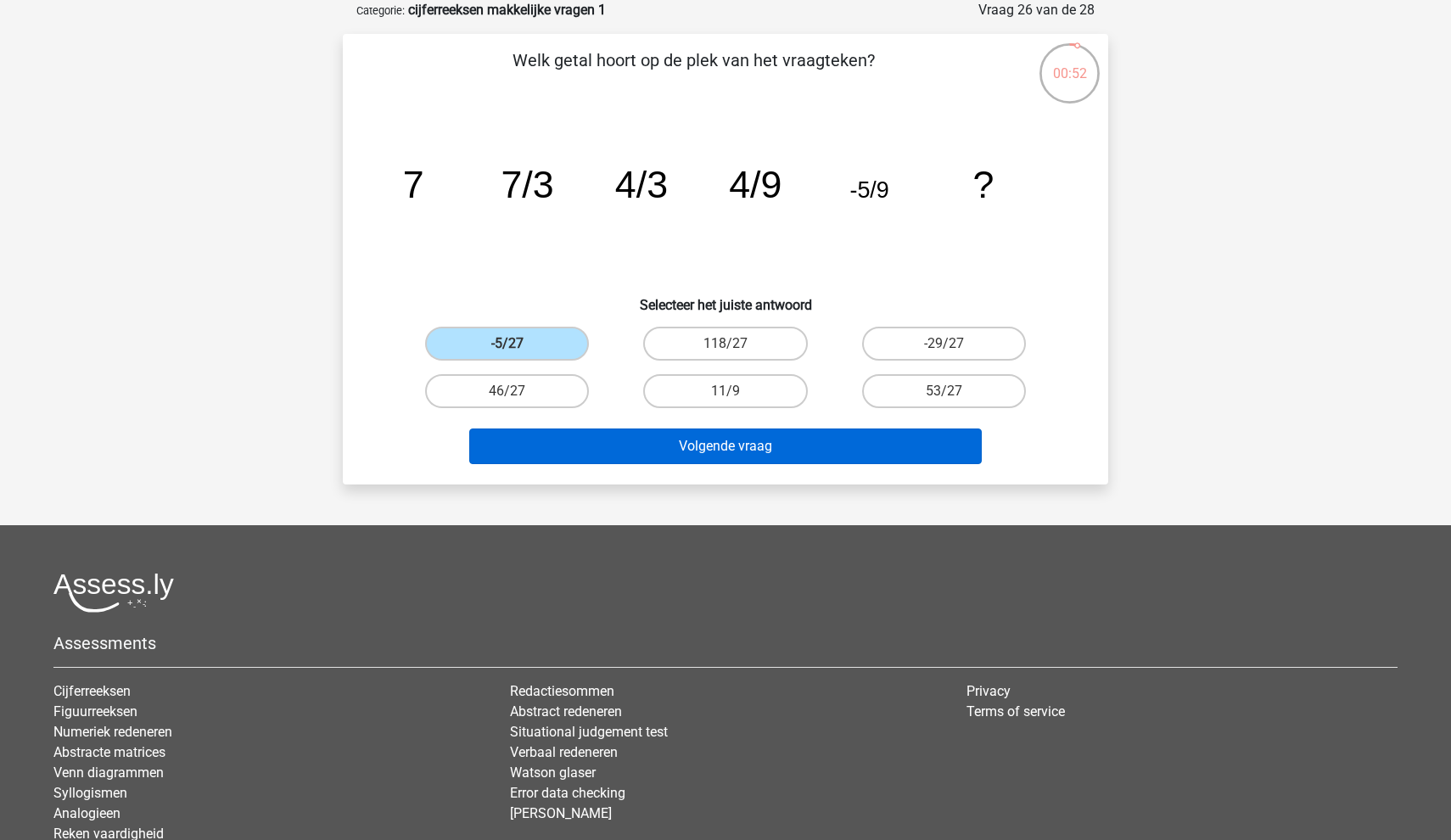
click at [524, 439] on button "Volgende vraag" at bounding box center [726, 445] width 513 height 35
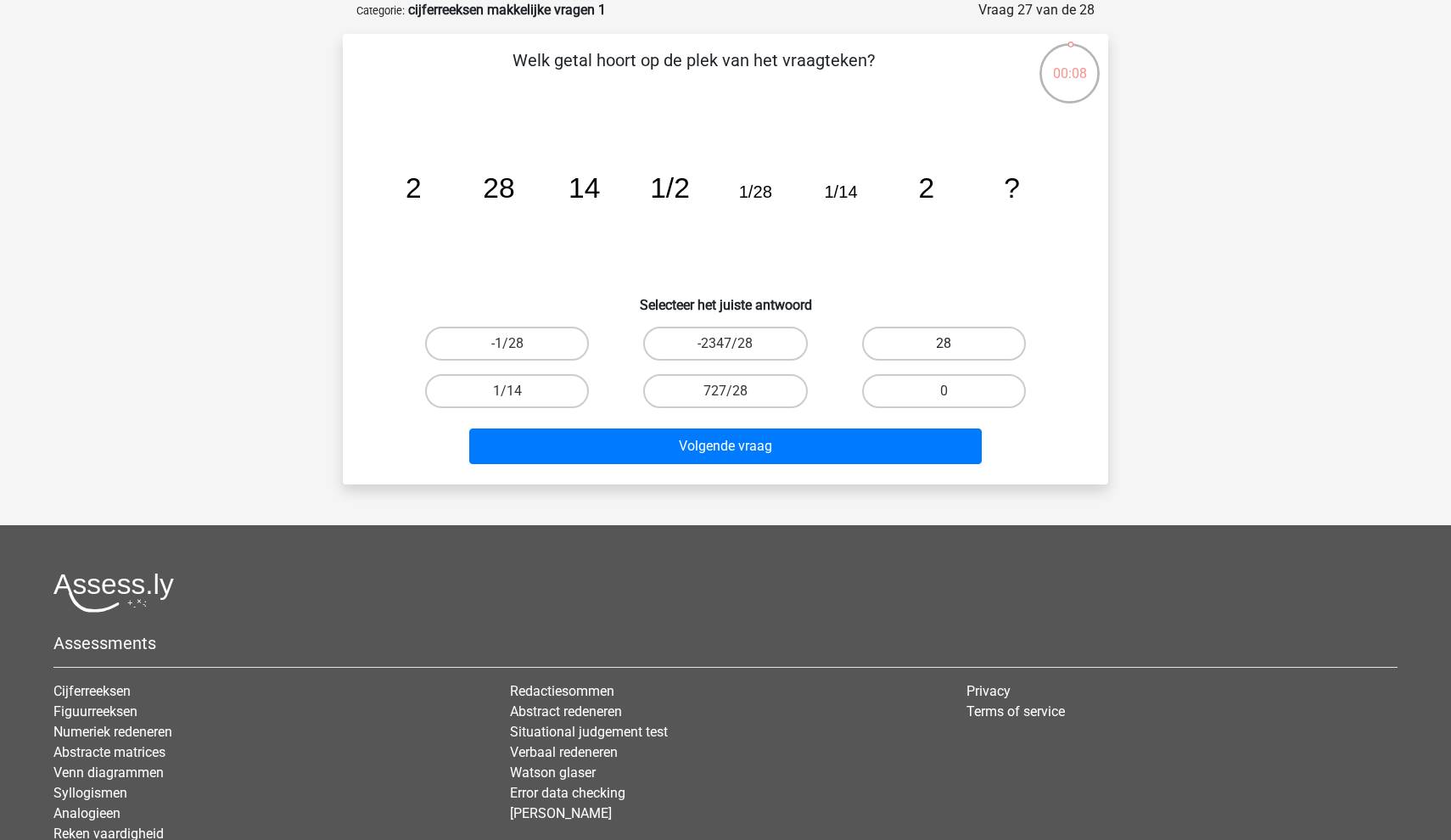
click at [888, 346] on label "28" at bounding box center [944, 343] width 163 height 34
click at [944, 346] on input "28" at bounding box center [949, 349] width 11 height 11
radio input "true"
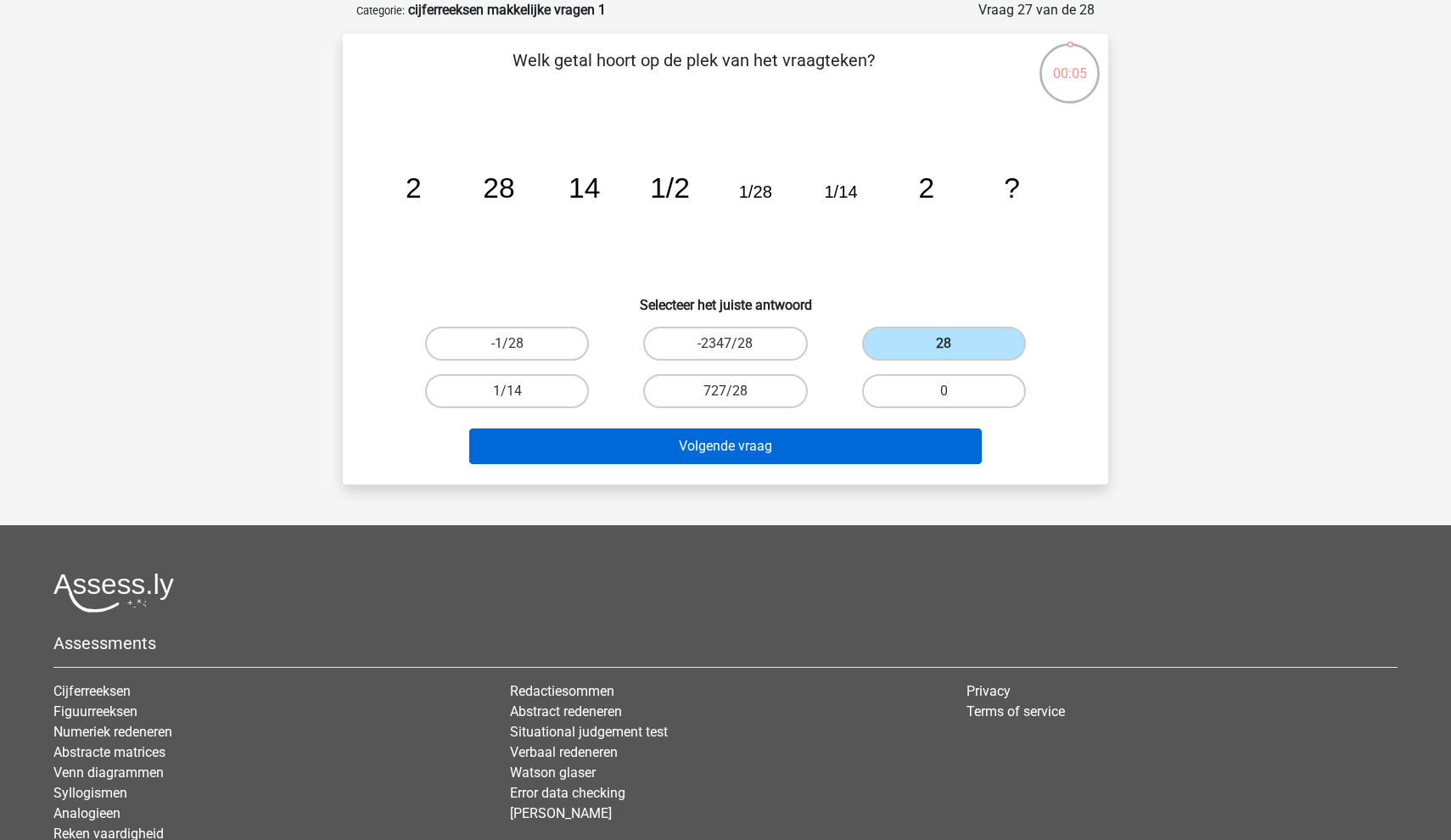
click at [827, 442] on button "Volgende vraag" at bounding box center [726, 445] width 513 height 35
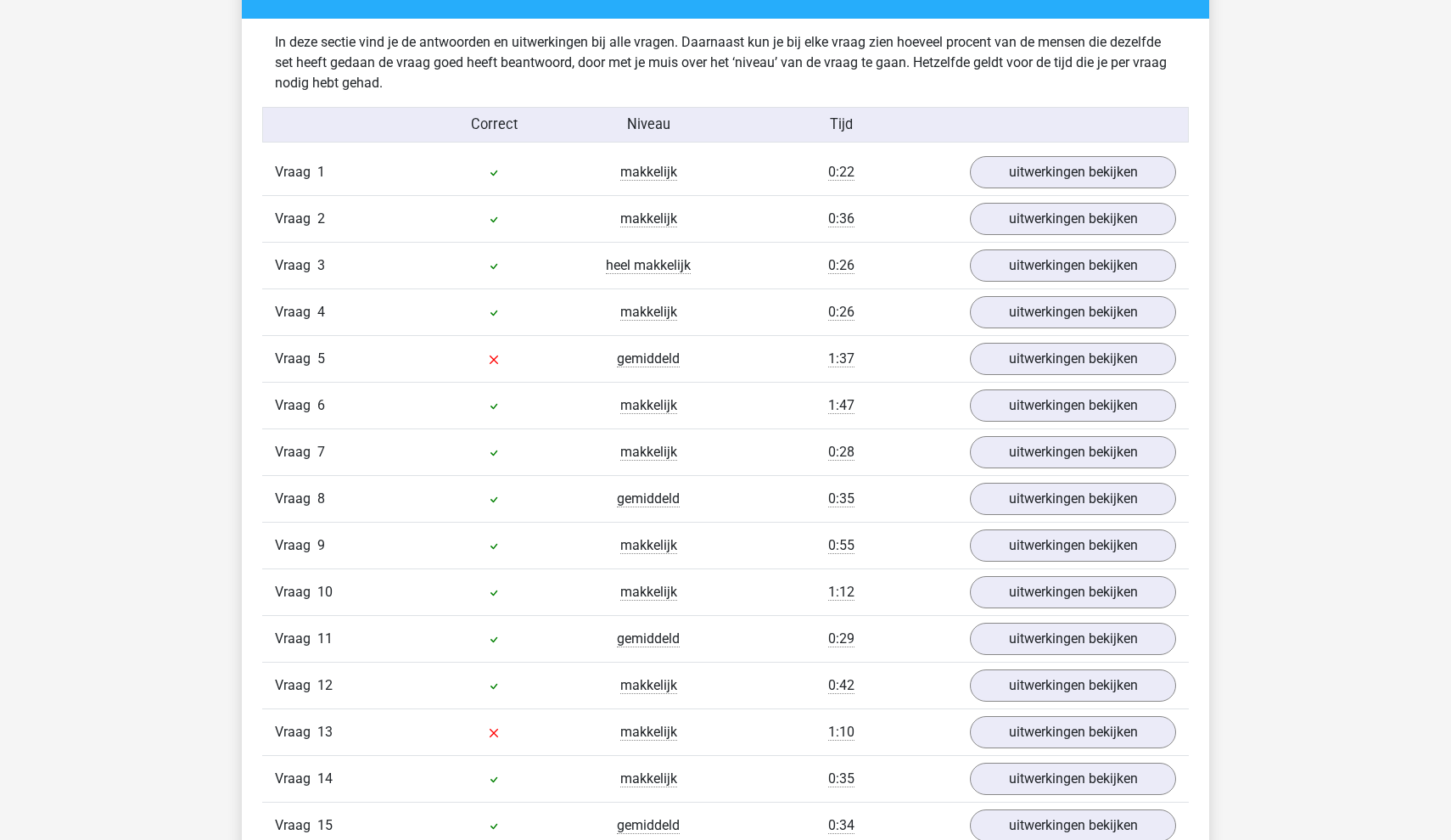
scroll to position [1021, 0]
click at [1073, 490] on link "uitwerkingen bekijken" at bounding box center [1073, 497] width 237 height 37
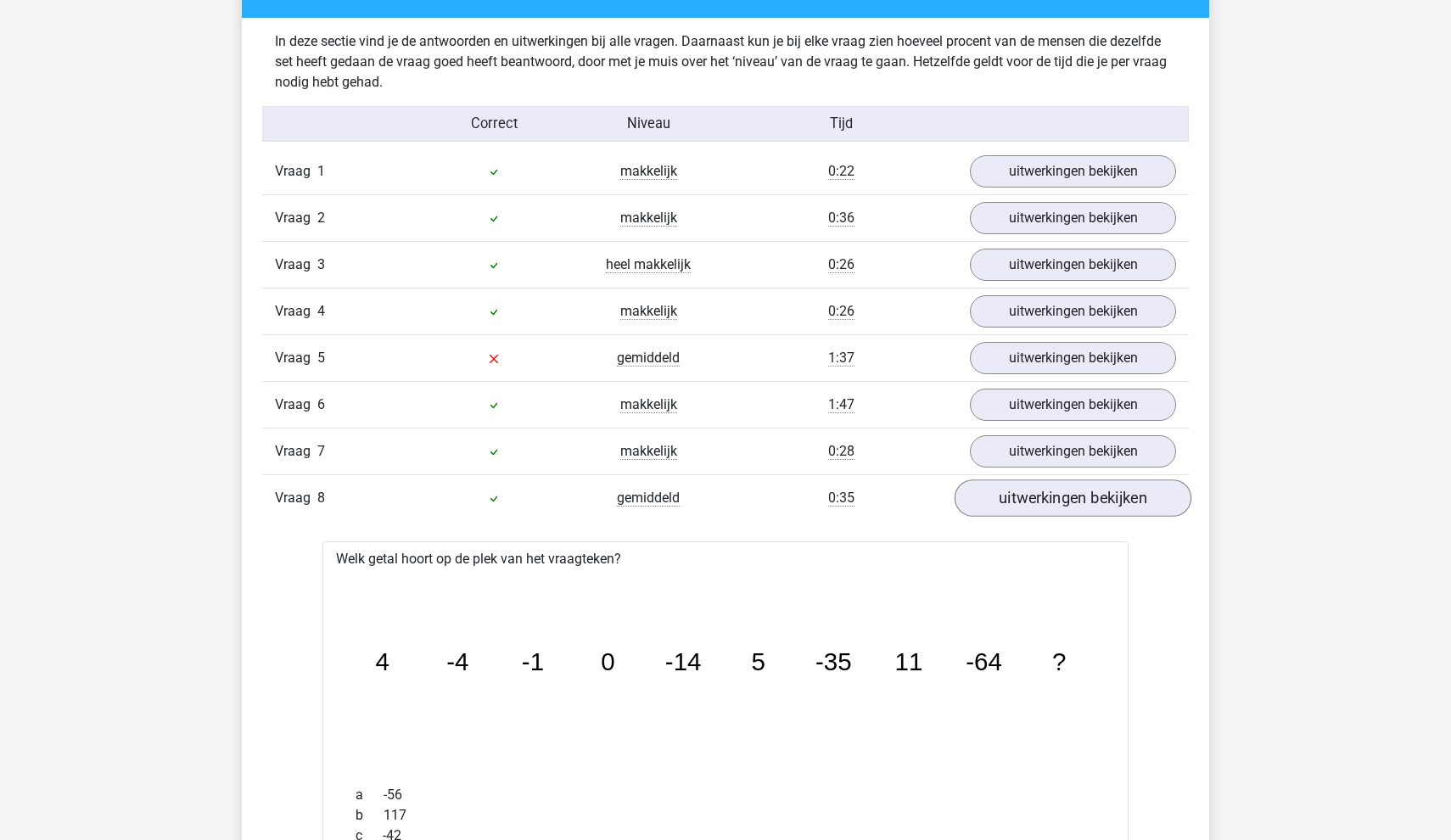
click at [1073, 490] on link "uitwerkingen bekijken" at bounding box center [1073, 497] width 237 height 37
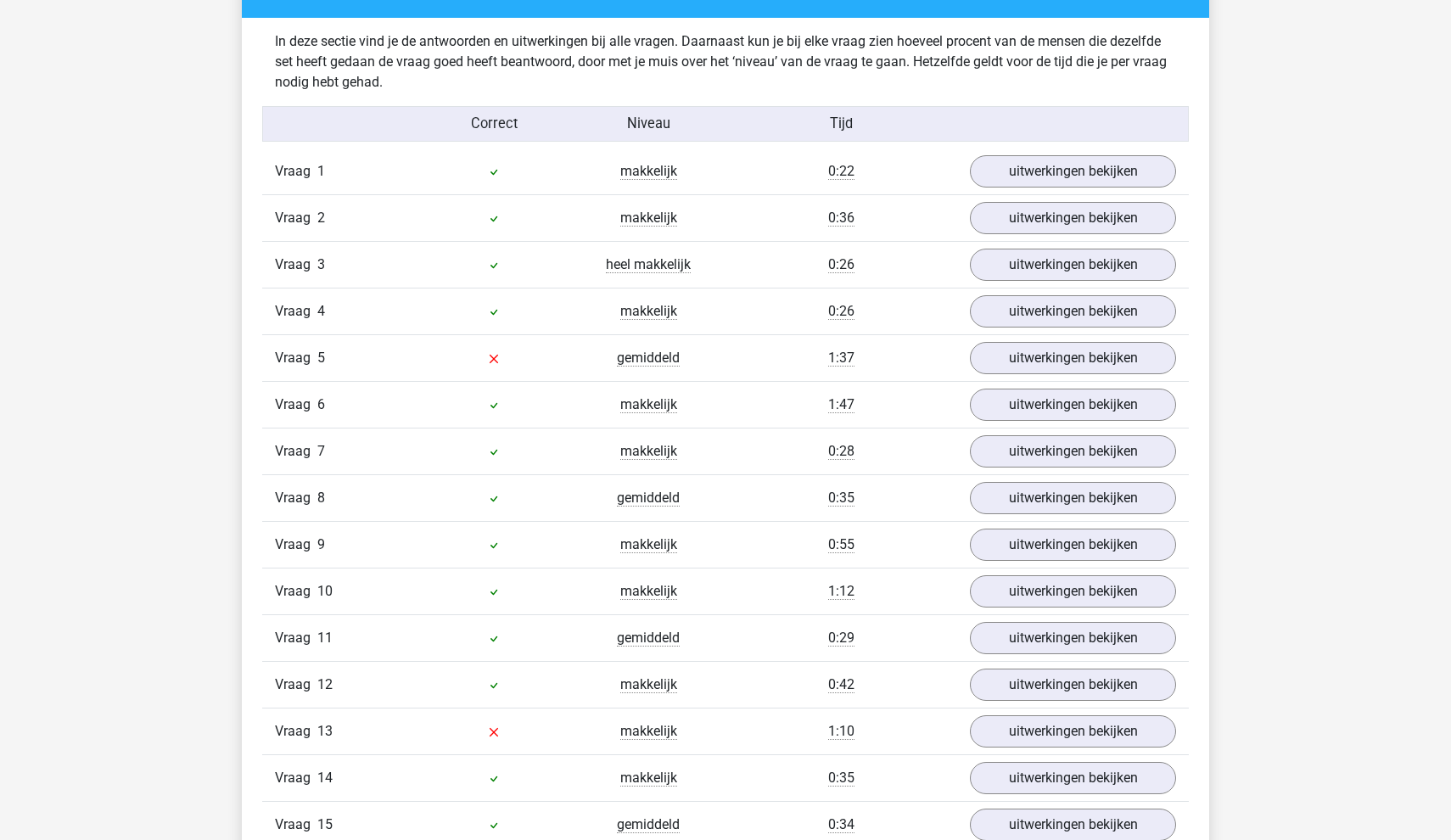
click at [1038, 337] on div "Vraag 5 gemiddeld 1:37 uitwerkingen bekijken" at bounding box center [725, 358] width 926 height 46
click at [1036, 350] on link "uitwerkingen bekijken" at bounding box center [1073, 358] width 237 height 37
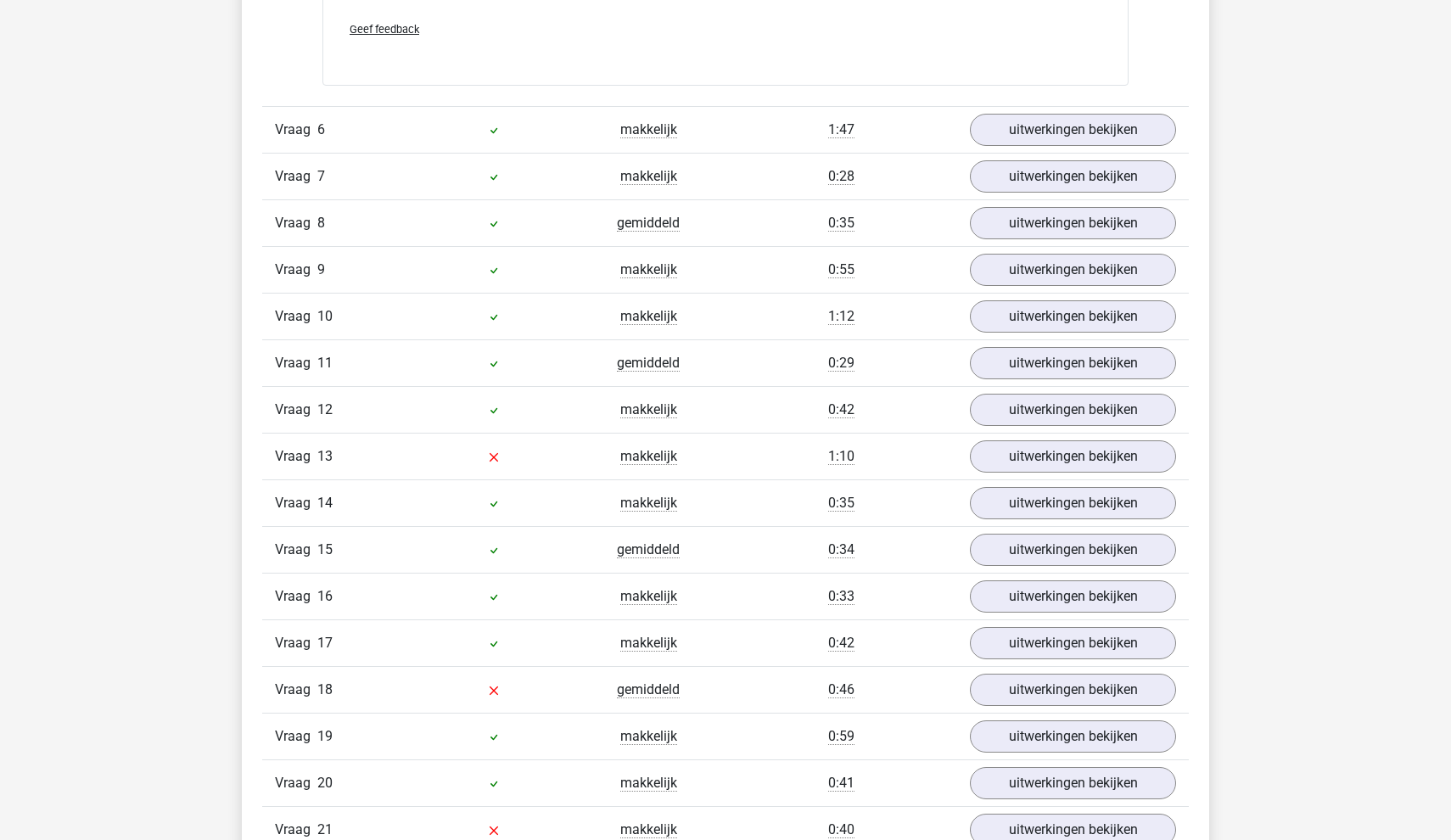
scroll to position [2061, 0]
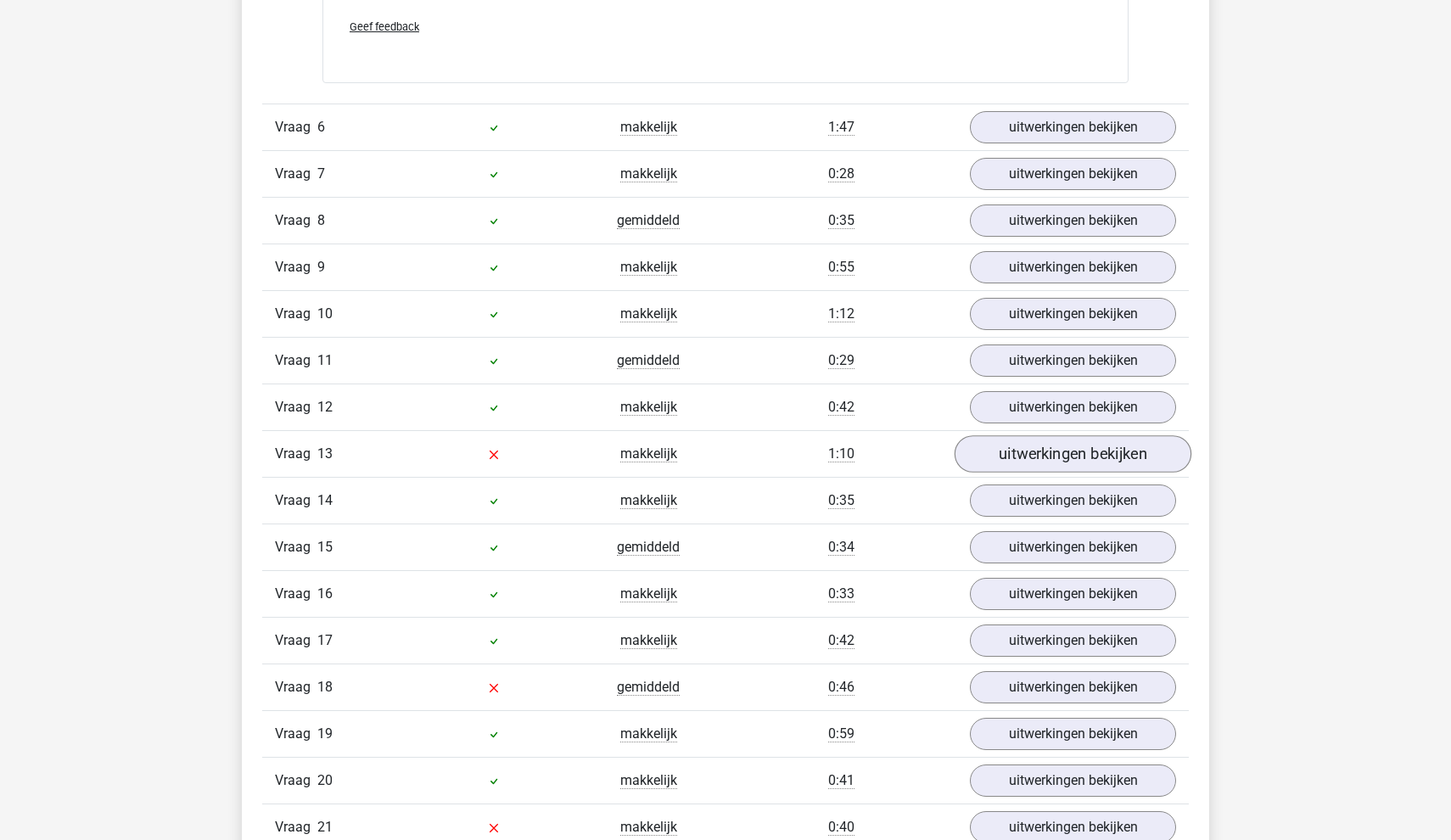
click at [1059, 461] on link "uitwerkingen bekijken" at bounding box center [1073, 453] width 237 height 37
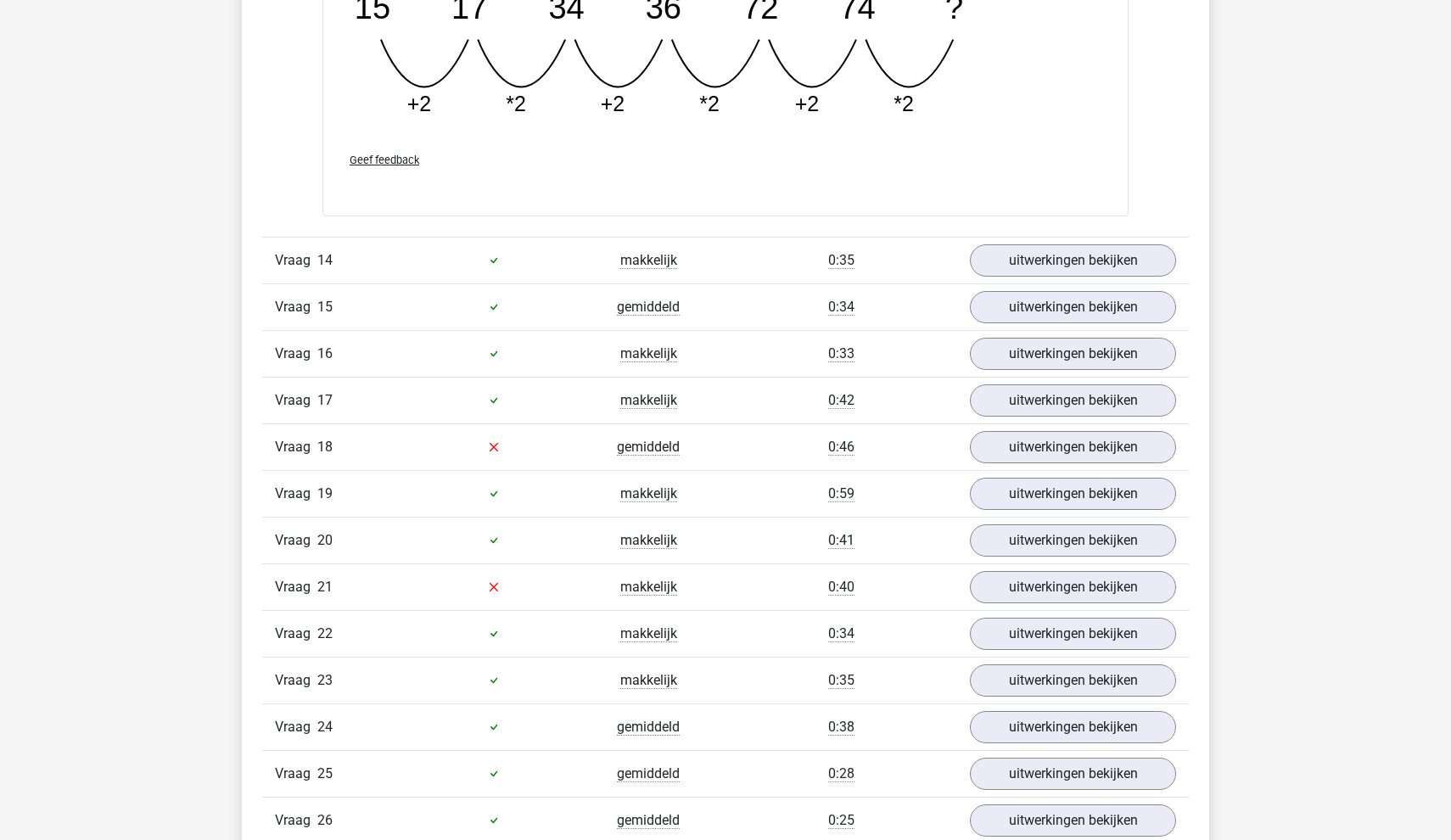
scroll to position [3086, 0]
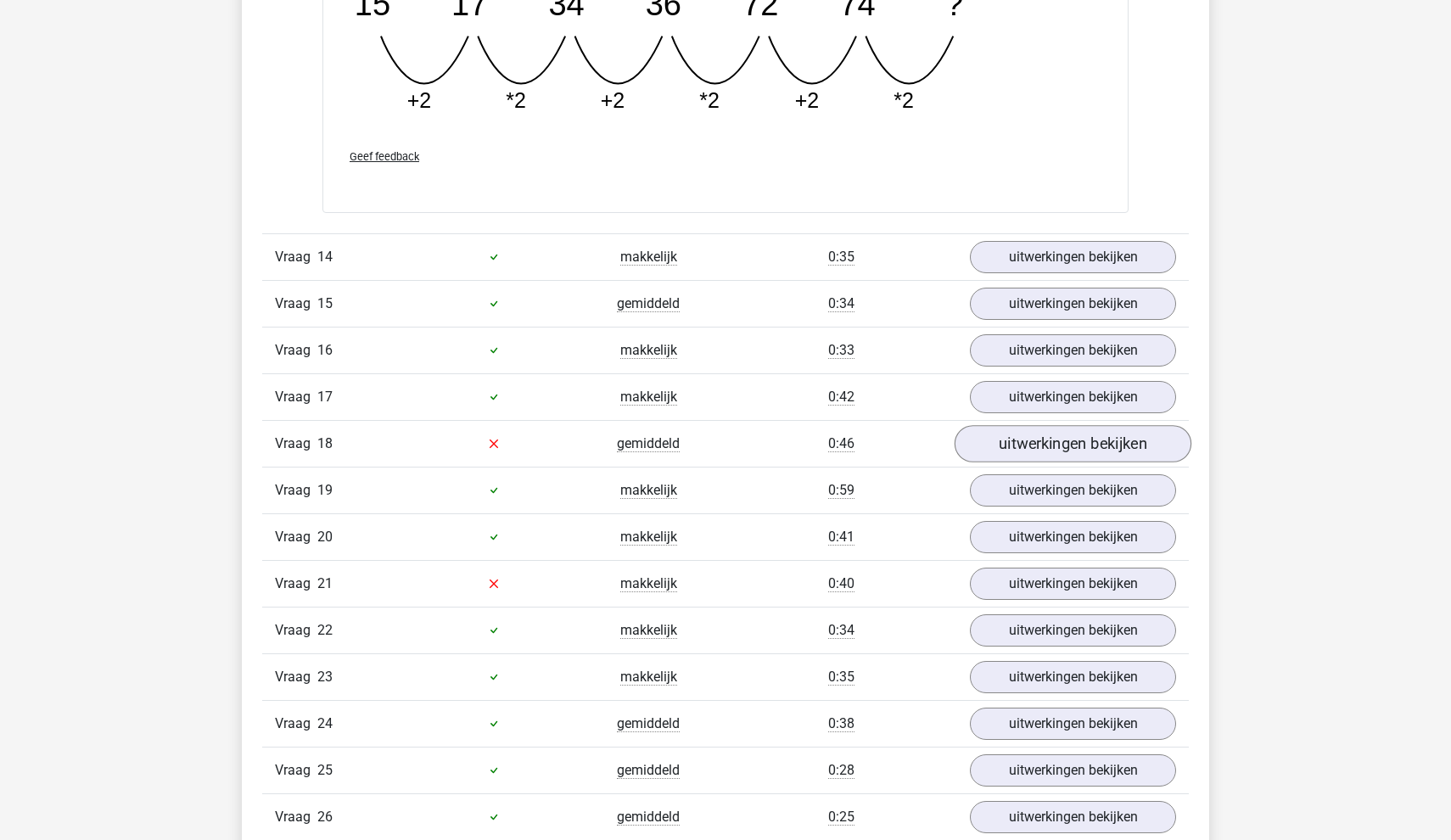
click at [1014, 436] on link "uitwerkingen bekijken" at bounding box center [1073, 443] width 237 height 37
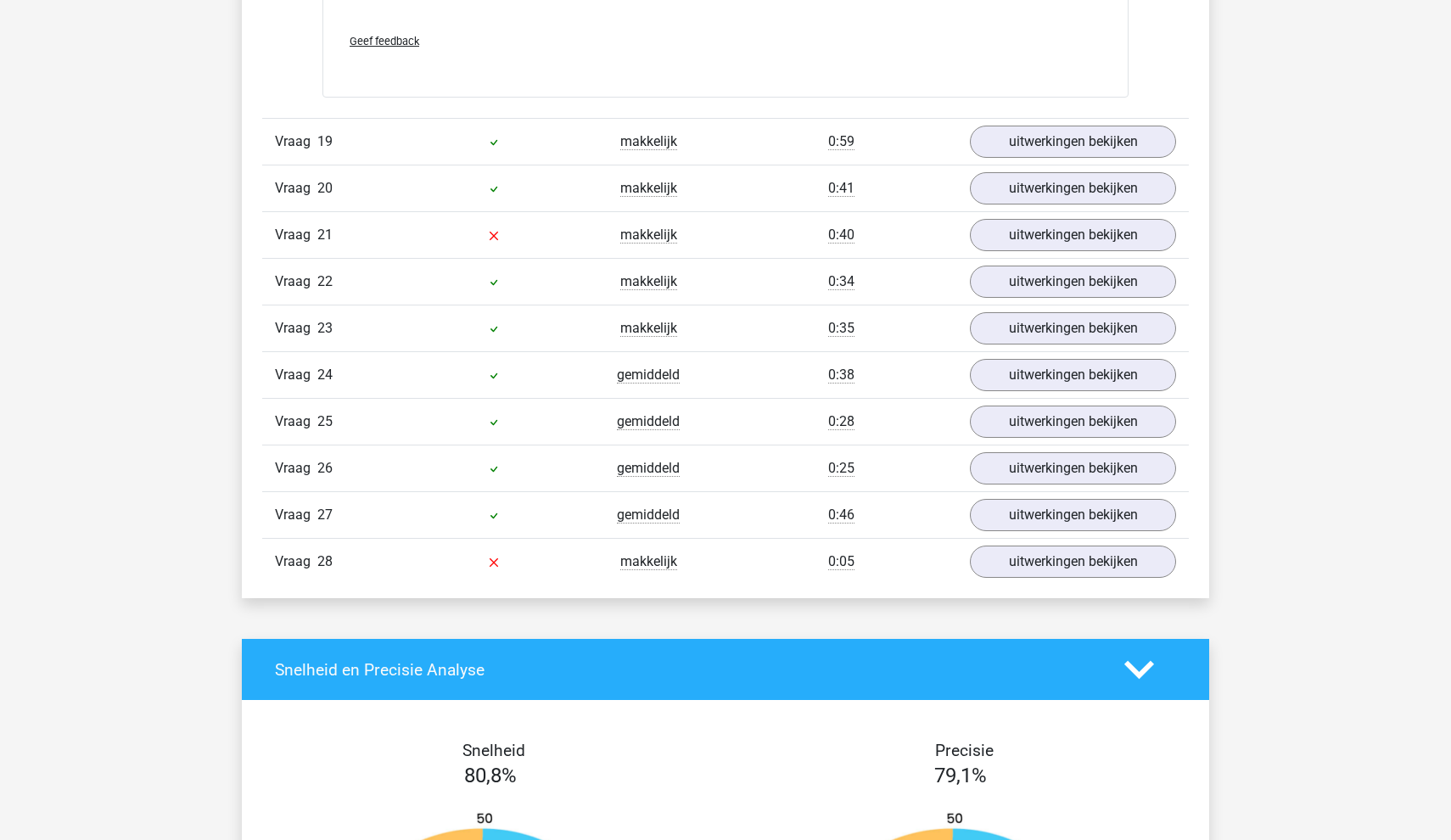
scroll to position [4149, 0]
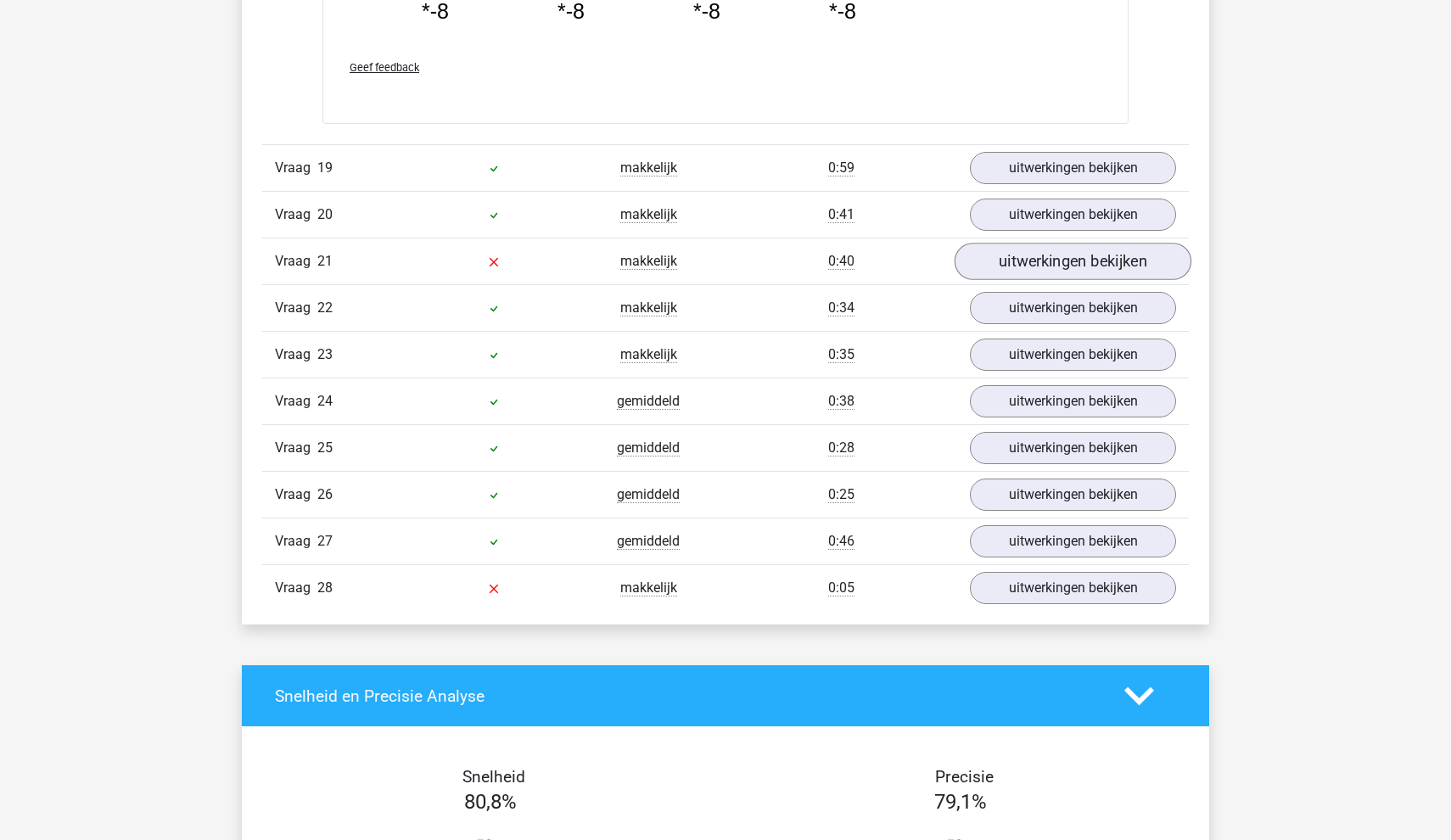
click at [1093, 262] on link "uitwerkingen bekijken" at bounding box center [1073, 261] width 237 height 37
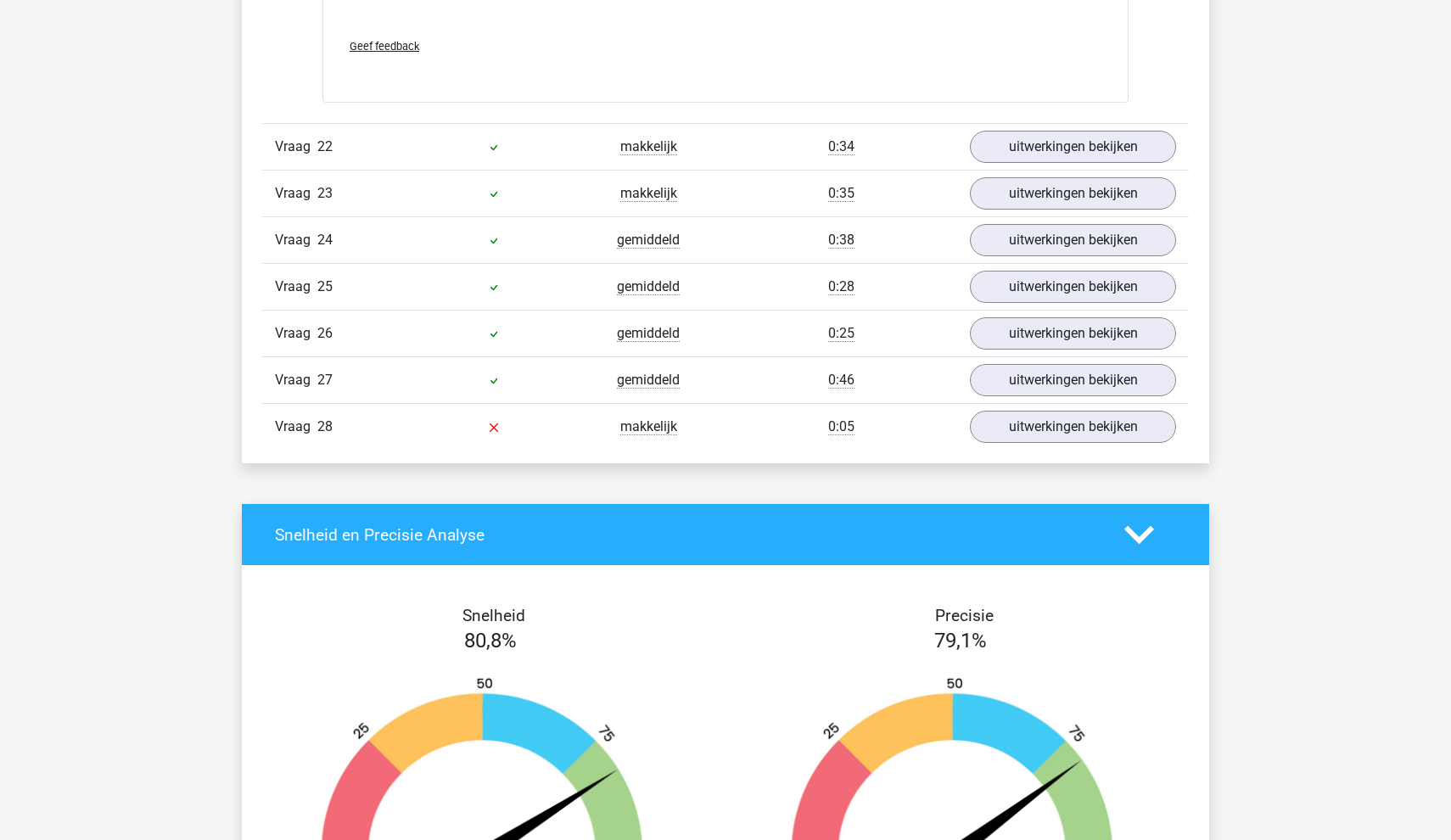
scroll to position [5138, 0]
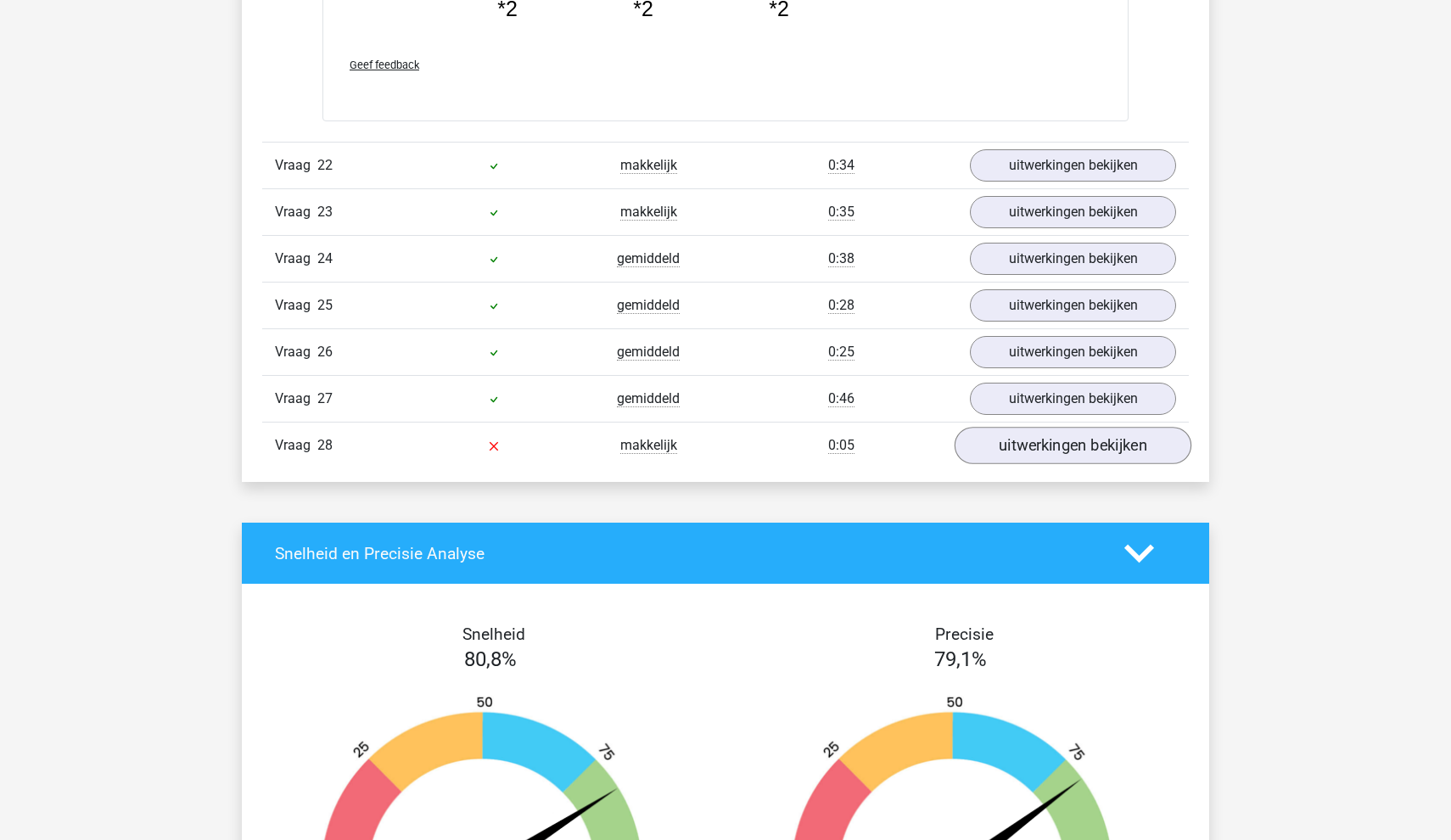
click at [1006, 444] on link "uitwerkingen bekijken" at bounding box center [1073, 445] width 237 height 37
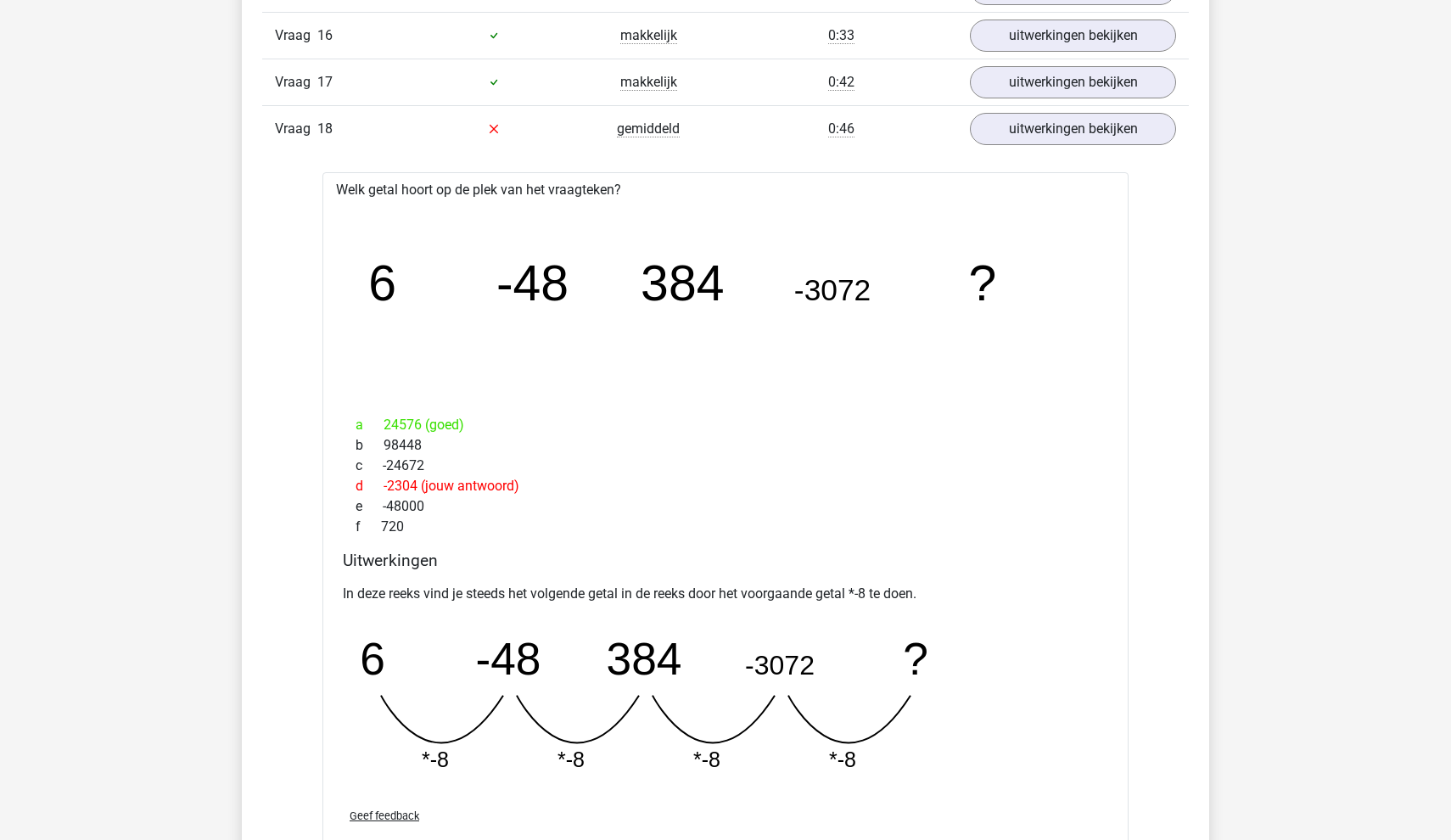
scroll to position [3271, 0]
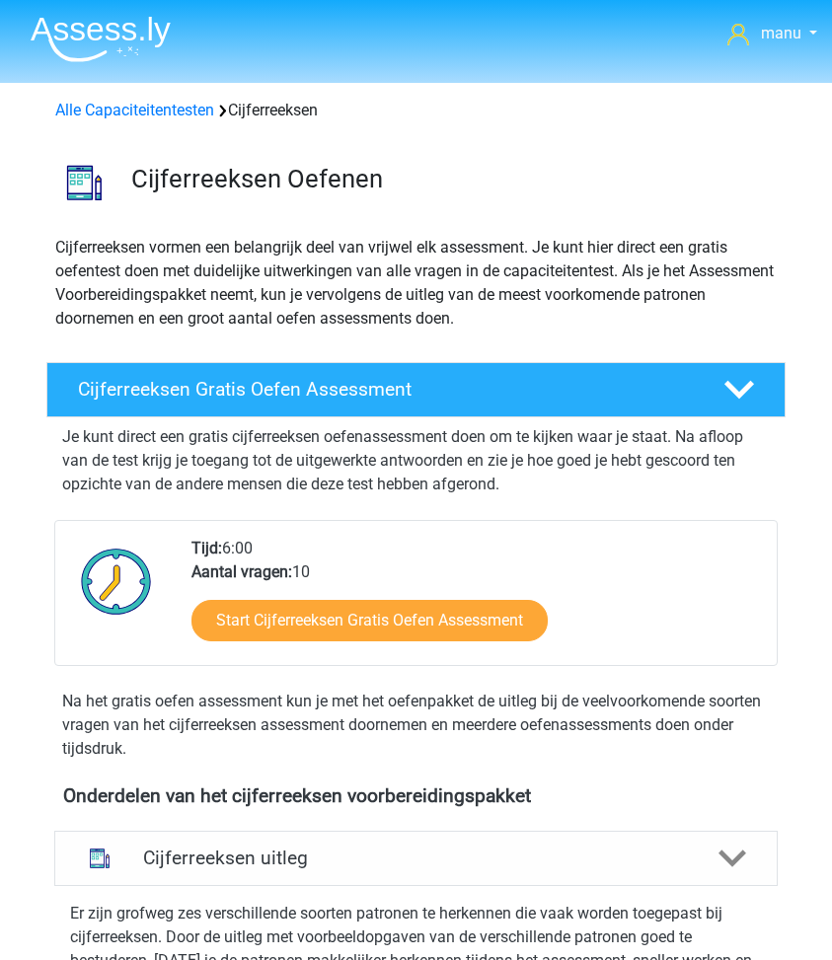
scroll to position [1324, 0]
